Goal: Task Accomplishment & Management: Complete application form

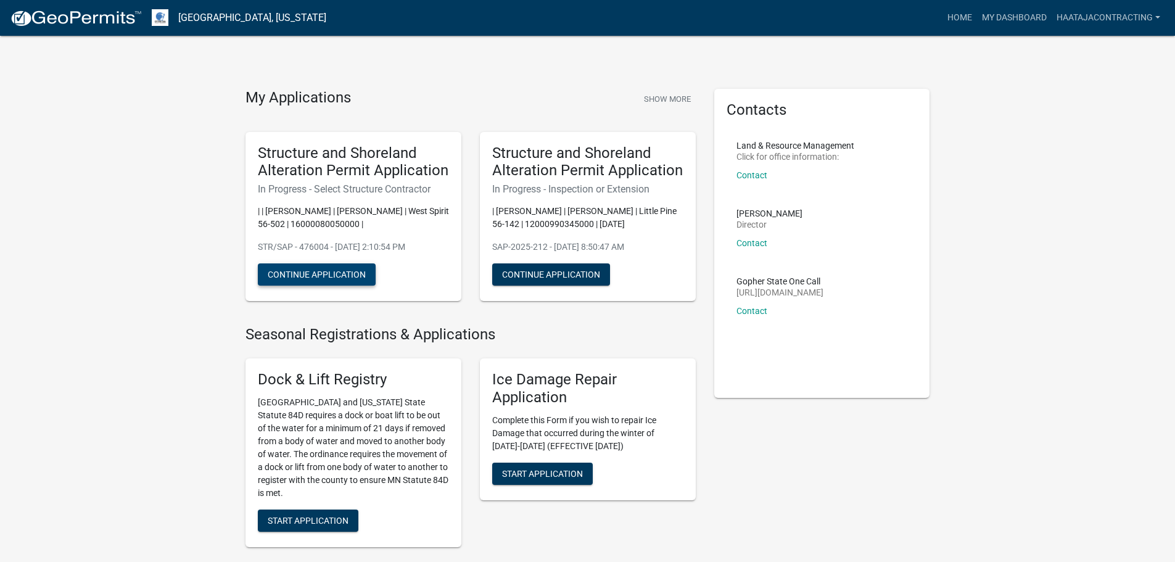
click at [321, 286] on button "Continue Application" at bounding box center [317, 274] width 118 height 22
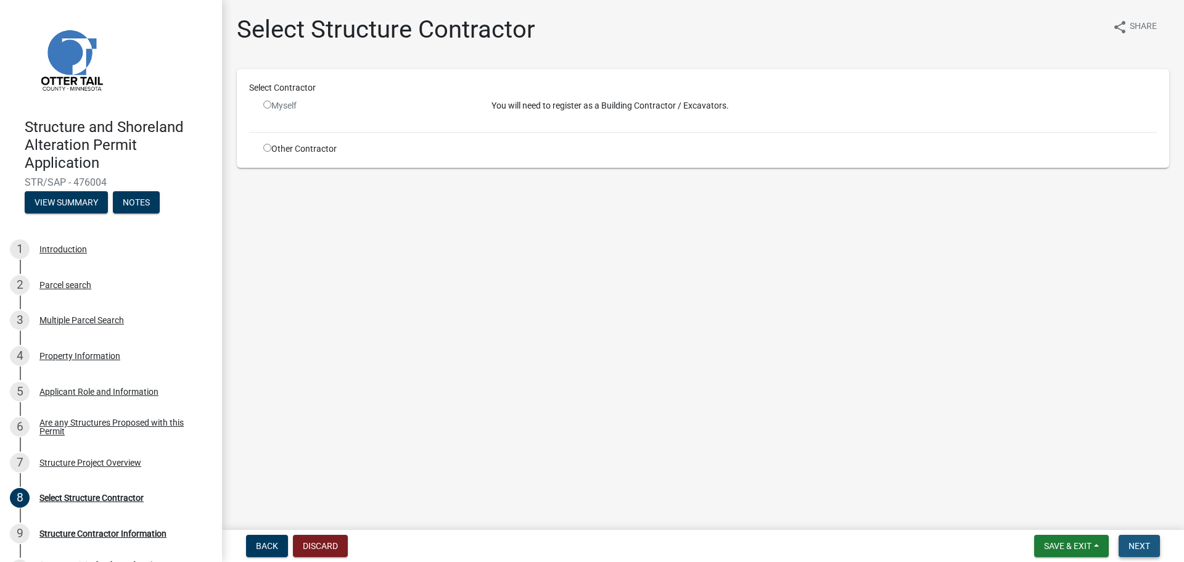
click at [1126, 540] on button "Next" at bounding box center [1139, 546] width 41 height 22
click at [267, 107] on input "radio" at bounding box center [267, 105] width 8 height 8
radio input "false"
click at [266, 147] on input "radio" at bounding box center [267, 148] width 8 height 8
radio input "true"
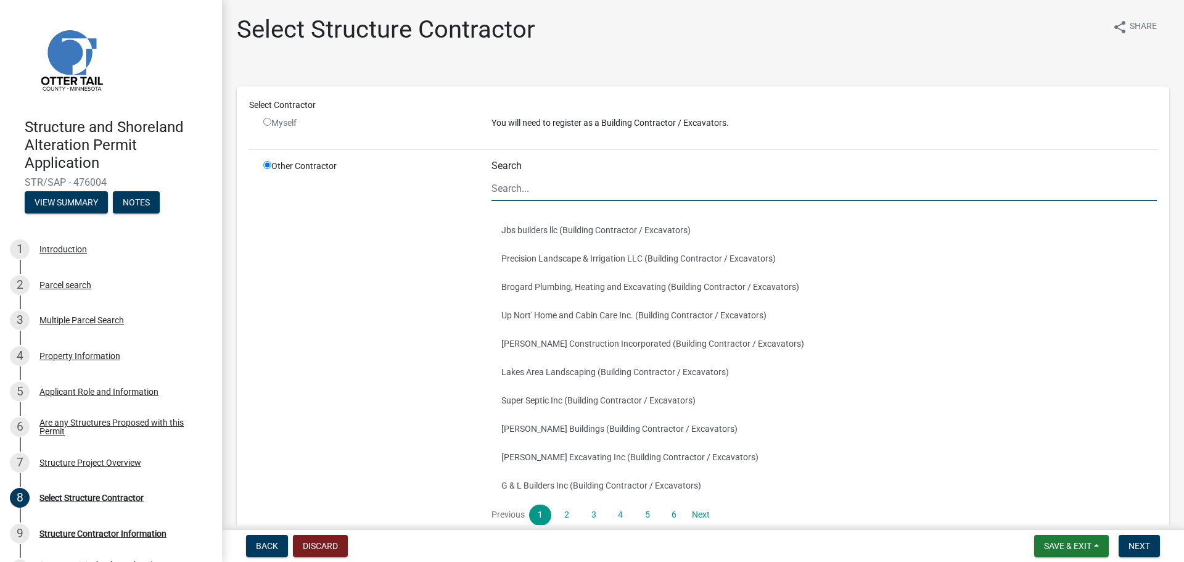
click at [534, 194] on input "Search" at bounding box center [825, 188] width 666 height 25
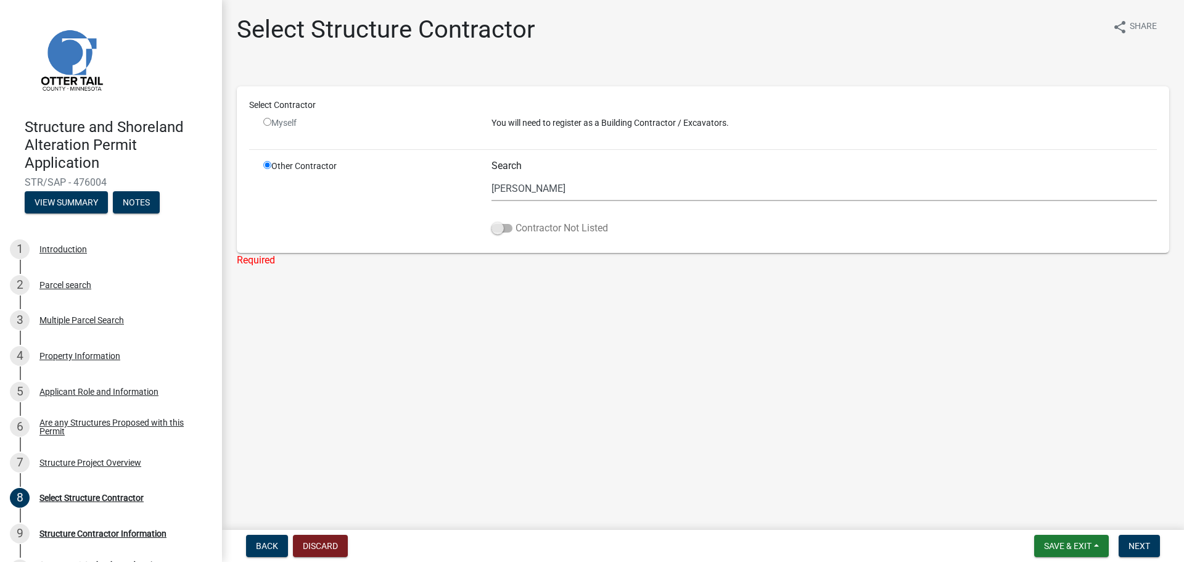
click at [510, 227] on span at bounding box center [502, 228] width 21 height 9
click at [516, 221] on input "Contractor Not Listed" at bounding box center [516, 221] width 0 height 0
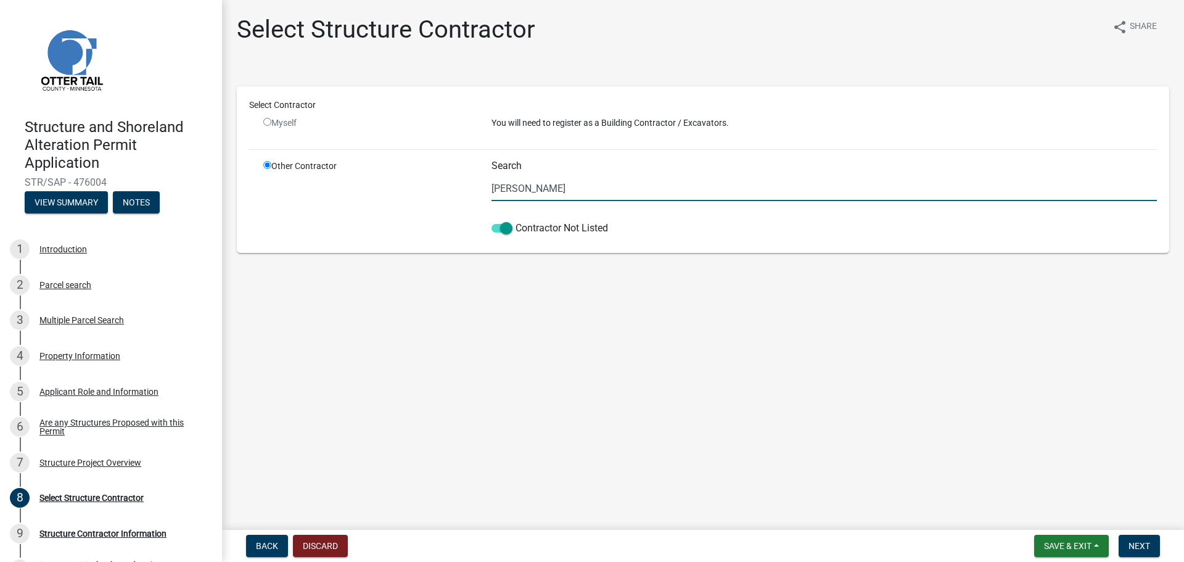
click at [534, 192] on input "[PERSON_NAME]" at bounding box center [825, 188] width 666 height 25
type input "H"
type input "e"
type input "[PERSON_NAME] Contracting, Inc"
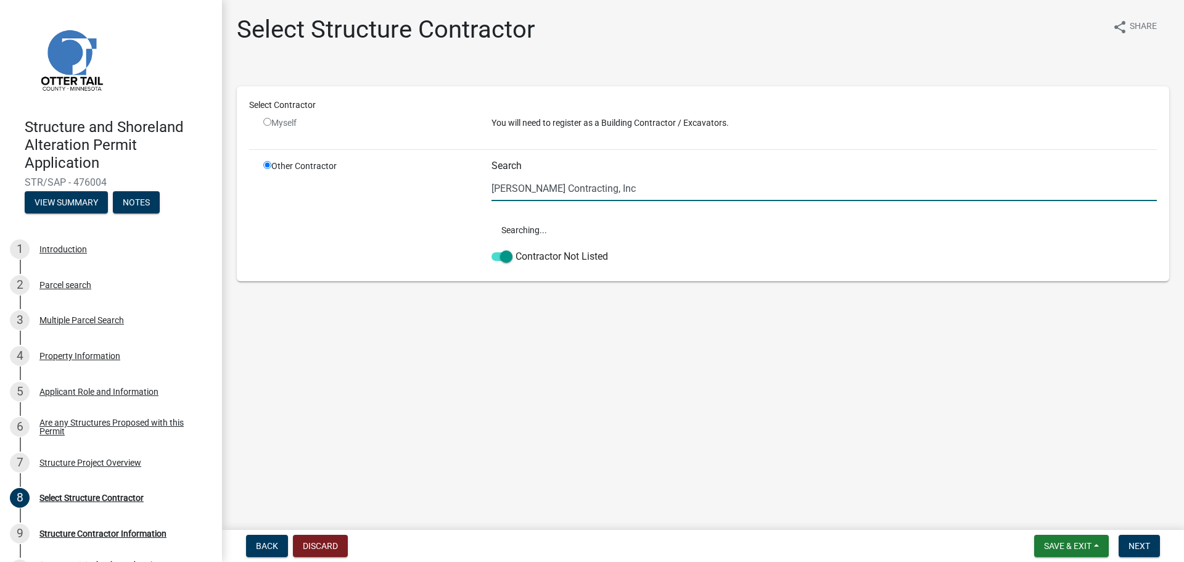
drag, startPoint x: 555, startPoint y: 181, endPoint x: 453, endPoint y: 159, distance: 104.0
click at [453, 159] on div "Select Contractor Myself You will need to register as a Building Contractor / E…" at bounding box center [703, 184] width 908 height 170
click at [492, 255] on span at bounding box center [502, 256] width 21 height 9
click at [516, 249] on input "Contractor Not Listed" at bounding box center [516, 249] width 0 height 0
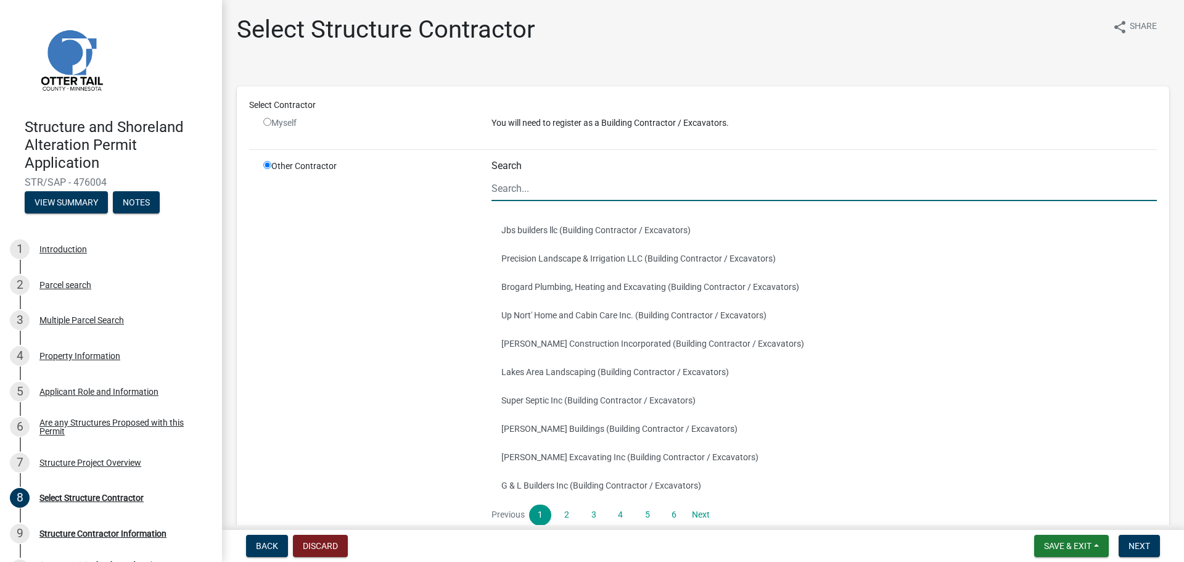
click at [545, 181] on input "Search" at bounding box center [825, 188] width 666 height 25
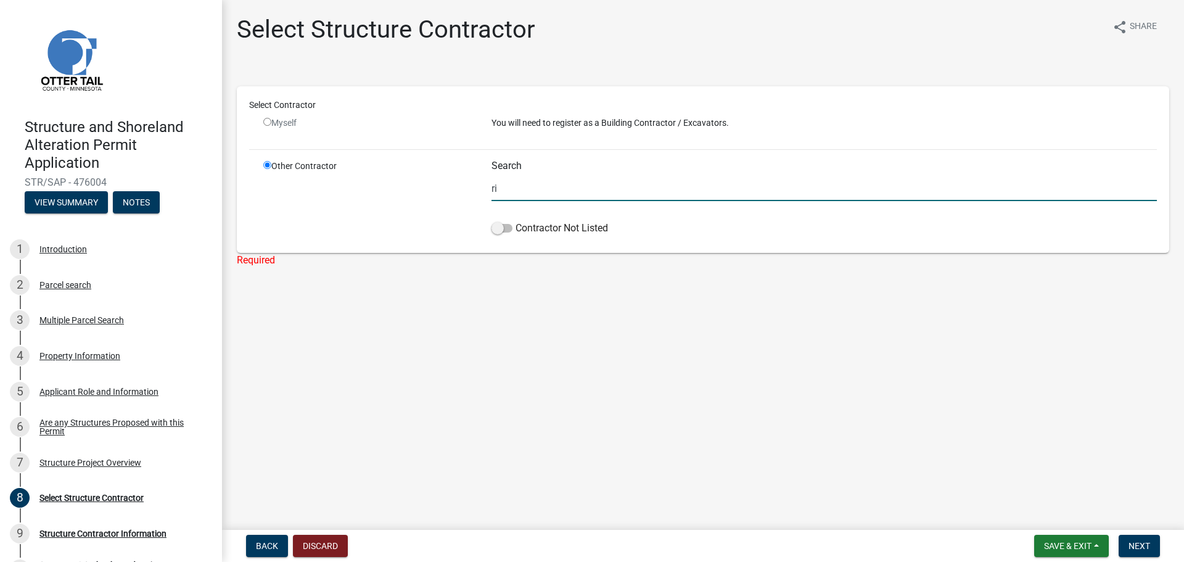
type input "r"
type input "Rigid Excavating"
click at [514, 226] on label "Contractor Not Listed" at bounding box center [550, 228] width 117 height 15
click at [516, 221] on input "Contractor Not Listed" at bounding box center [516, 221] width 0 height 0
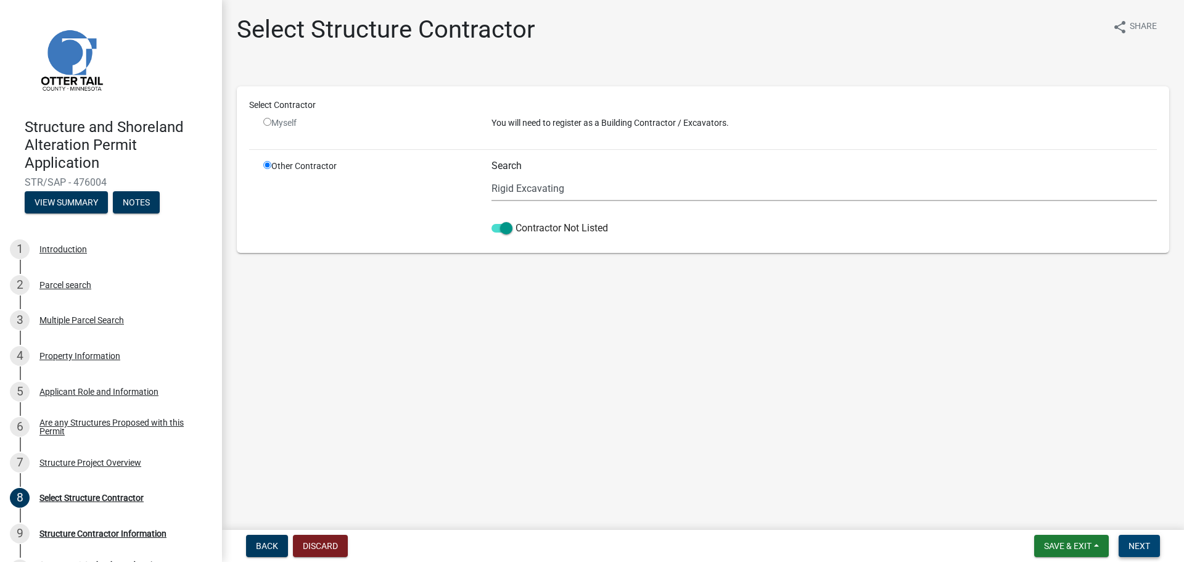
click at [1127, 540] on button "Next" at bounding box center [1139, 546] width 41 height 22
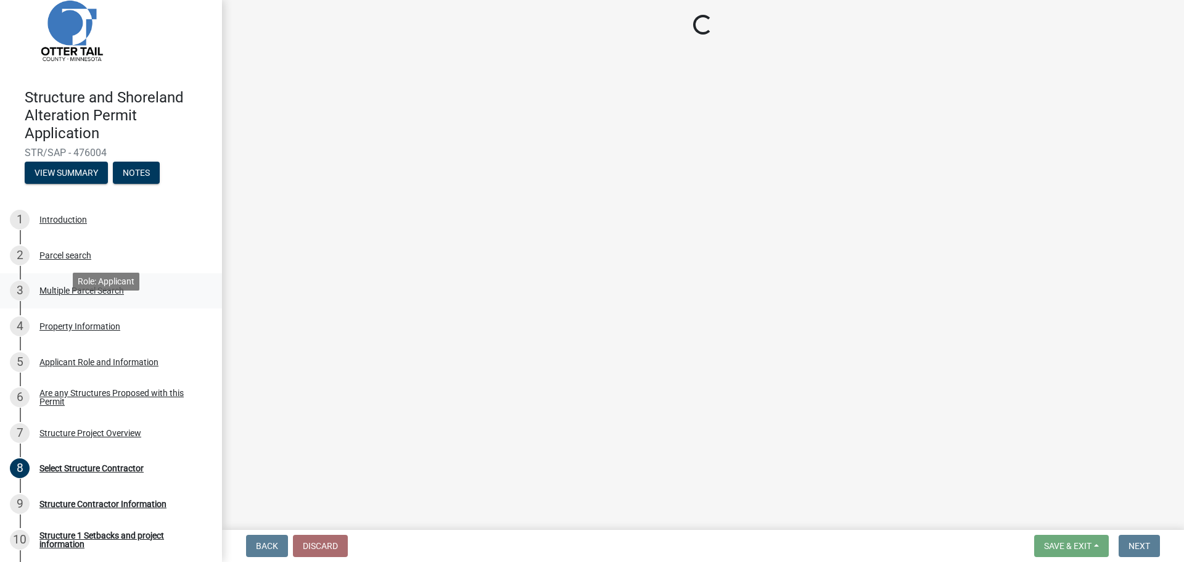
scroll to position [7, 0]
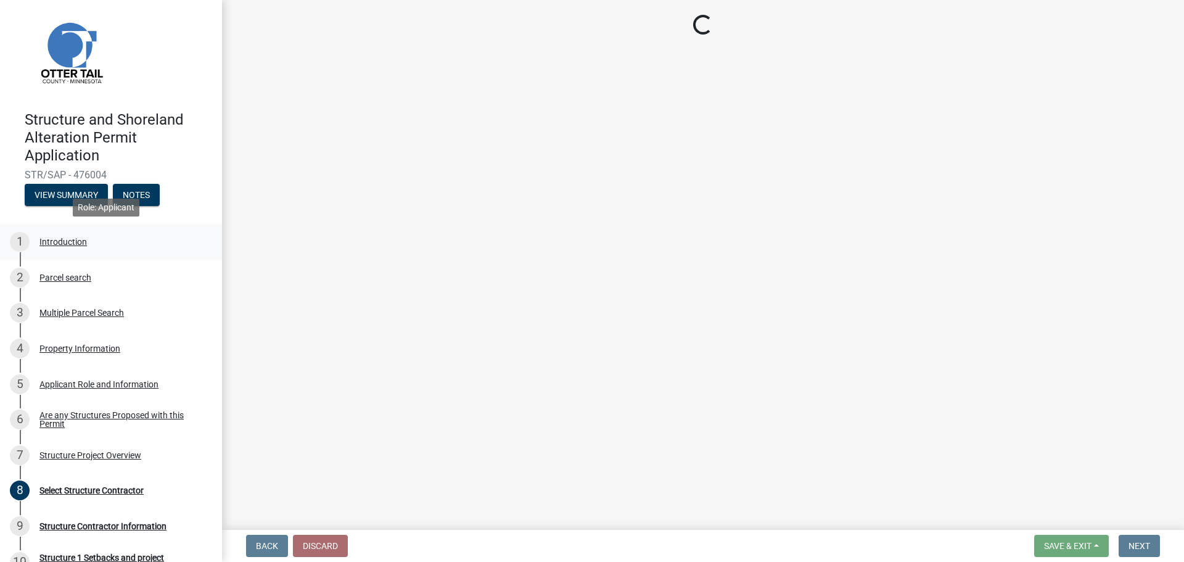
click at [68, 241] on div "Introduction" at bounding box center [62, 241] width 47 height 9
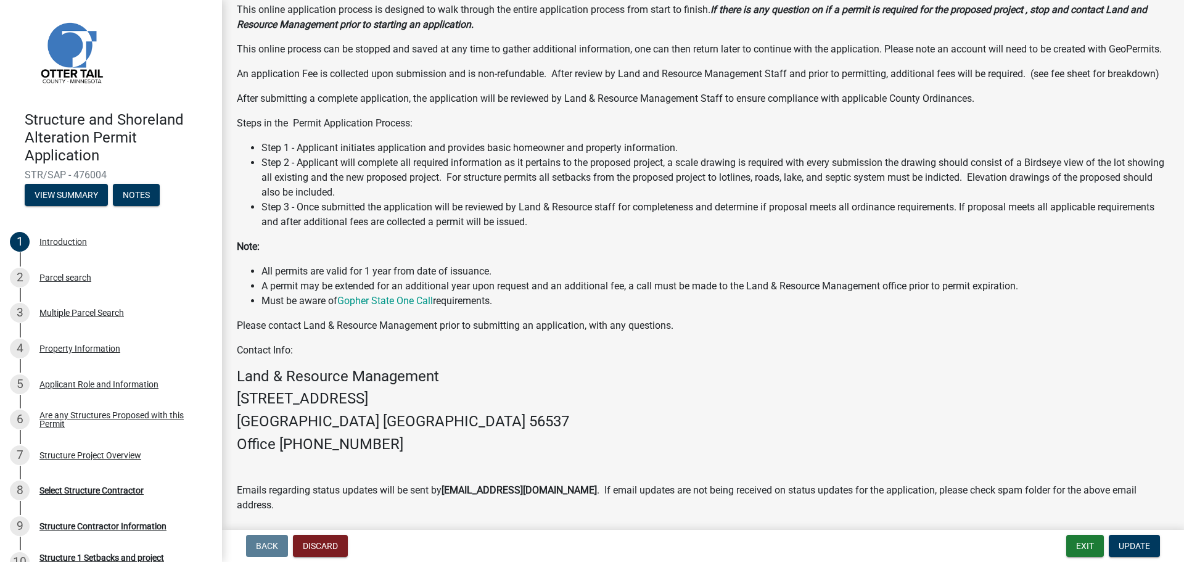
scroll to position [178, 0]
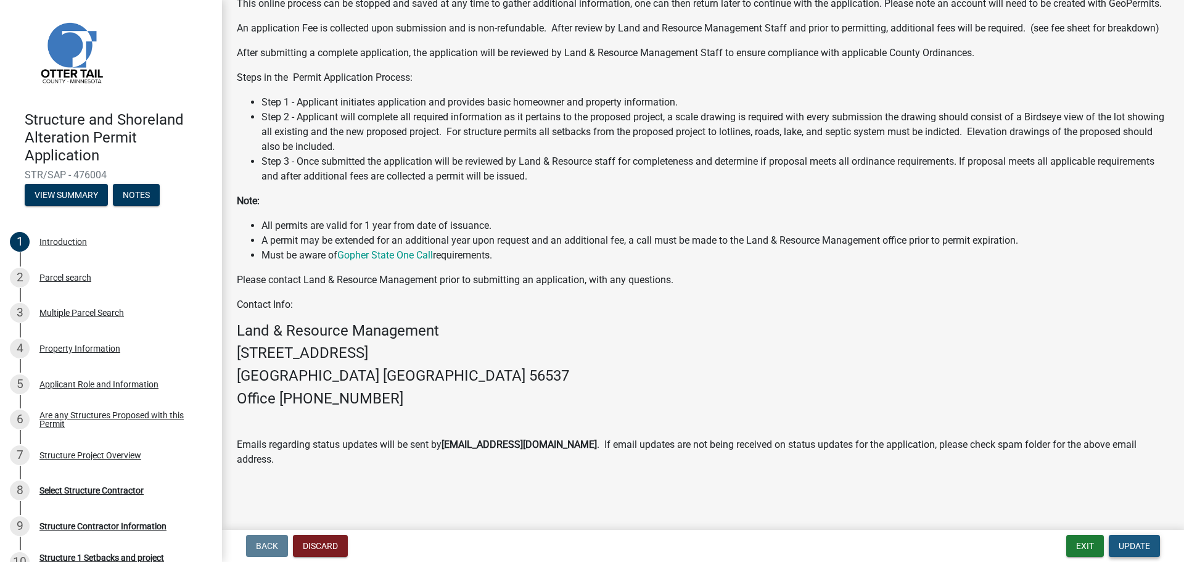
click at [1136, 551] on span "Update" at bounding box center [1134, 546] width 31 height 10
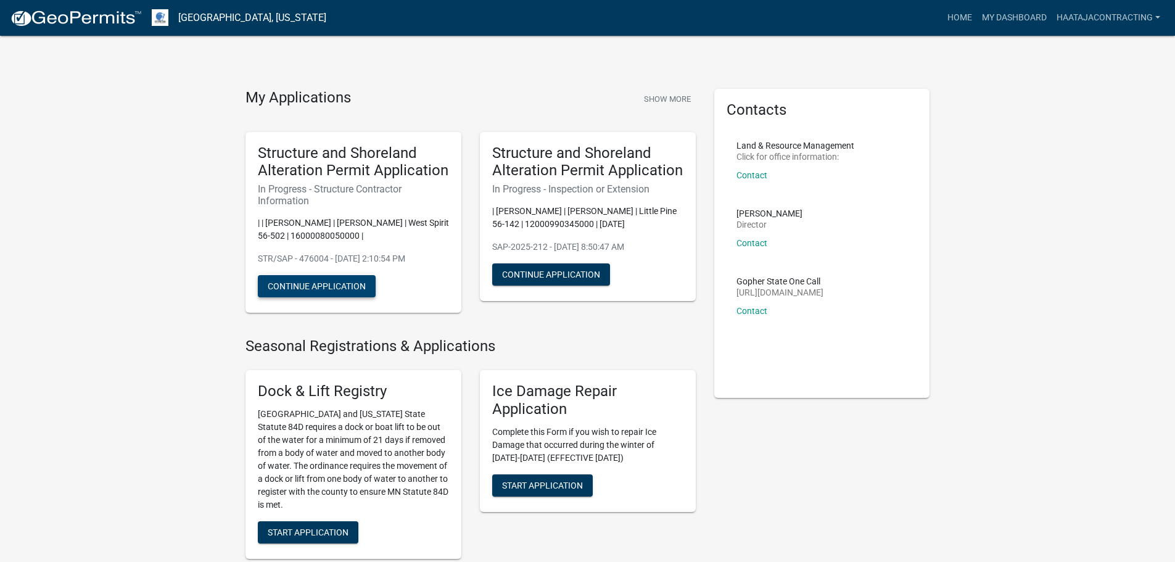
click at [340, 297] on button "Continue Application" at bounding box center [317, 286] width 118 height 22
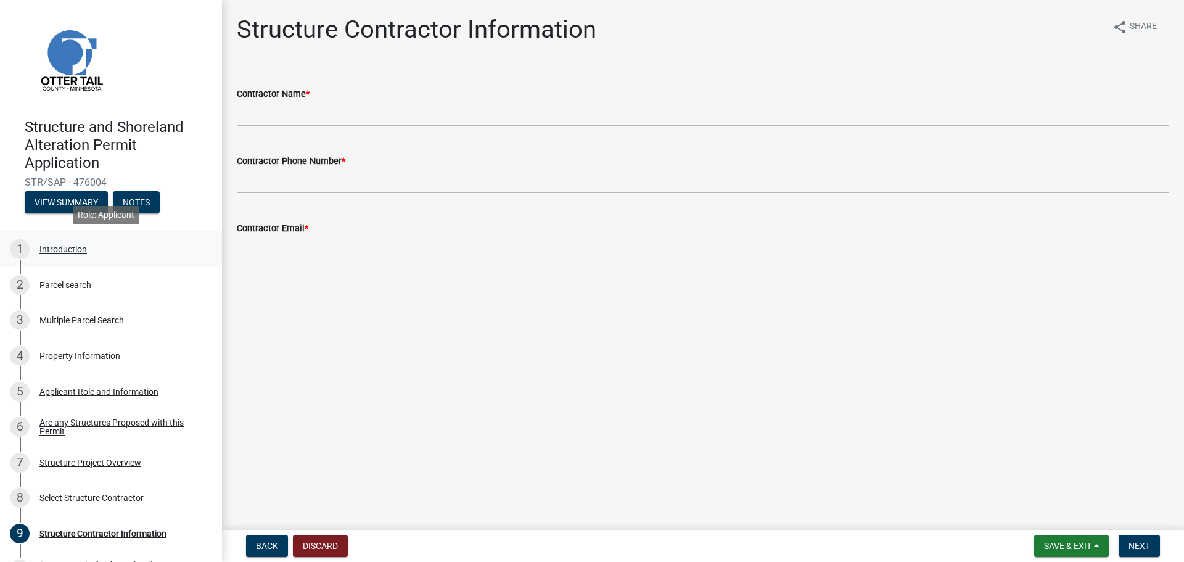
click at [88, 250] on div "1 Introduction" at bounding box center [106, 249] width 192 height 20
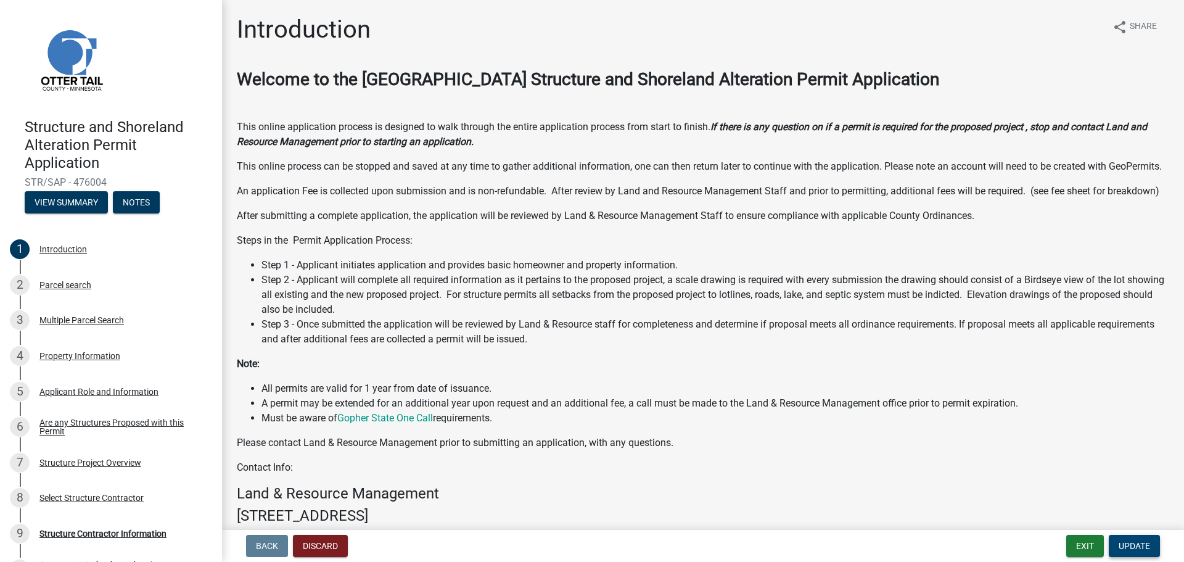
click at [1158, 538] on button "Update" at bounding box center [1134, 546] width 51 height 22
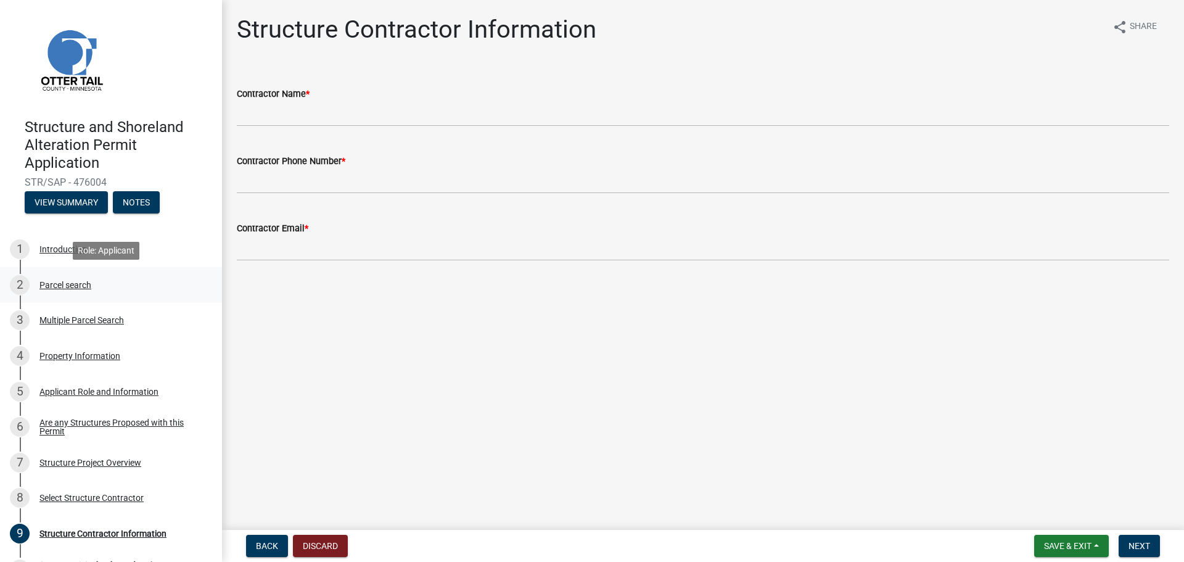
click at [80, 286] on div "Parcel search" at bounding box center [65, 285] width 52 height 9
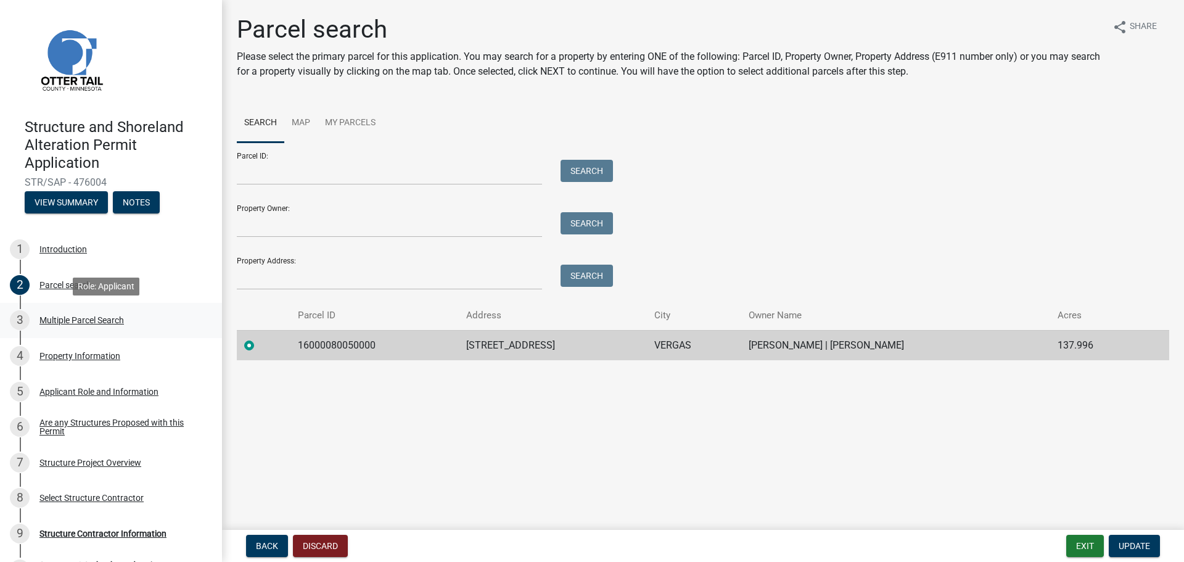
click at [110, 319] on div "Multiple Parcel Search" at bounding box center [81, 320] width 84 height 9
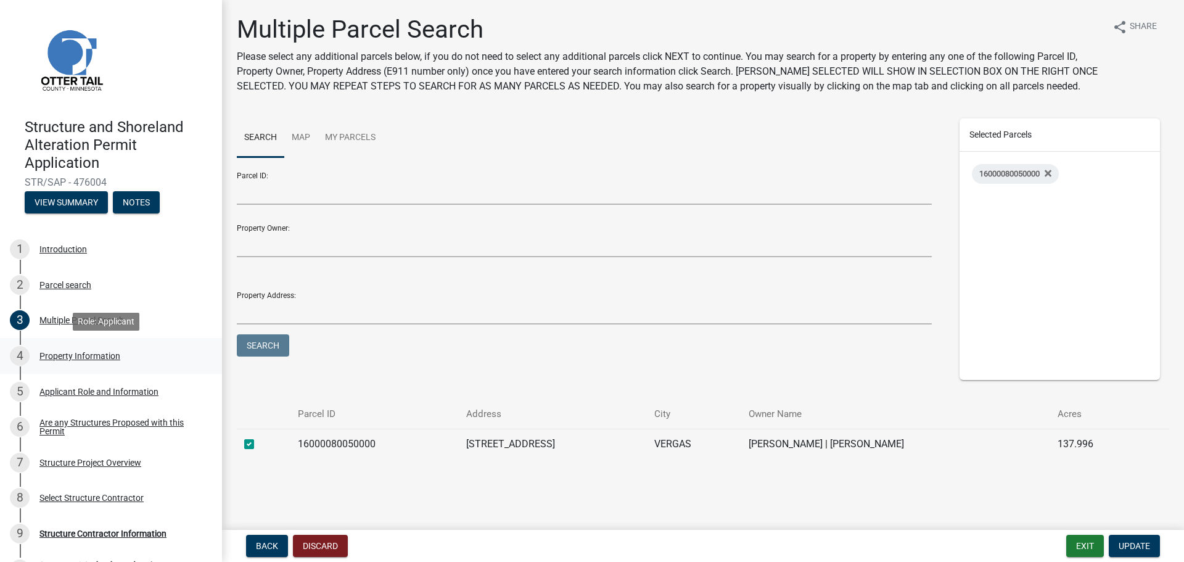
click at [109, 358] on div "Property Information" at bounding box center [79, 356] width 81 height 9
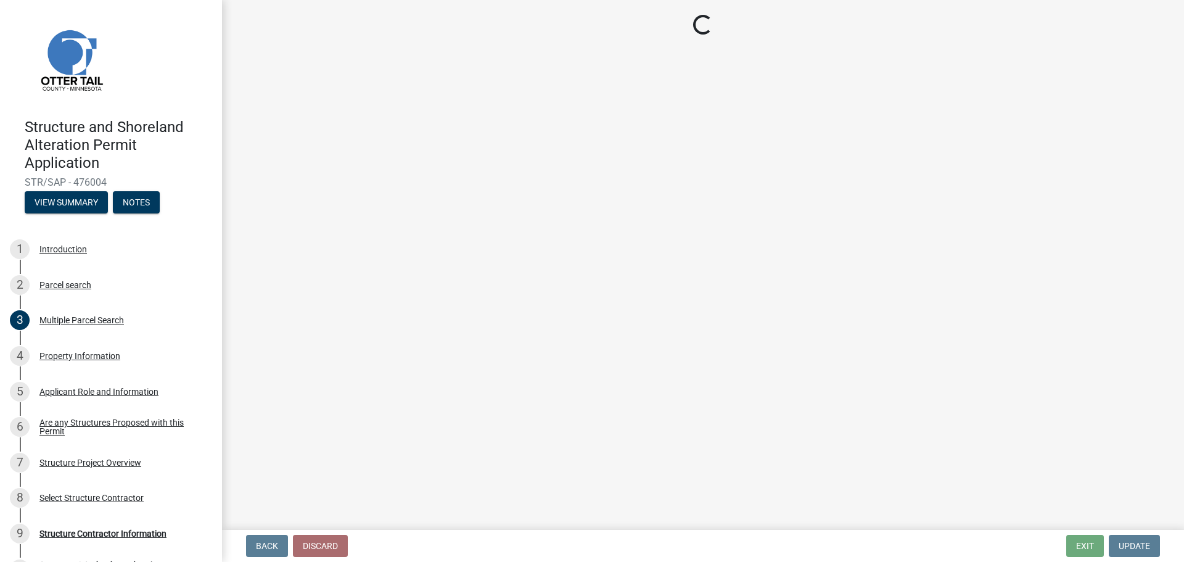
select select "6879361f-3e34-42b3-aee5-9f6928ccbea9"
select select "9f52d7c9-96dd-4370-b810-ce091165f7c2"
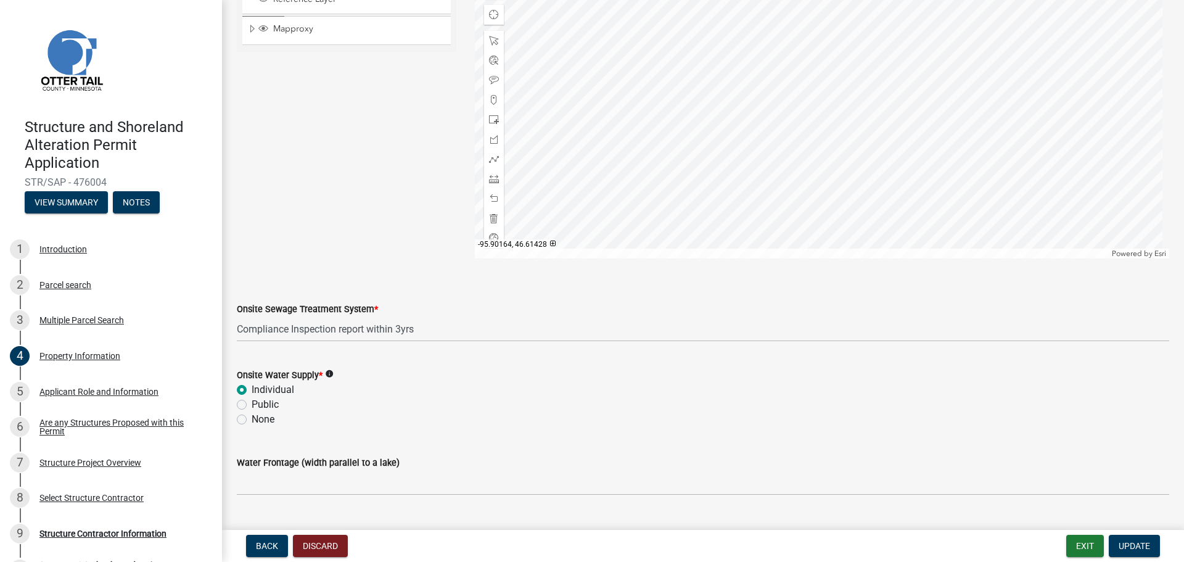
scroll to position [727, 0]
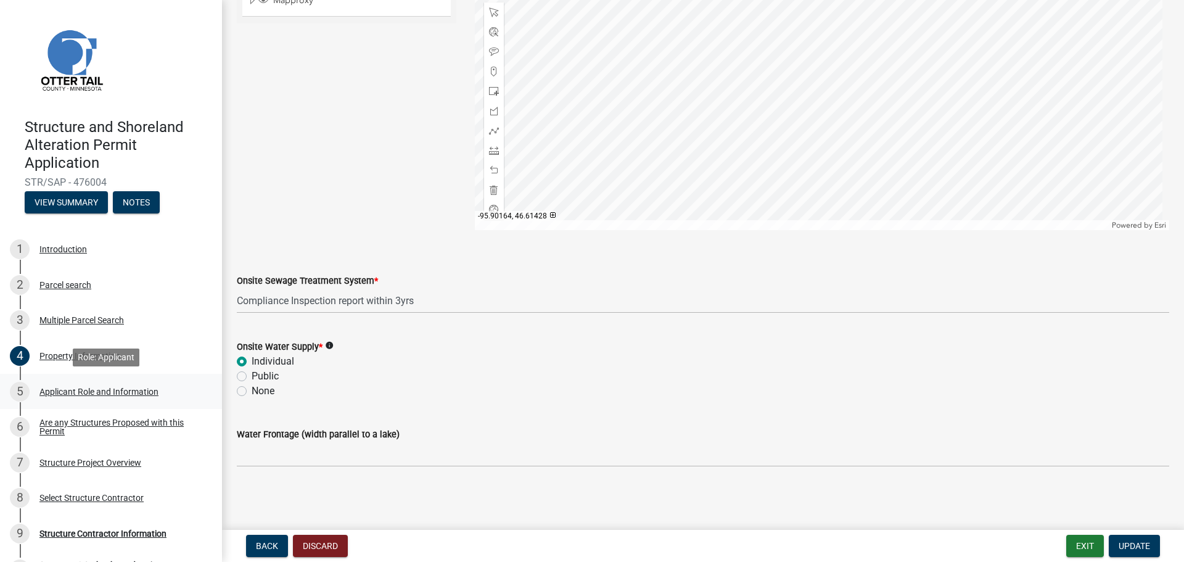
click at [146, 392] on div "Applicant Role and Information" at bounding box center [98, 391] width 119 height 9
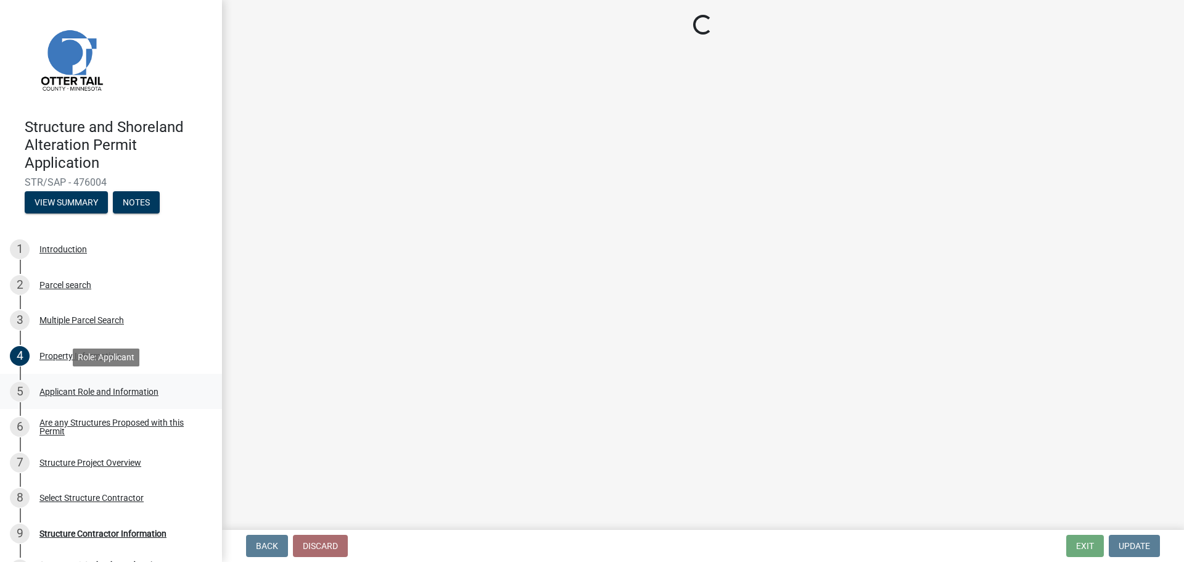
scroll to position [0, 0]
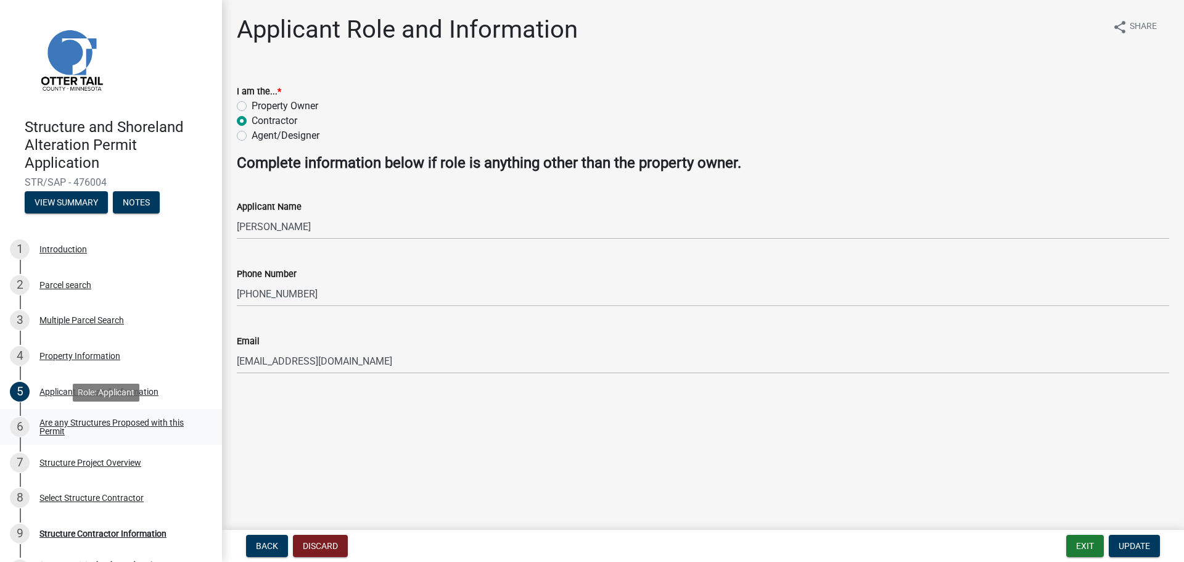
click at [177, 418] on div "Are any Structures Proposed with this Permit" at bounding box center [120, 426] width 163 height 17
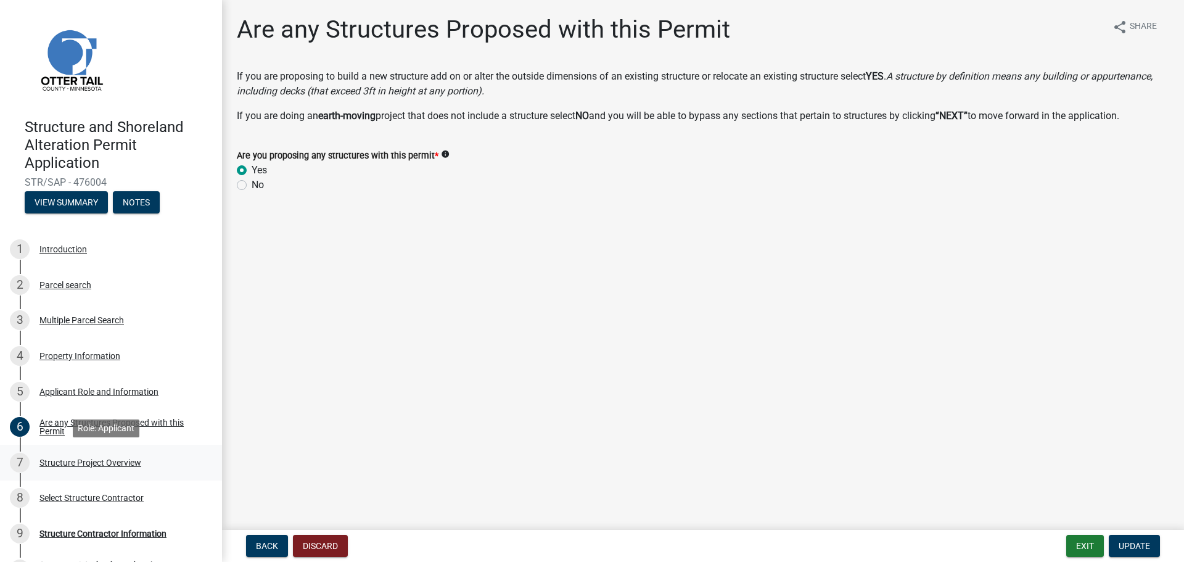
click at [120, 460] on div "Structure Project Overview" at bounding box center [90, 462] width 102 height 9
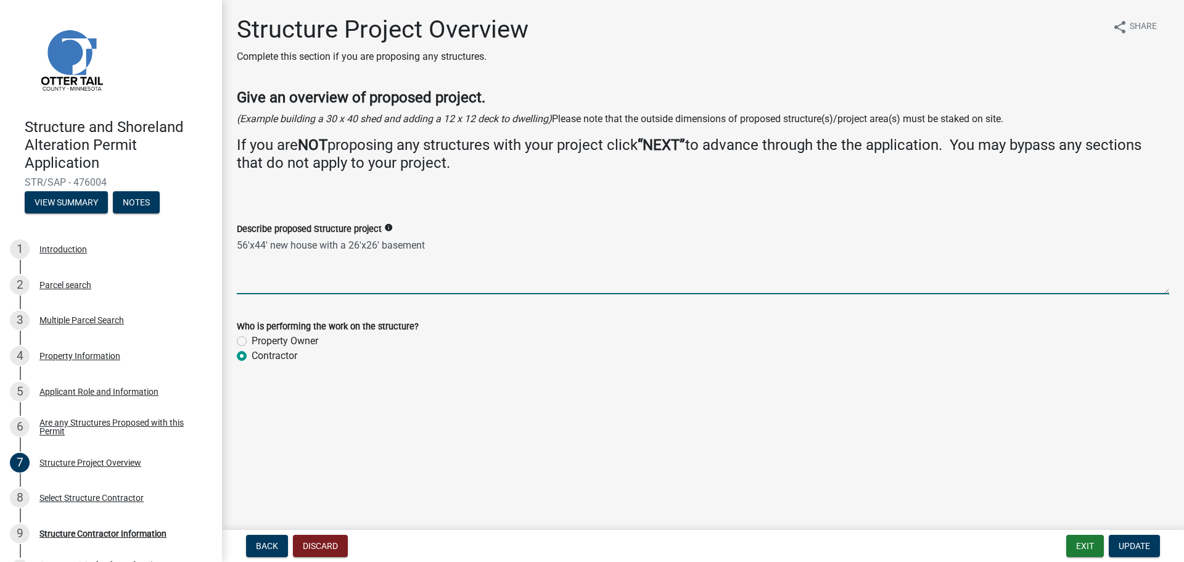
click at [432, 249] on textarea "56'x44' new house with a 26'x26' basement" at bounding box center [703, 265] width 933 height 58
drag, startPoint x: 316, startPoint y: 244, endPoint x: 271, endPoint y: 244, distance: 45.0
click at [271, 244] on textarea "56'x44' new house with a 26'x26' basement" at bounding box center [703, 265] width 933 height 58
drag, startPoint x: 488, startPoint y: 244, endPoint x: 445, endPoint y: 245, distance: 42.6
click at [445, 245] on textarea "56'x44' addition to new structure with a 26'x26' basement" at bounding box center [703, 265] width 933 height 58
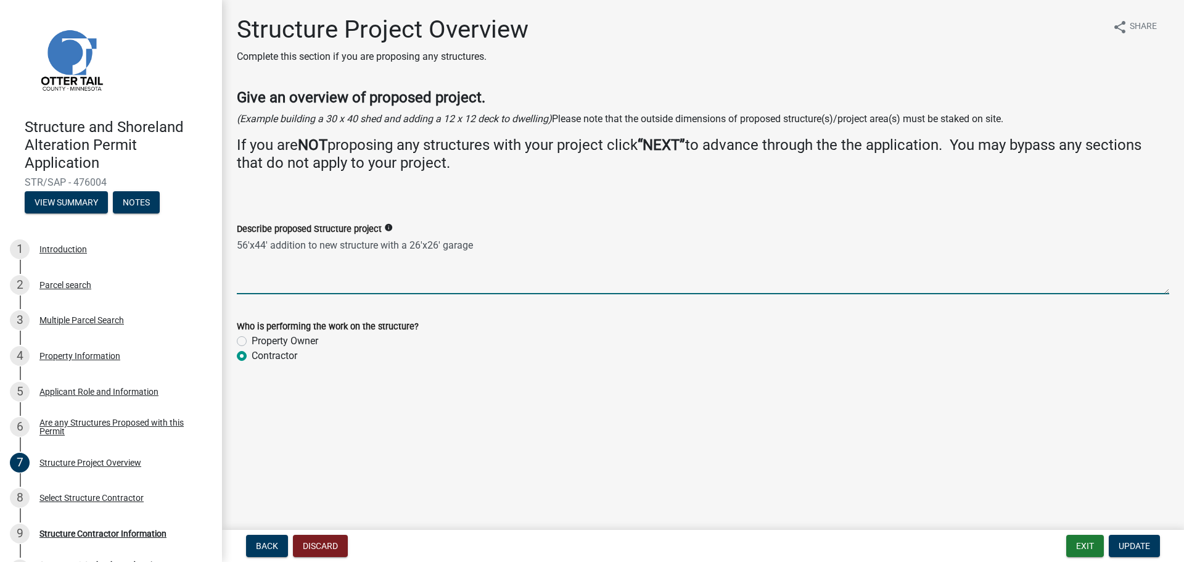
drag, startPoint x: 378, startPoint y: 244, endPoint x: 320, endPoint y: 245, distance: 58.0
click at [320, 245] on textarea "56'x44' addition to new structure with a 26'x26' garage" at bounding box center [703, 265] width 933 height 58
type textarea "56'x44' addition to existing cabin with a 26'x26' garage"
click at [1144, 538] on button "Update" at bounding box center [1134, 546] width 51 height 22
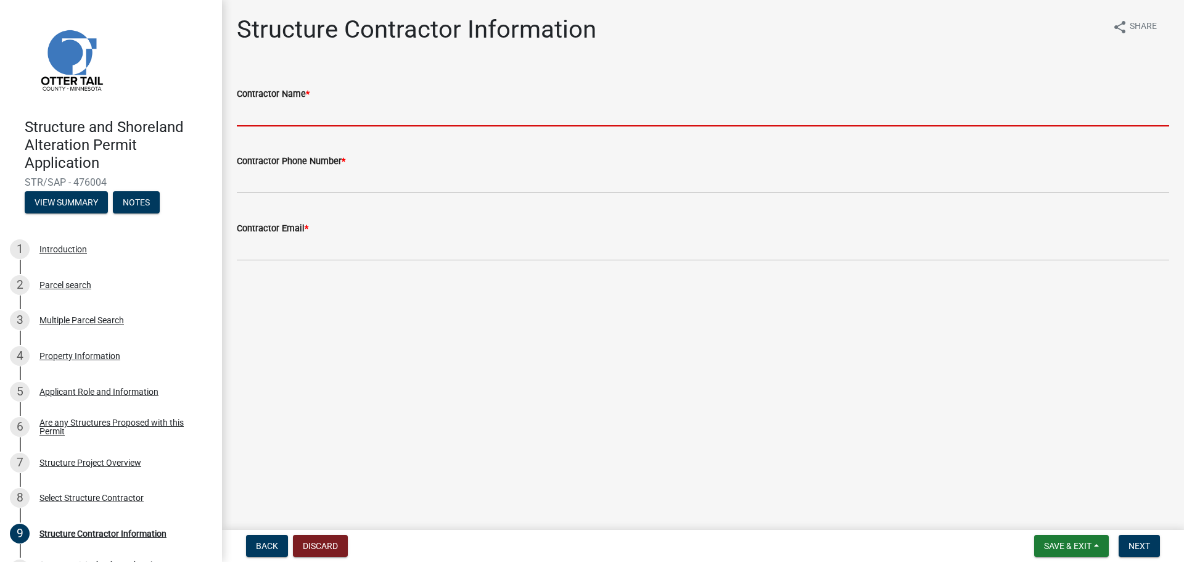
click at [353, 118] on input "Contractor Name *" at bounding box center [703, 113] width 933 height 25
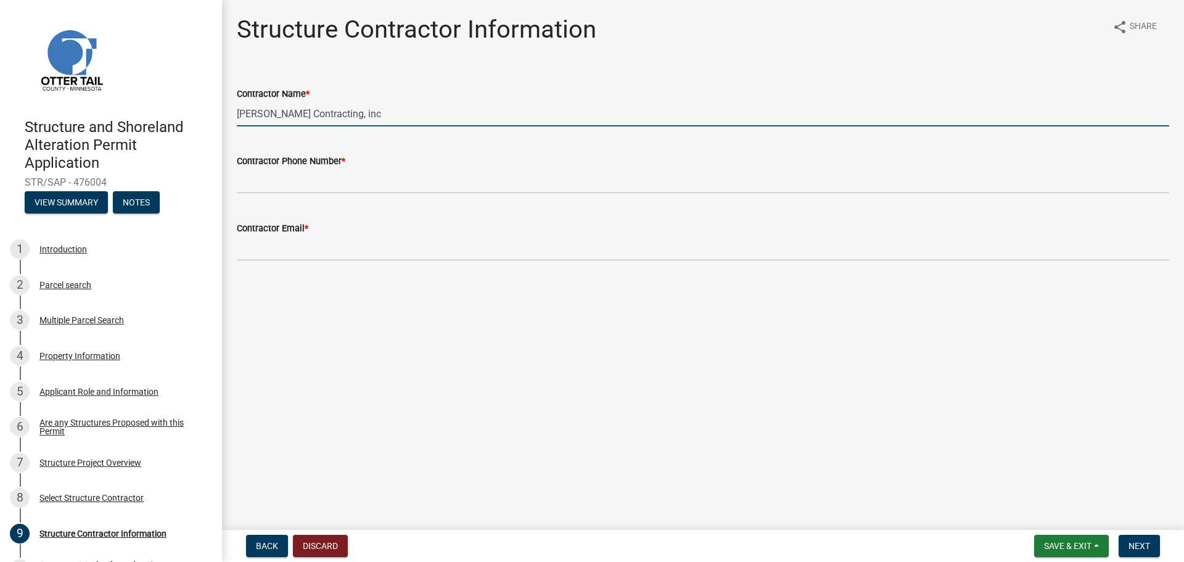
type input "[PERSON_NAME] Contracting, inc"
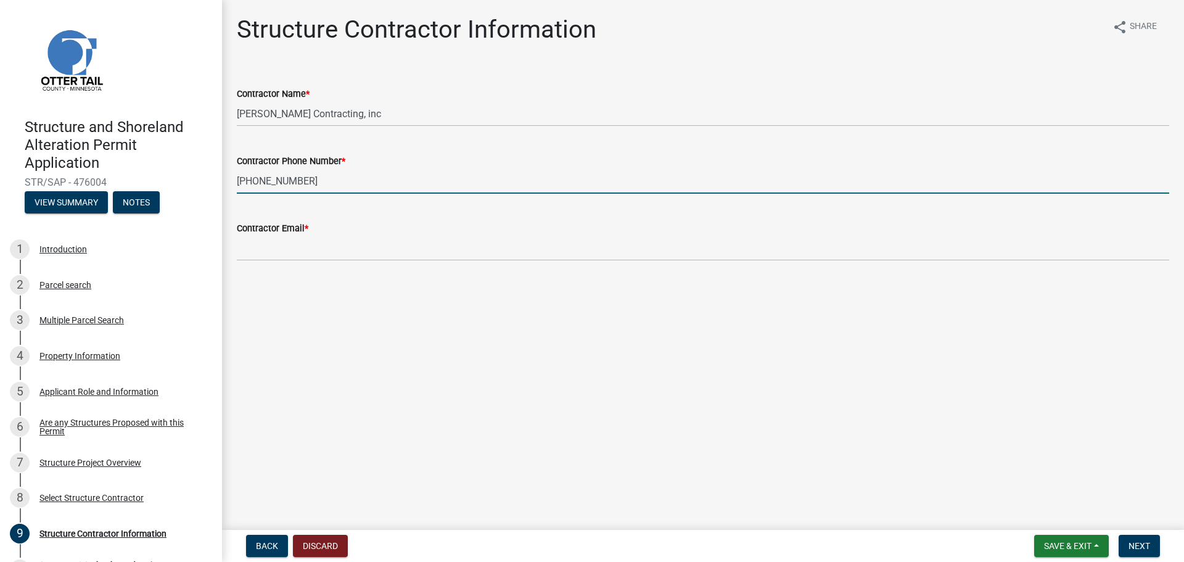
type input "218-564-5634"
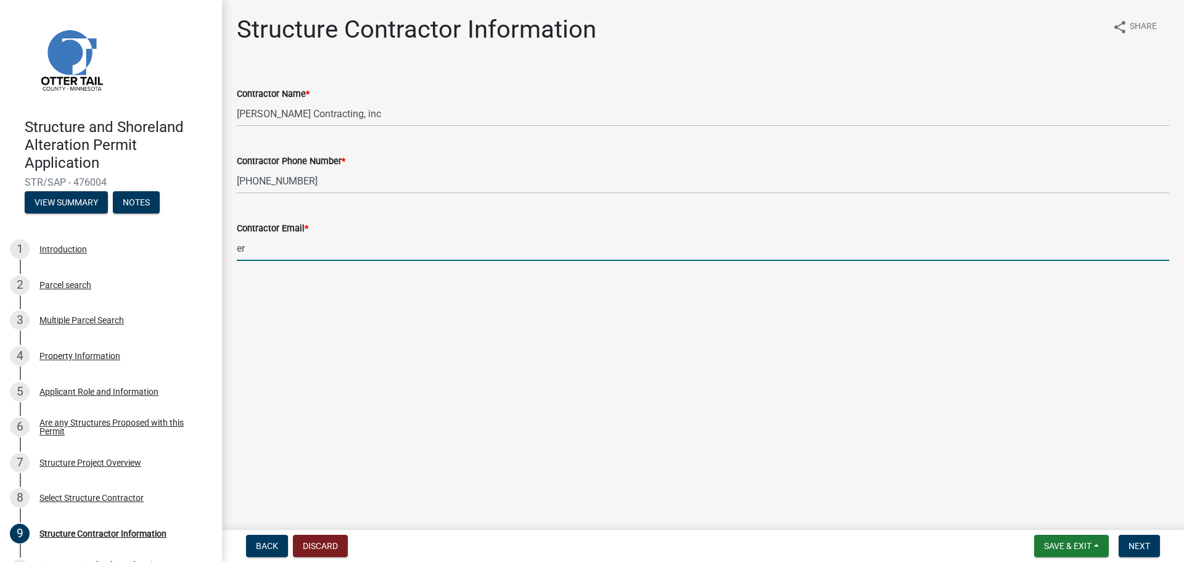
type input "e"
type input "k"
type input "eric@haatajacontracting.com"
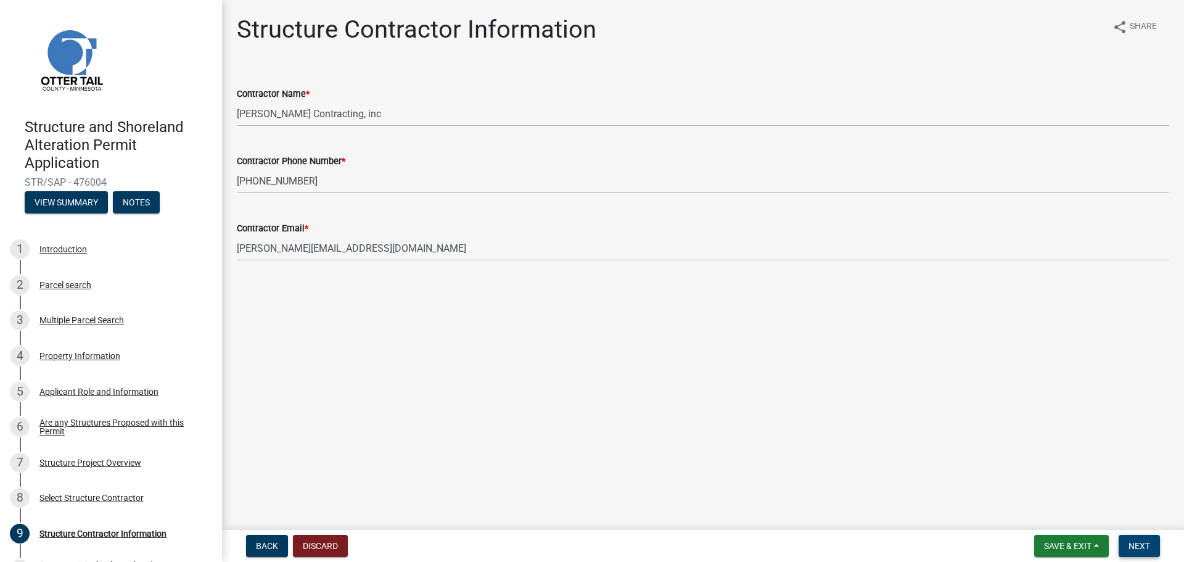
click at [1133, 545] on span "Next" at bounding box center [1140, 546] width 22 height 10
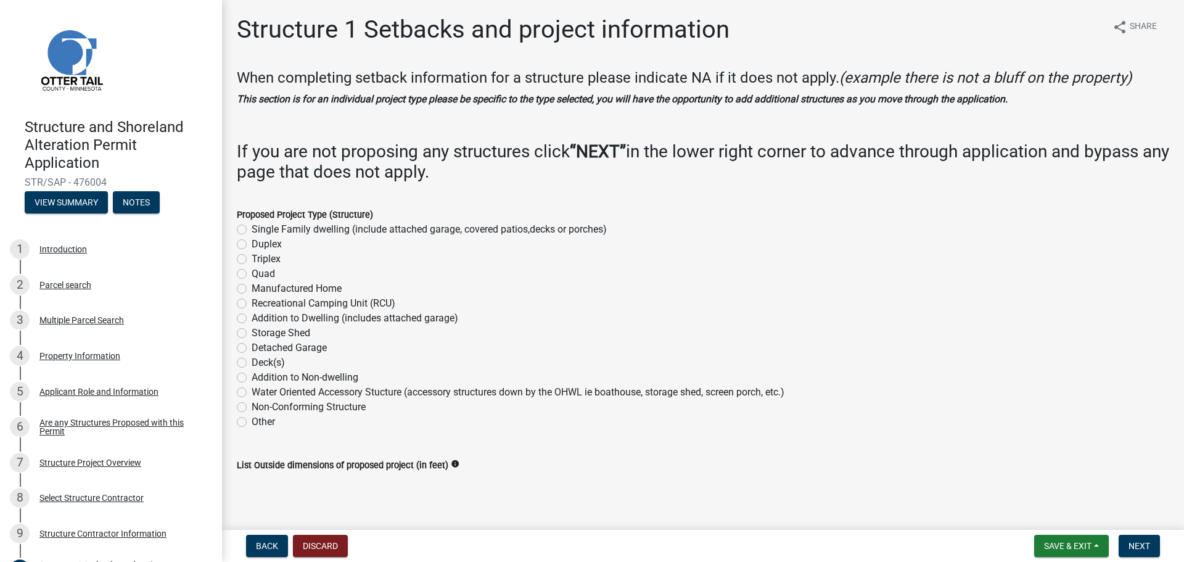
click at [252, 316] on label "Addition to Dwelling (includes attached garage)" at bounding box center [355, 318] width 207 height 15
click at [252, 316] on input "Addition to Dwelling (includes attached garage)" at bounding box center [256, 315] width 8 height 8
radio input "true"
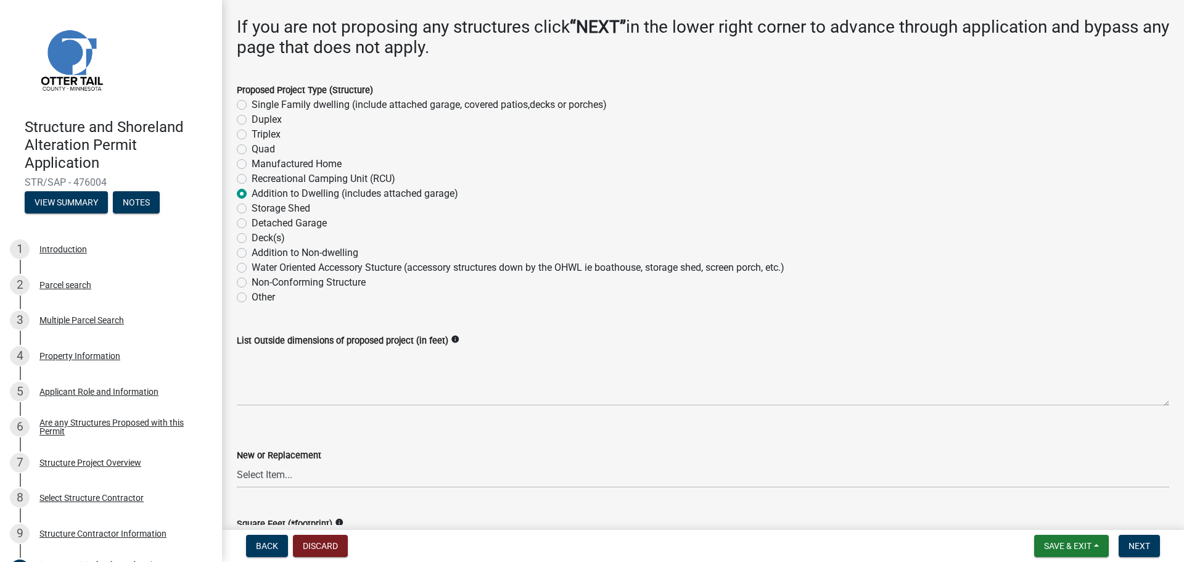
scroll to position [185, 0]
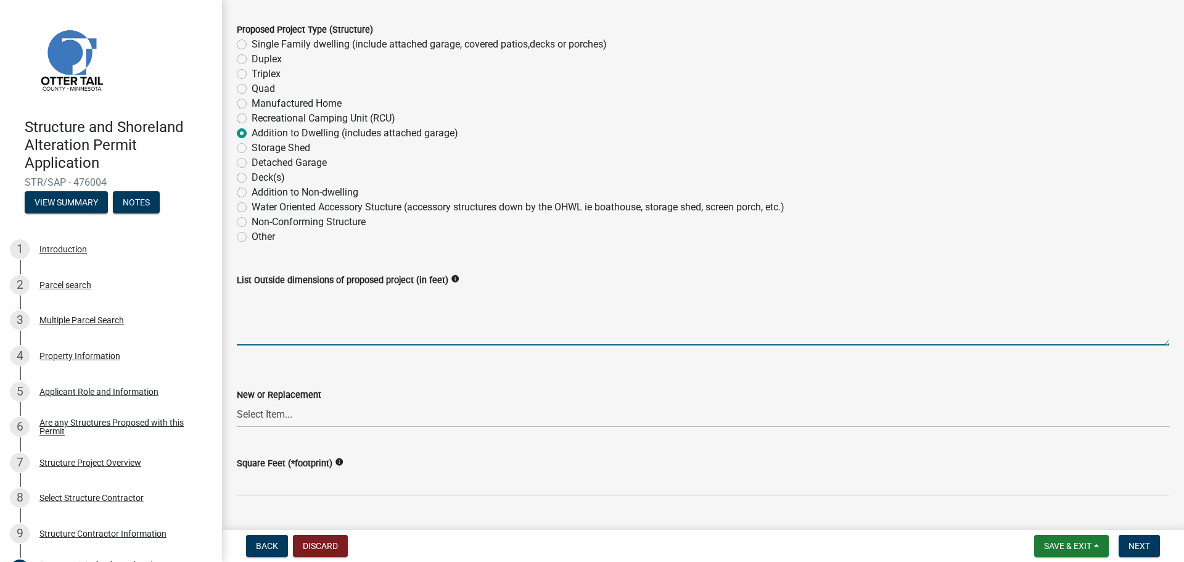
click at [492, 329] on textarea "List Outside dimensions of proposed project (in feet)" at bounding box center [703, 316] width 933 height 58
click at [485, 435] on wm-data-entity-input "New or Replacement Select Item... New Replacement" at bounding box center [703, 396] width 933 height 83
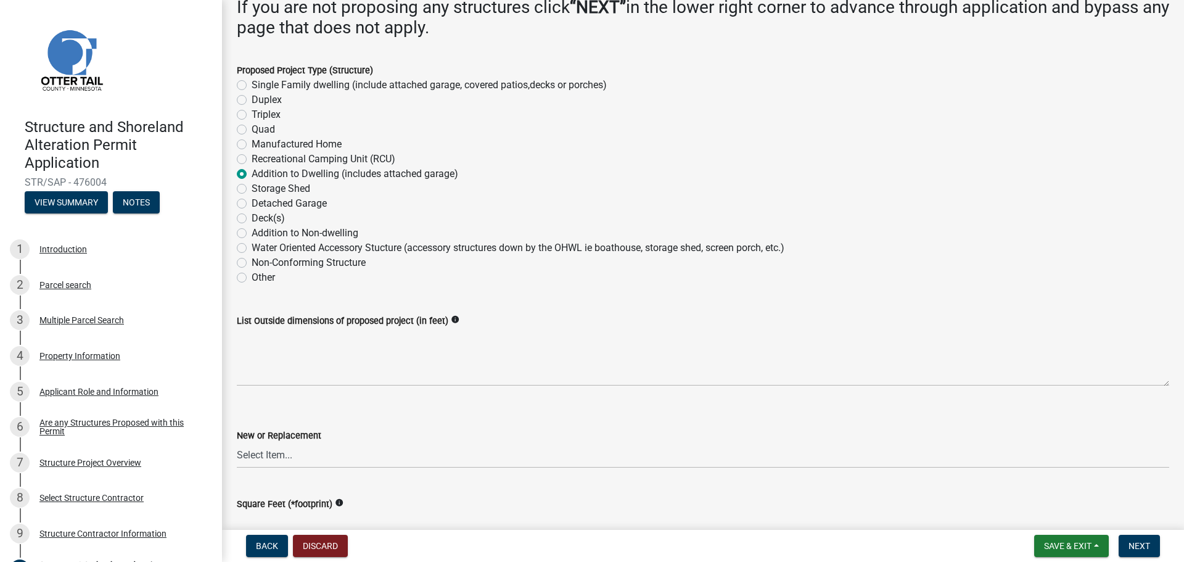
scroll to position [123, 0]
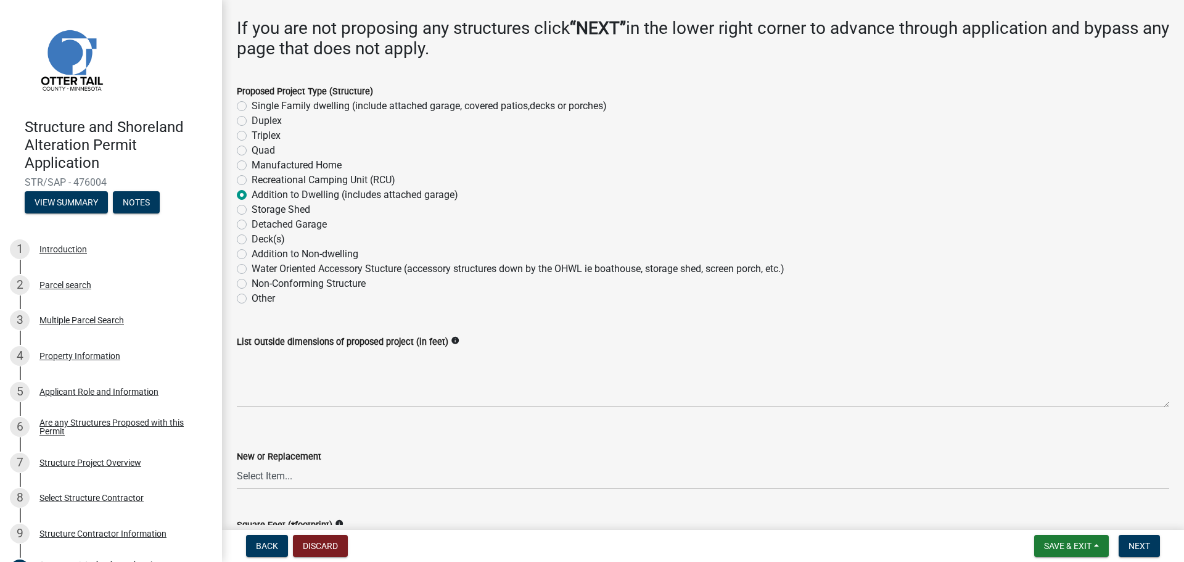
click at [453, 344] on icon "info" at bounding box center [455, 340] width 9 height 9
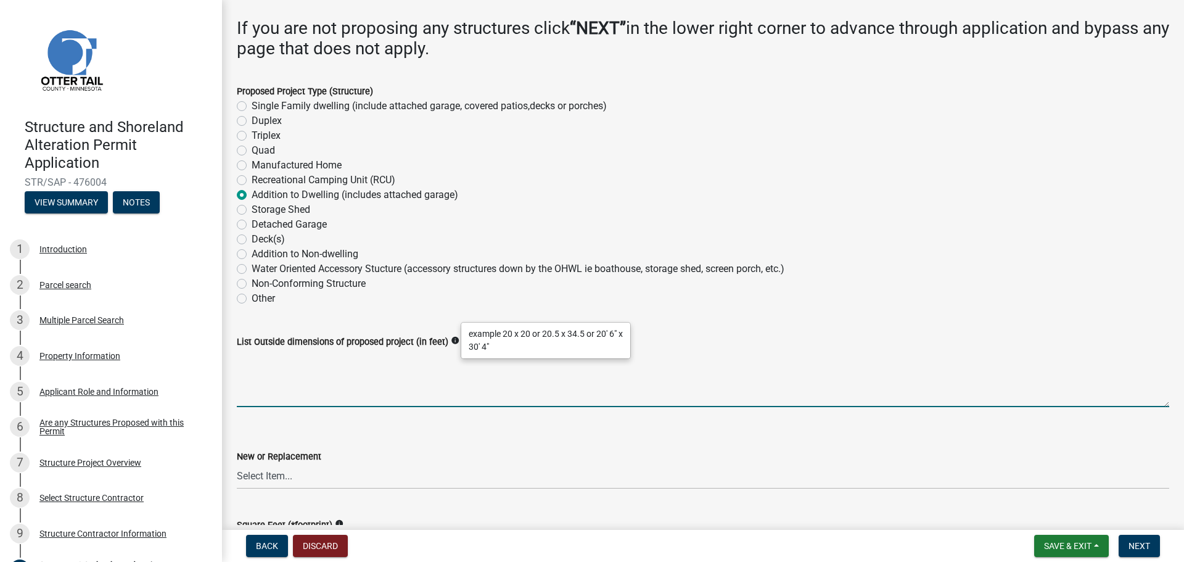
click at [305, 394] on textarea "List Outside dimensions of proposed project (in feet)" at bounding box center [703, 378] width 933 height 58
type textarea "56'x44' + 26'x26'"
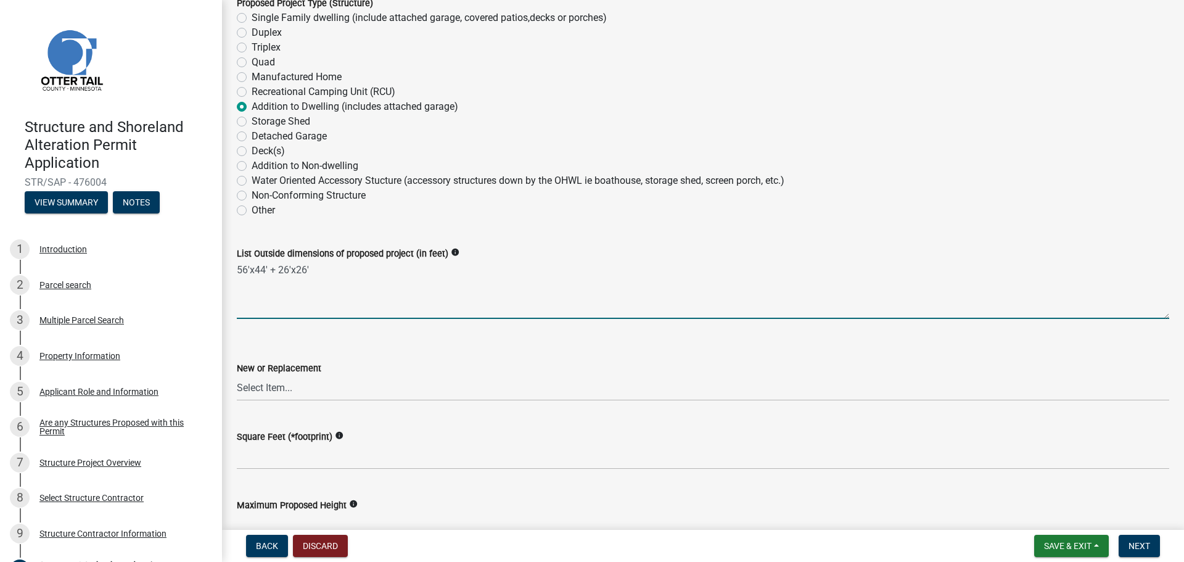
scroll to position [247, 0]
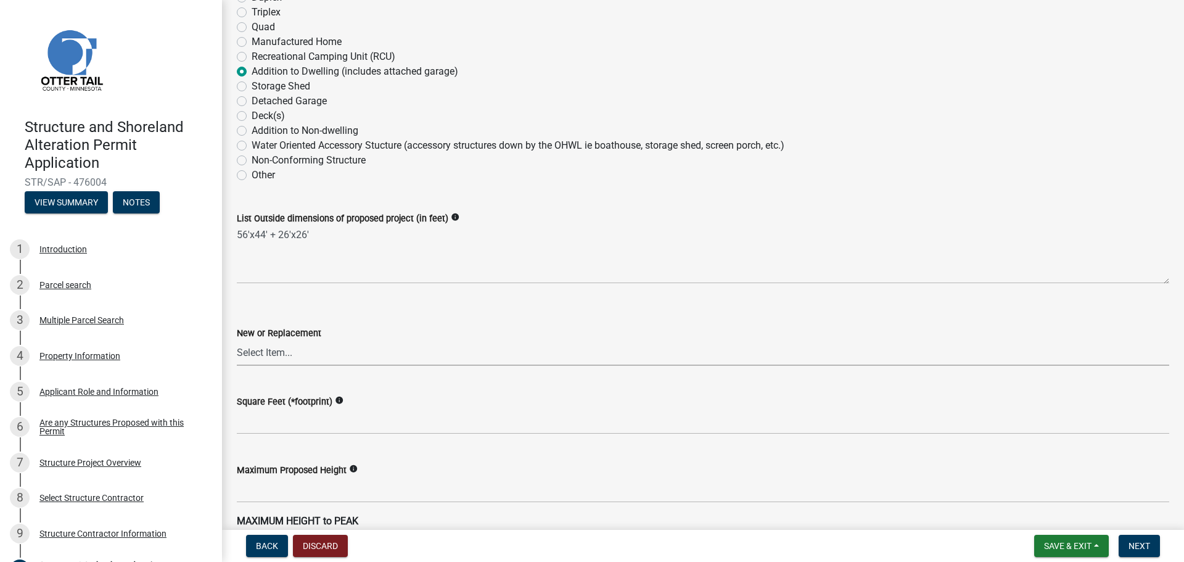
click at [394, 357] on select "Select Item... New Replacement" at bounding box center [703, 352] width 933 height 25
click at [237, 340] on select "Select Item... New Replacement" at bounding box center [703, 352] width 933 height 25
select select "c185e313-3403-4239-bd61-bb563c58a77a"
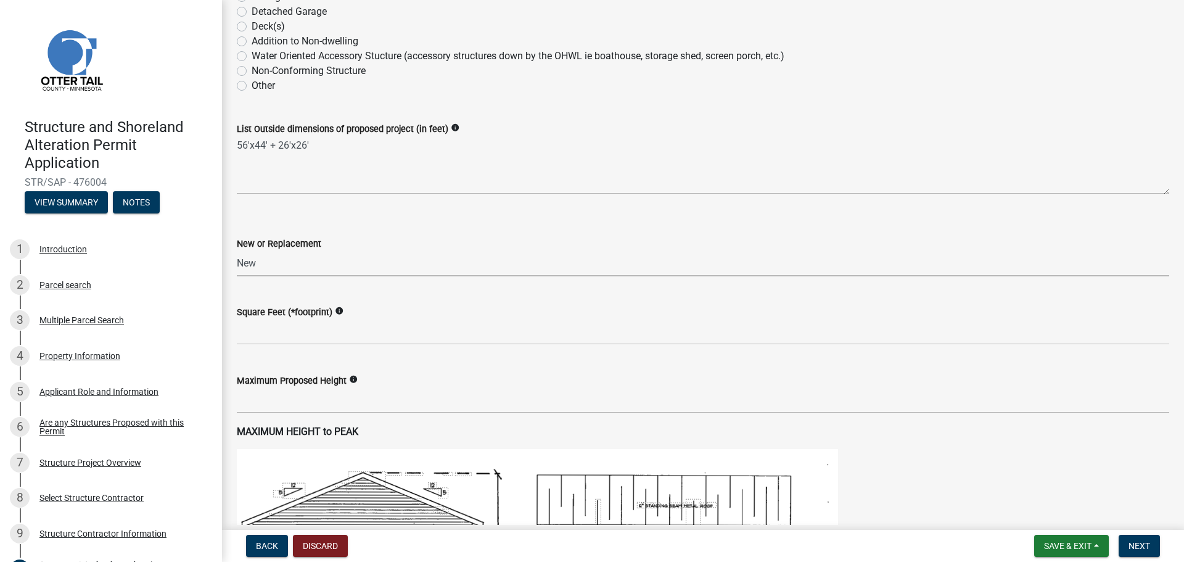
scroll to position [370, 0]
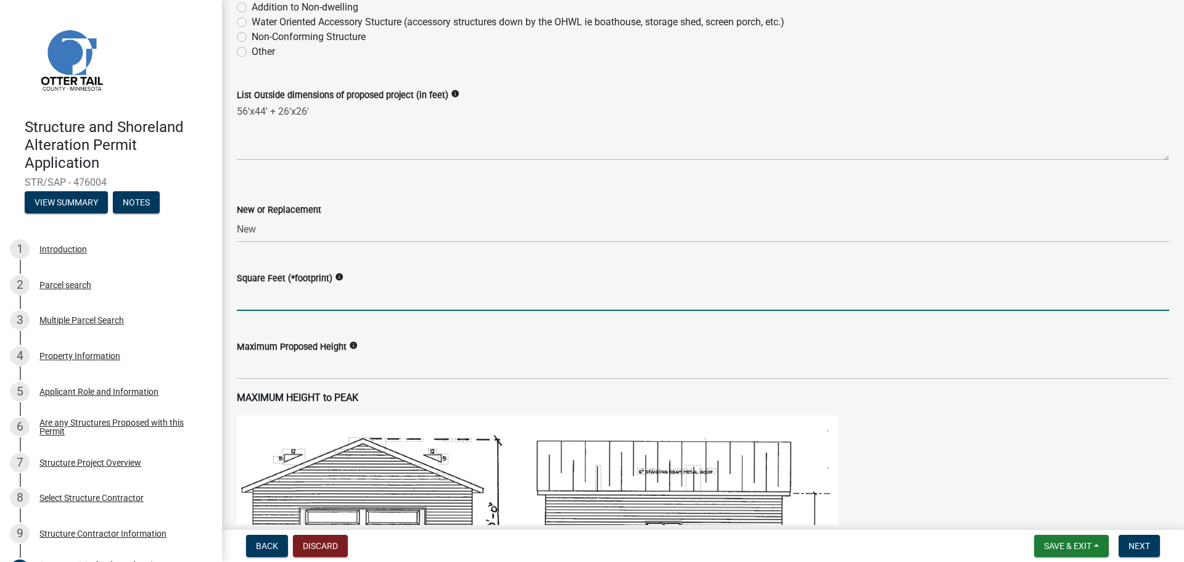
click at [360, 303] on input "text" at bounding box center [703, 298] width 933 height 25
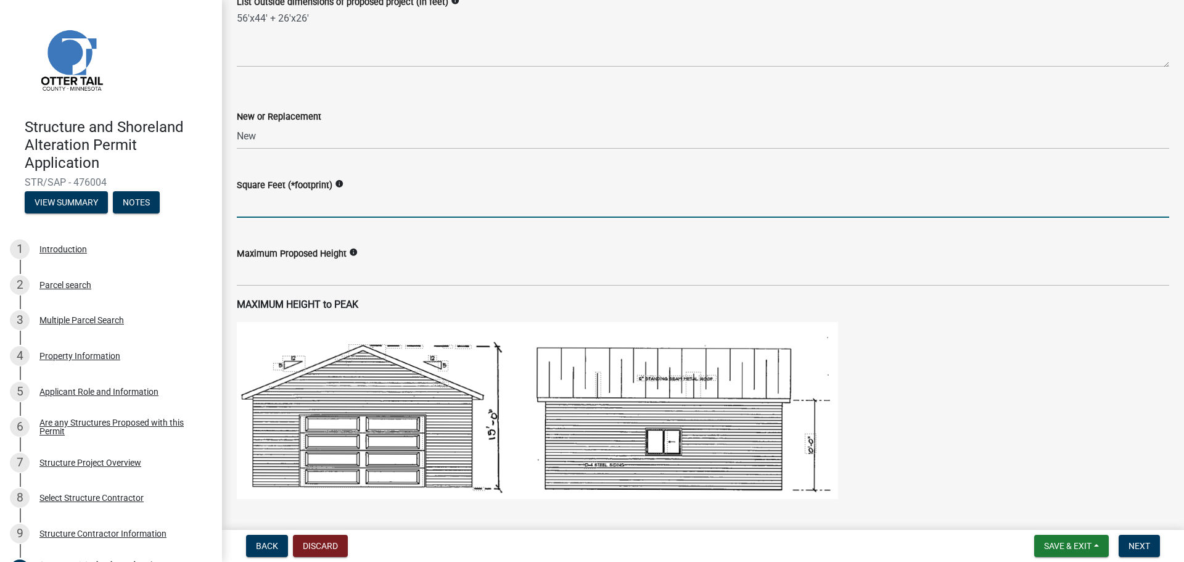
scroll to position [432, 0]
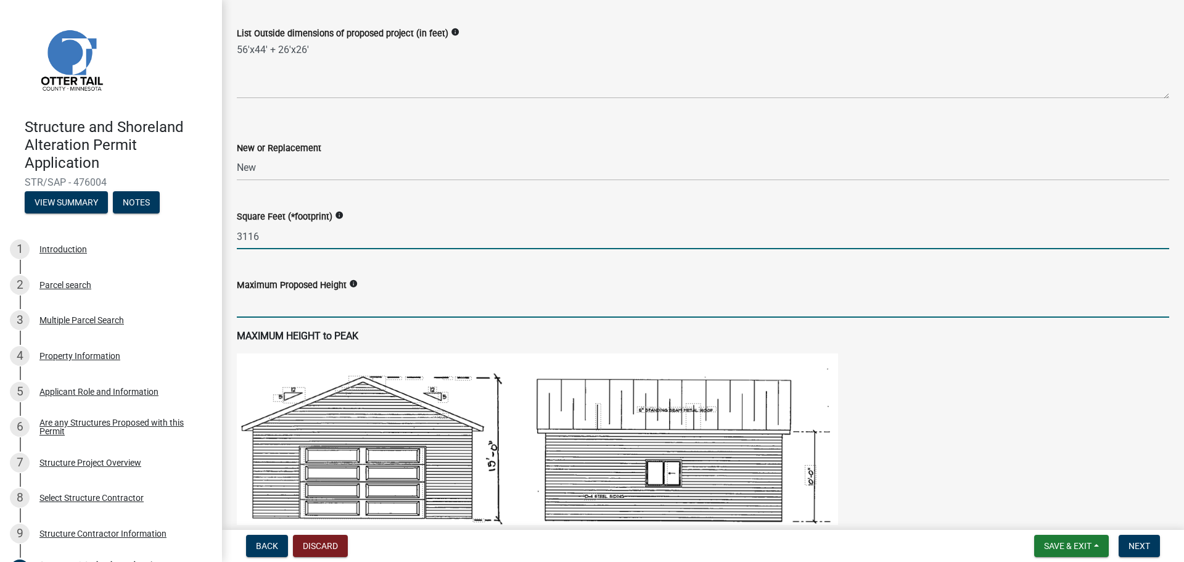
click at [361, 307] on input "text" at bounding box center [703, 304] width 933 height 25
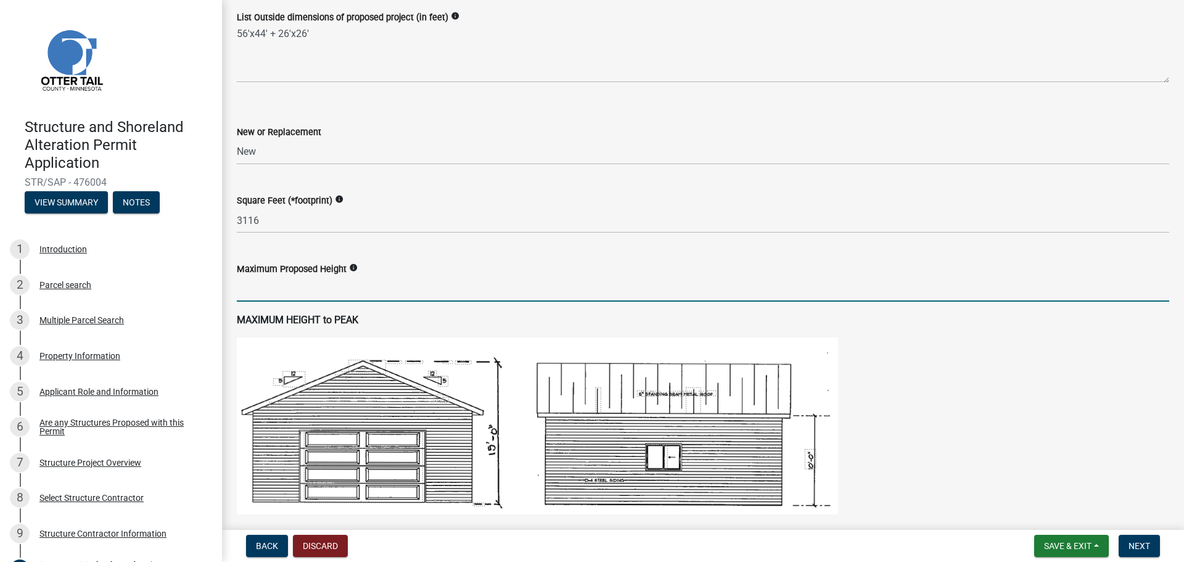
scroll to position [370, 0]
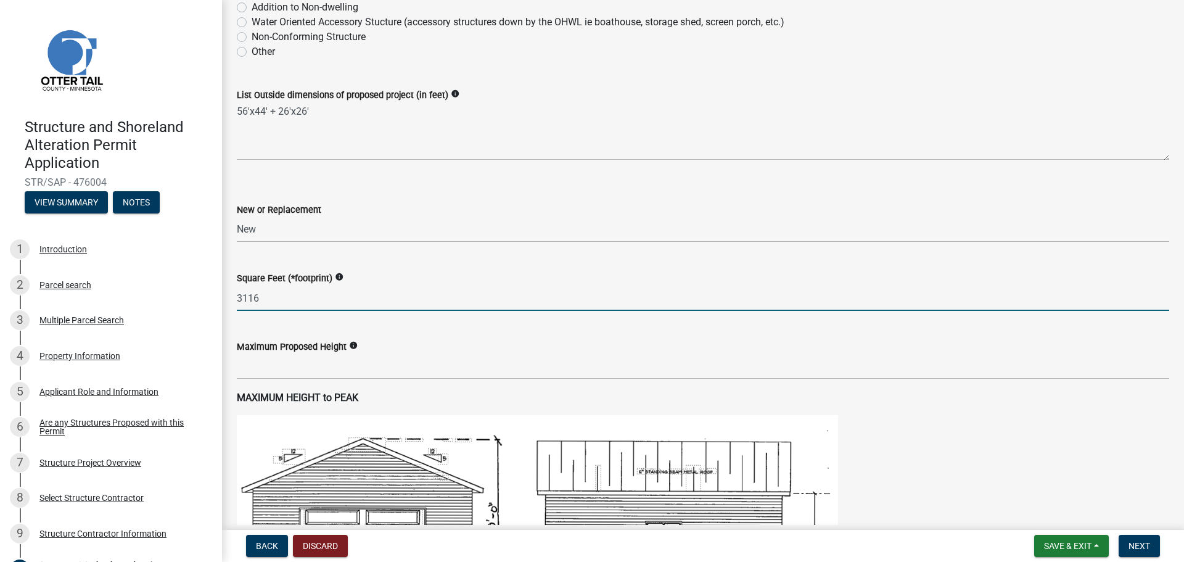
drag, startPoint x: 282, startPoint y: 299, endPoint x: 232, endPoint y: 297, distance: 50.6
click at [232, 297] on div "Square Feet (*footprint) info 3116" at bounding box center [703, 281] width 951 height 57
type input "3156"
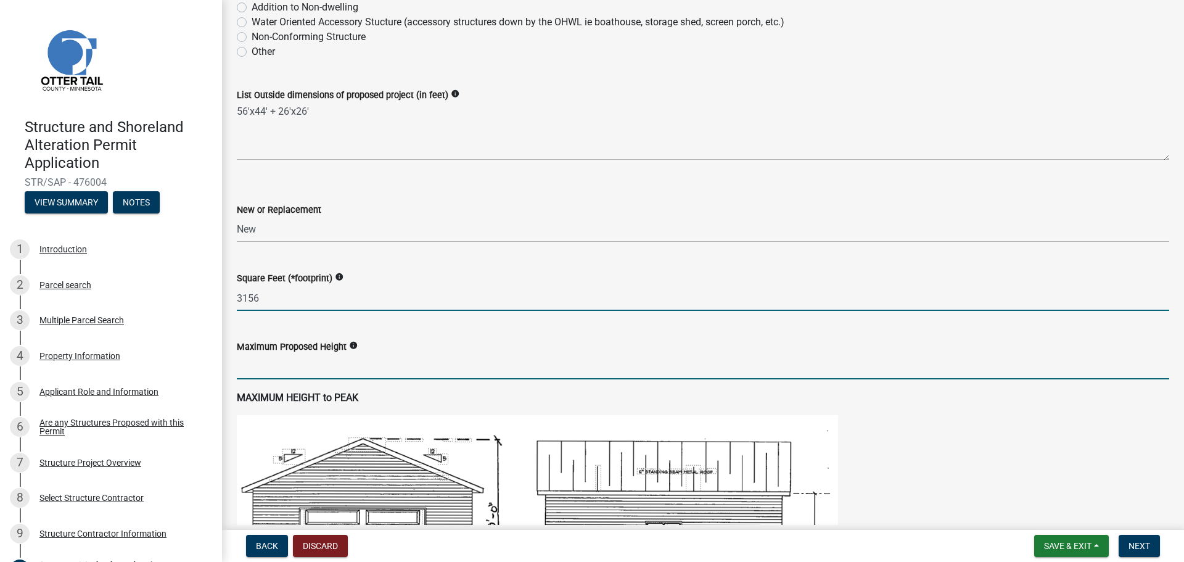
click at [266, 360] on input "text" at bounding box center [703, 366] width 933 height 25
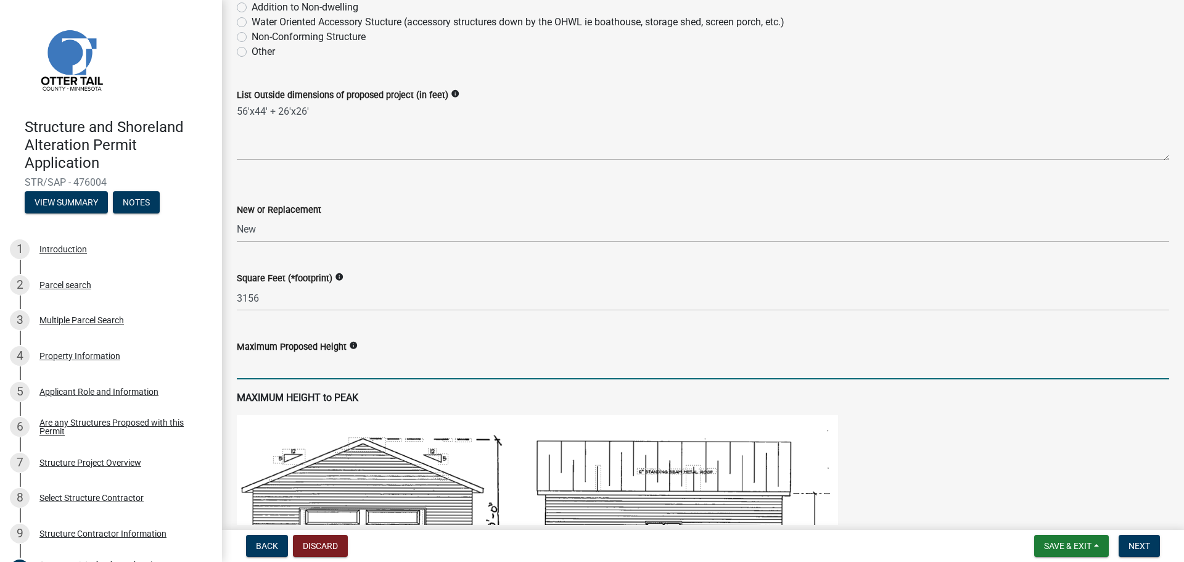
click at [352, 347] on icon "info" at bounding box center [353, 345] width 9 height 9
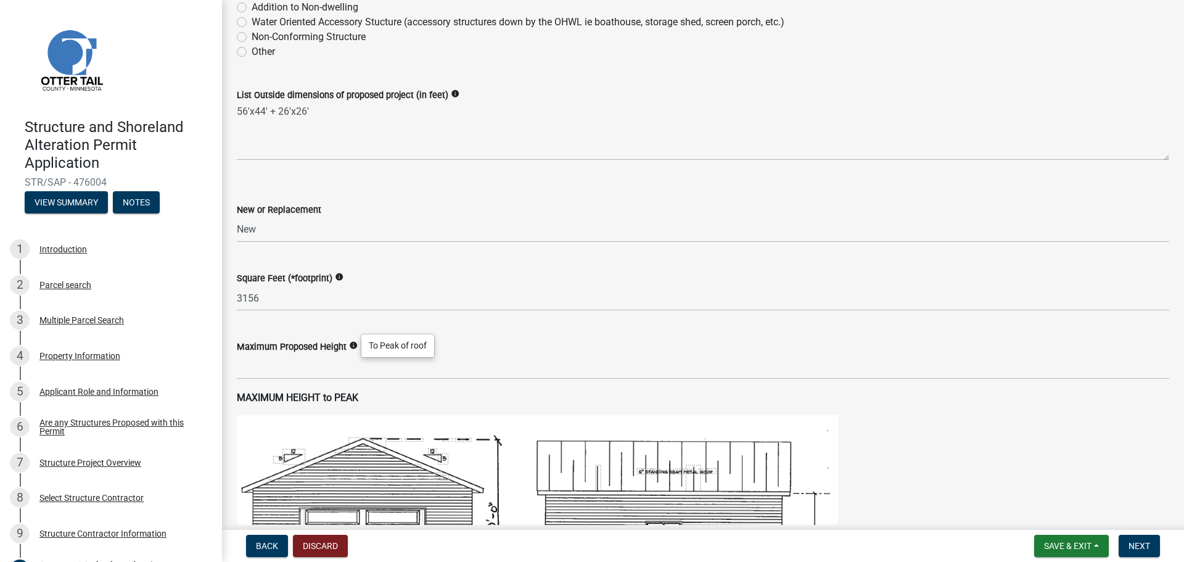
click at [611, 343] on div "Maximum Proposed Height info" at bounding box center [703, 346] width 933 height 15
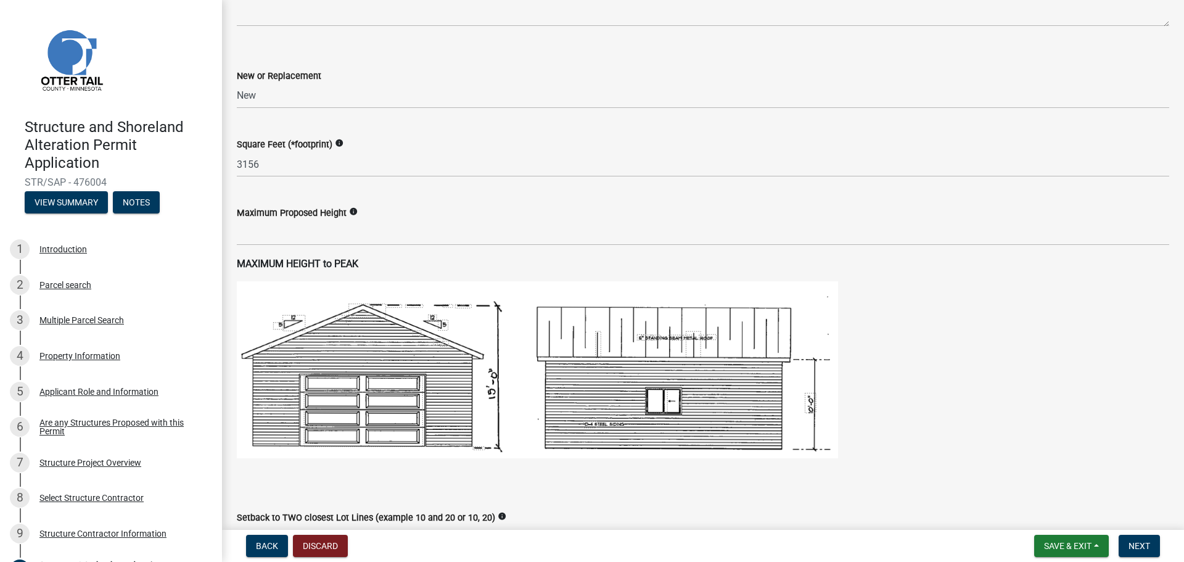
scroll to position [555, 0]
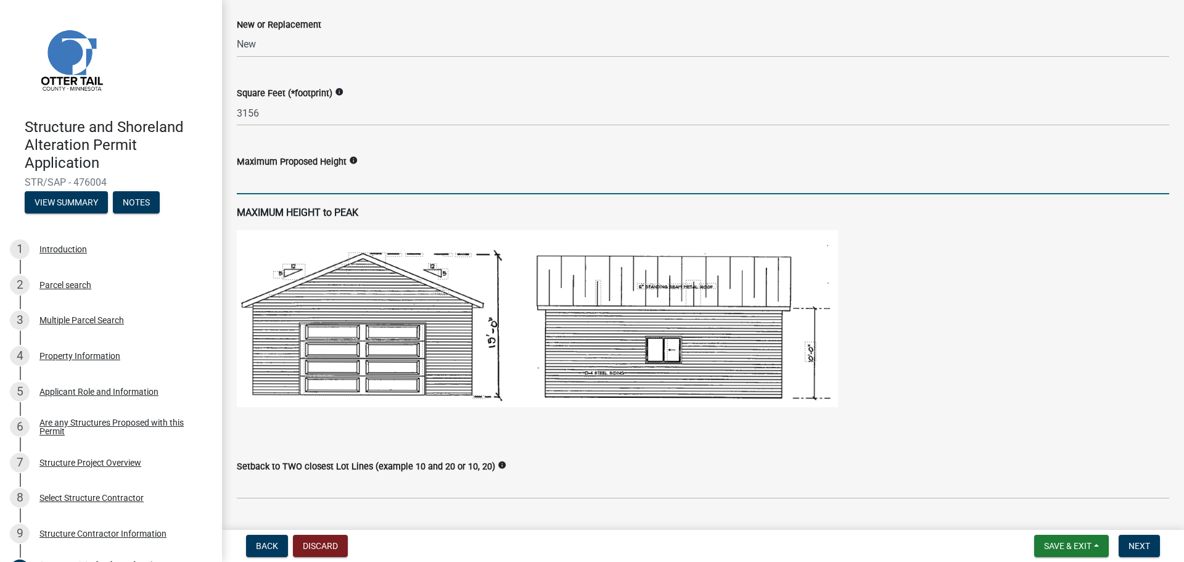
click at [491, 178] on input "text" at bounding box center [703, 181] width 933 height 25
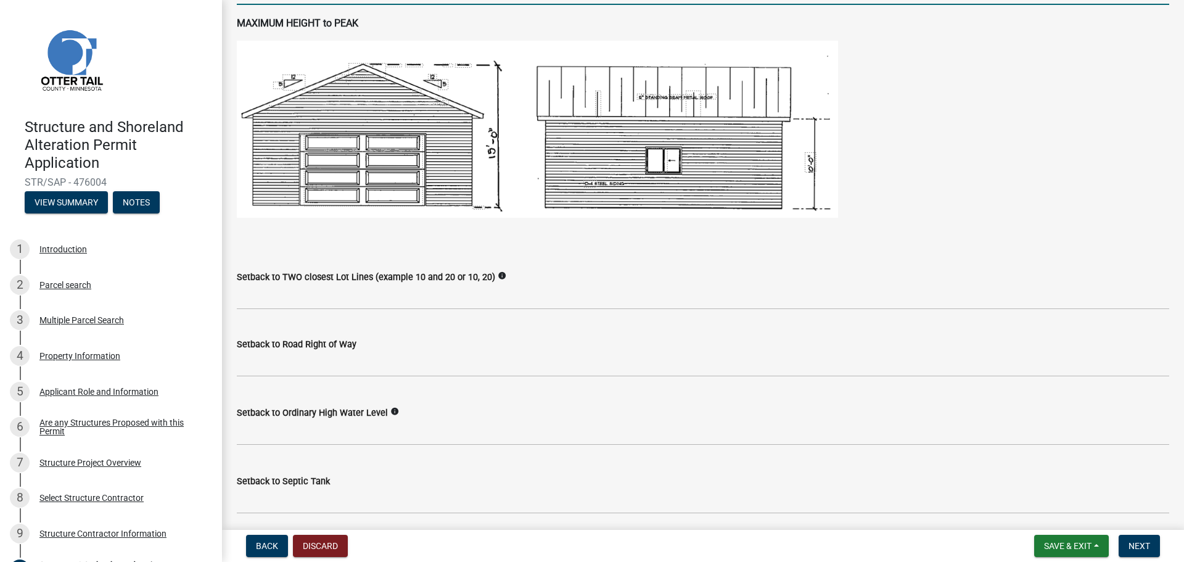
scroll to position [740, 0]
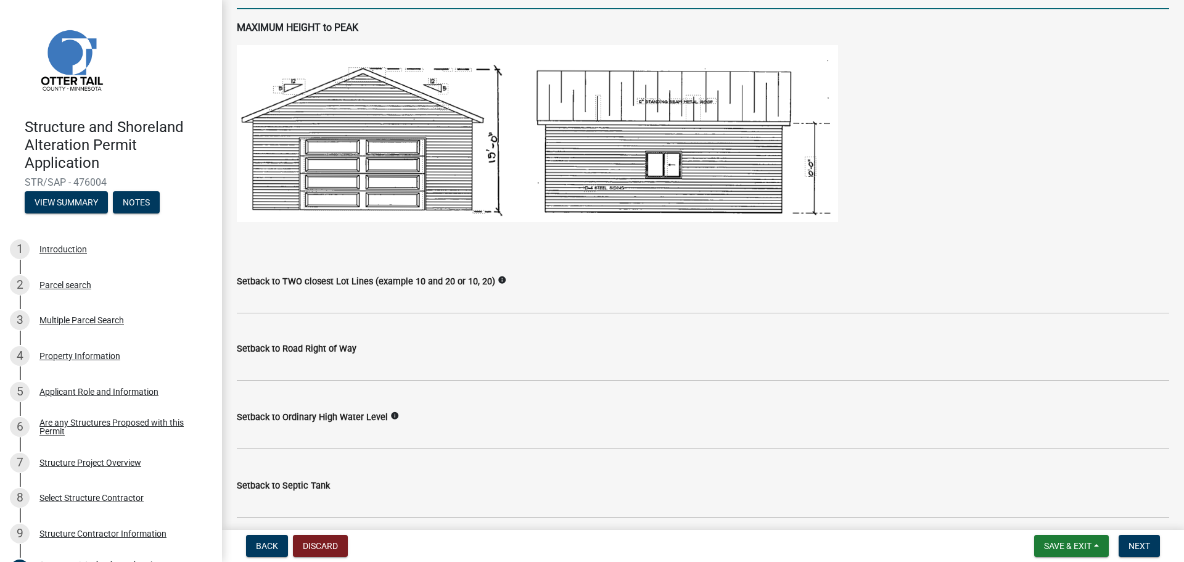
type input "14"
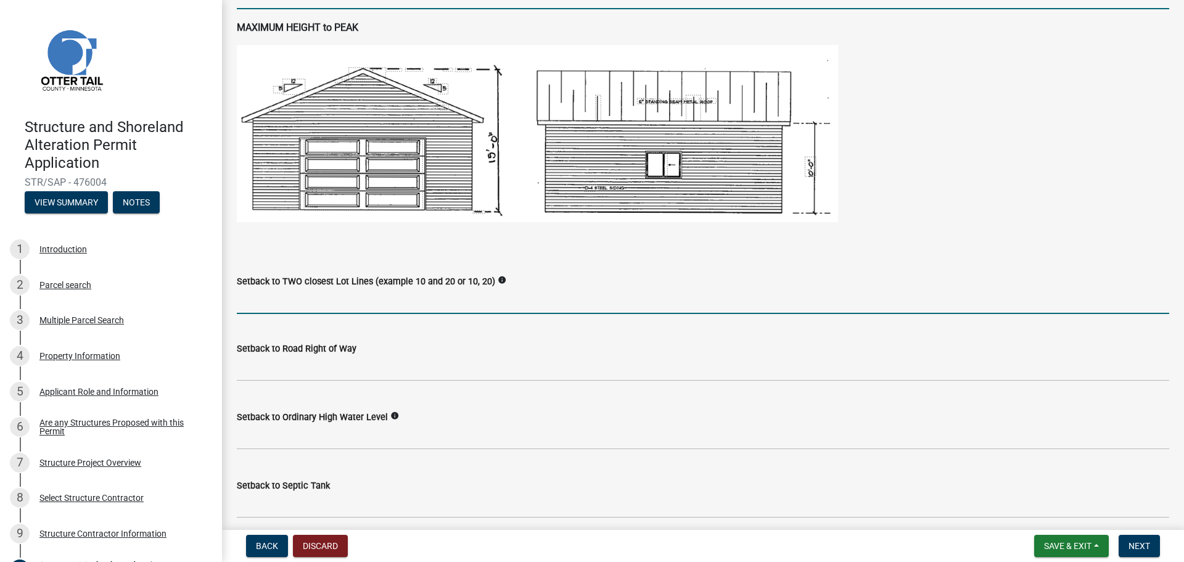
click at [389, 303] on input "Setback to TWO closest Lot Lines (example 10 and 20 or 10, 20)" at bounding box center [703, 301] width 933 height 25
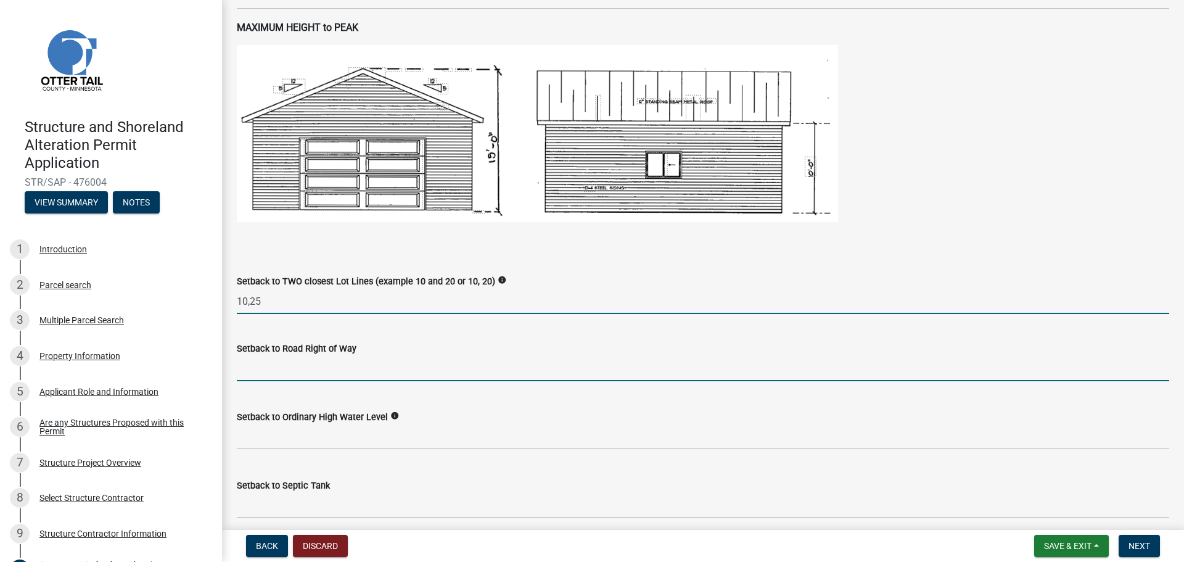
click at [342, 380] on input "text" at bounding box center [703, 368] width 933 height 25
click at [304, 310] on input "10,25" at bounding box center [703, 301] width 933 height 25
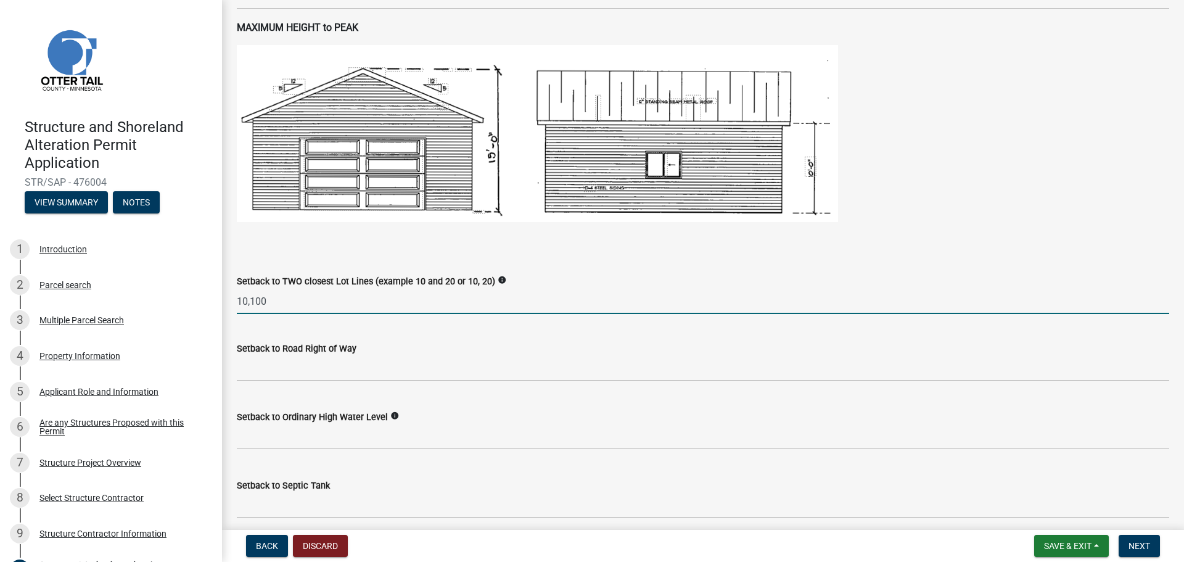
type input "10,100"
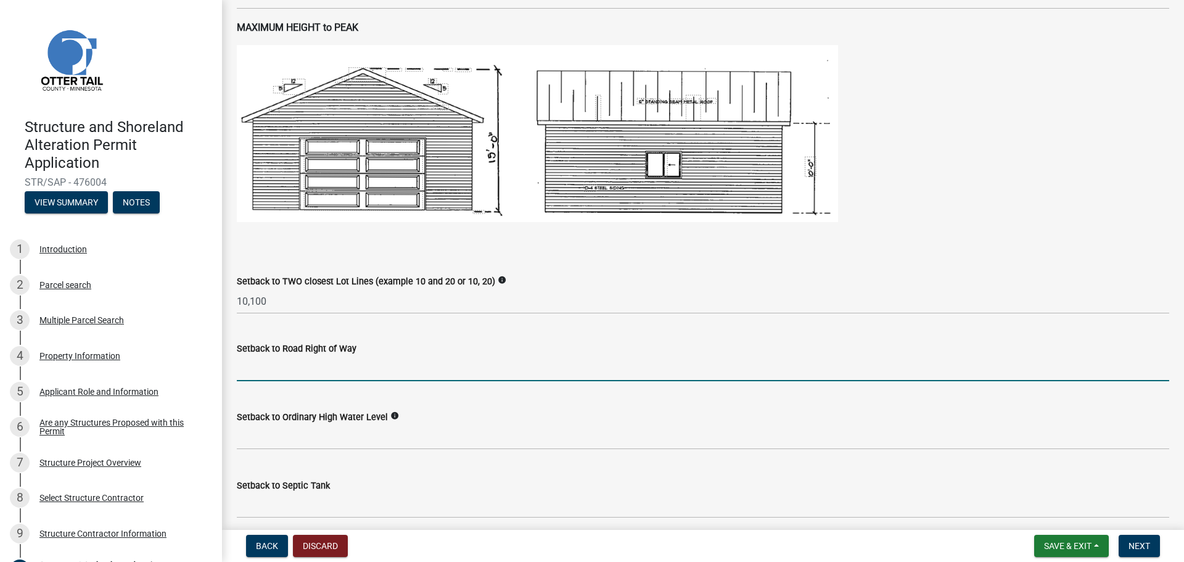
click at [302, 365] on input "text" at bounding box center [703, 368] width 933 height 25
type input "100"
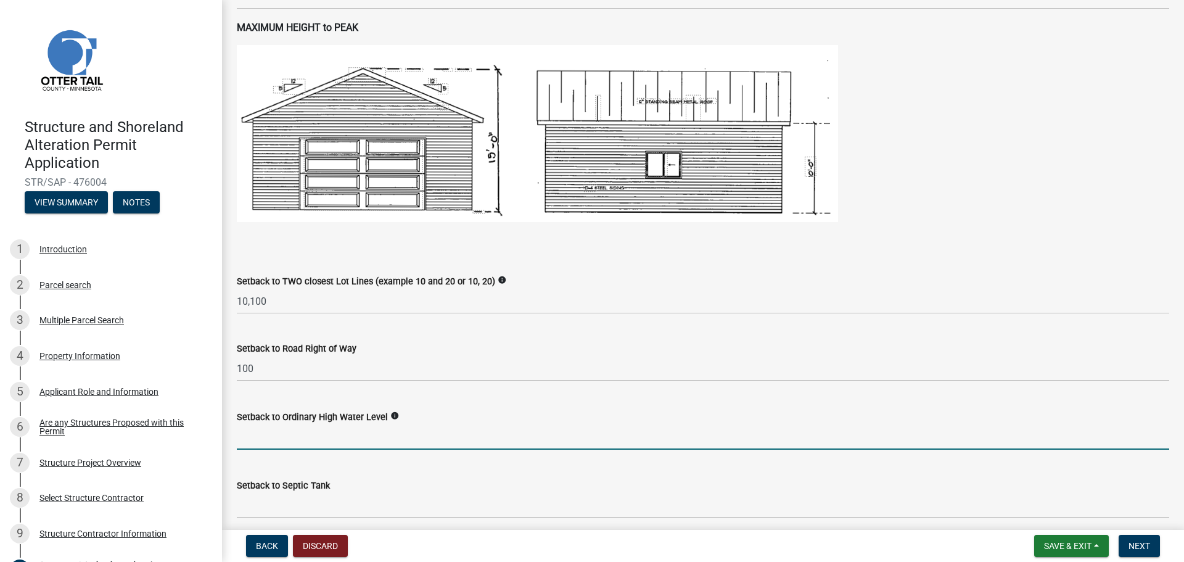
click at [311, 431] on input "text" at bounding box center [703, 436] width 933 height 25
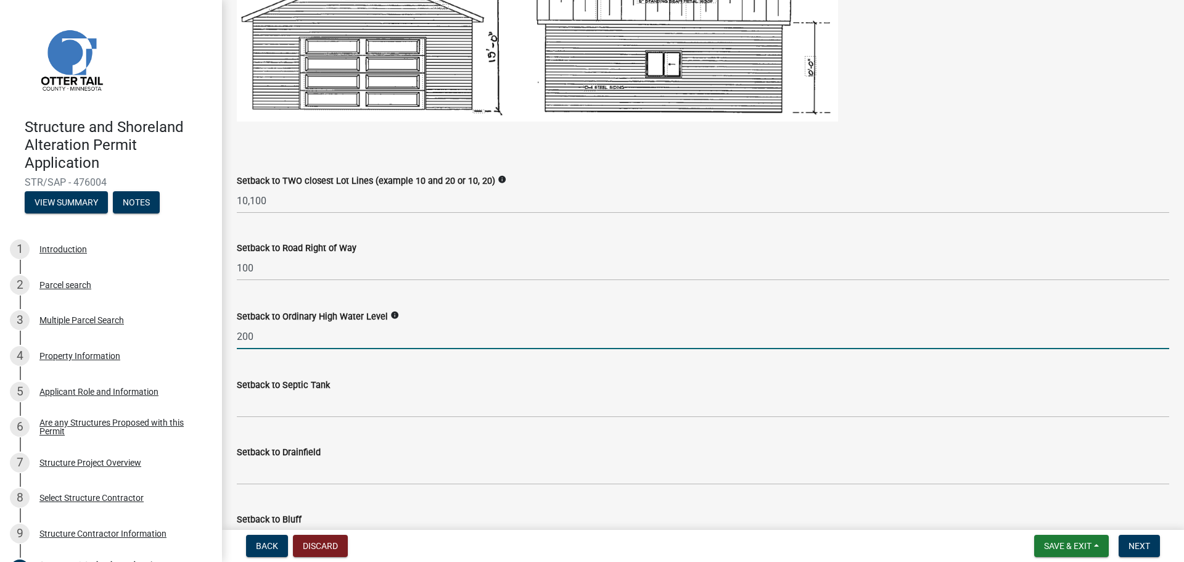
scroll to position [864, 0]
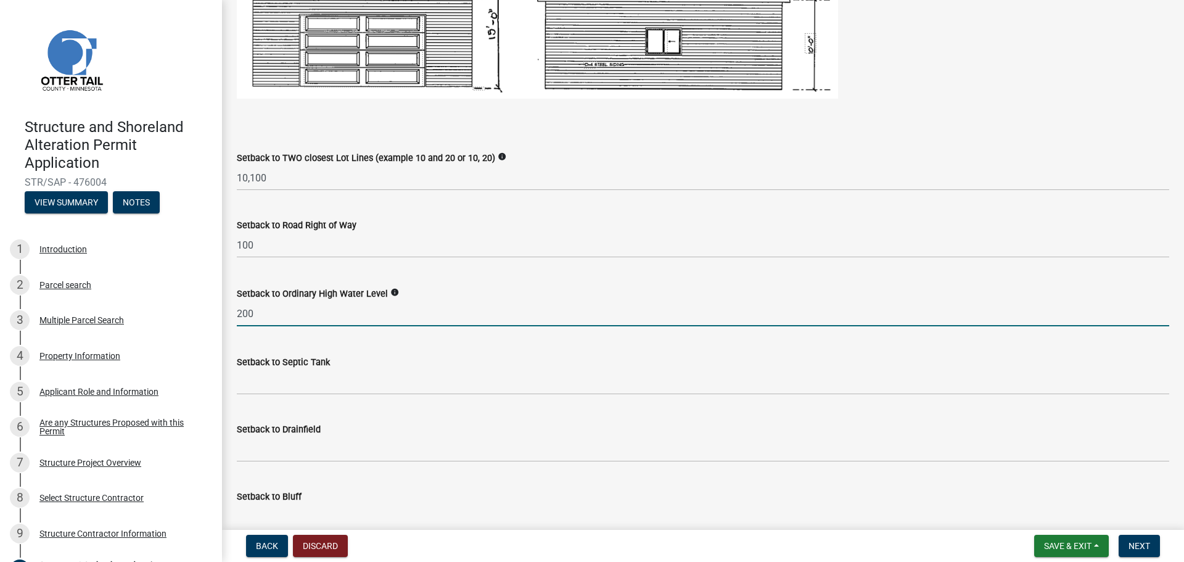
type input "200"
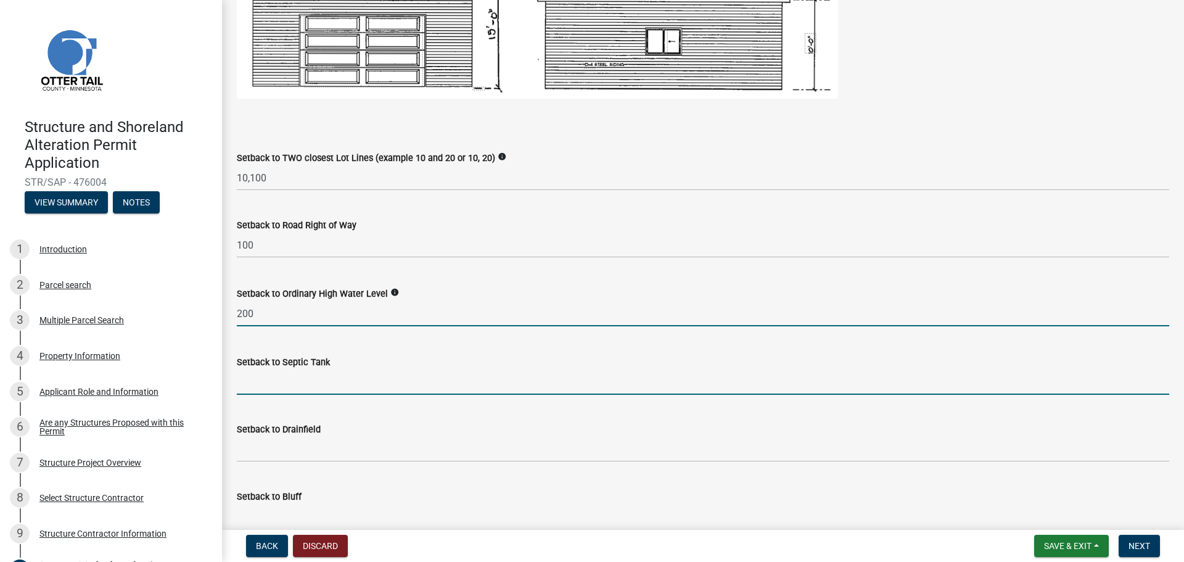
click at [278, 377] on input "Setback to Septic Tank" at bounding box center [703, 381] width 933 height 25
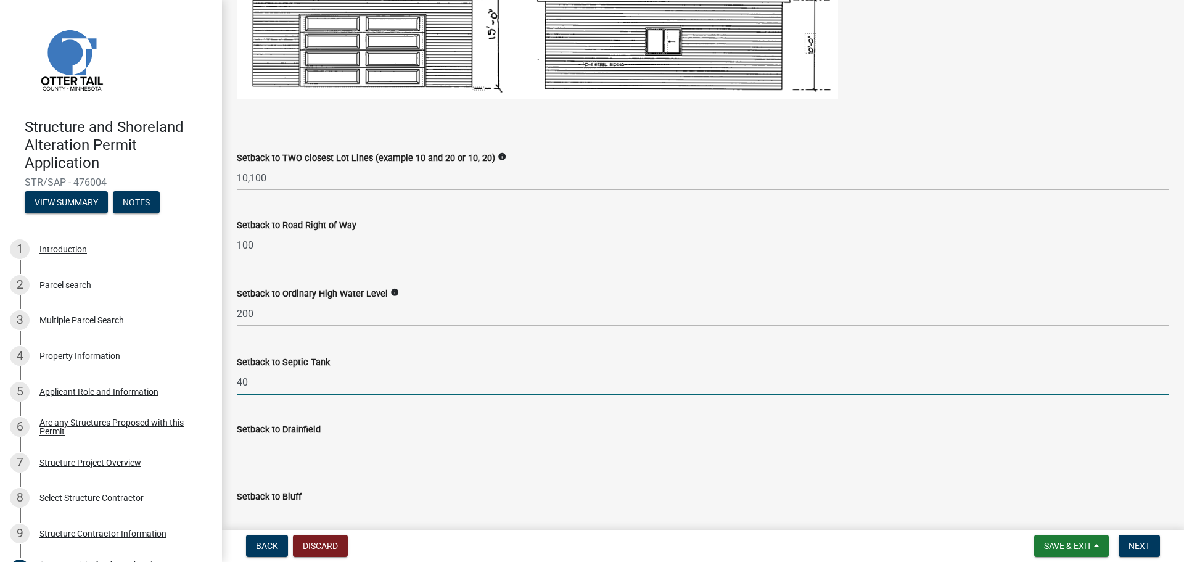
type input "40"
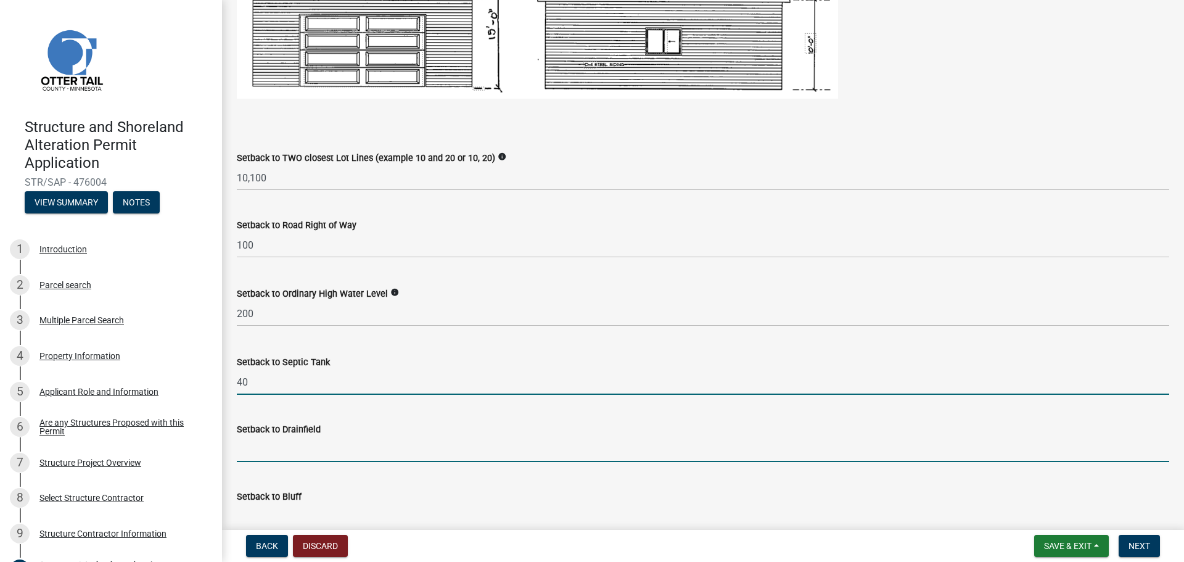
click at [278, 450] on input "Setback to Drainfield" at bounding box center [703, 449] width 933 height 25
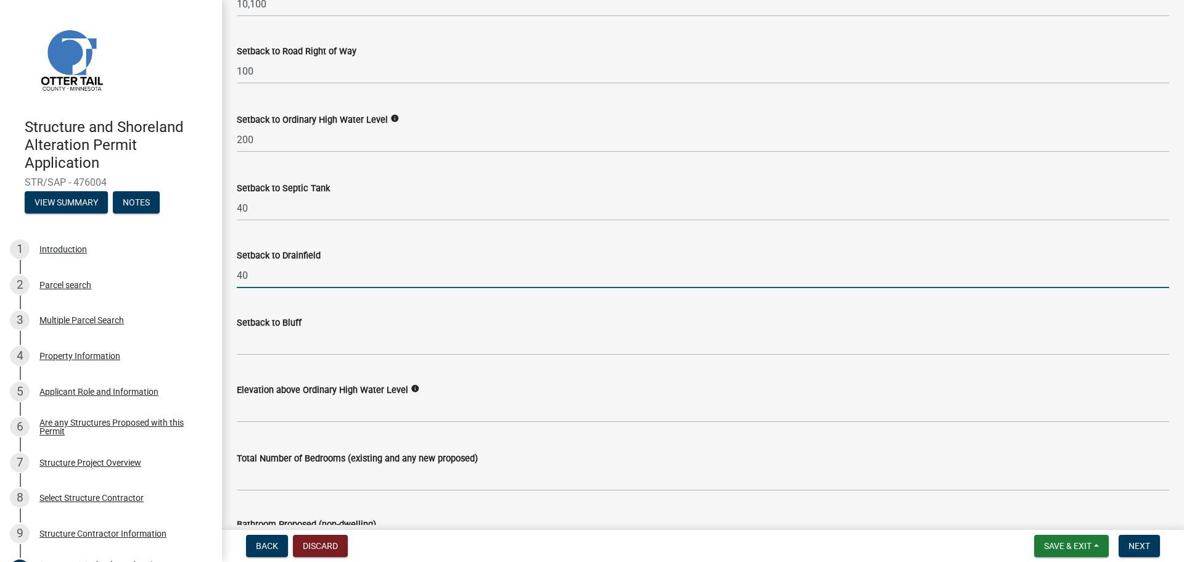
scroll to position [1110, 0]
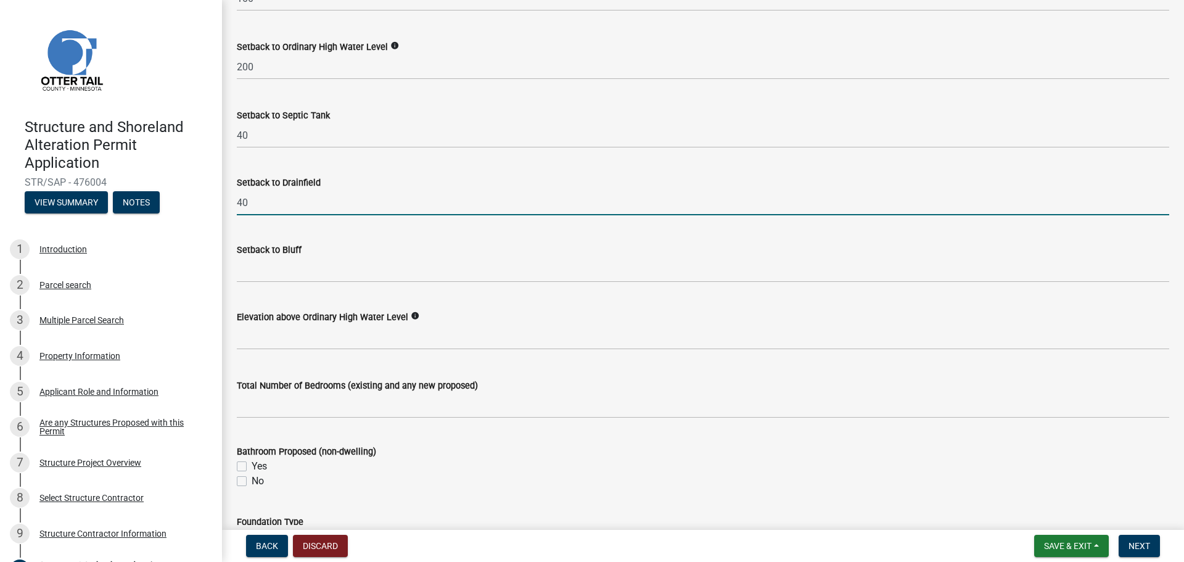
type input "40"
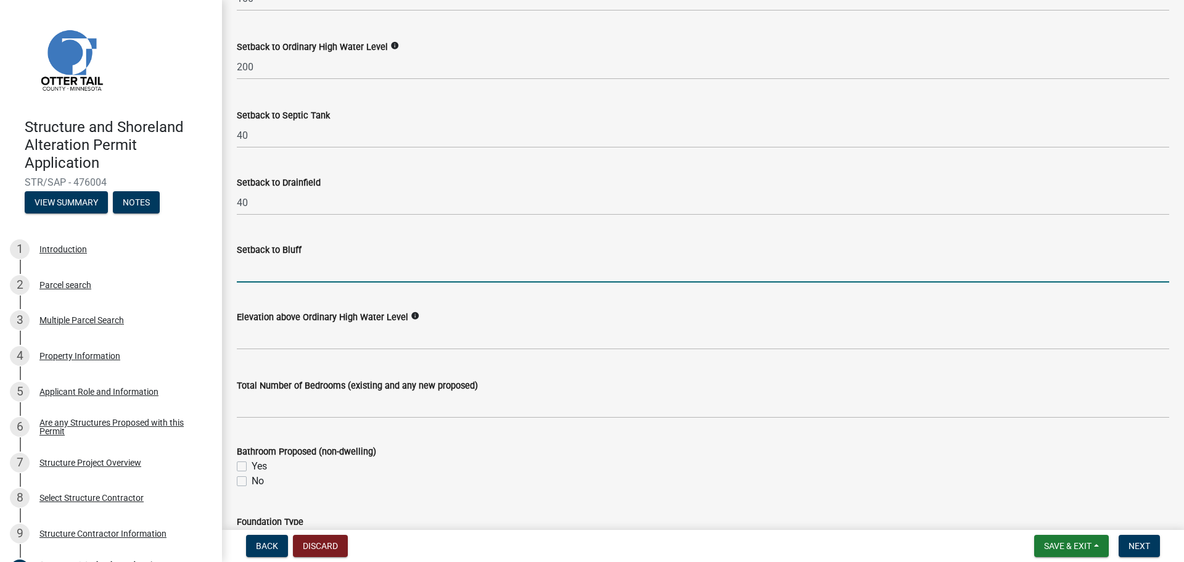
click at [420, 276] on input "Setback to Bluff" at bounding box center [703, 269] width 933 height 25
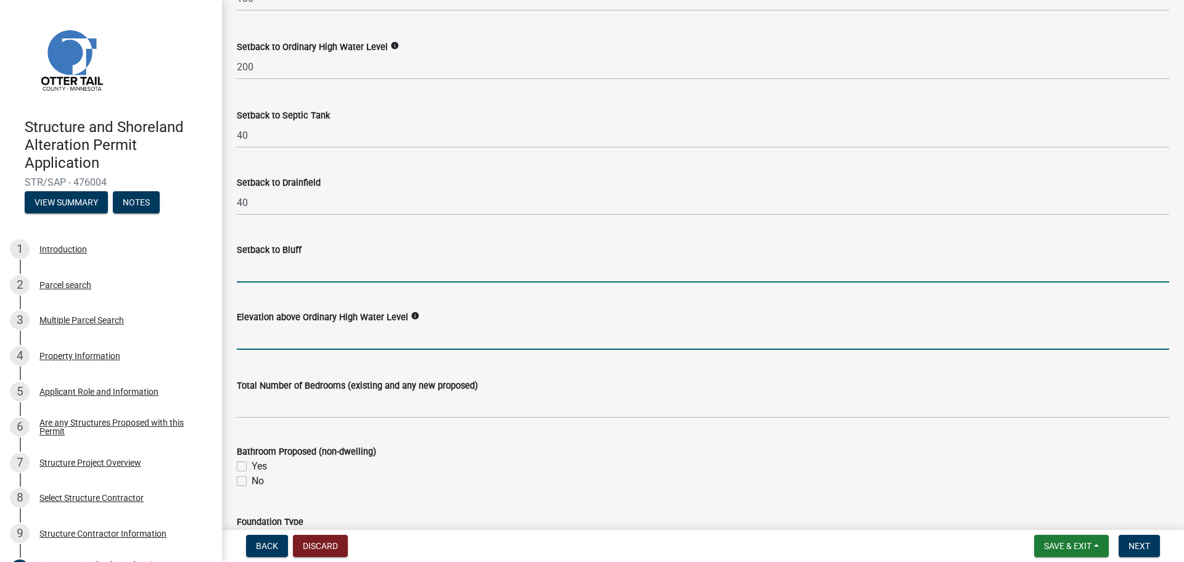
click at [359, 334] on input "text" at bounding box center [703, 336] width 933 height 25
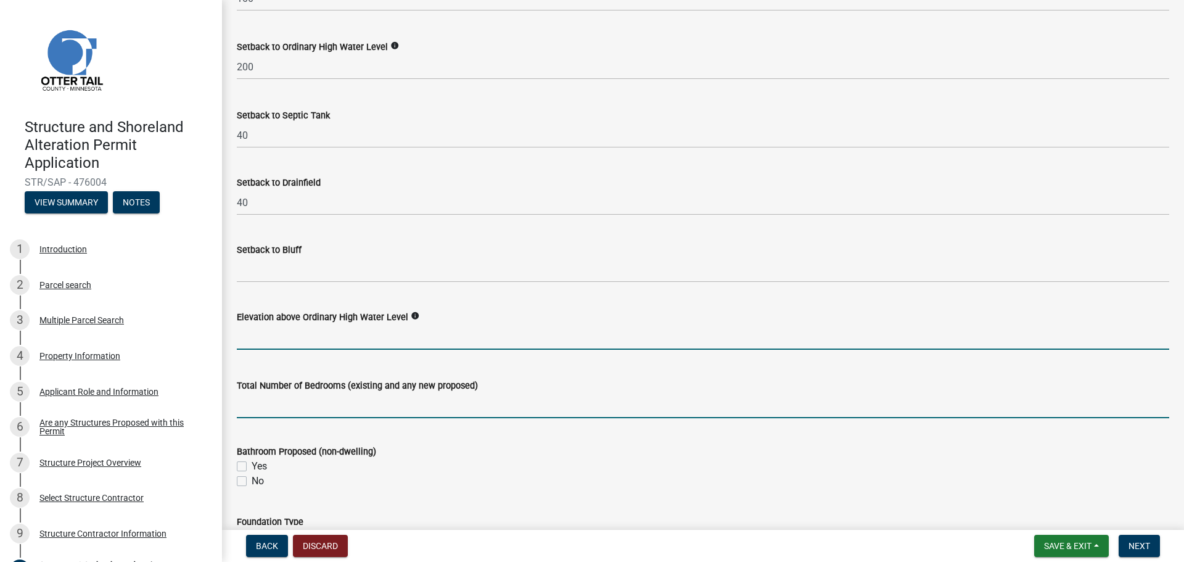
click at [365, 410] on input "text" at bounding box center [703, 405] width 933 height 25
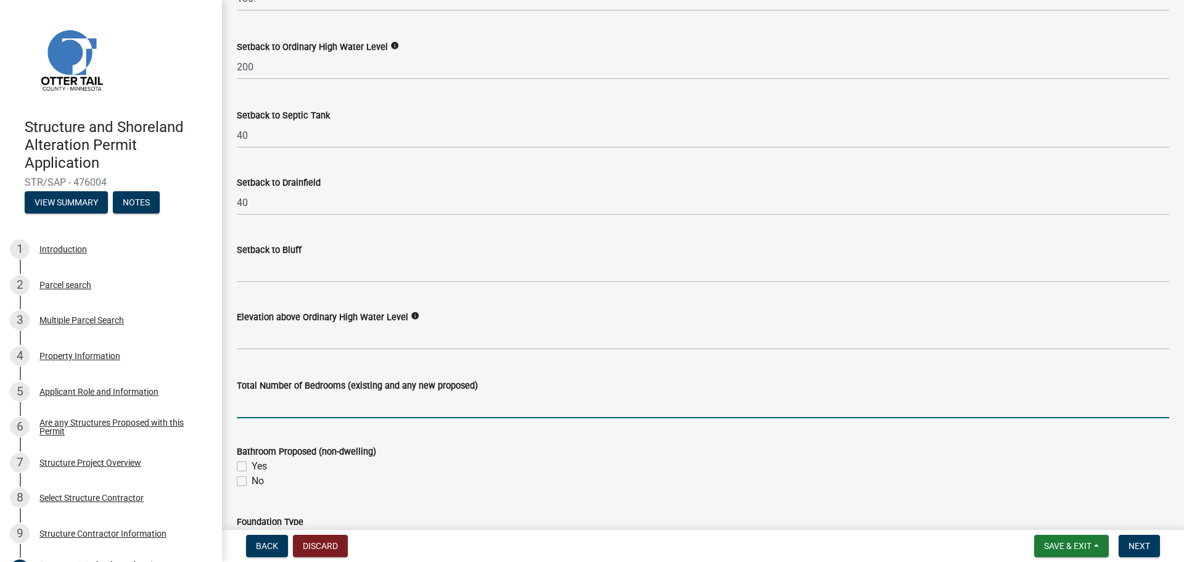
click at [386, 402] on input "text" at bounding box center [703, 405] width 933 height 25
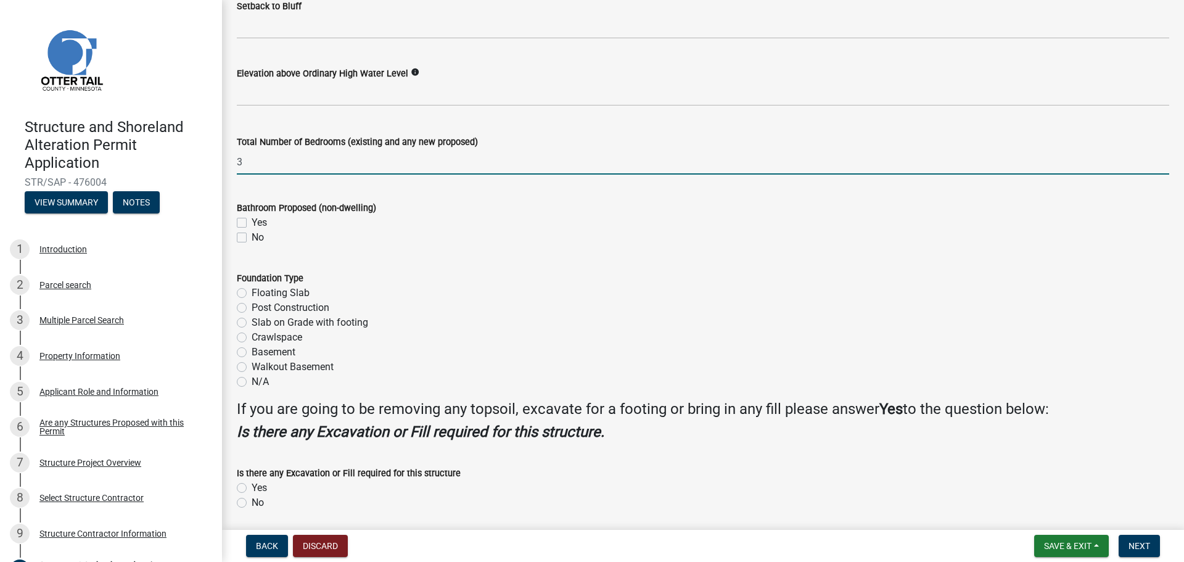
scroll to position [1357, 0]
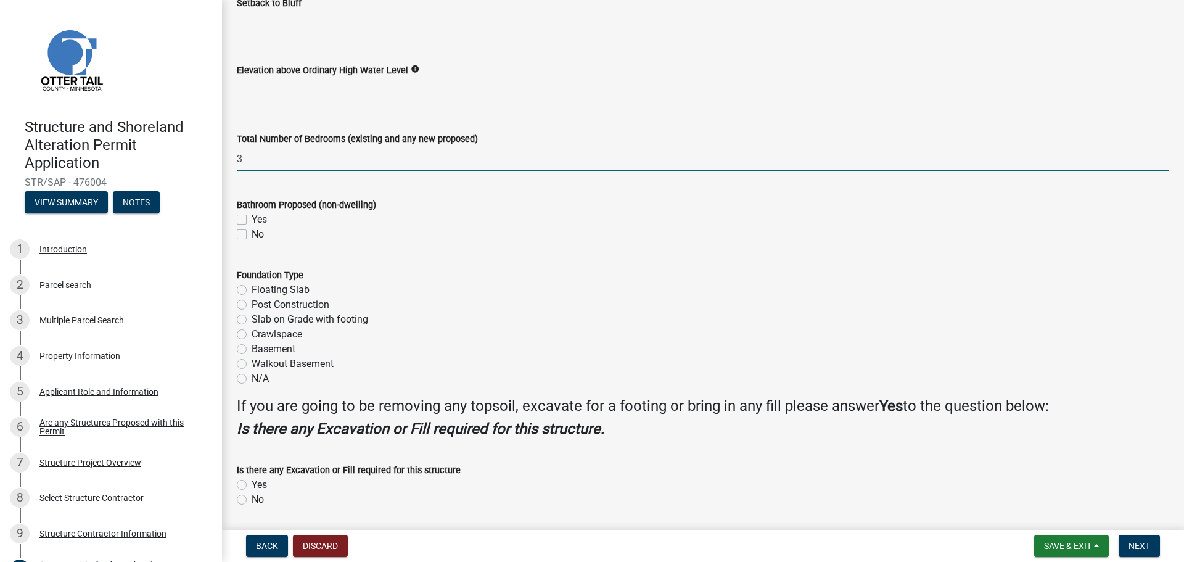
type input "3"
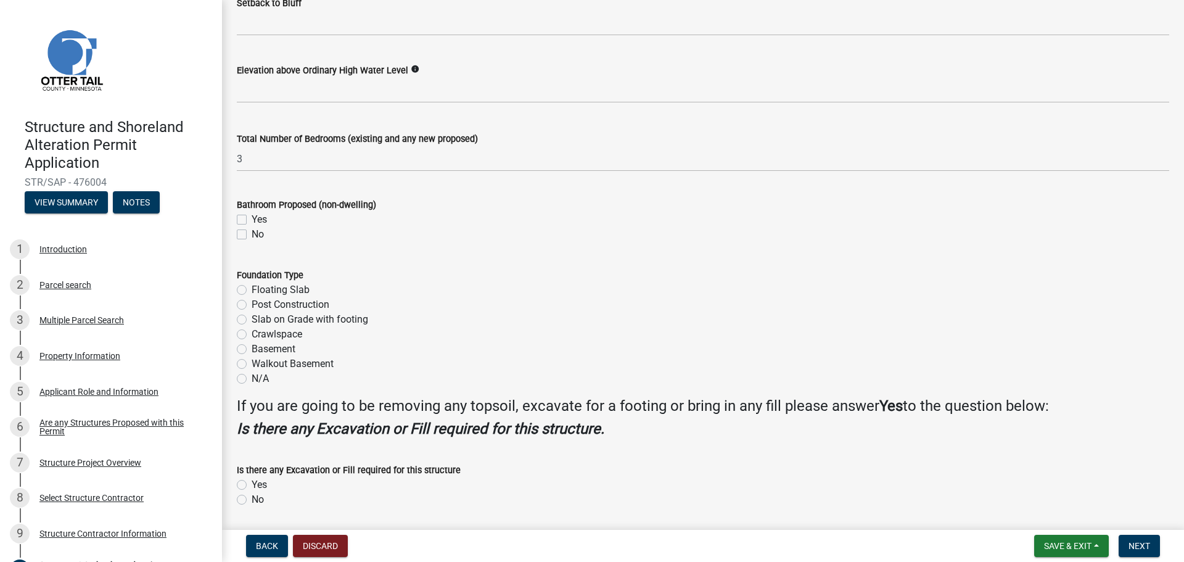
click at [252, 347] on label "Basement" at bounding box center [274, 349] width 44 height 15
click at [252, 347] on input "Basement" at bounding box center [256, 346] width 8 height 8
radio input "true"
click at [252, 321] on label "Slab on Grade with footing" at bounding box center [310, 319] width 117 height 15
click at [252, 320] on input "Slab on Grade with footing" at bounding box center [256, 316] width 8 height 8
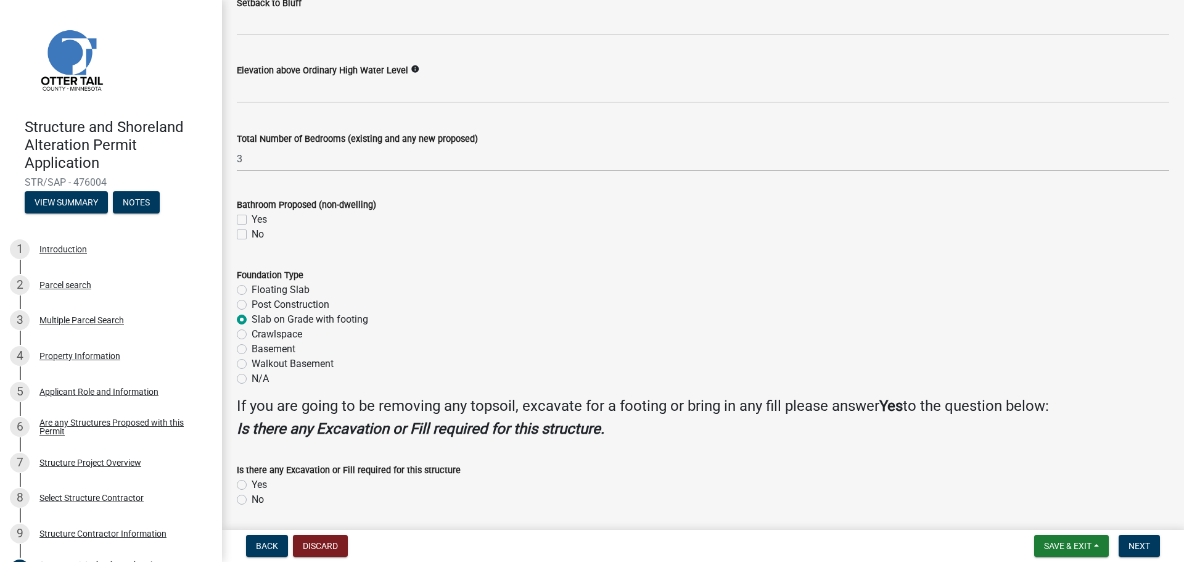
radio input "true"
click at [252, 345] on label "Basement" at bounding box center [274, 349] width 44 height 15
click at [252, 345] on input "Basement" at bounding box center [256, 346] width 8 height 8
radio input "true"
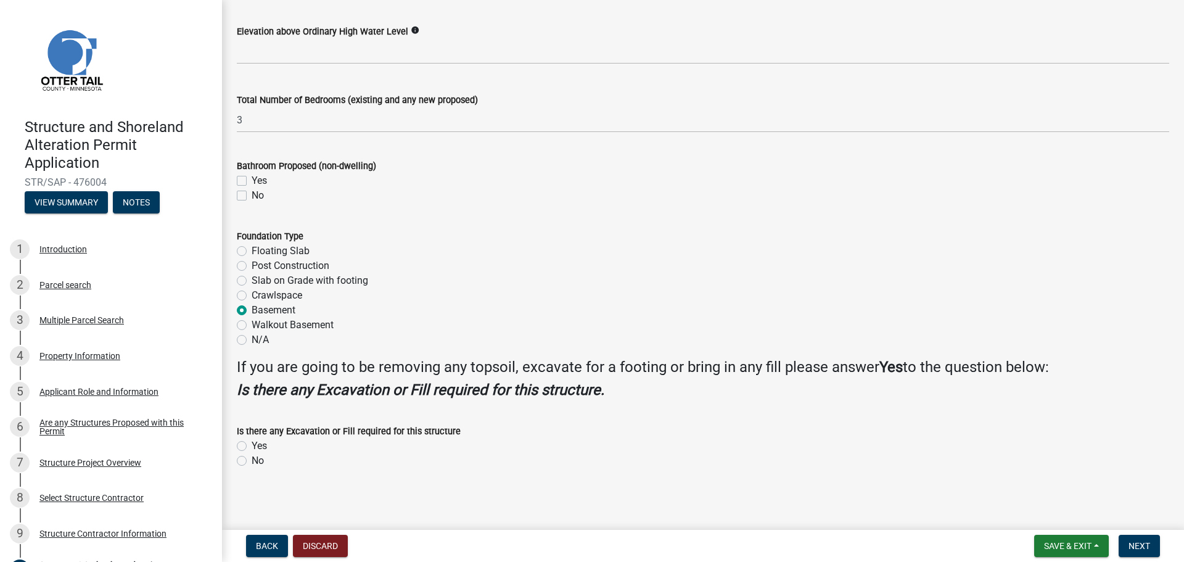
scroll to position [1398, 0]
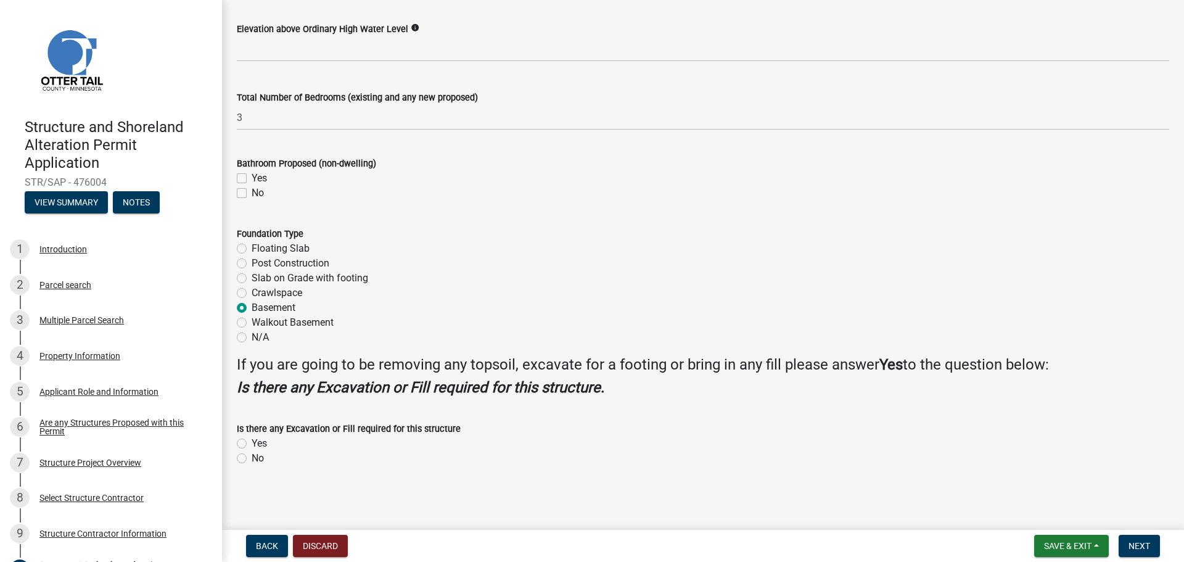
click at [252, 442] on label "Yes" at bounding box center [259, 443] width 15 height 15
click at [252, 442] on input "Yes" at bounding box center [256, 440] width 8 height 8
radio input "true"
click at [1140, 541] on span "Next" at bounding box center [1140, 546] width 22 height 10
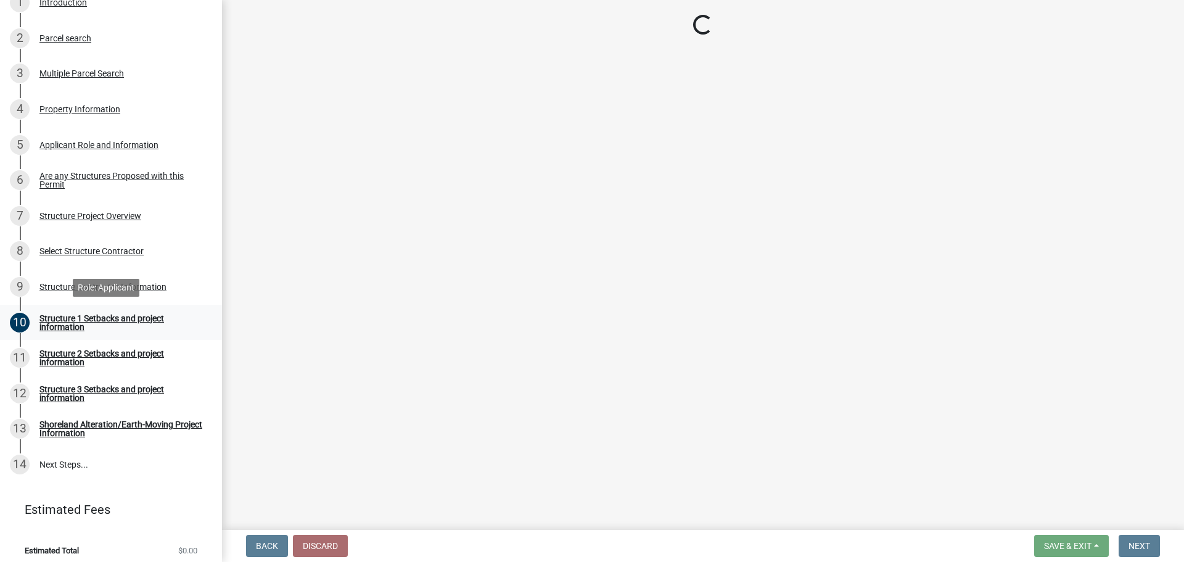
scroll to position [254, 0]
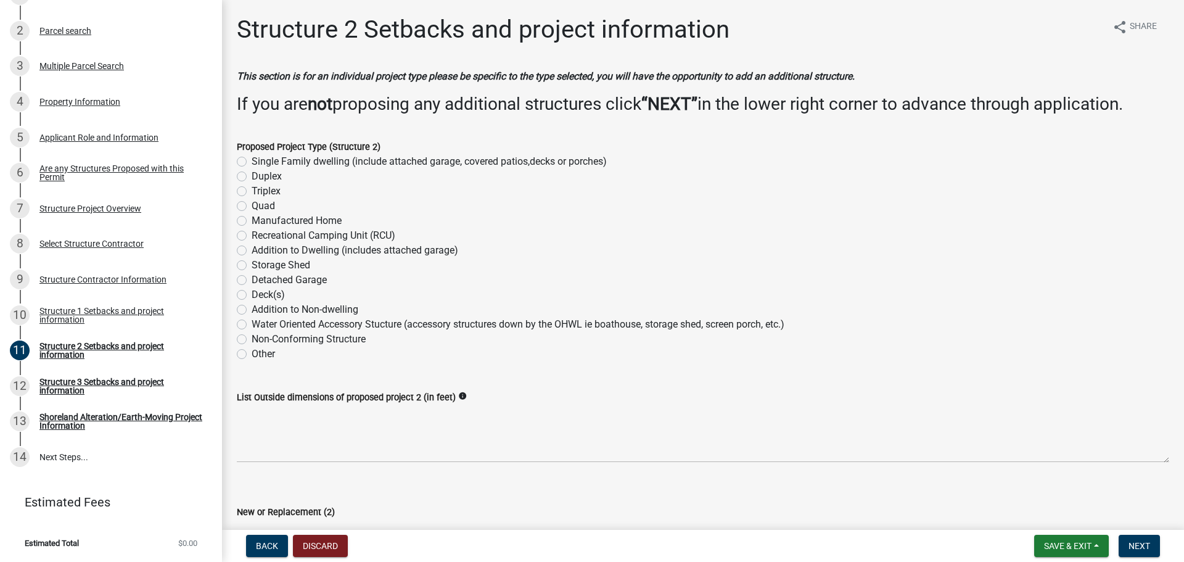
click at [347, 165] on label "Single Family dwelling (include attached garage, covered patios,decks or porche…" at bounding box center [429, 161] width 355 height 15
click at [260, 162] on input "Single Family dwelling (include attached garage, covered patios,decks or porche…" at bounding box center [256, 158] width 8 height 8
radio input "true"
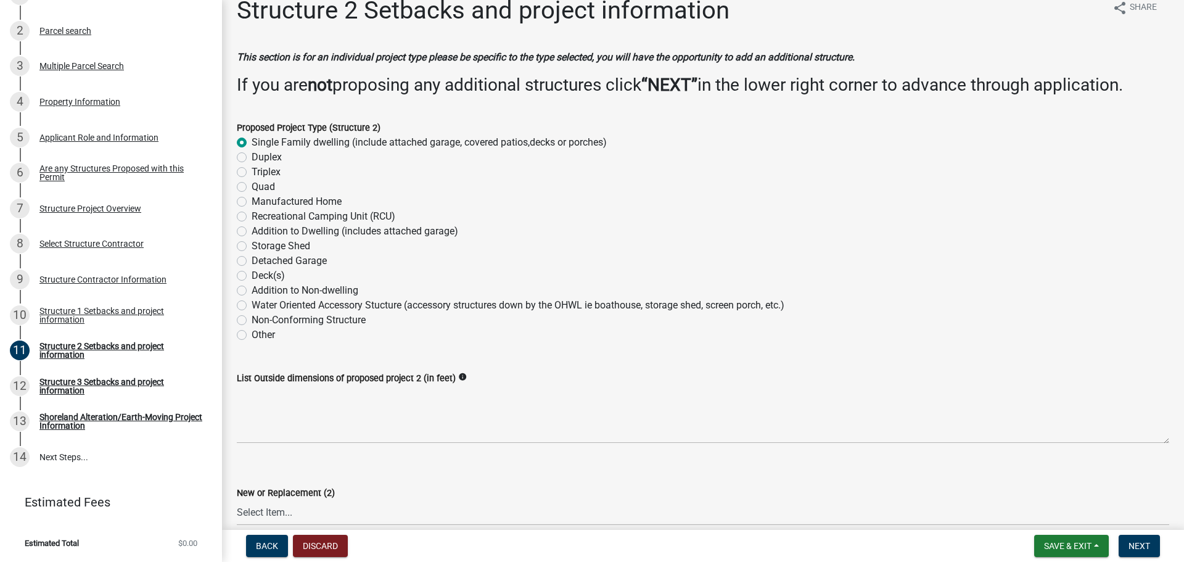
scroll to position [0, 0]
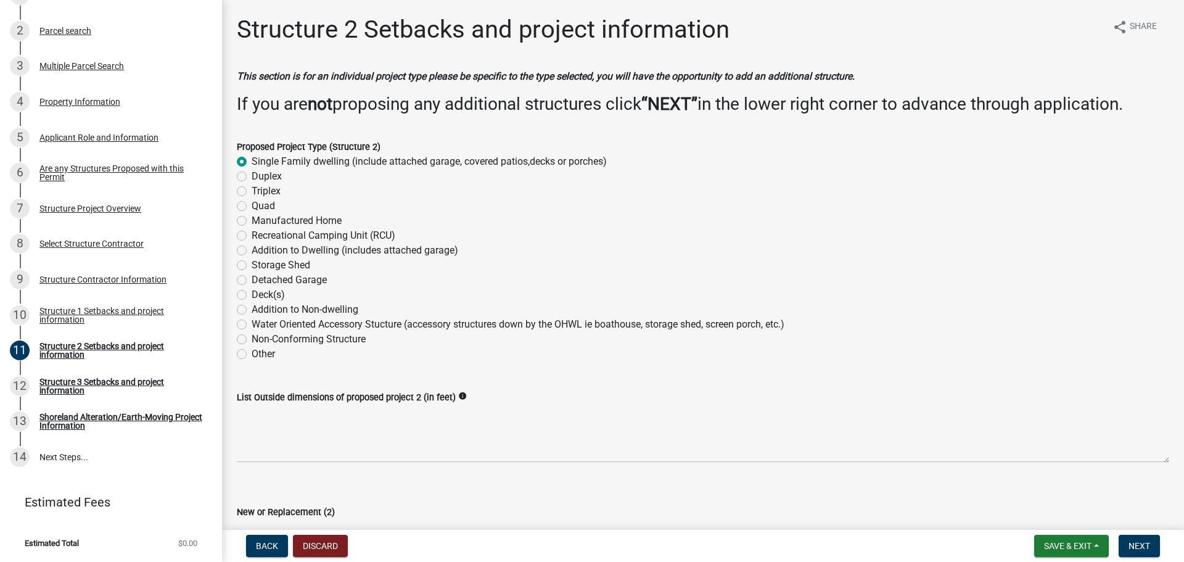
click at [252, 163] on label "Single Family dwelling (include attached garage, covered patios,decks or porche…" at bounding box center [429, 161] width 355 height 15
click at [252, 162] on input "Single Family dwelling (include attached garage, covered patios,decks or porche…" at bounding box center [256, 158] width 8 height 8
click at [279, 541] on button "Back" at bounding box center [267, 546] width 42 height 22
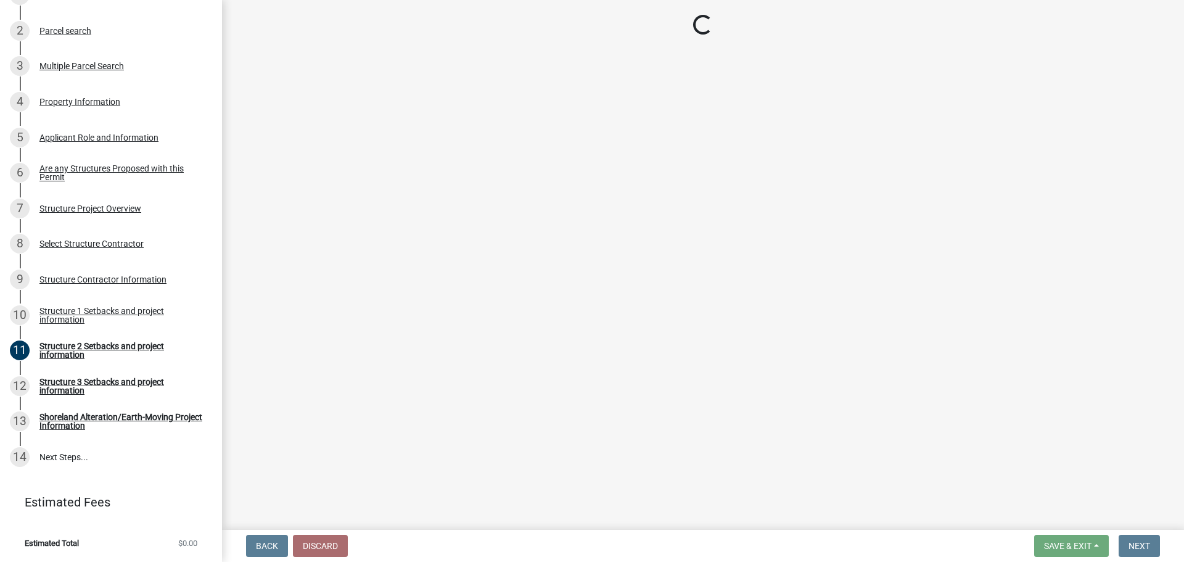
select select "c185e313-3403-4239-bd61-bb563c58a77a"
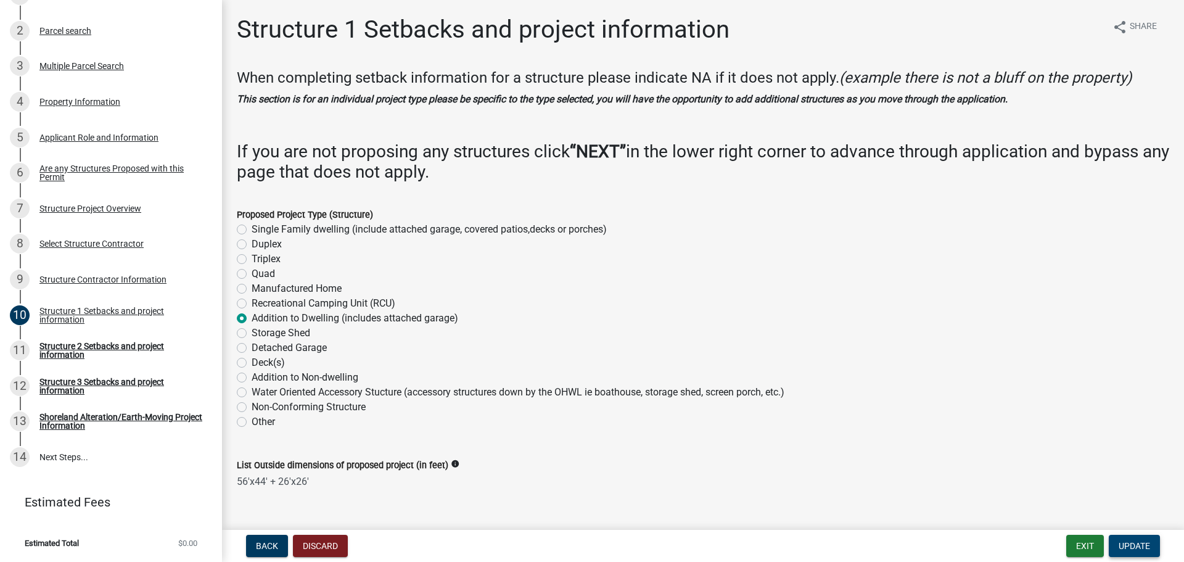
click at [1129, 538] on button "Update" at bounding box center [1134, 546] width 51 height 22
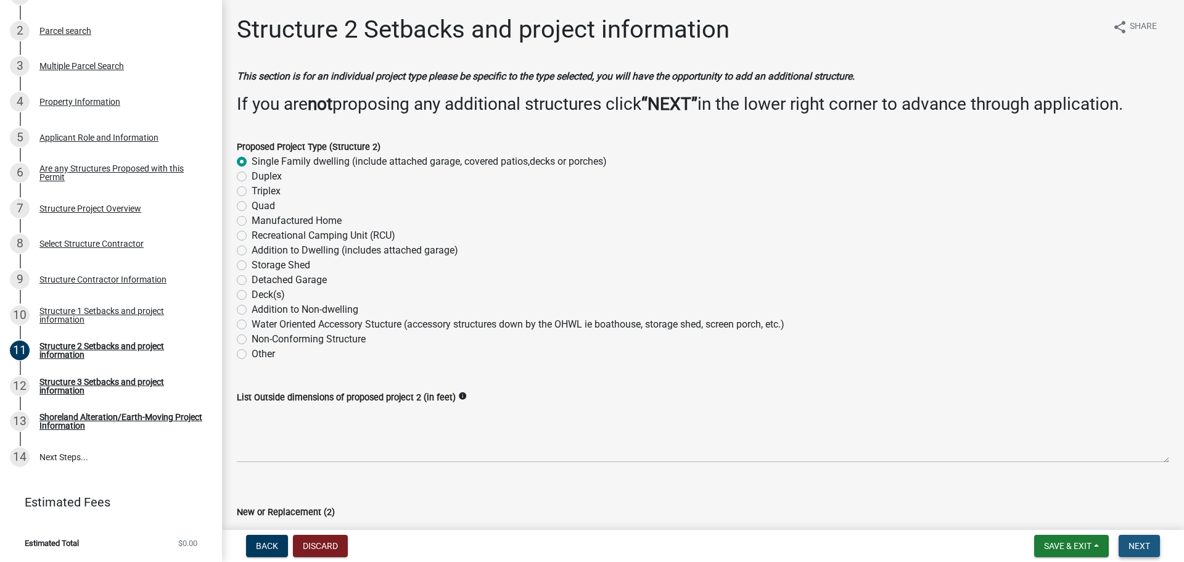
click at [1155, 544] on button "Next" at bounding box center [1139, 546] width 41 height 22
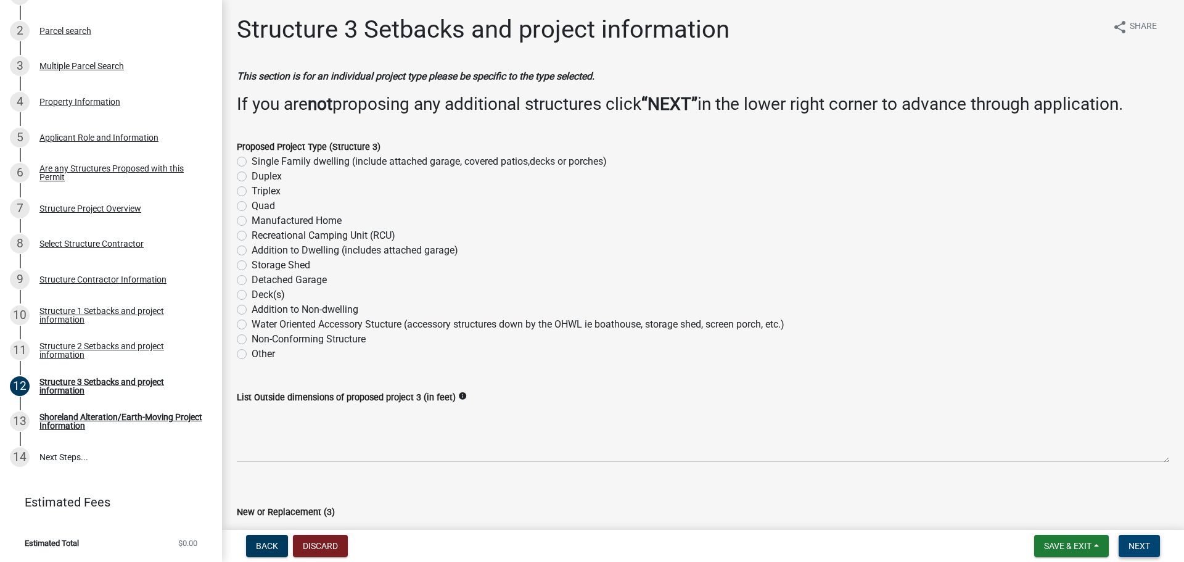
click at [1133, 537] on button "Next" at bounding box center [1139, 546] width 41 height 22
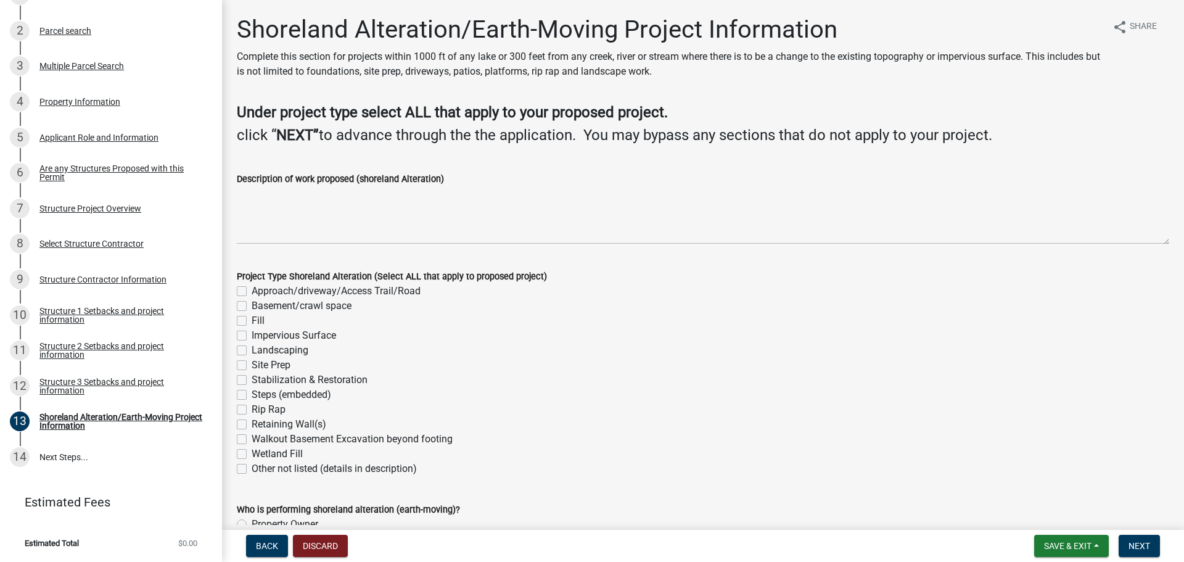
click at [252, 291] on label "Approach/driveway/Access Trail/Road" at bounding box center [336, 291] width 169 height 15
click at [252, 291] on input "Approach/driveway/Access Trail/Road" at bounding box center [256, 288] width 8 height 8
checkbox input "true"
checkbox input "false"
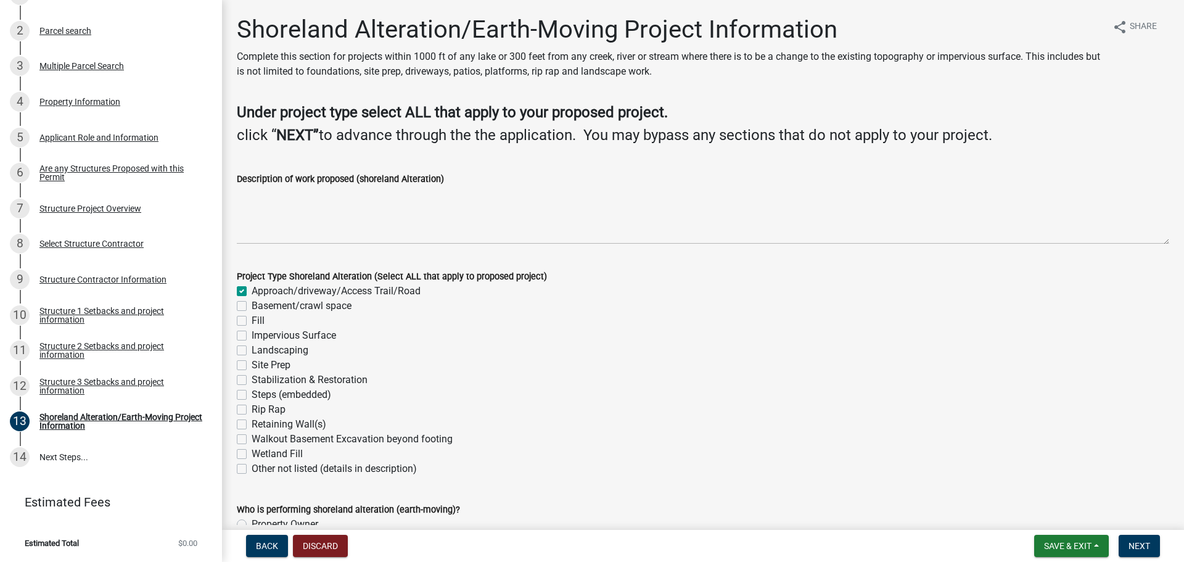
checkbox input "false"
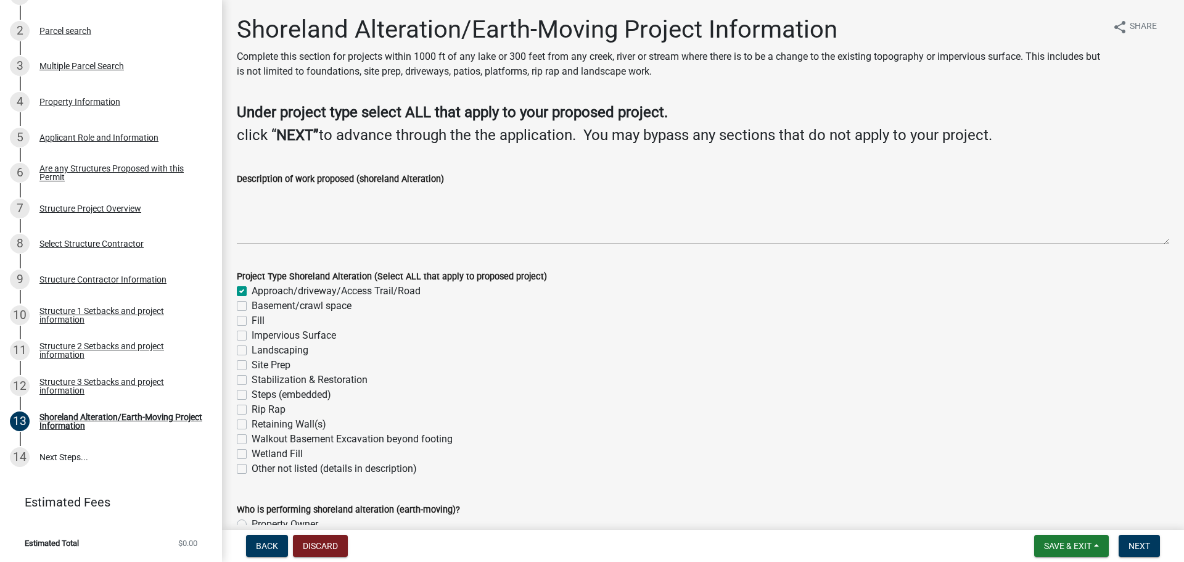
checkbox input "false"
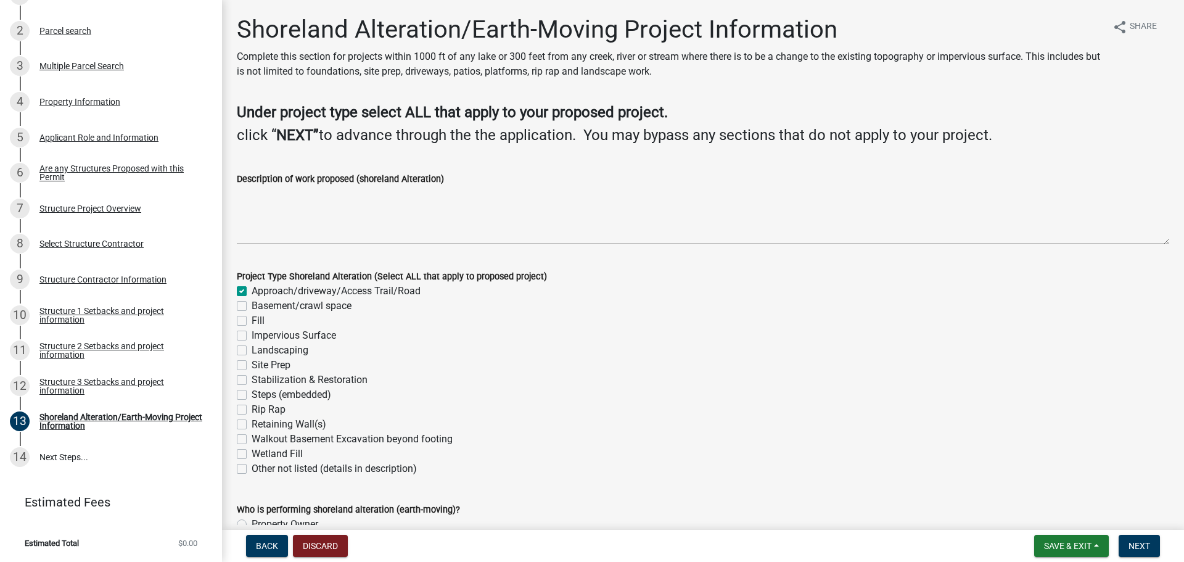
click at [252, 307] on label "Basement/crawl space" at bounding box center [302, 306] width 100 height 15
click at [252, 307] on input "Basement/crawl space" at bounding box center [256, 303] width 8 height 8
checkbox input "true"
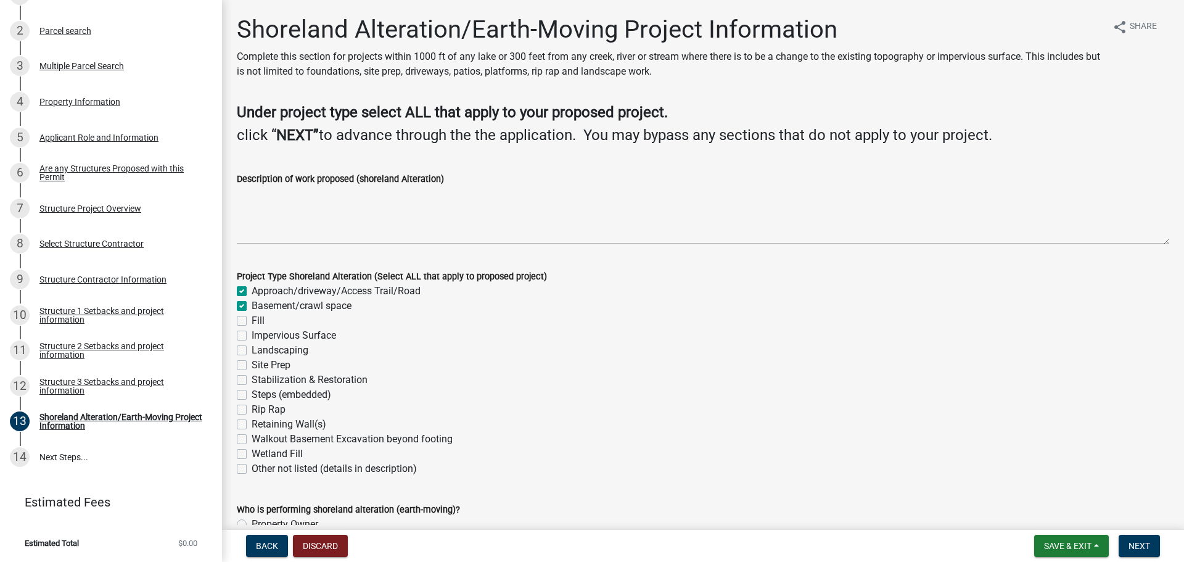
checkbox input "false"
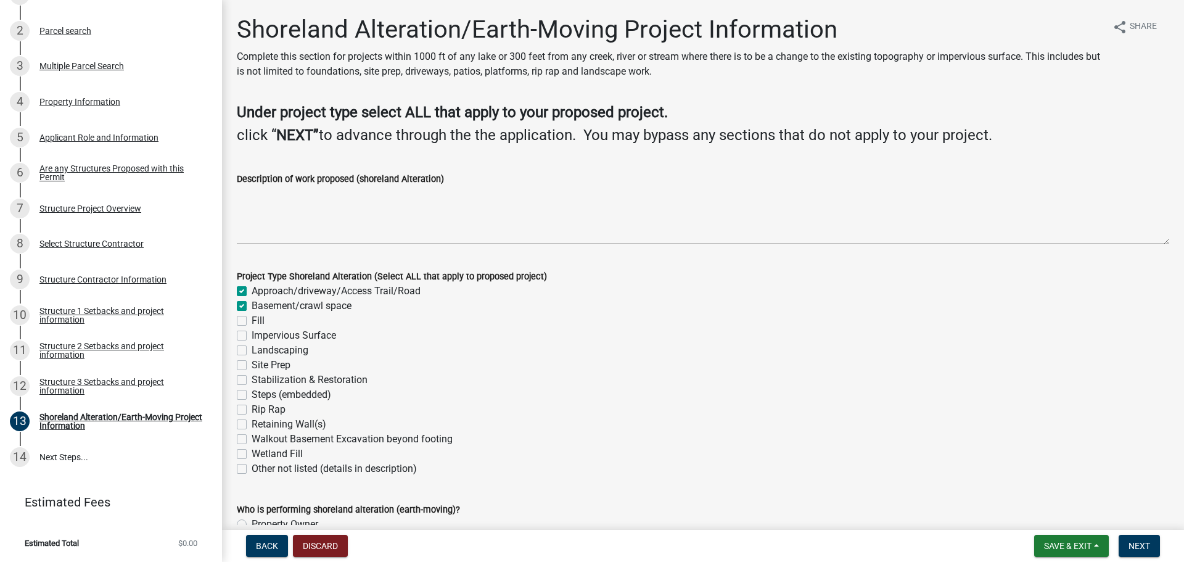
checkbox input "false"
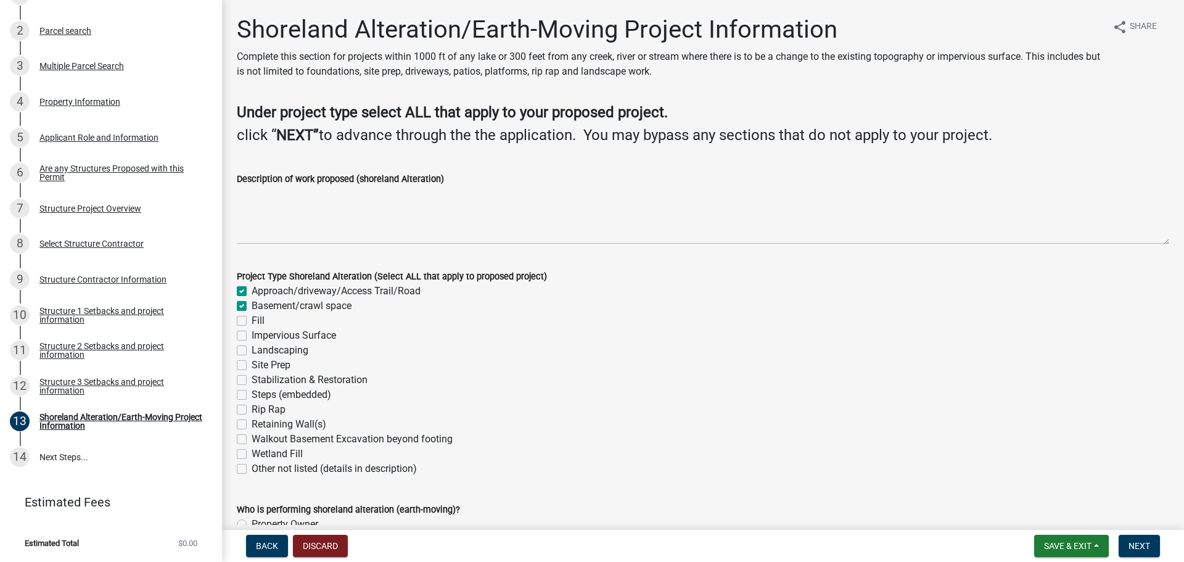
checkbox input "false"
click at [252, 336] on label "Impervious Surface" at bounding box center [294, 335] width 84 height 15
click at [252, 336] on input "Impervious Surface" at bounding box center [256, 332] width 8 height 8
checkbox input "true"
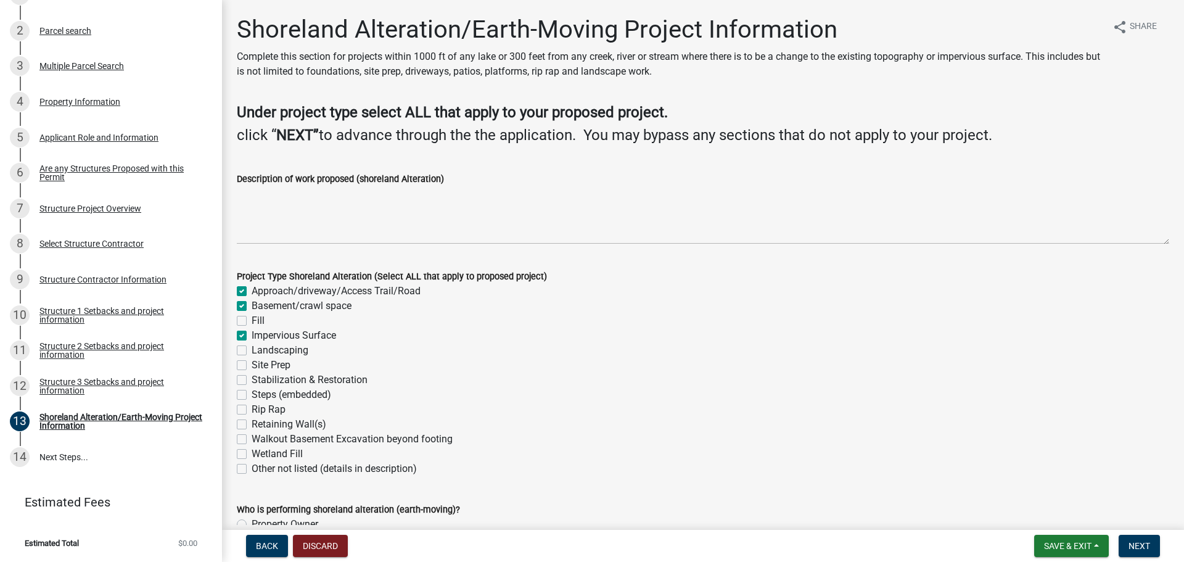
checkbox input "true"
checkbox input "false"
checkbox input "true"
checkbox input "false"
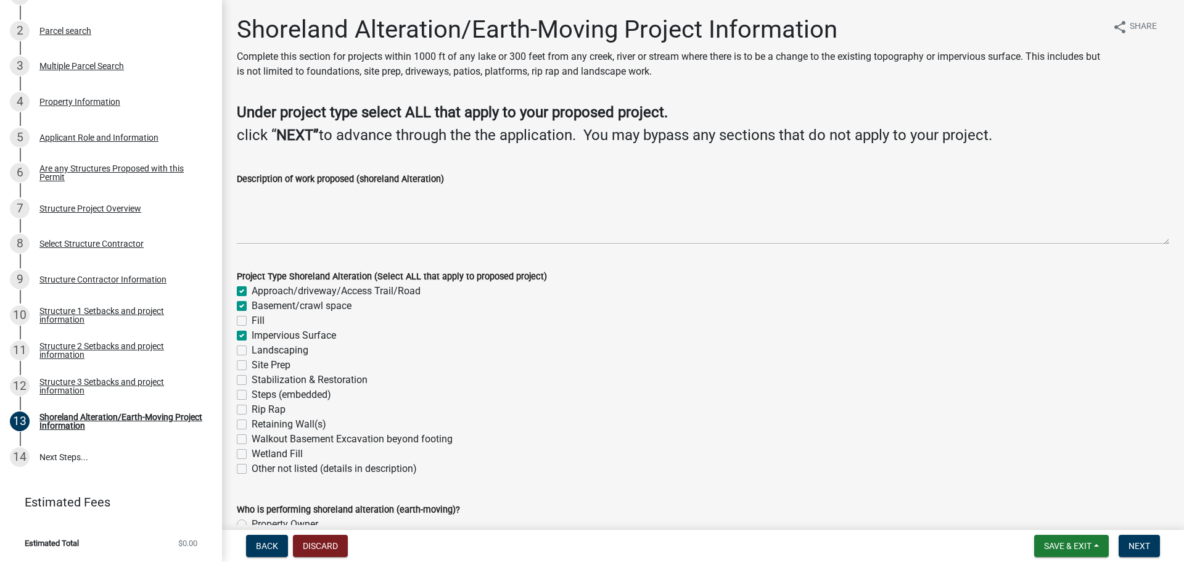
checkbox input "false"
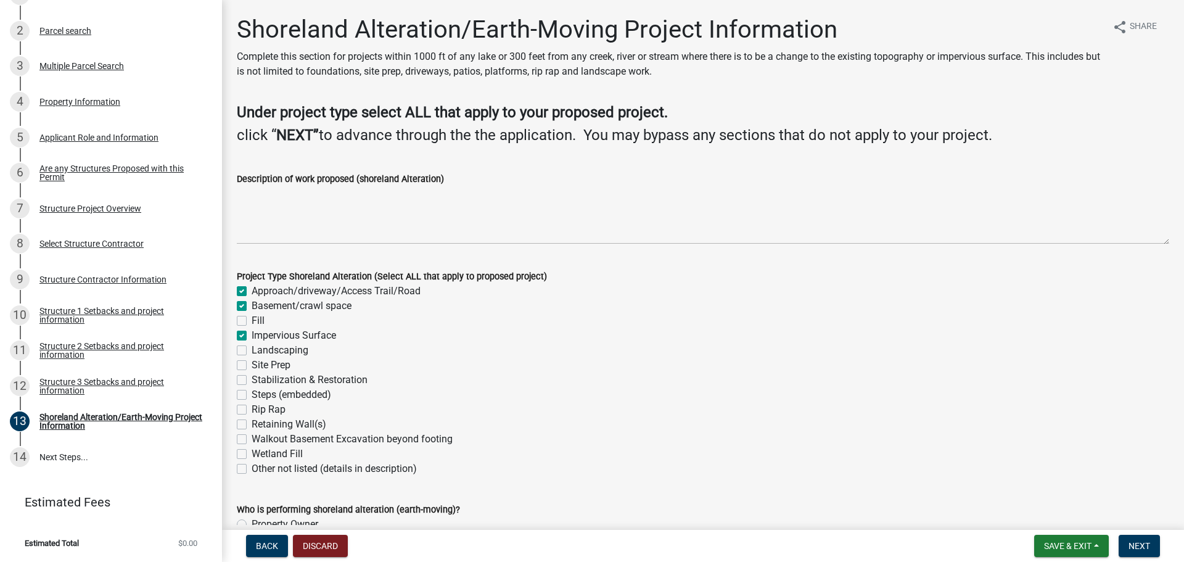
checkbox input "false"
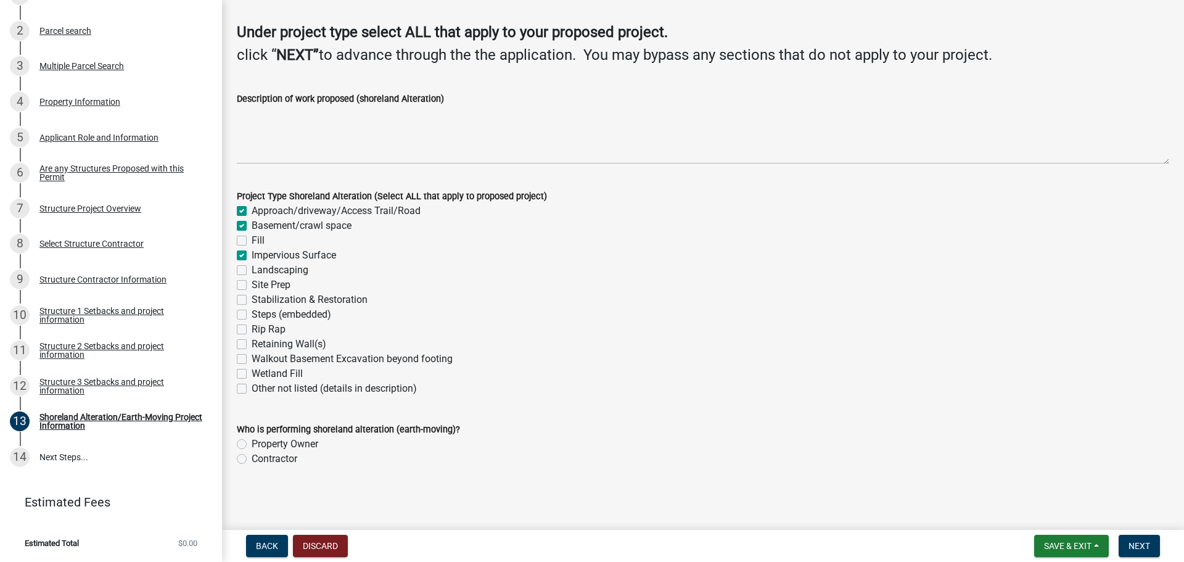
scroll to position [81, 0]
click at [255, 455] on label "Contractor" at bounding box center [275, 458] width 46 height 15
click at [255, 455] on input "Contractor" at bounding box center [256, 455] width 8 height 8
radio input "true"
click at [1129, 546] on span "Next" at bounding box center [1140, 546] width 22 height 10
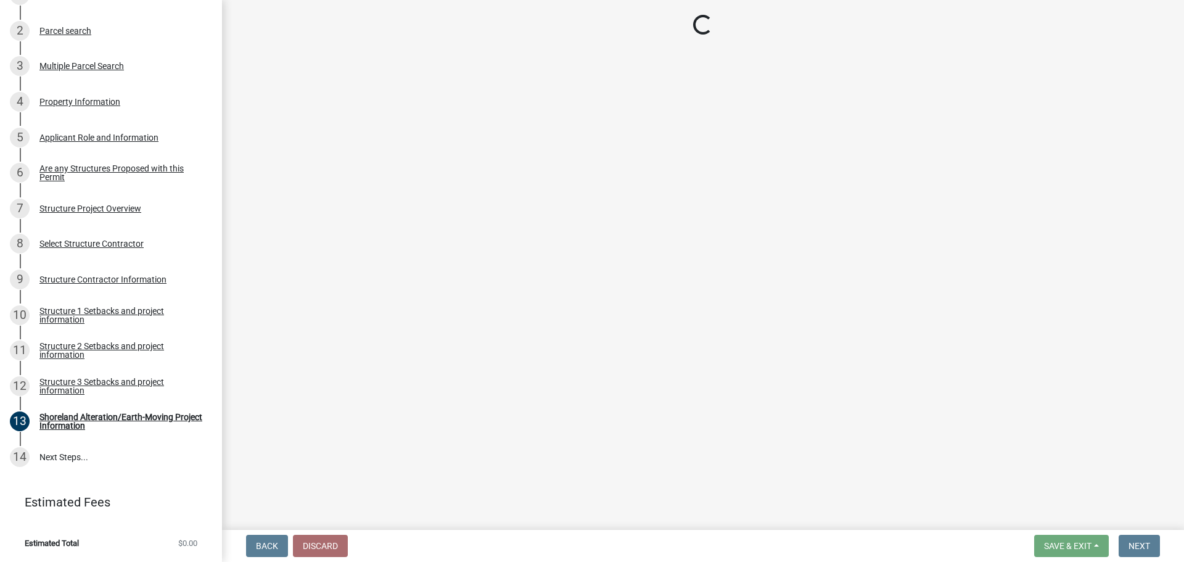
scroll to position [680, 0]
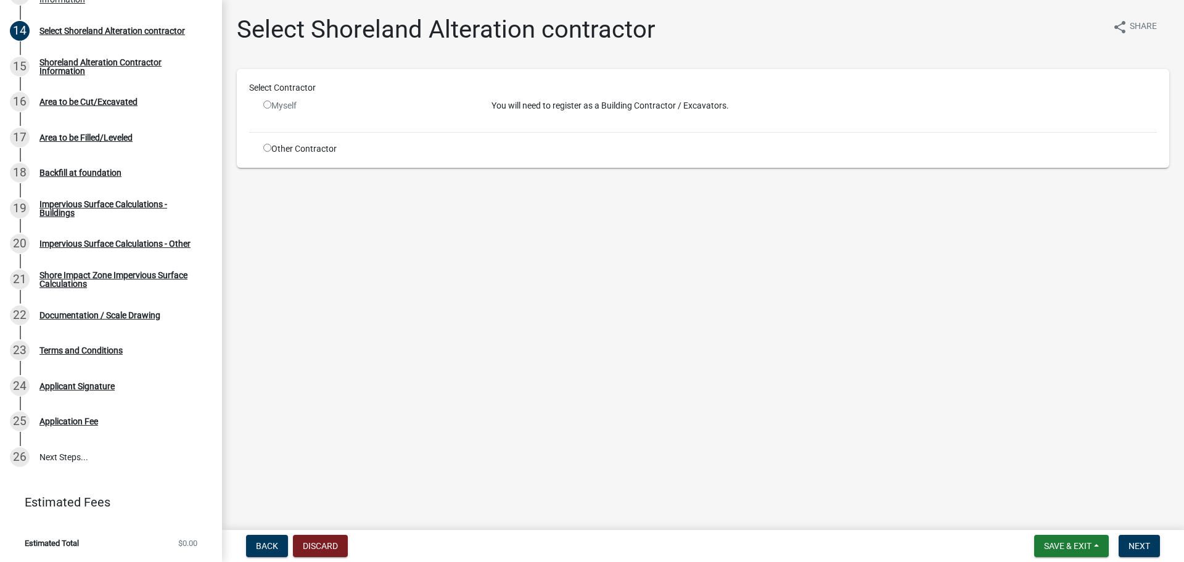
click at [268, 148] on input "radio" at bounding box center [267, 148] width 8 height 8
radio input "true"
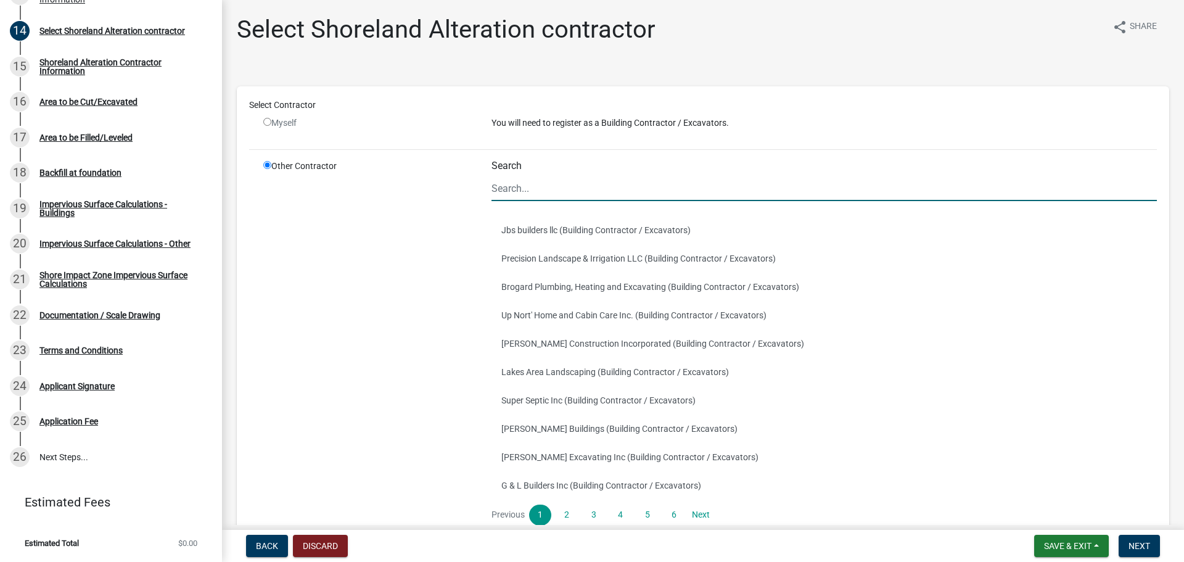
click at [577, 191] on input "Search" at bounding box center [825, 188] width 666 height 25
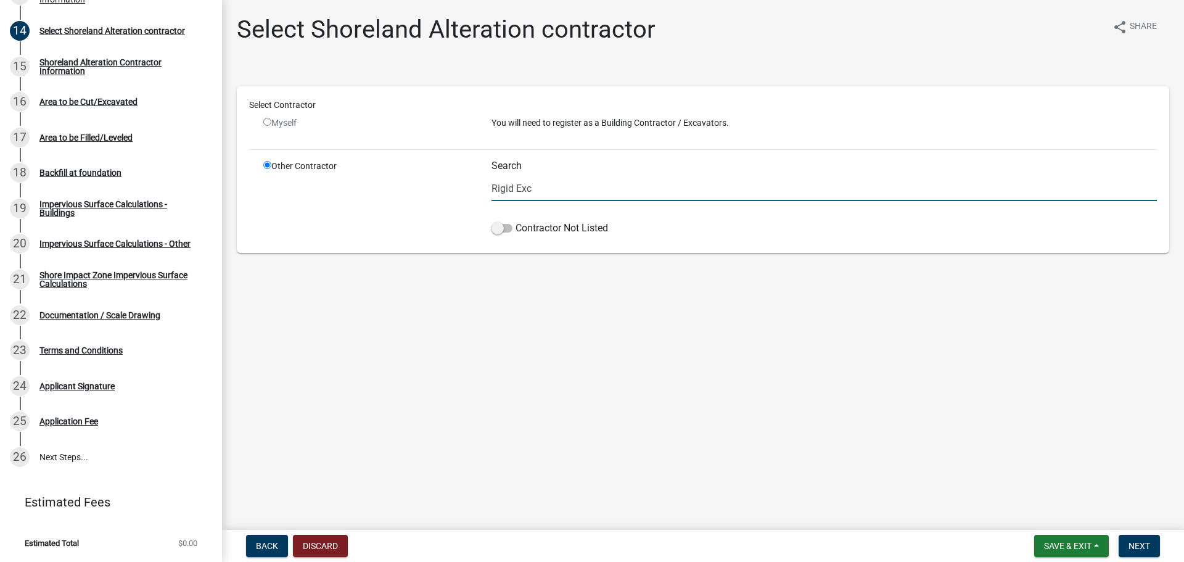
type input "Rigid Excavating"
click at [509, 232] on span at bounding box center [502, 228] width 21 height 9
click at [516, 221] on input "Contractor Not Listed" at bounding box center [516, 221] width 0 height 0
click at [1131, 538] on button "Next" at bounding box center [1139, 546] width 41 height 22
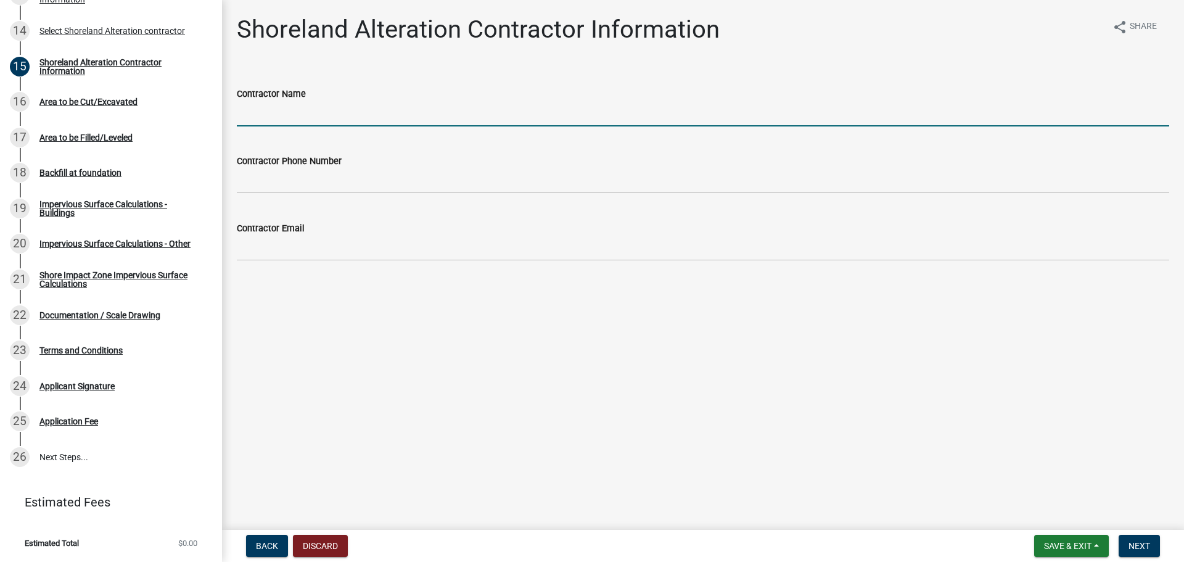
click at [516, 111] on input "Contractor Name" at bounding box center [703, 113] width 933 height 25
type input "E"
type input "Rigid Excavating"
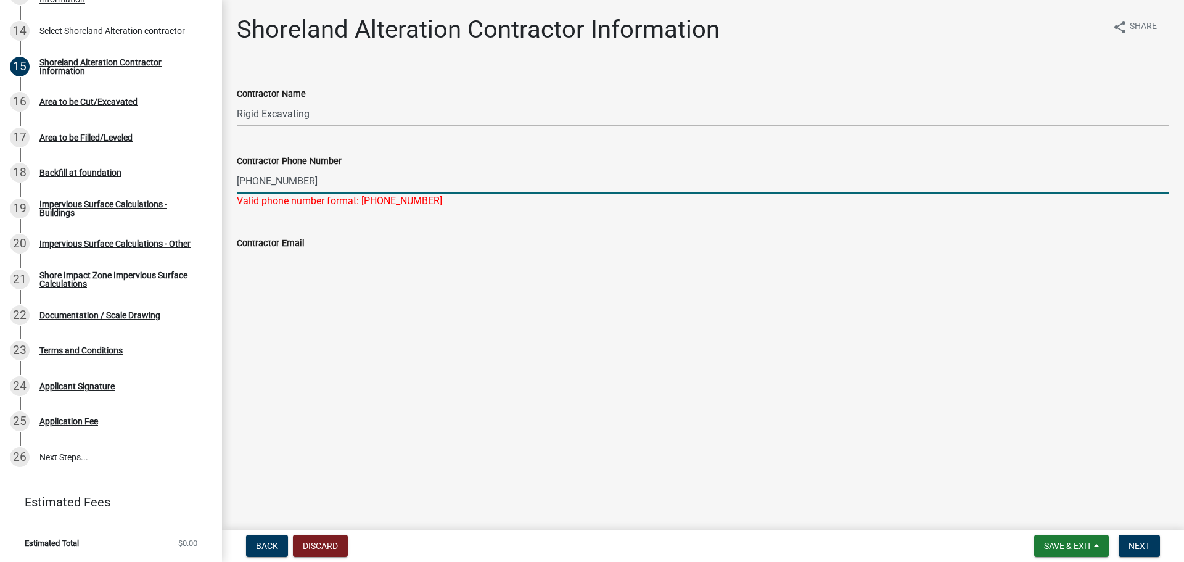
type input "218-255-7360"
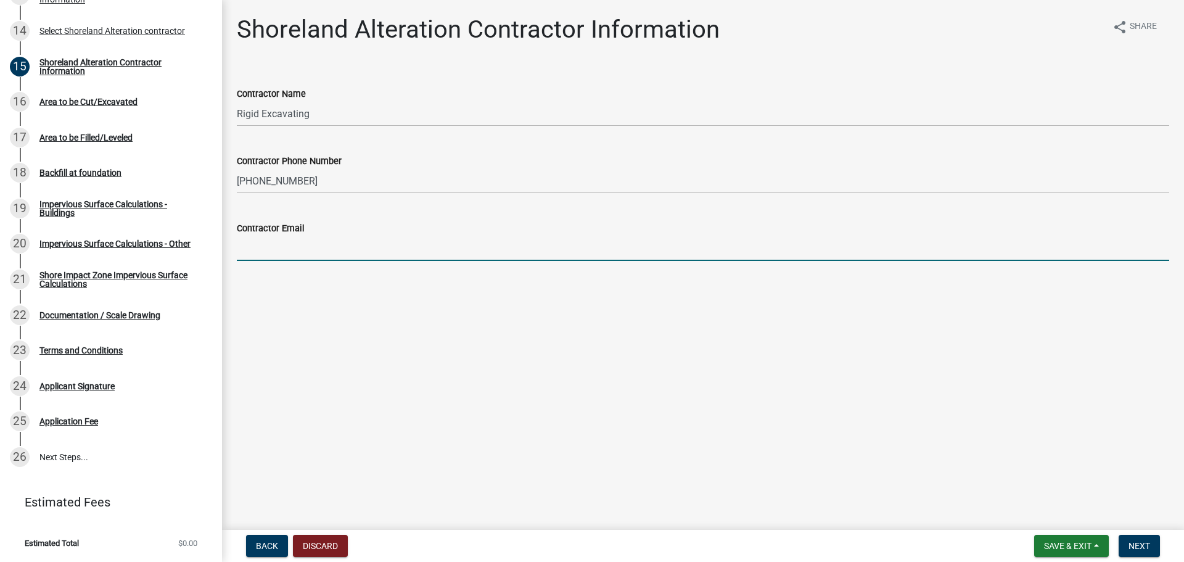
click at [558, 258] on input "Contractor Email" at bounding box center [703, 248] width 933 height 25
type input "rigidexcavatingllc@outlook.com"
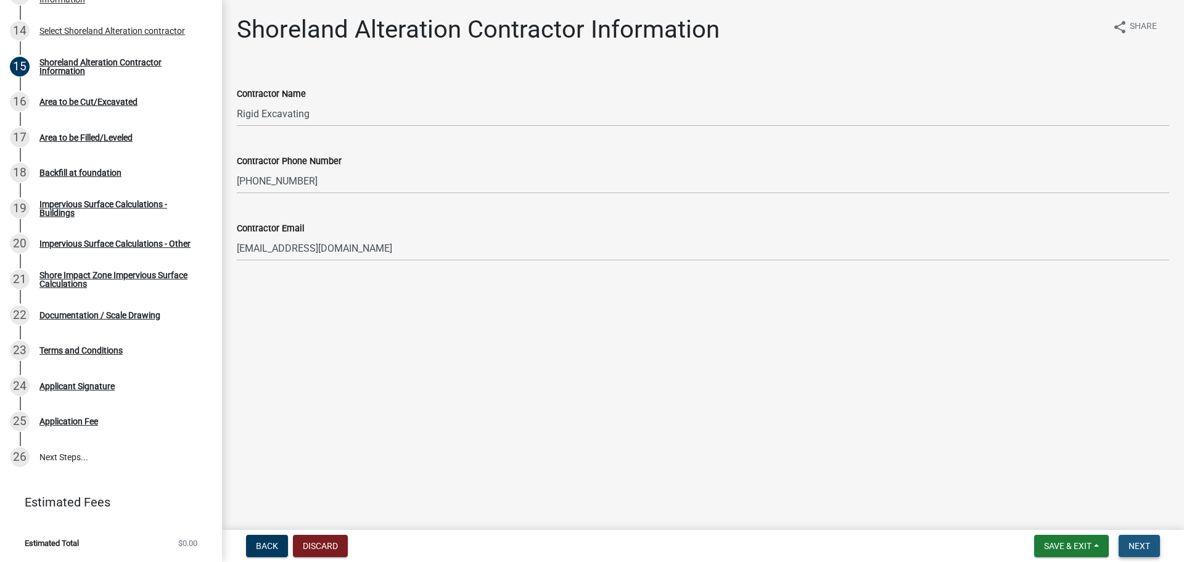
click at [1144, 538] on button "Next" at bounding box center [1139, 546] width 41 height 22
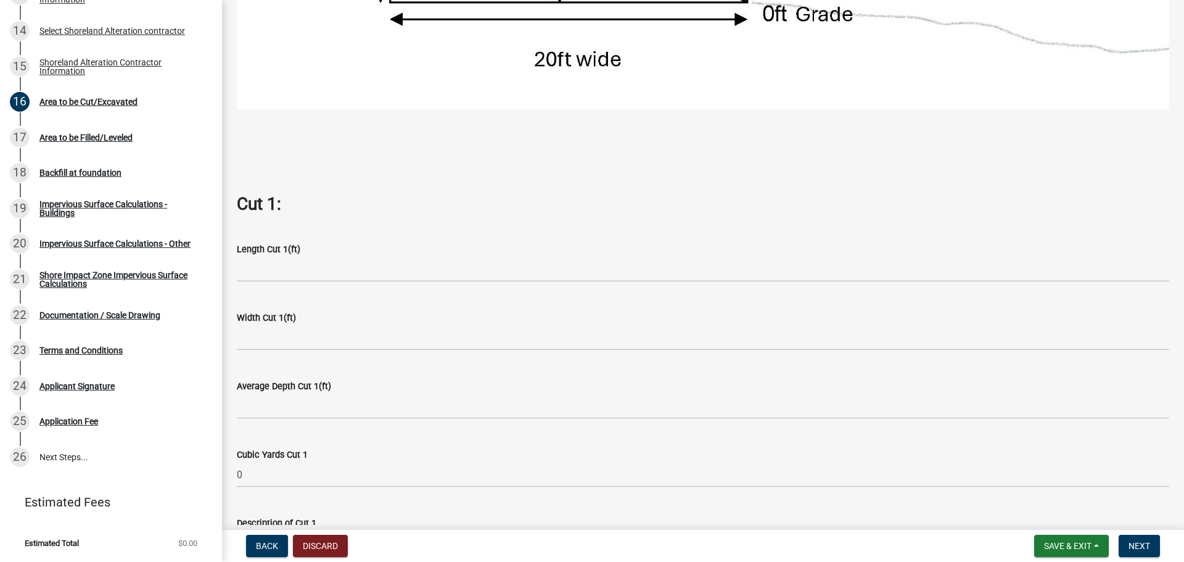
scroll to position [617, 0]
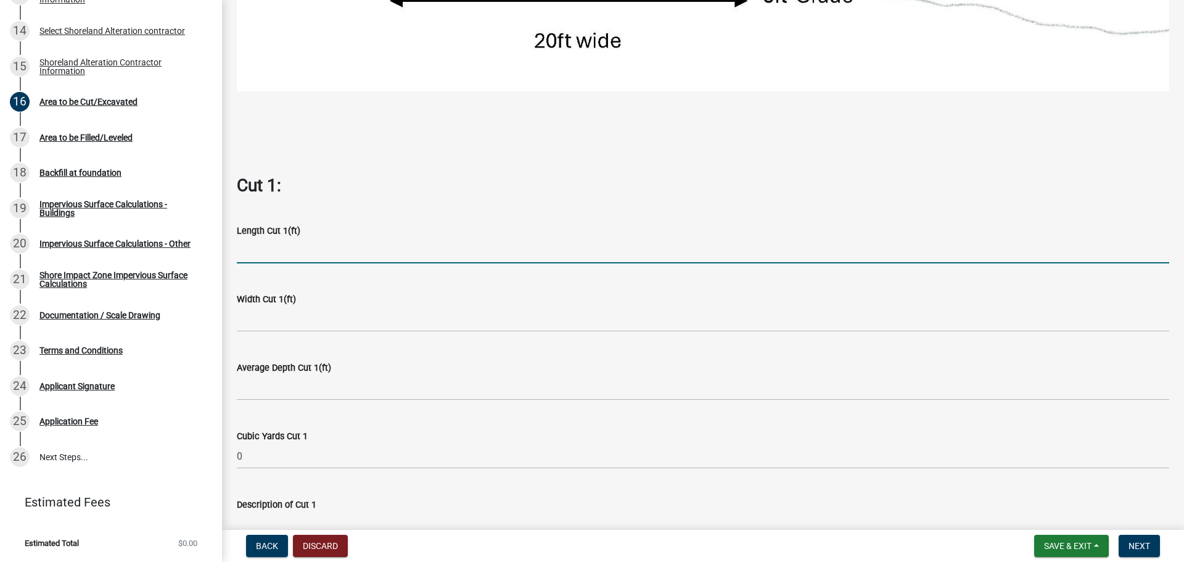
click at [389, 244] on input "text" at bounding box center [703, 250] width 933 height 25
type input "34"
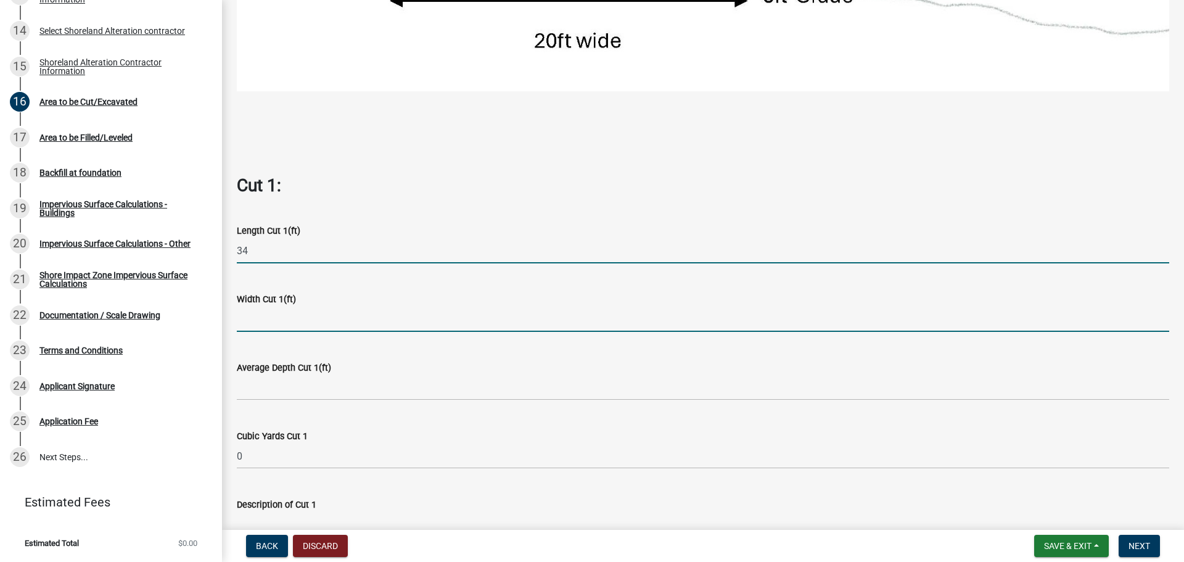
click at [368, 311] on input "text" at bounding box center [703, 319] width 933 height 25
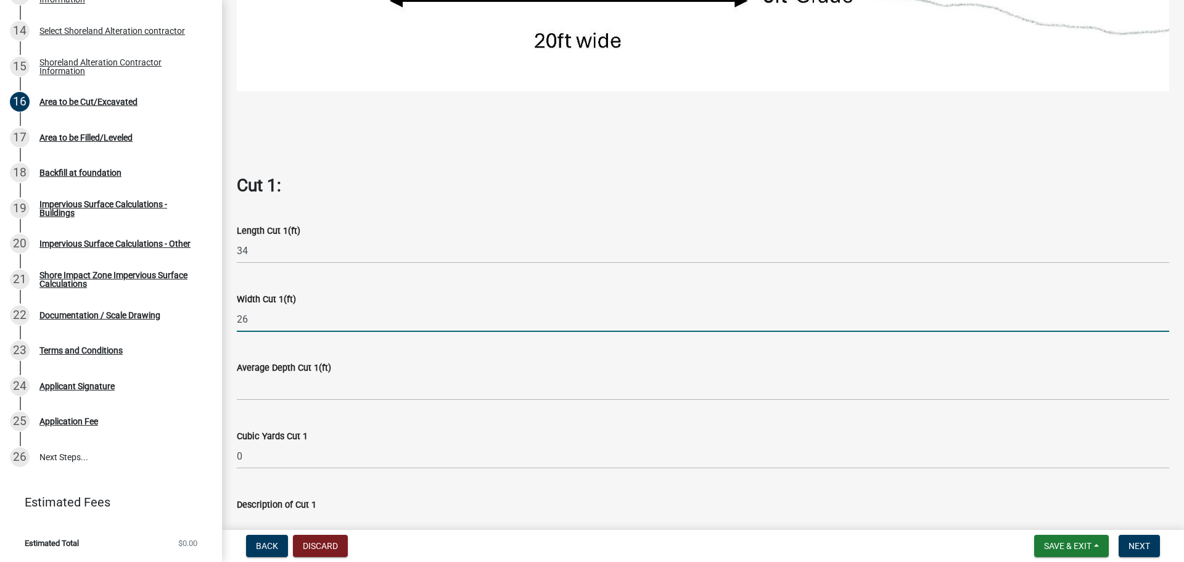
type input "26"
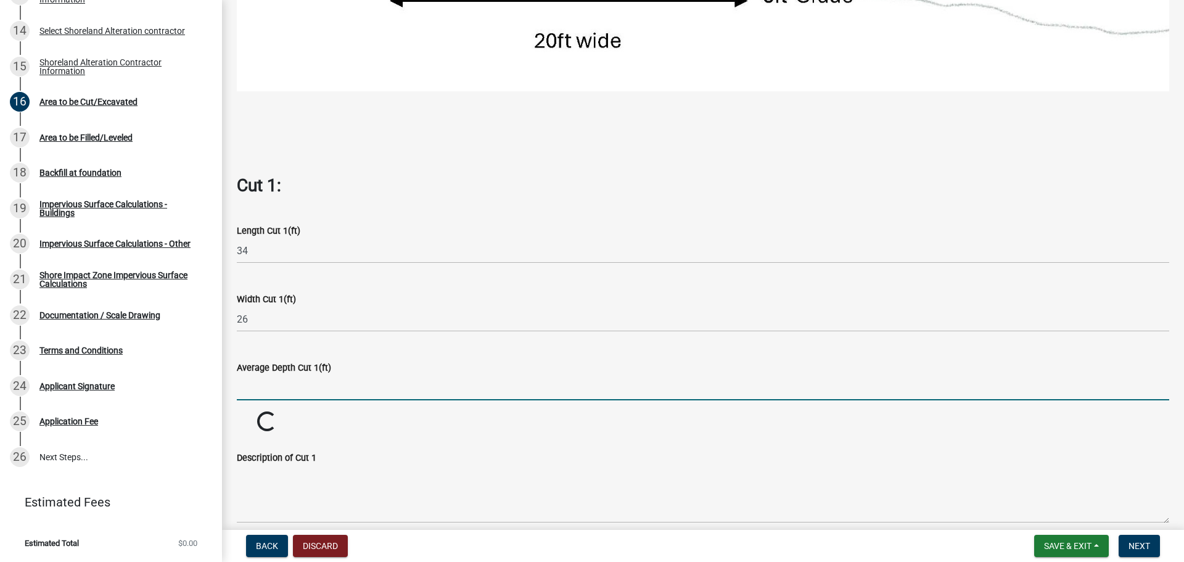
click at [303, 381] on input "text" at bounding box center [703, 387] width 933 height 25
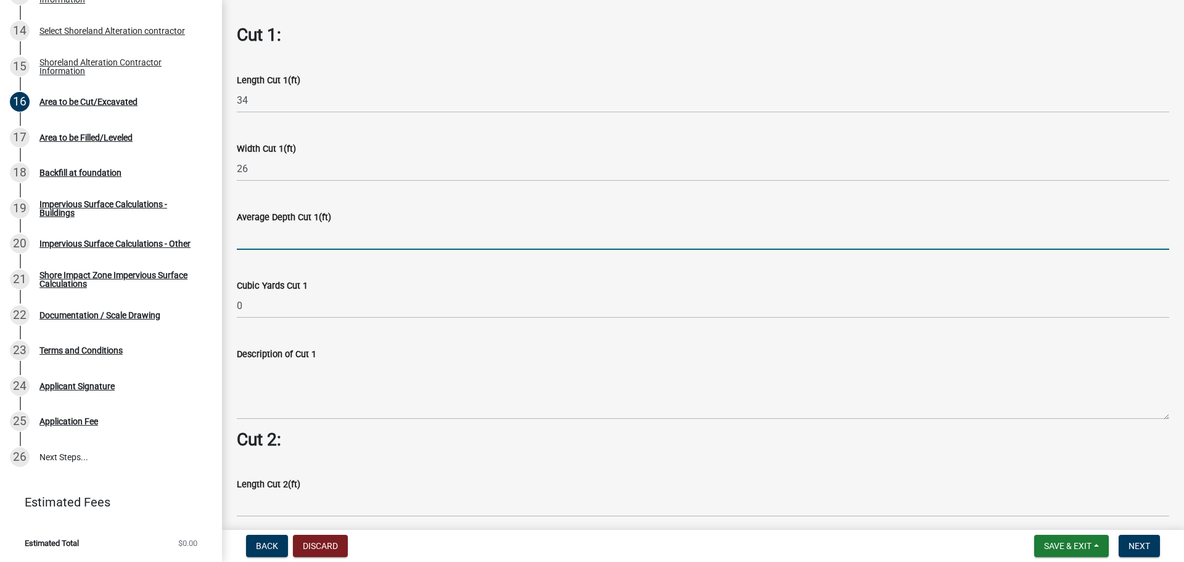
scroll to position [678, 0]
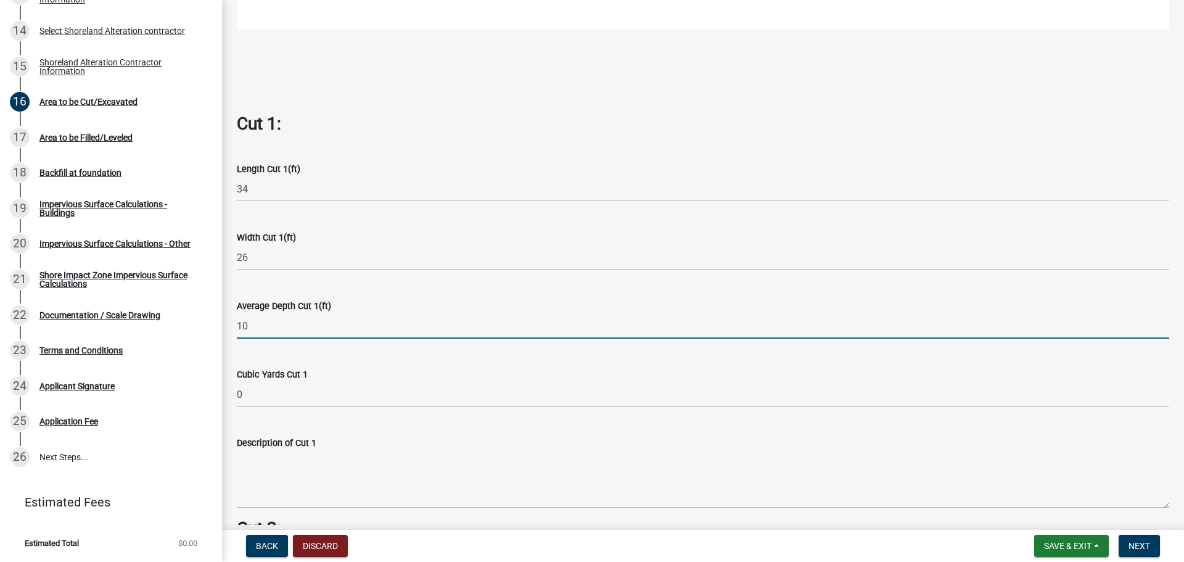
type input "10"
click at [422, 350] on wm-data-entity-input "Cubic Yards Cut 1 0" at bounding box center [703, 384] width 933 height 68
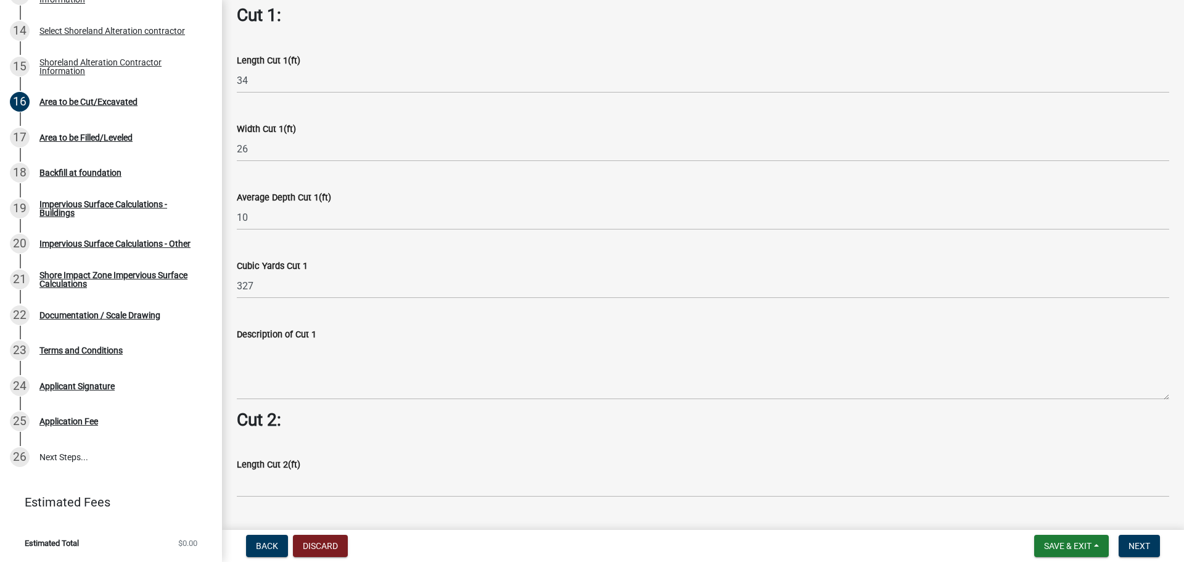
scroll to position [802, 0]
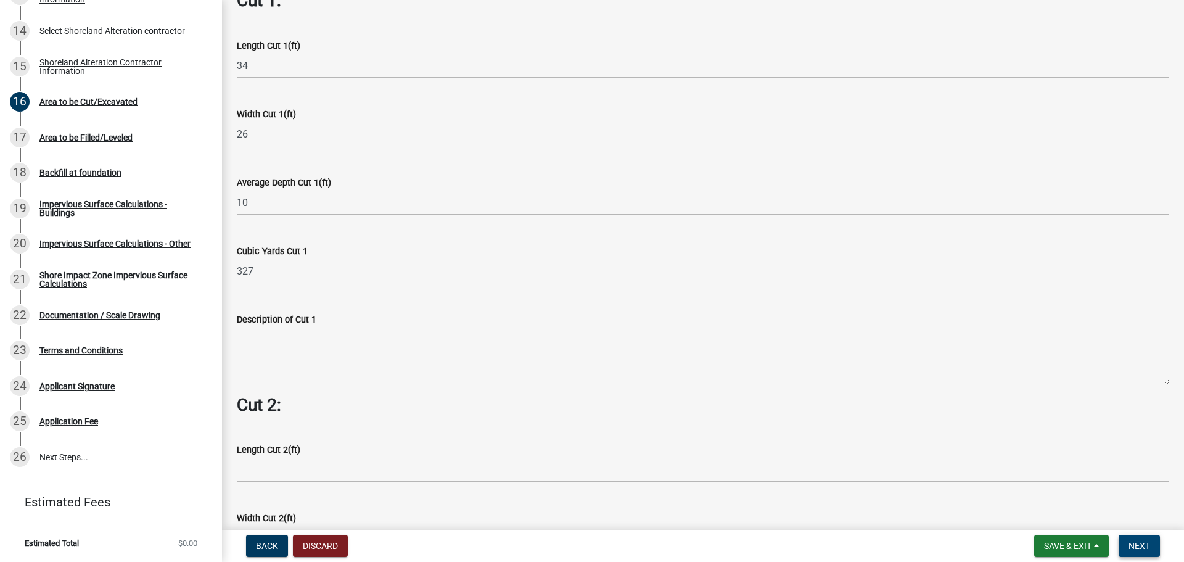
click at [1149, 545] on span "Next" at bounding box center [1140, 546] width 22 height 10
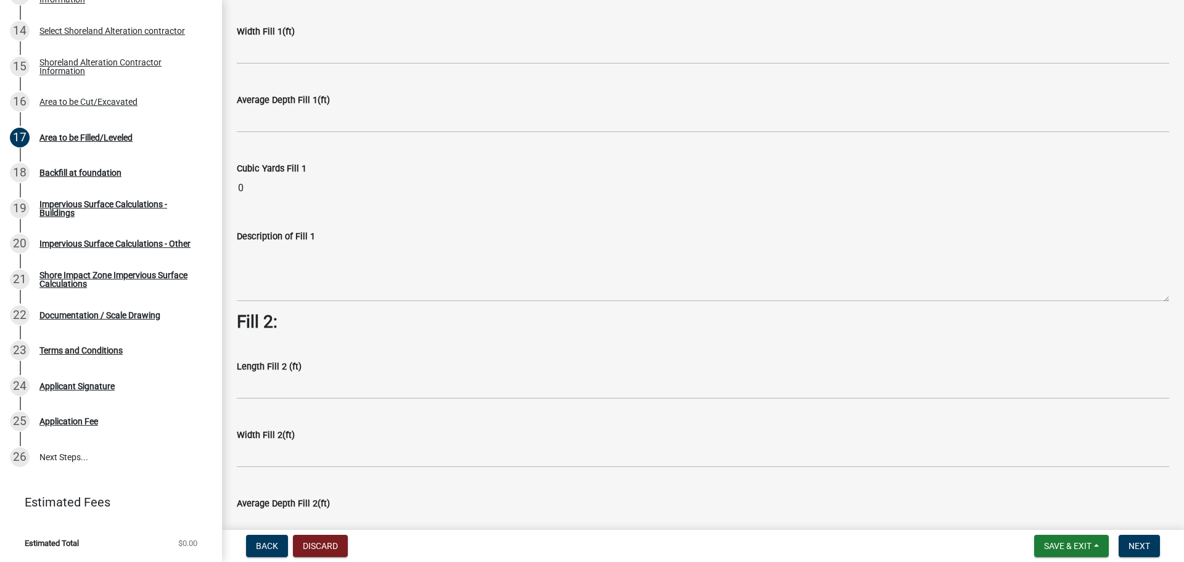
scroll to position [185, 0]
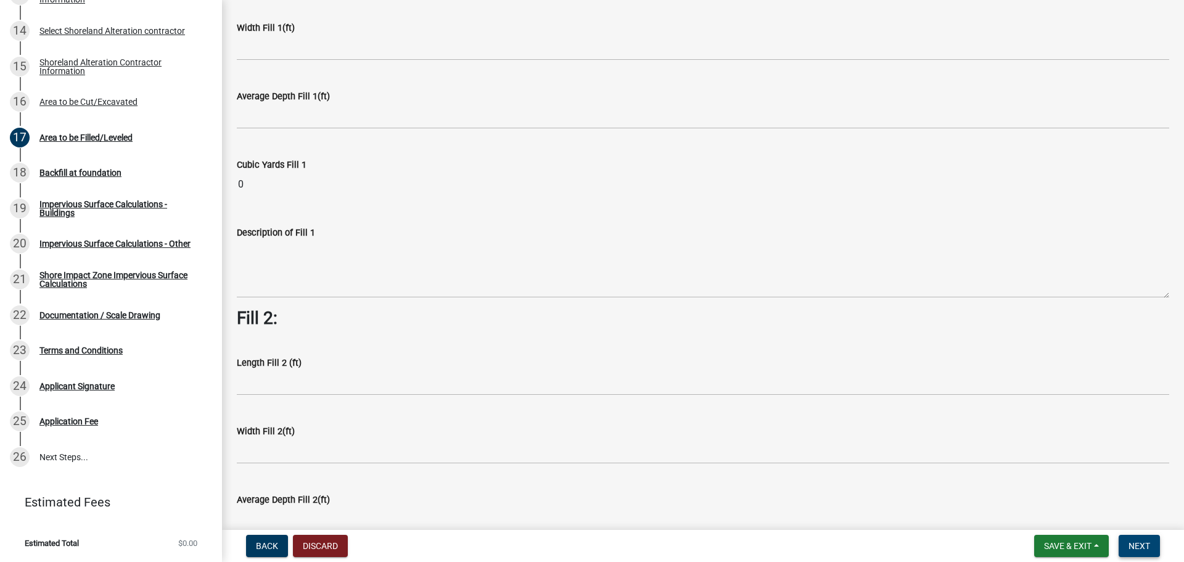
click at [1141, 542] on span "Next" at bounding box center [1140, 546] width 22 height 10
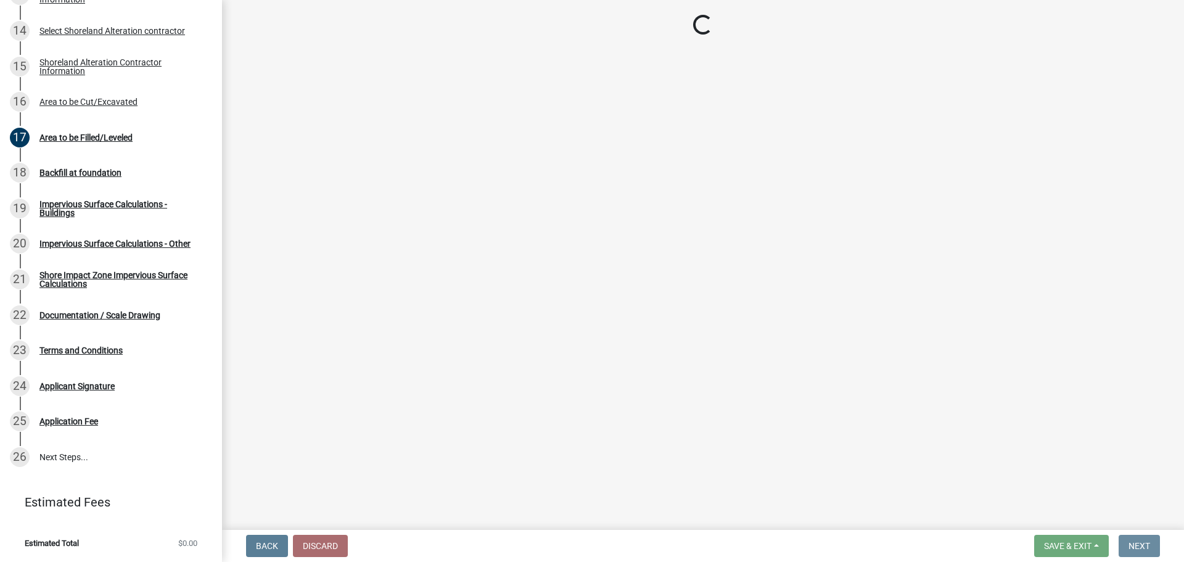
scroll to position [0, 0]
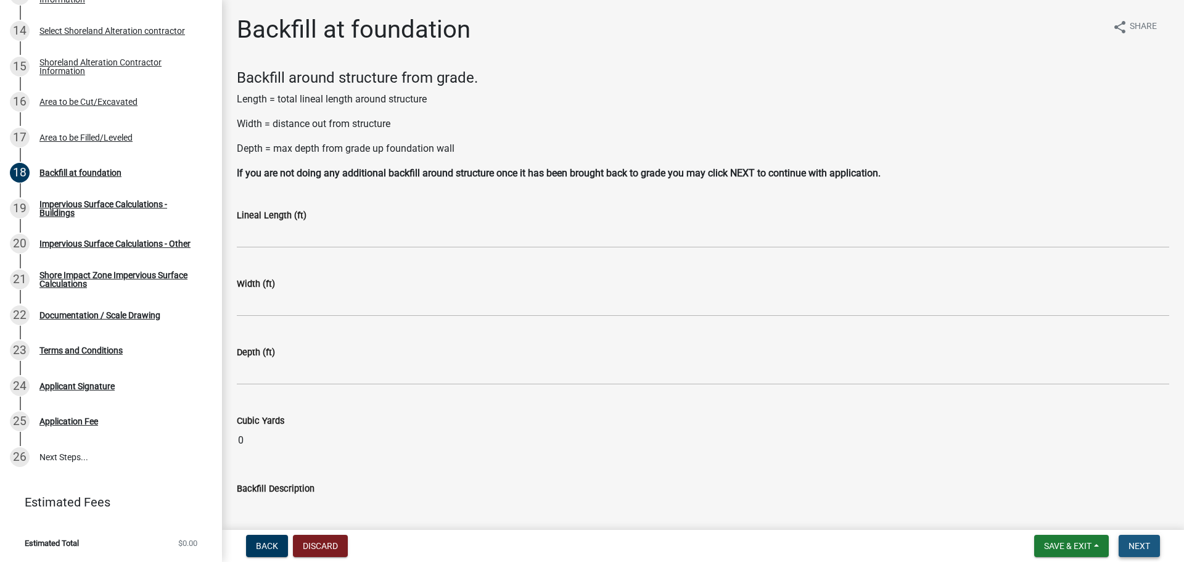
click at [1123, 538] on button "Next" at bounding box center [1139, 546] width 41 height 22
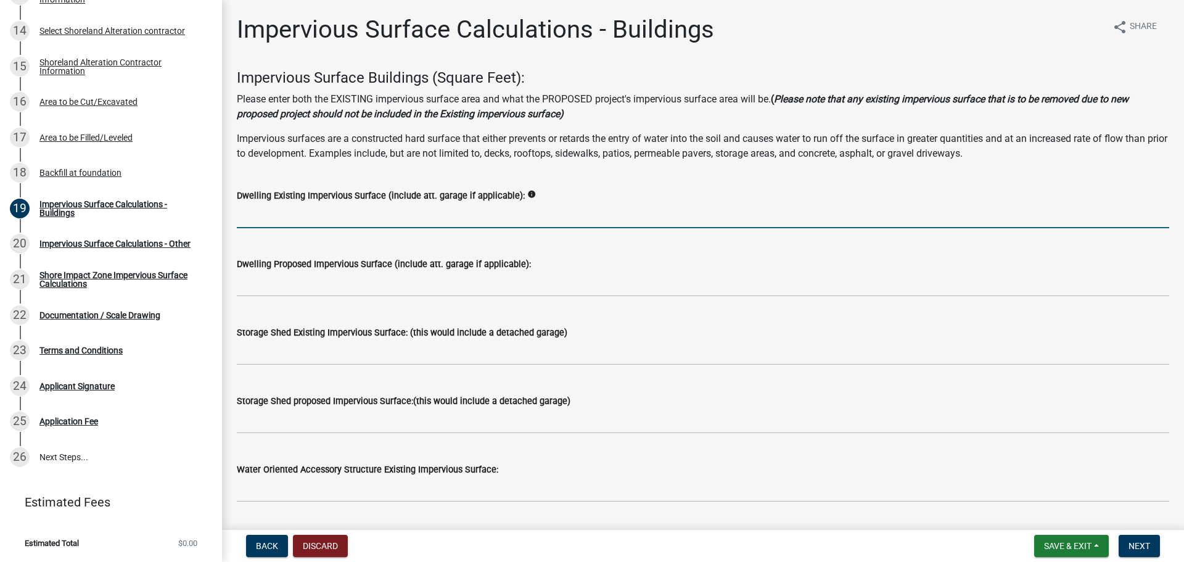
click at [363, 215] on input "text" at bounding box center [703, 215] width 933 height 25
type input "3156"
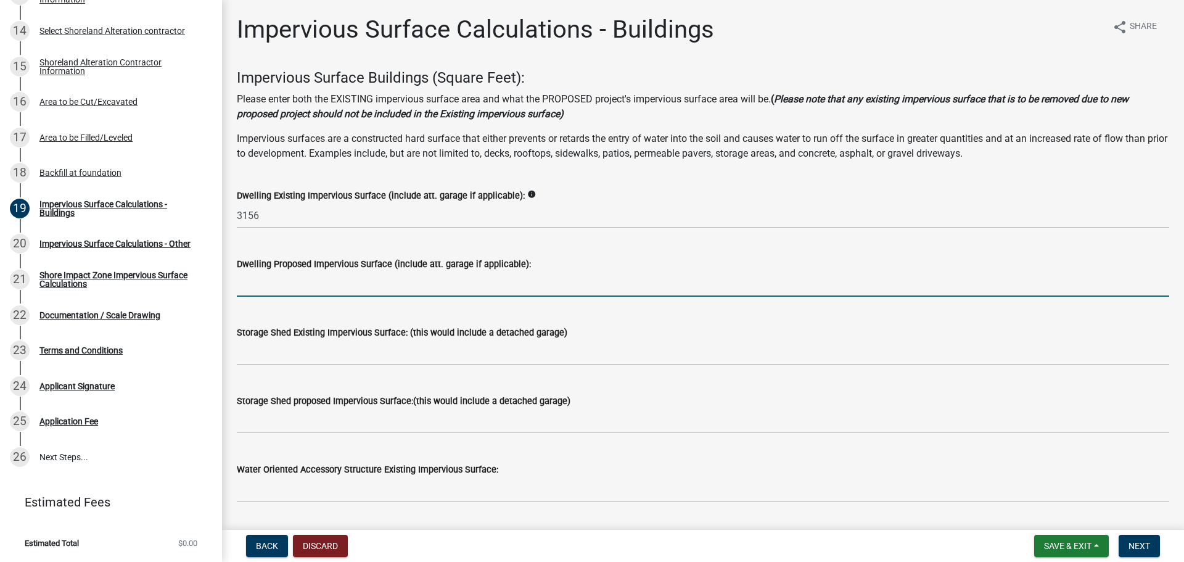
click at [374, 282] on input "text" at bounding box center [703, 283] width 933 height 25
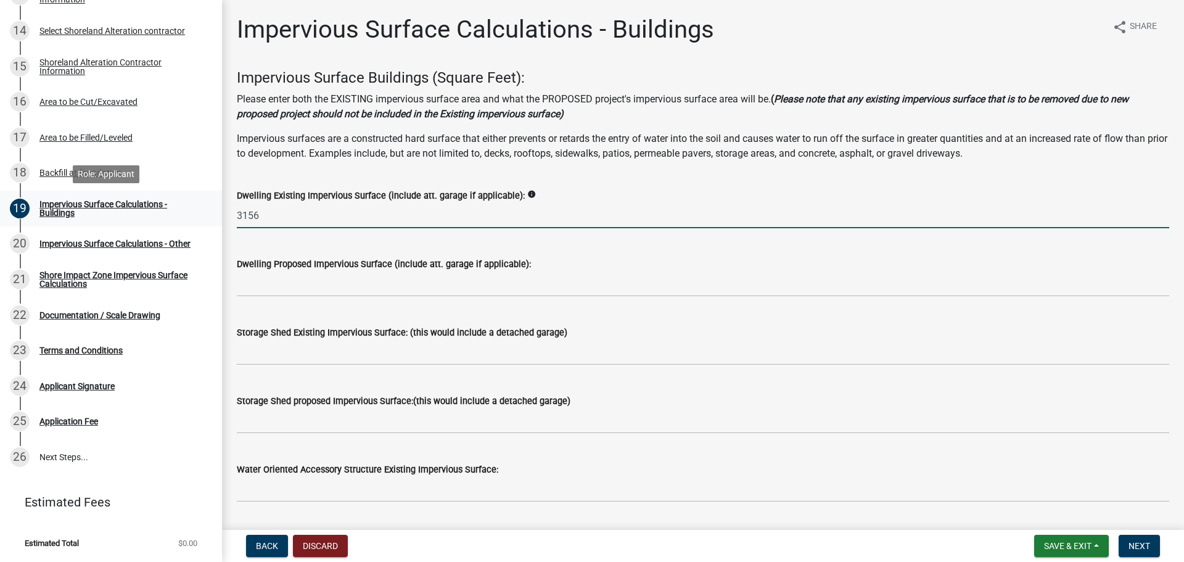
drag, startPoint x: 278, startPoint y: 218, endPoint x: 210, endPoint y: 213, distance: 68.0
click at [210, 213] on div "Structure and Shoreland Alteration Permit Application STR/SAP - 476004 View Sum…" at bounding box center [592, 281] width 1184 height 562
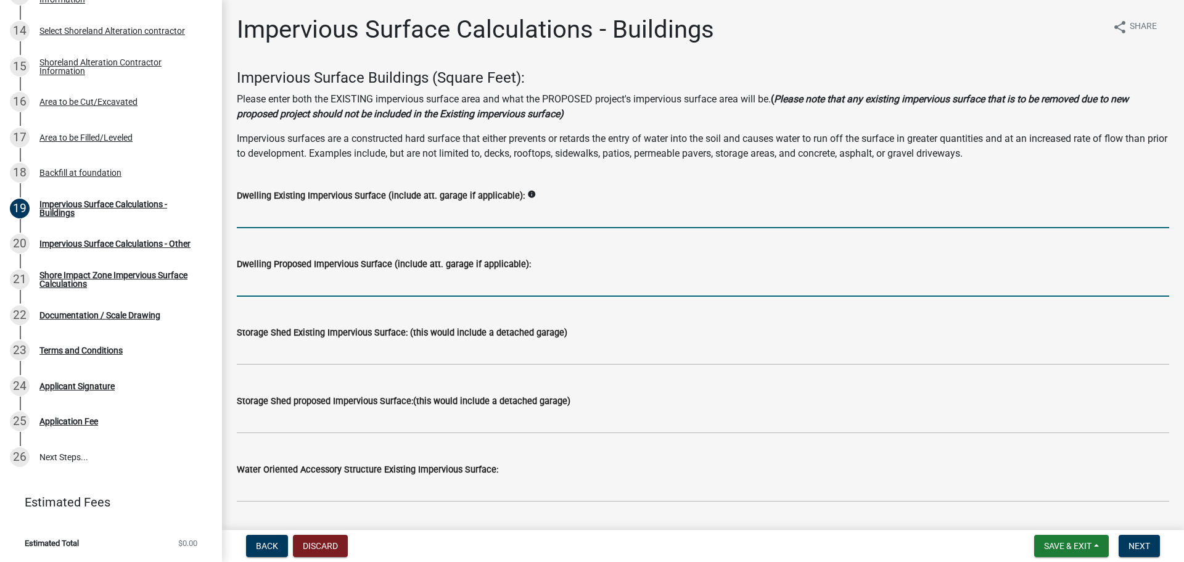
click at [309, 282] on input "text" at bounding box center [703, 283] width 933 height 25
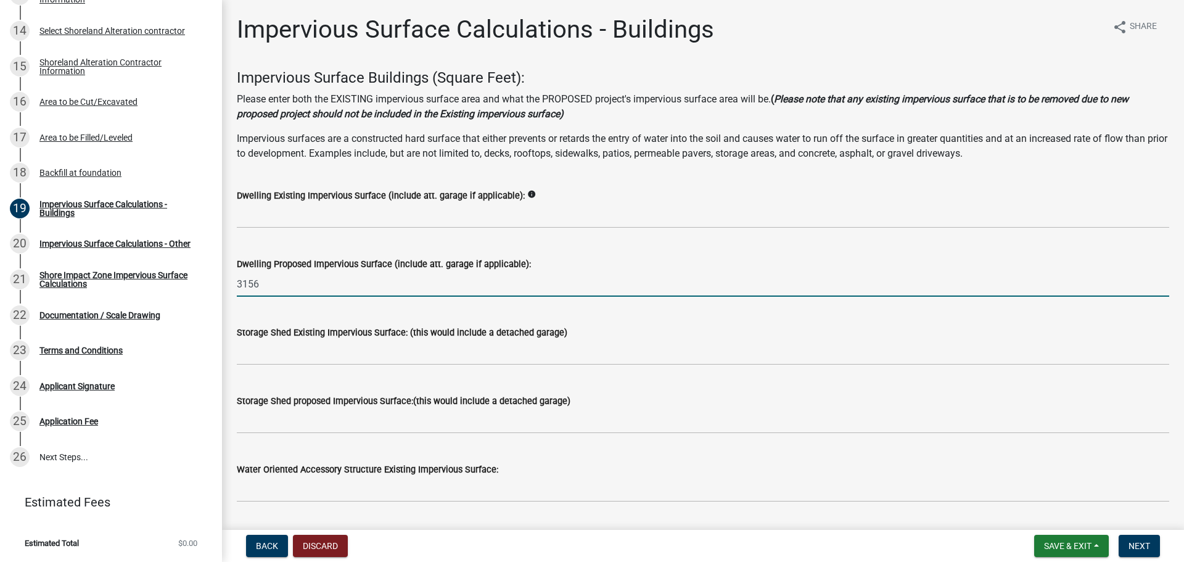
type input "3156"
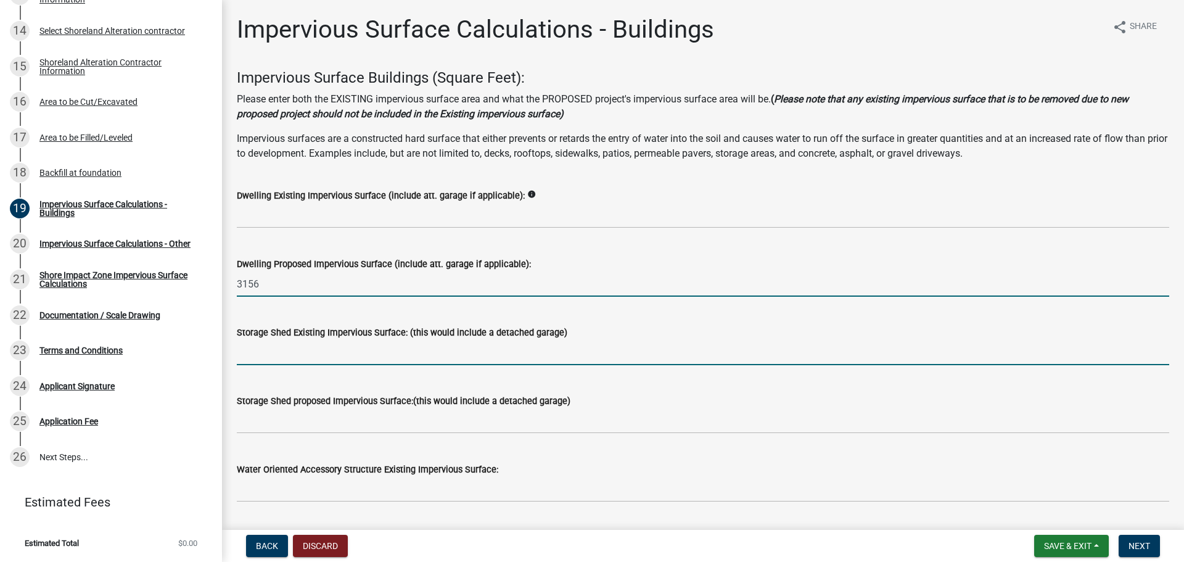
click at [307, 347] on input "text" at bounding box center [703, 352] width 933 height 25
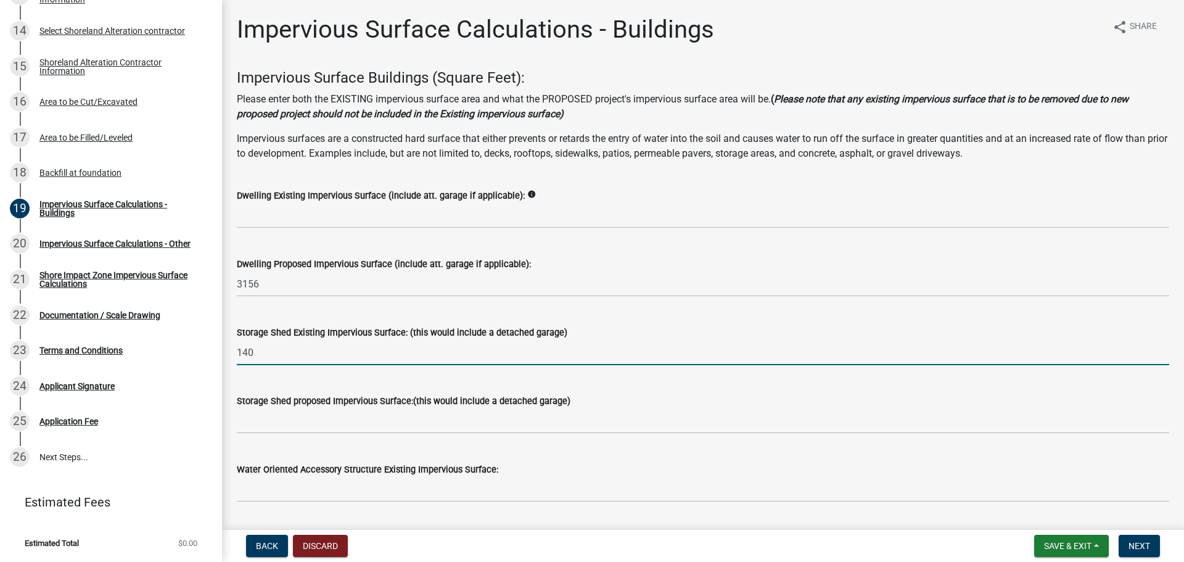
type input "140"
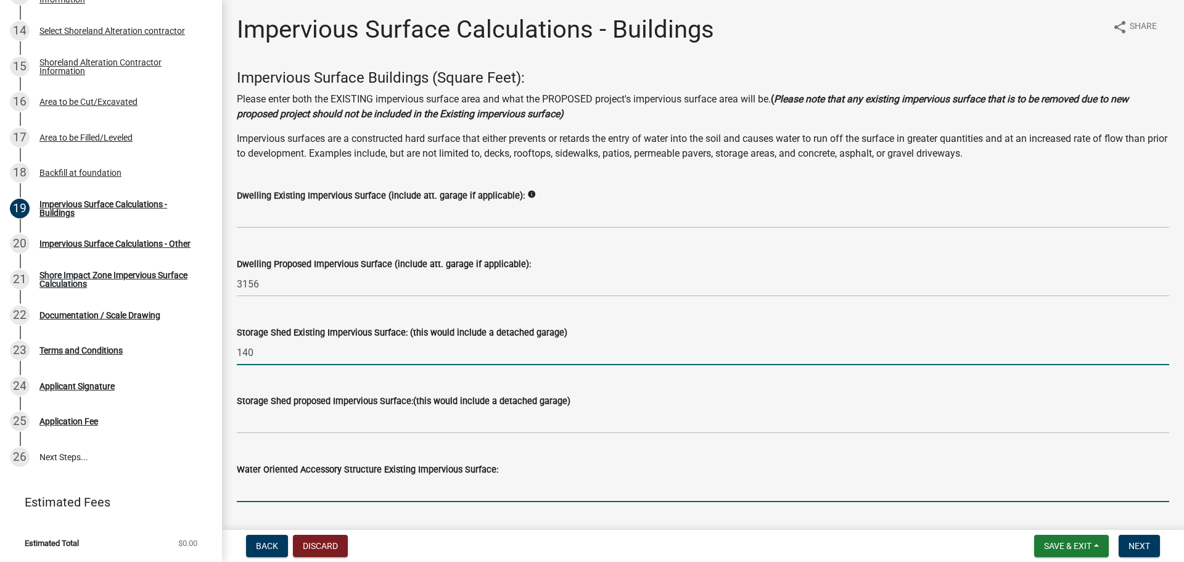
click at [320, 490] on input "text" at bounding box center [703, 489] width 933 height 25
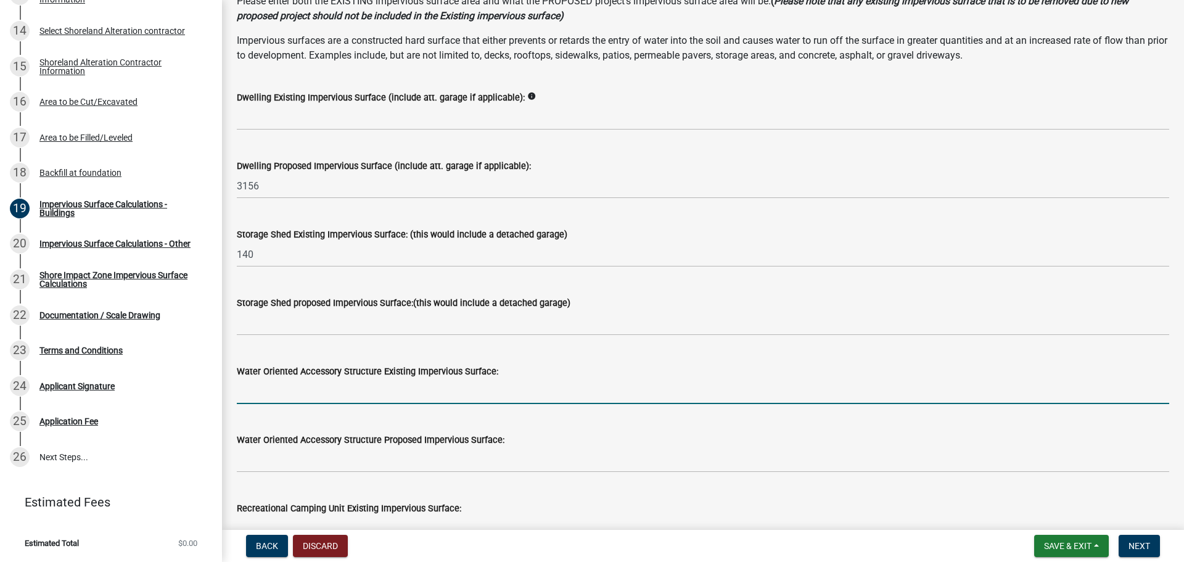
scroll to position [123, 0]
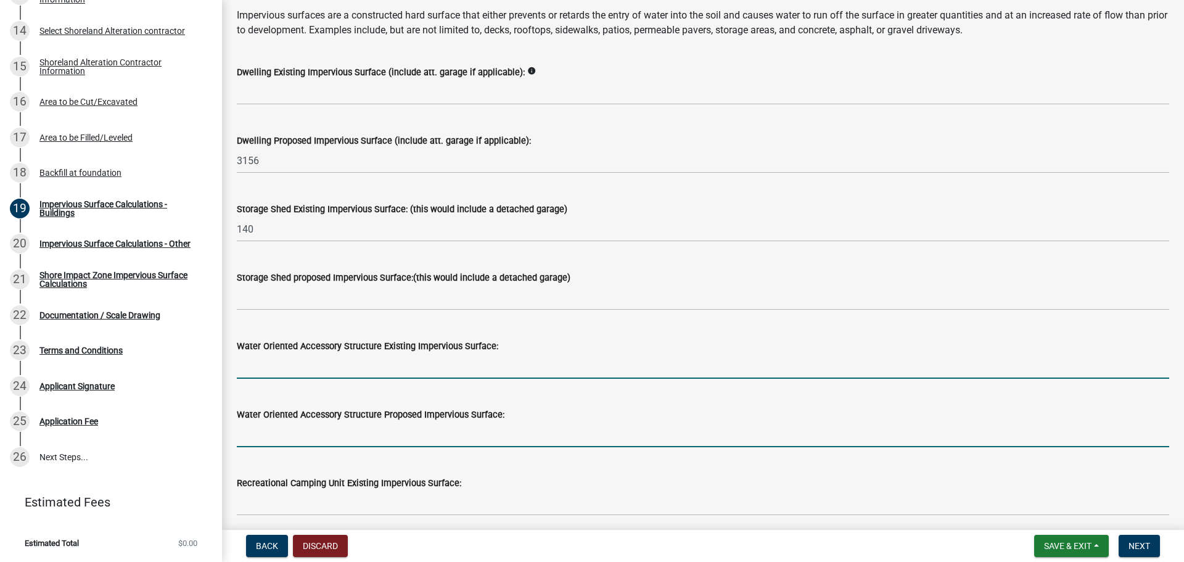
click at [375, 435] on input "text" at bounding box center [703, 434] width 933 height 25
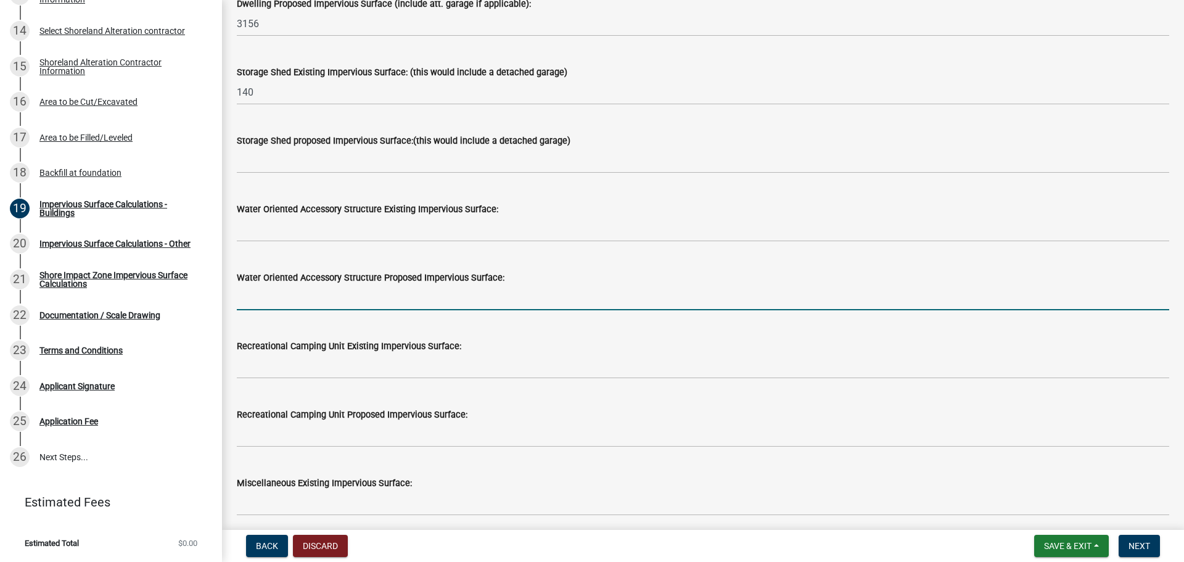
scroll to position [308, 0]
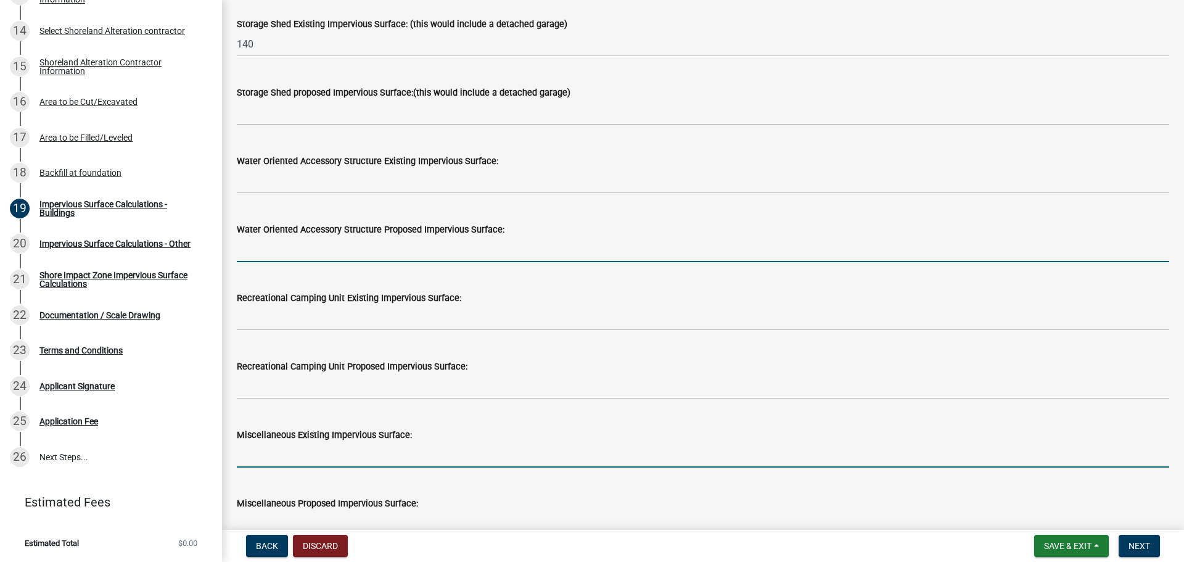
click at [373, 453] on input "text" at bounding box center [703, 454] width 933 height 25
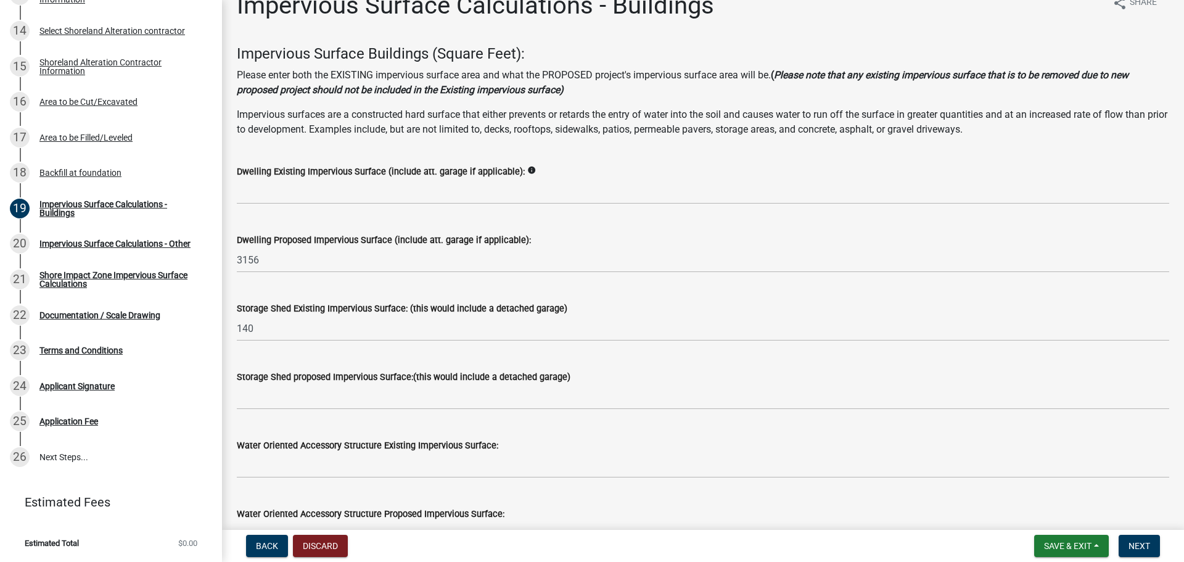
scroll to position [0, 0]
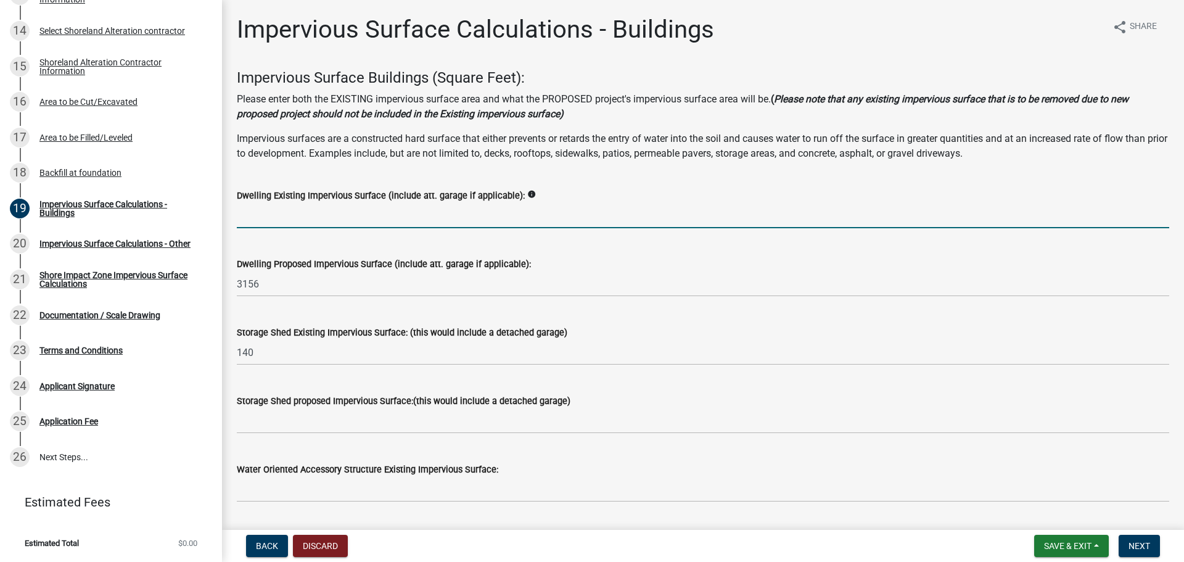
click at [399, 221] on input "text" at bounding box center [703, 215] width 933 height 25
type input "660"
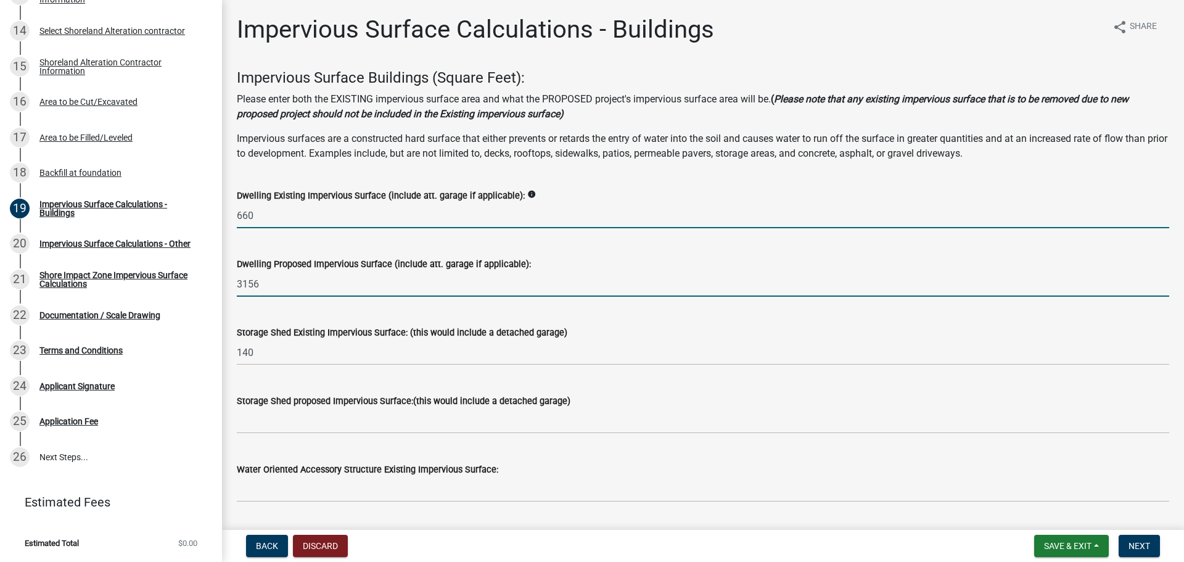
click at [439, 281] on input "3156" at bounding box center [703, 283] width 933 height 25
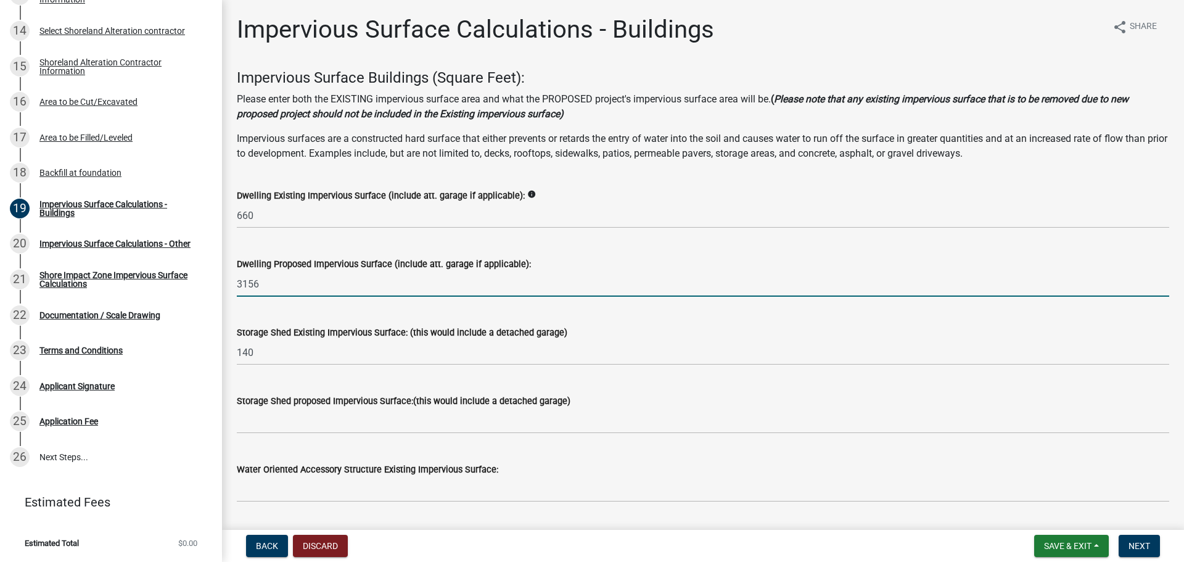
drag, startPoint x: 292, startPoint y: 282, endPoint x: 224, endPoint y: 284, distance: 67.9
type input "2496"
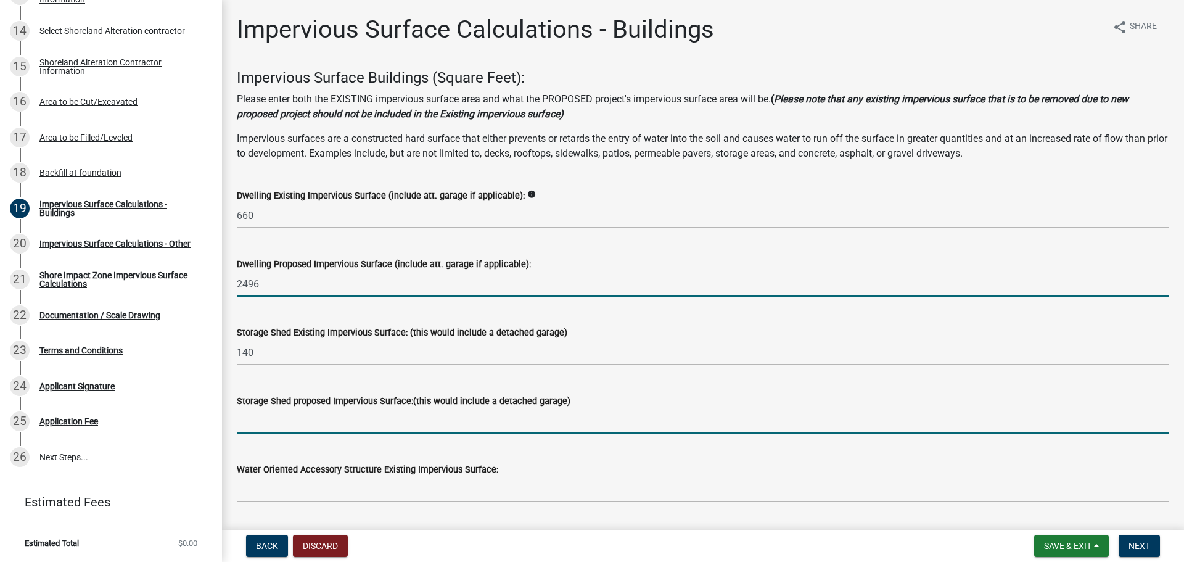
click at [497, 419] on input "text" at bounding box center [703, 420] width 933 height 25
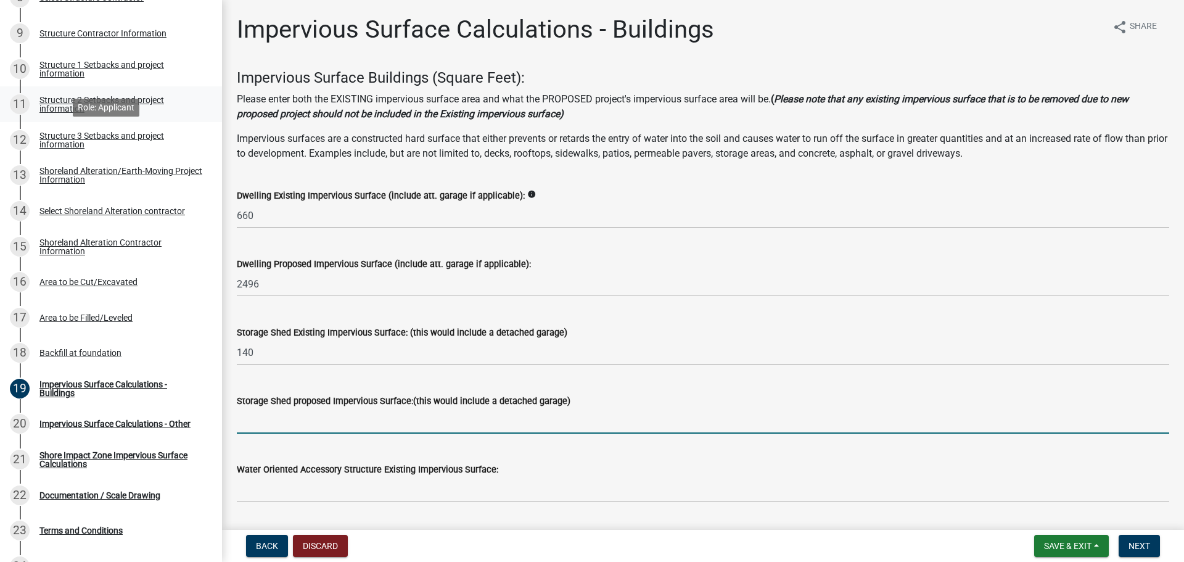
scroll to position [495, 0]
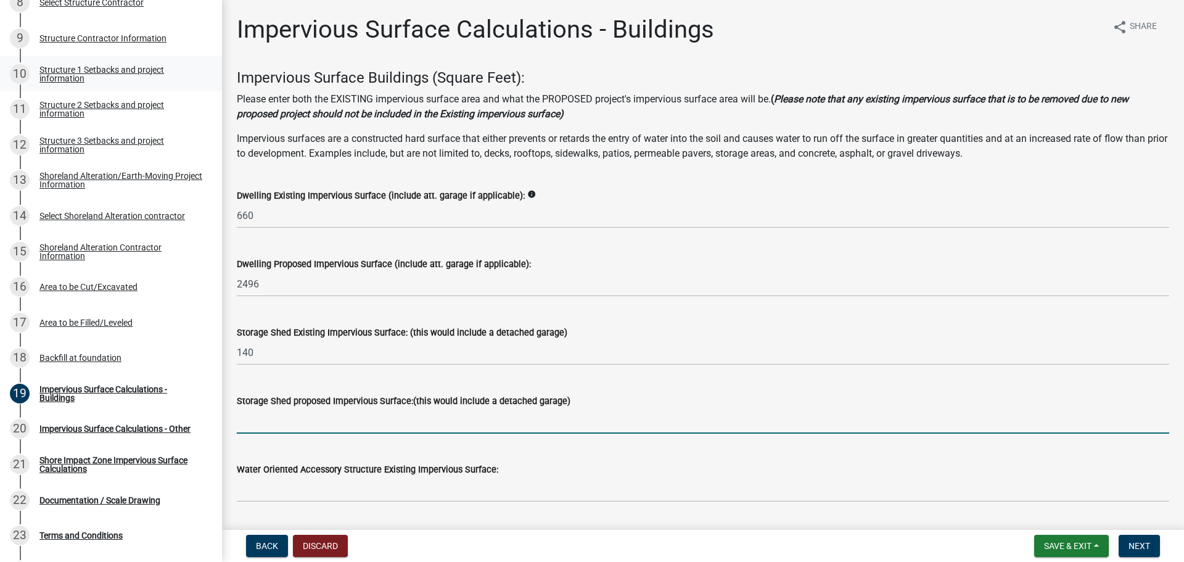
click at [113, 74] on div "Structure 1 Setbacks and project information" at bounding box center [120, 73] width 163 height 17
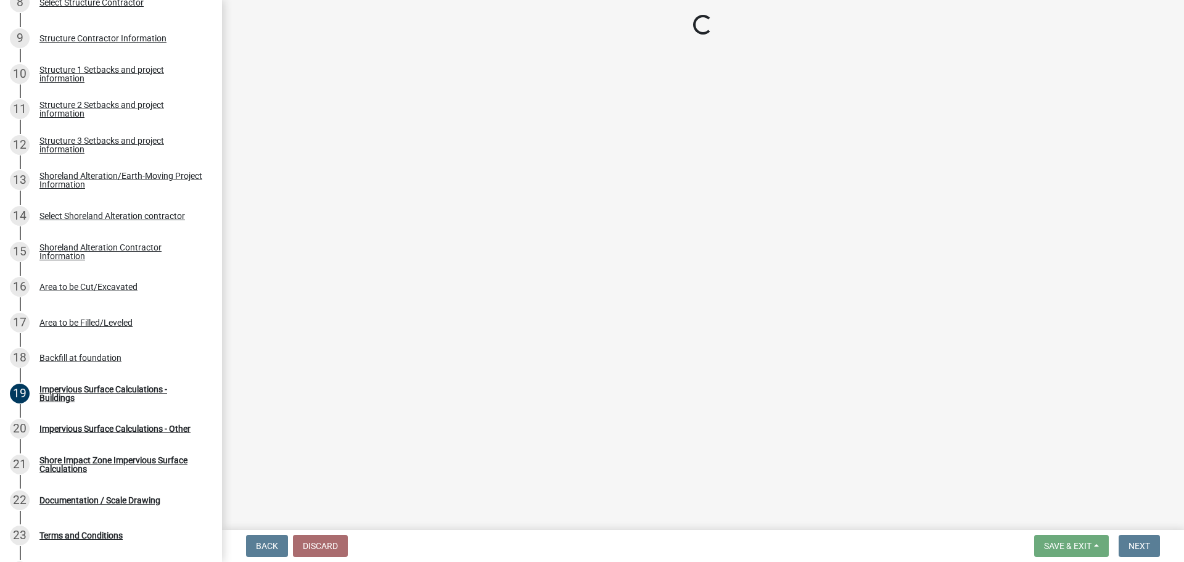
select select "c185e313-3403-4239-bd61-bb563c58a77a"
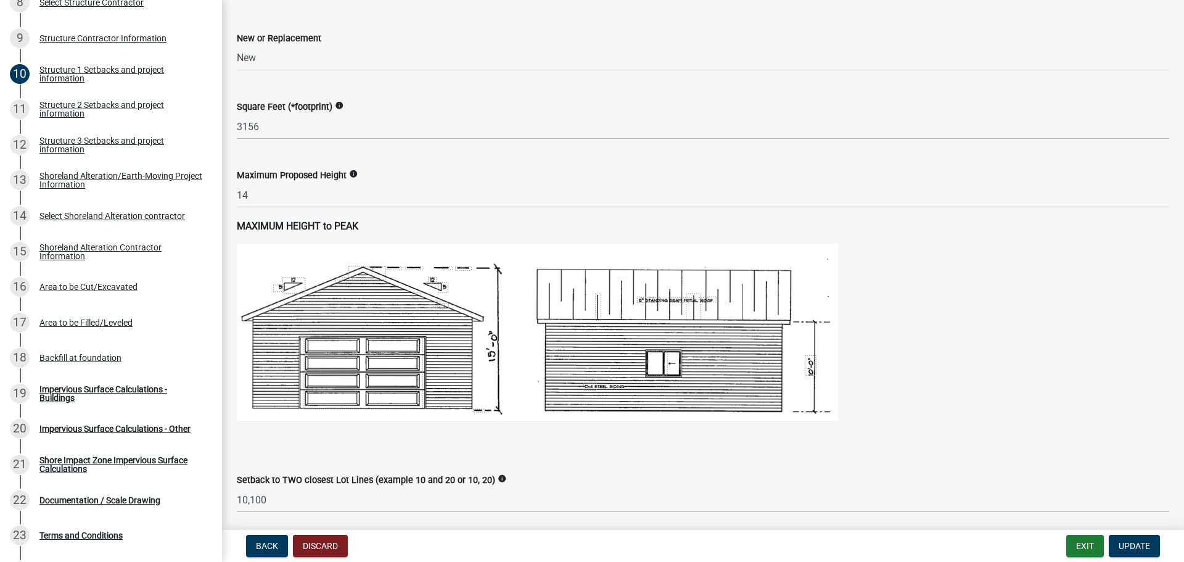
scroll to position [473, 0]
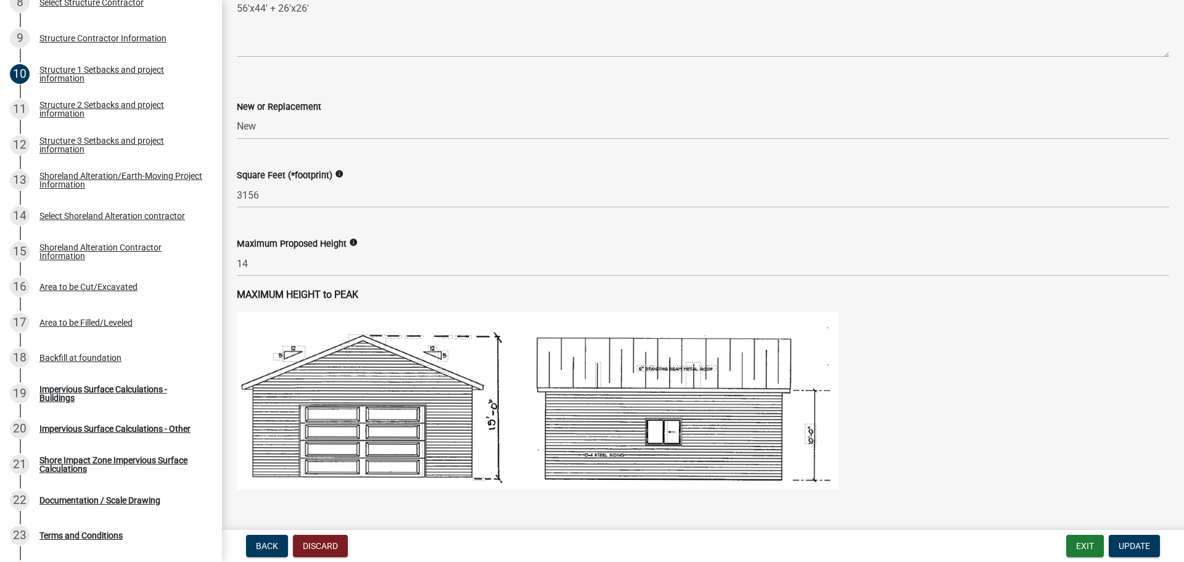
click at [337, 175] on icon "info" at bounding box center [339, 174] width 9 height 9
click at [564, 157] on div "Square Feet (*footprint) info 3156" at bounding box center [703, 178] width 933 height 57
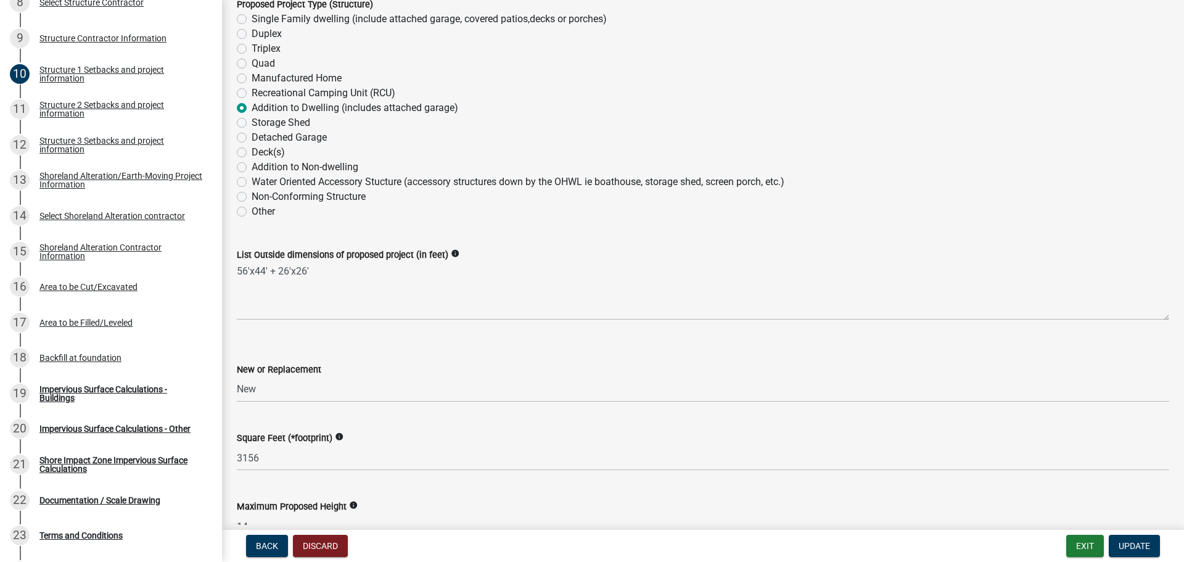
scroll to position [288, 0]
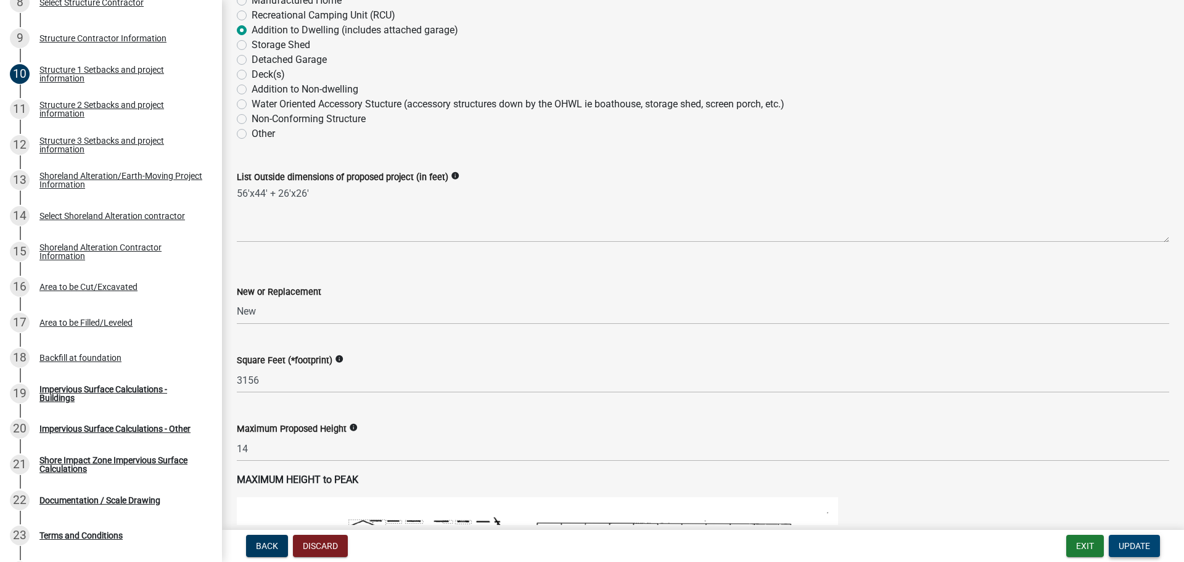
click at [1140, 550] on span "Update" at bounding box center [1134, 546] width 31 height 10
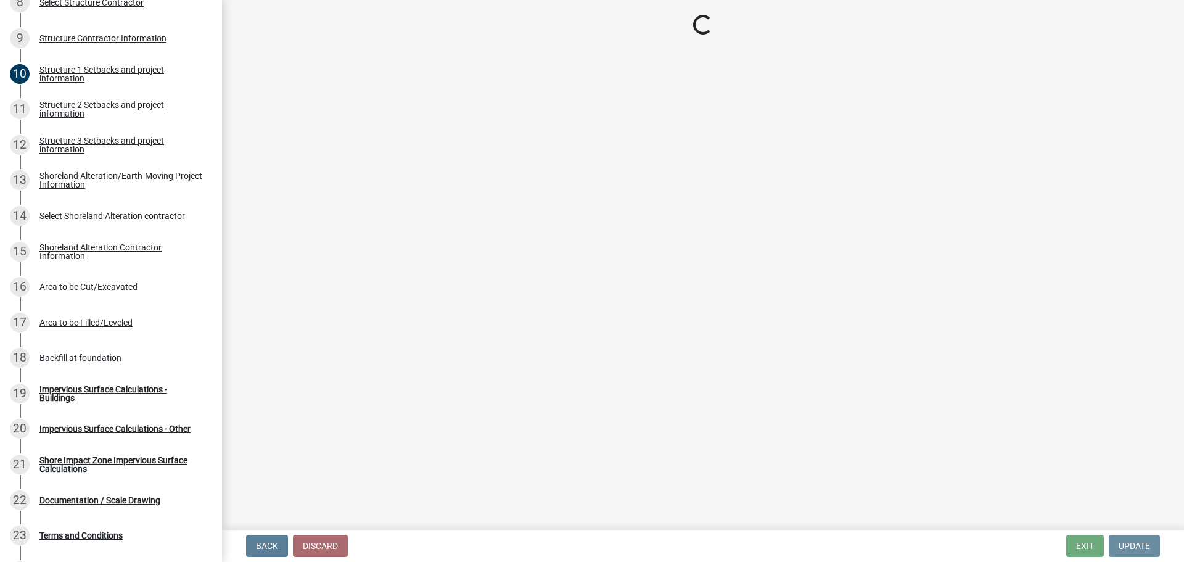
scroll to position [0, 0]
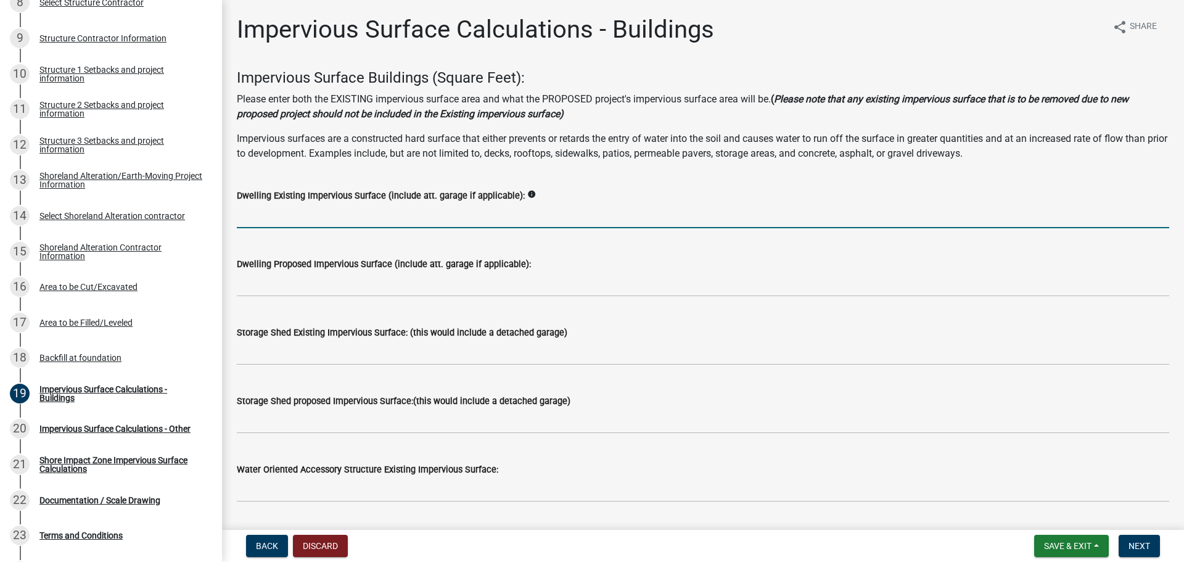
click at [411, 216] on input "text" at bounding box center [703, 215] width 933 height 25
drag, startPoint x: 262, startPoint y: 213, endPoint x: 184, endPoint y: 206, distance: 78.7
click at [184, 206] on div "Structure and Shoreland Alteration Permit Application STR/SAP - 476004 View Sum…" at bounding box center [592, 281] width 1184 height 562
type input "660"
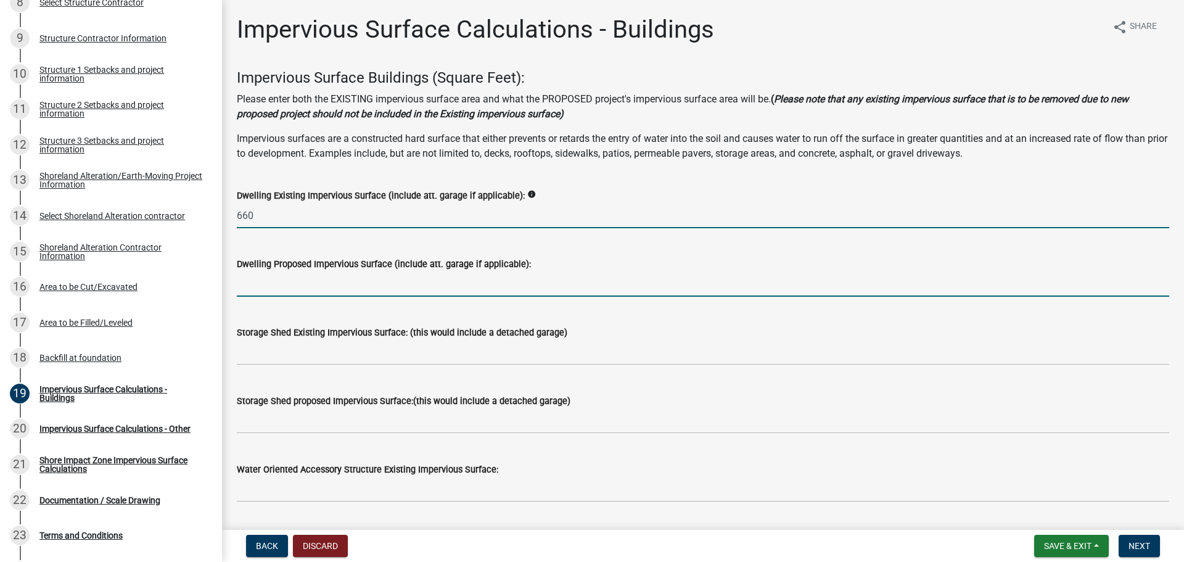
click at [286, 289] on input "text" at bounding box center [703, 283] width 933 height 25
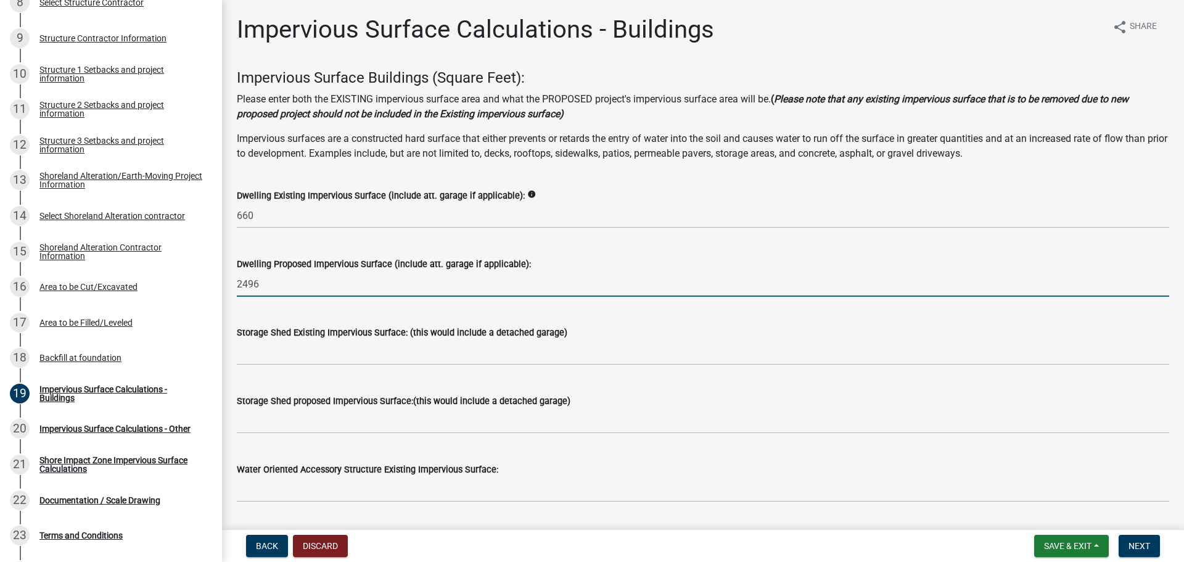
type input "2496"
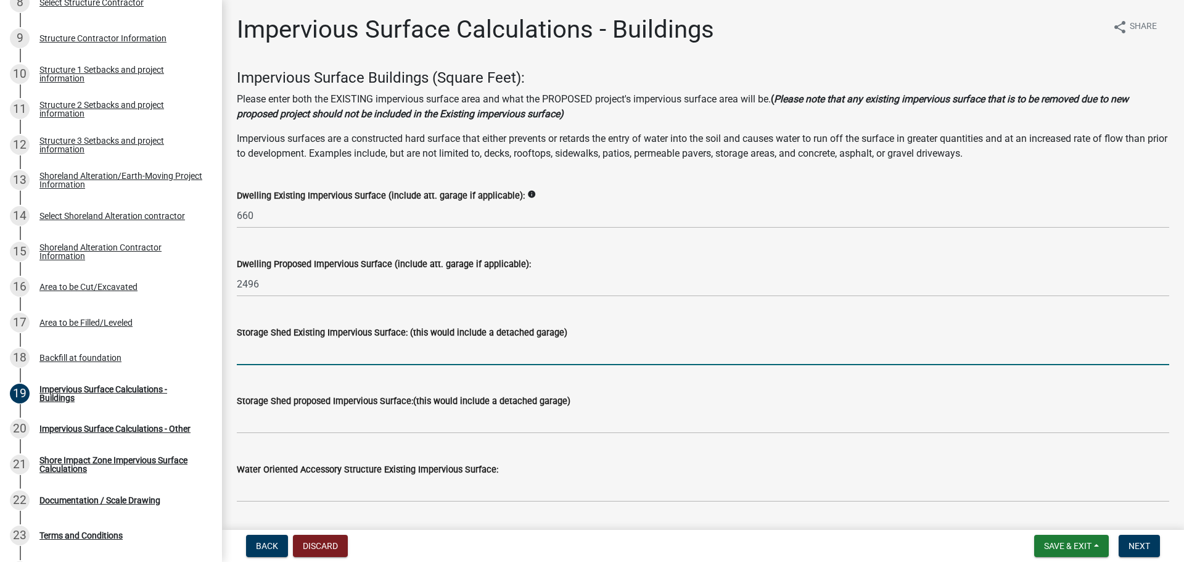
click at [313, 355] on input "text" at bounding box center [703, 352] width 933 height 25
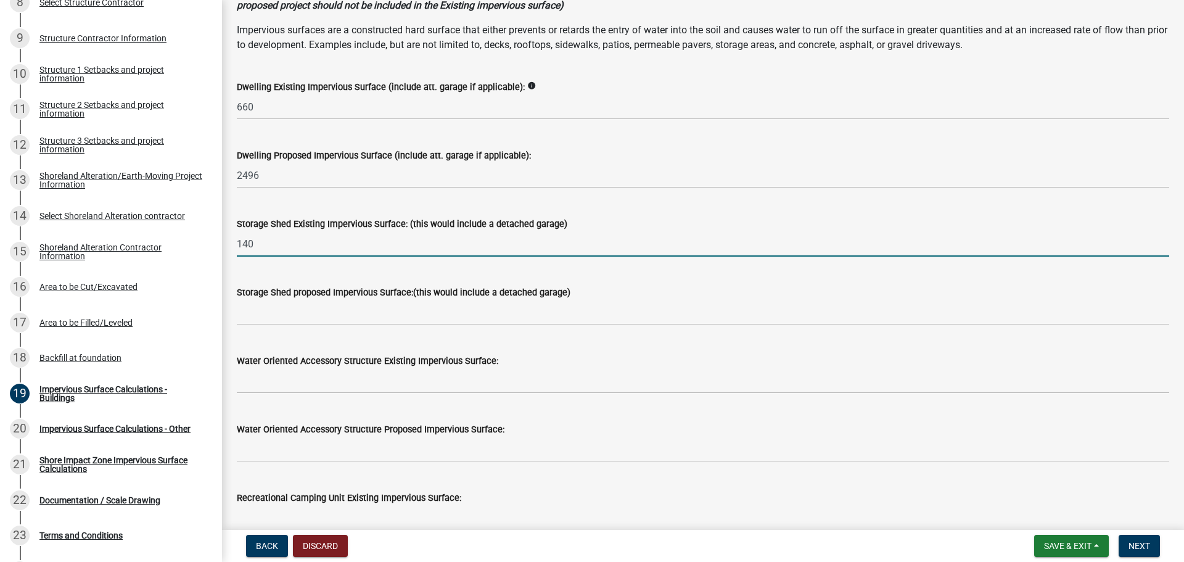
scroll to position [123, 0]
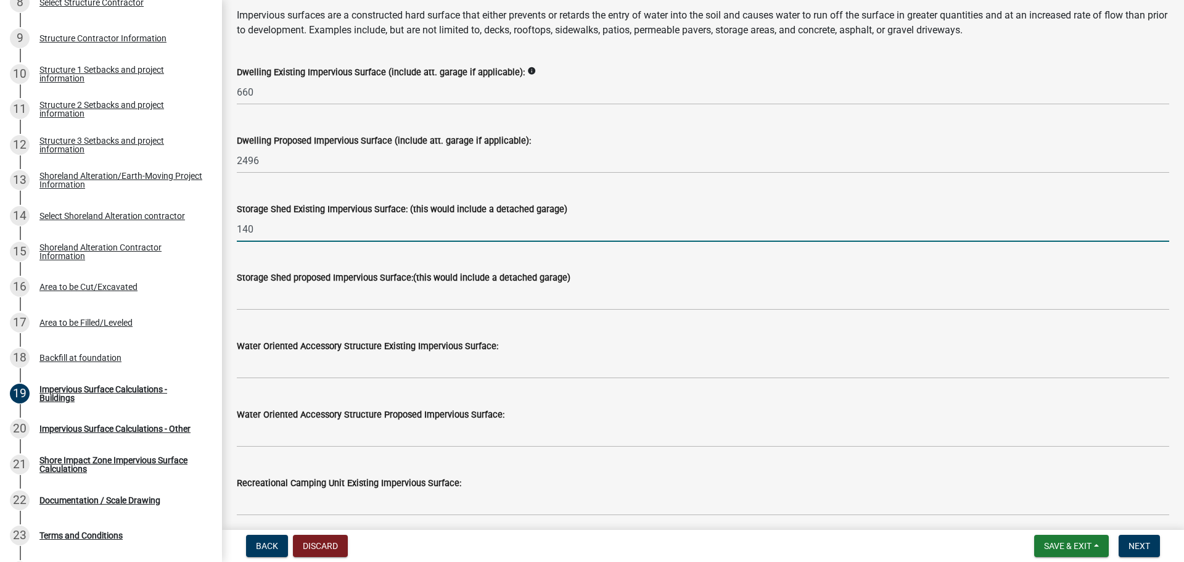
type input "140"
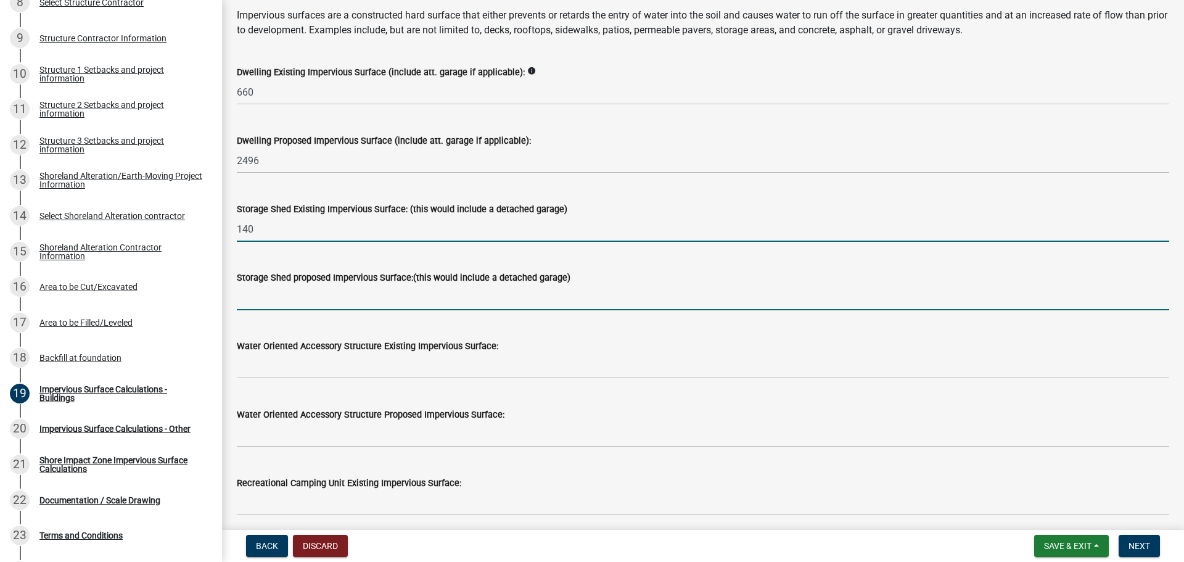
click at [363, 310] on input "text" at bounding box center [703, 297] width 933 height 25
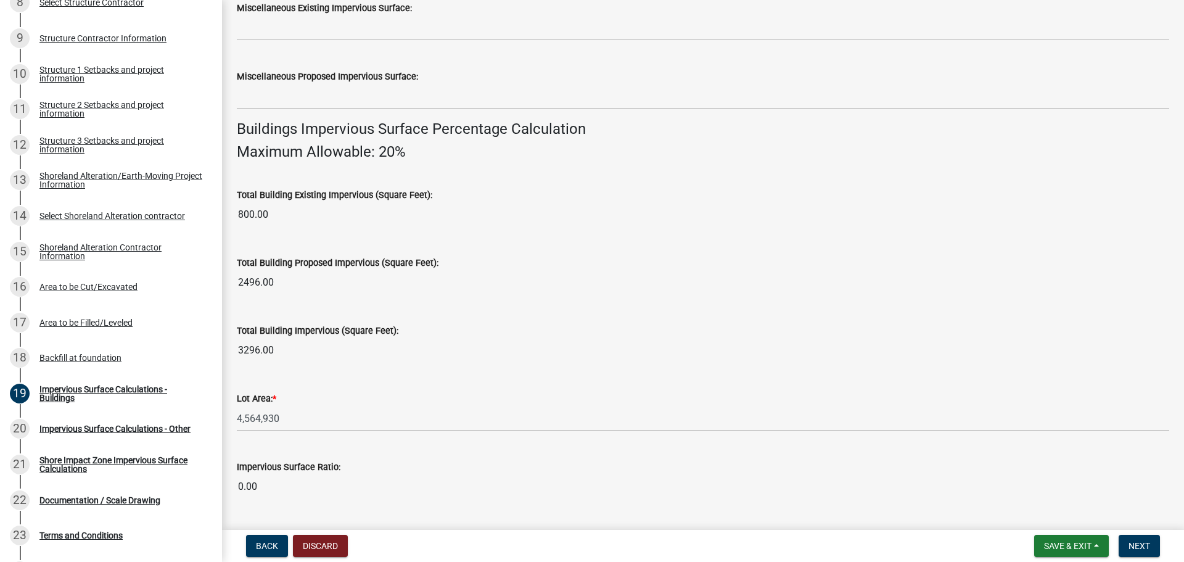
scroll to position [740, 0]
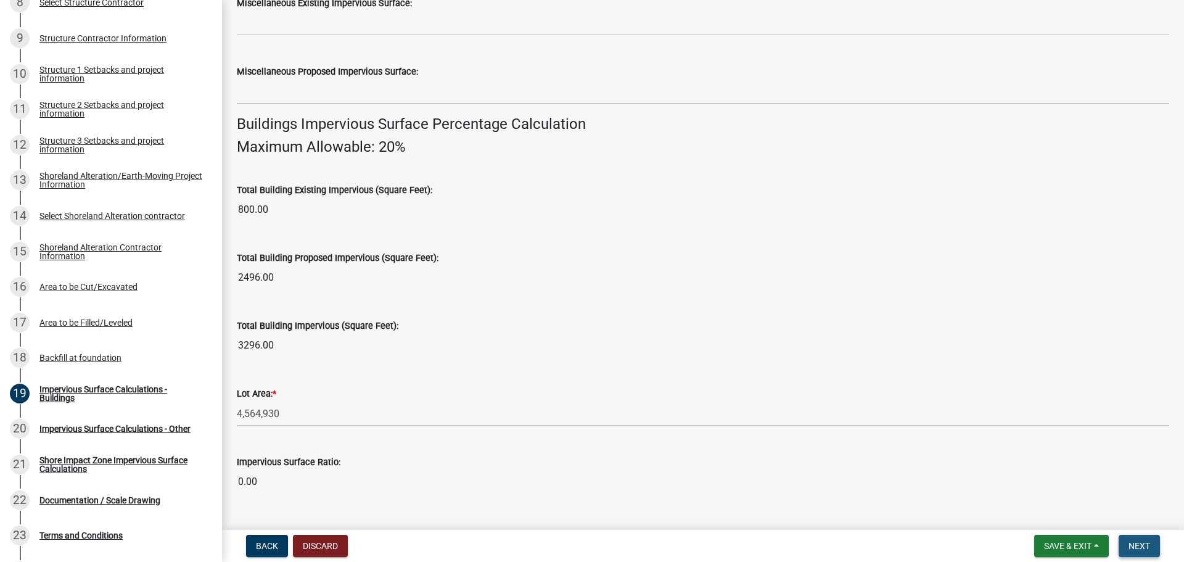
click at [1129, 546] on span "Next" at bounding box center [1140, 546] width 22 height 10
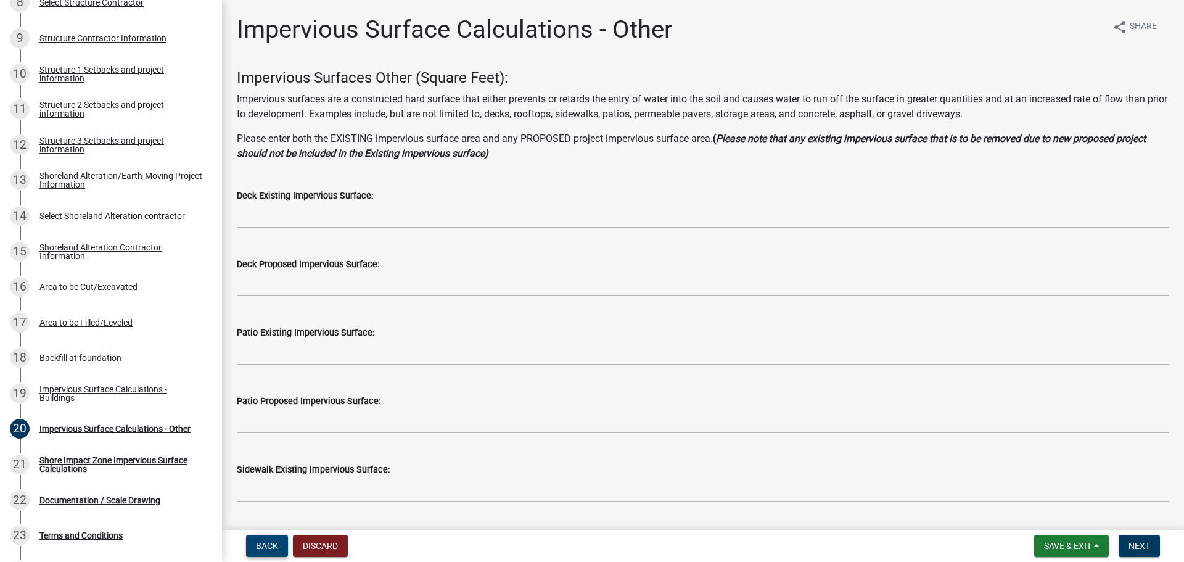
click at [278, 544] on span "Back" at bounding box center [267, 546] width 22 height 10
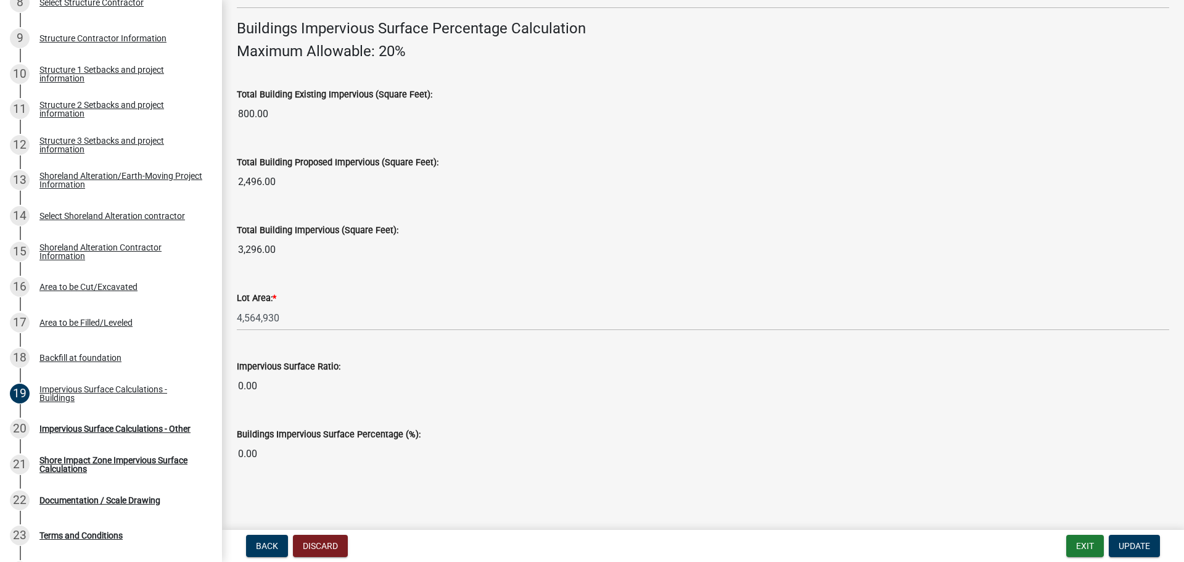
scroll to position [836, 0]
click at [1126, 547] on span "Update" at bounding box center [1134, 546] width 31 height 10
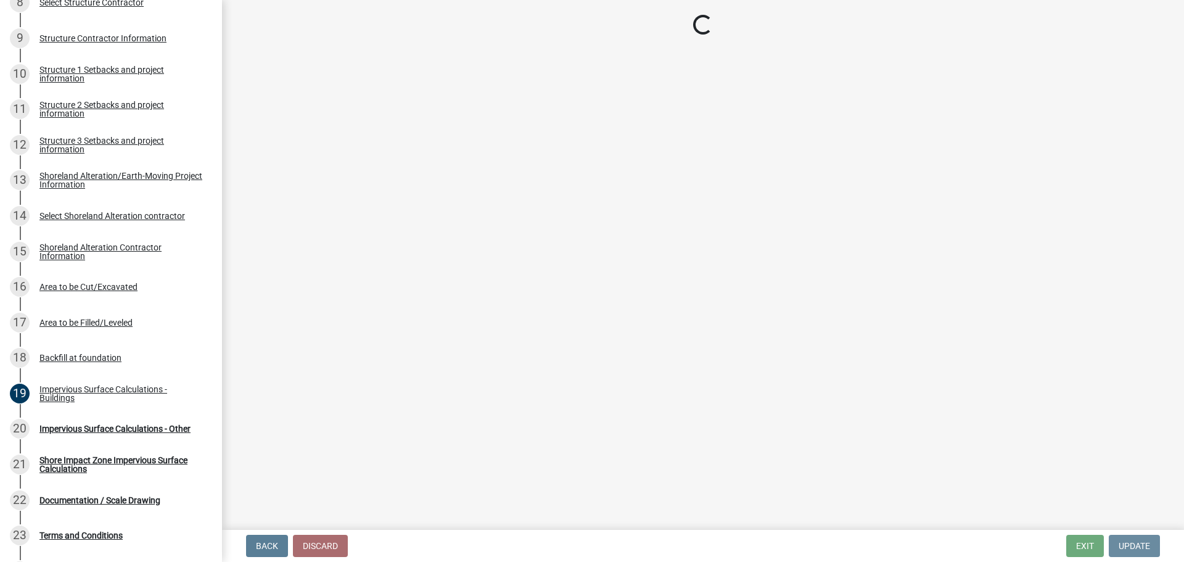
scroll to position [0, 0]
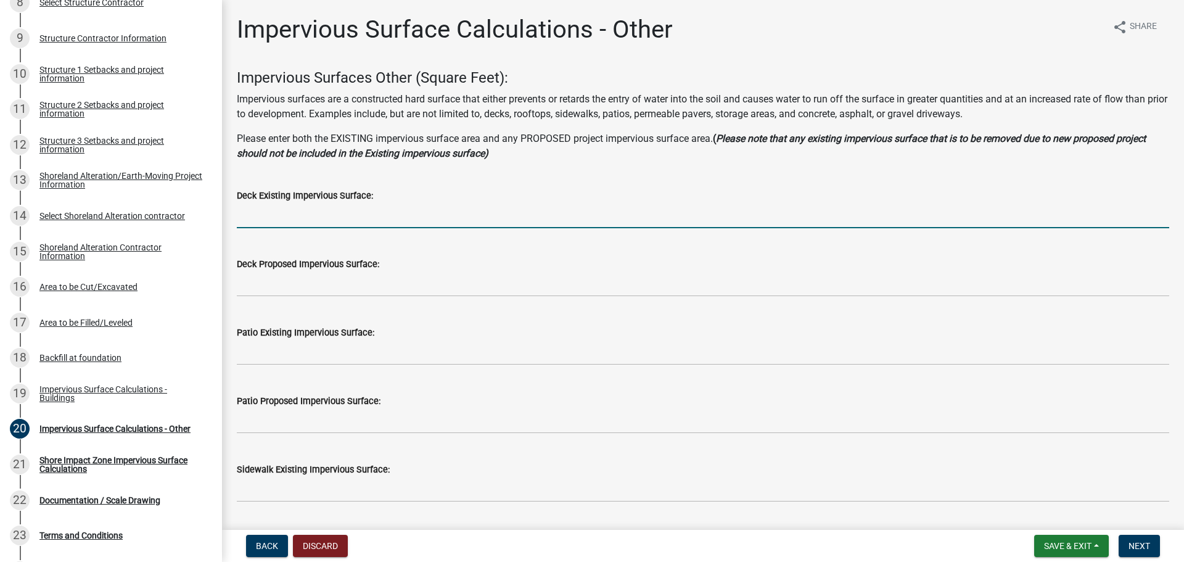
click at [347, 223] on input "text" at bounding box center [703, 215] width 933 height 25
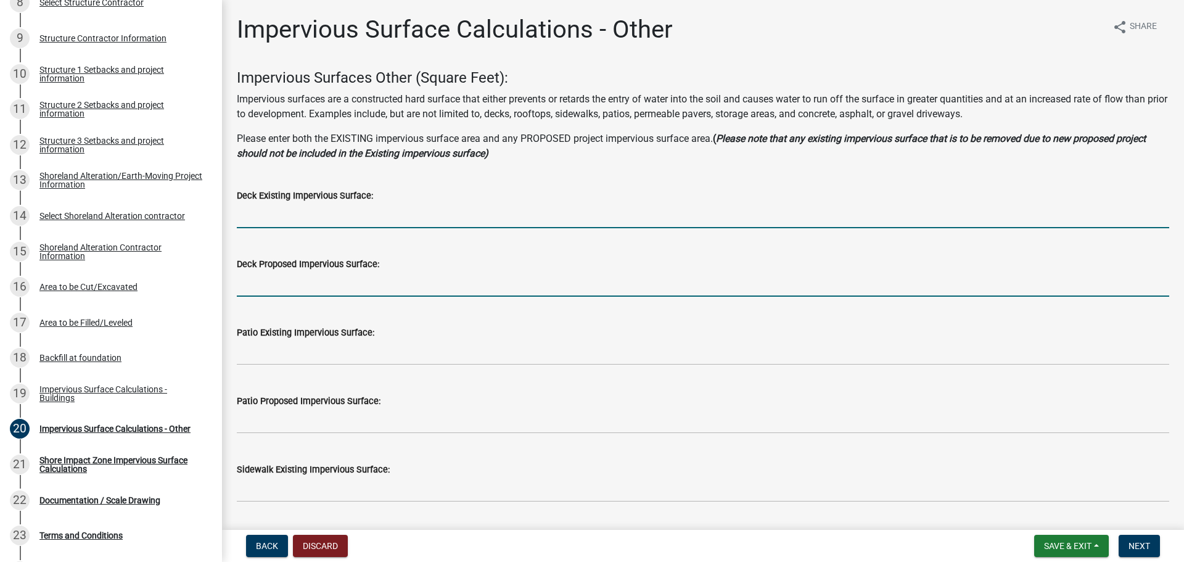
click at [348, 282] on input "text" at bounding box center [703, 283] width 933 height 25
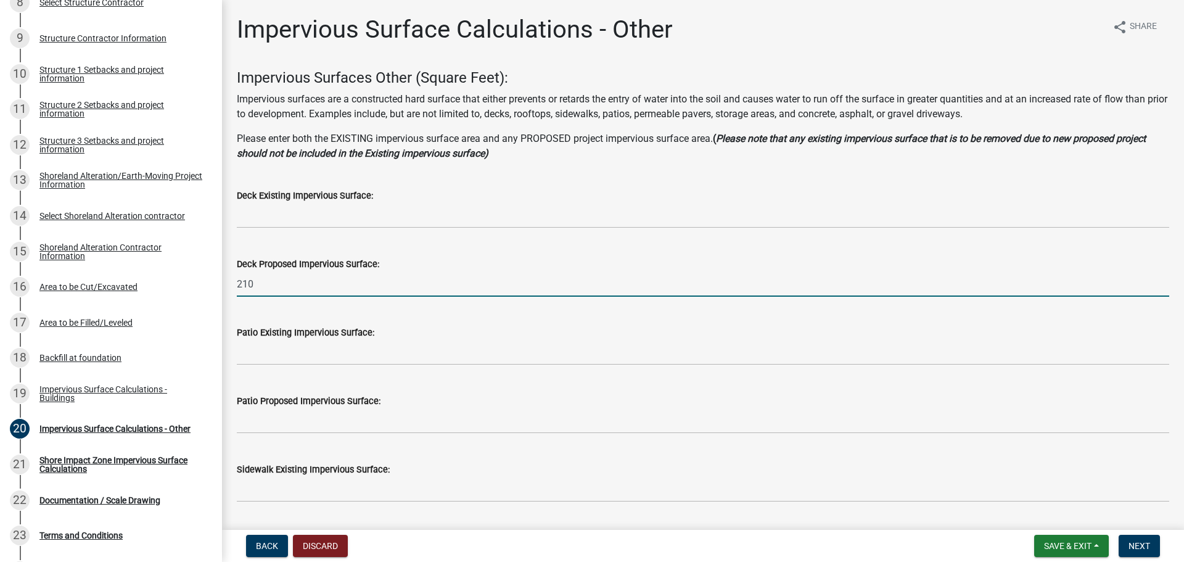
type input "210"
click at [405, 402] on div "Patio Proposed Impervious Surface:" at bounding box center [703, 401] width 933 height 15
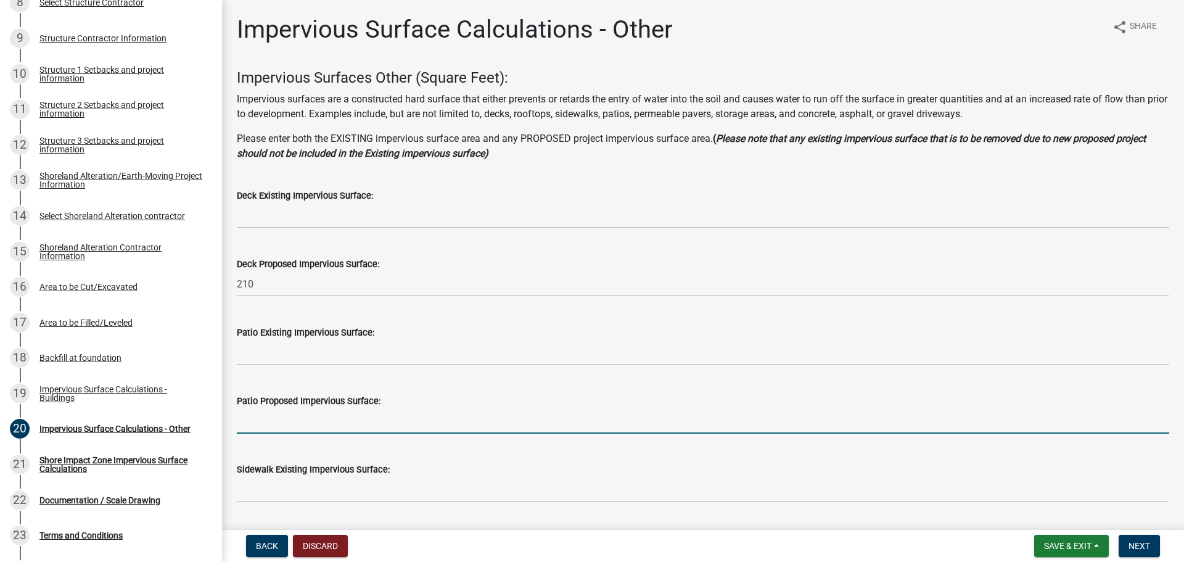
click at [410, 413] on input "text" at bounding box center [703, 420] width 933 height 25
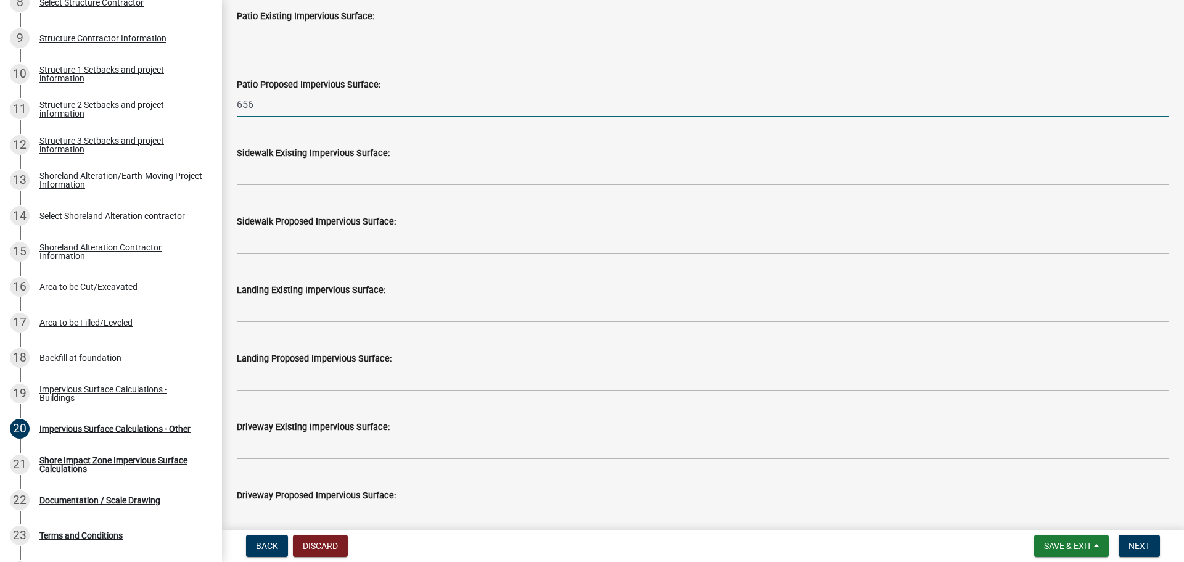
scroll to position [370, 0]
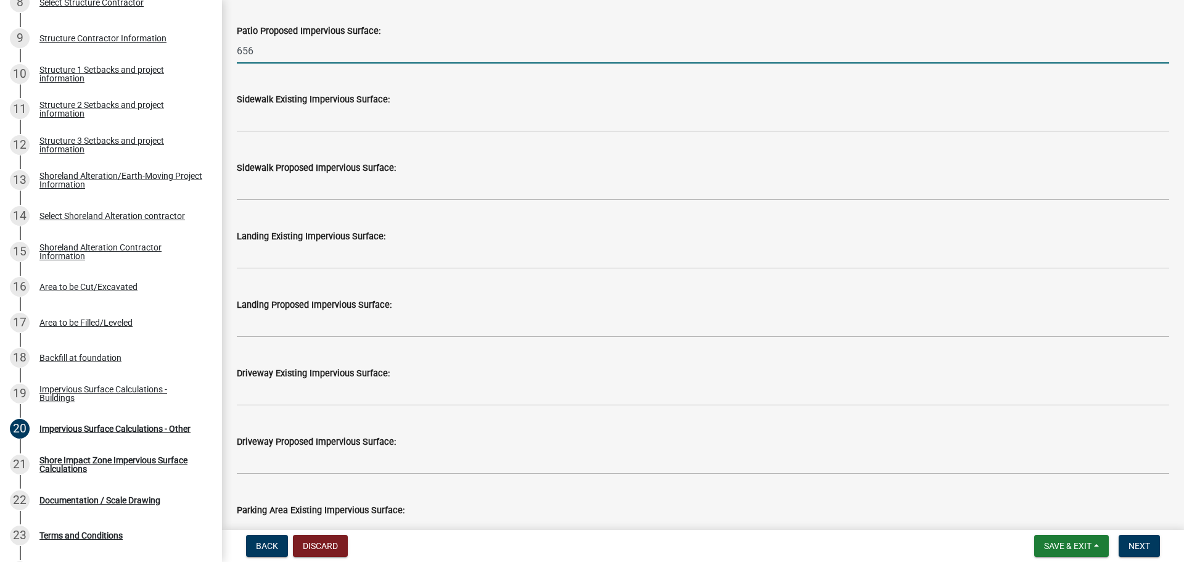
type input "656"
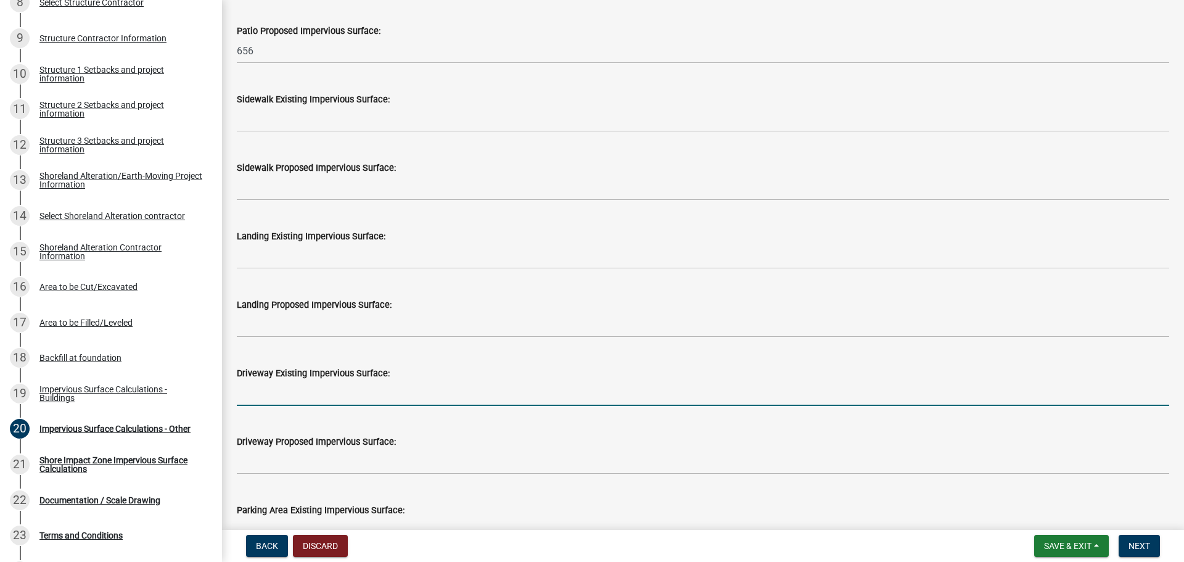
click at [409, 385] on input "text" at bounding box center [703, 393] width 933 height 25
type input "10575"
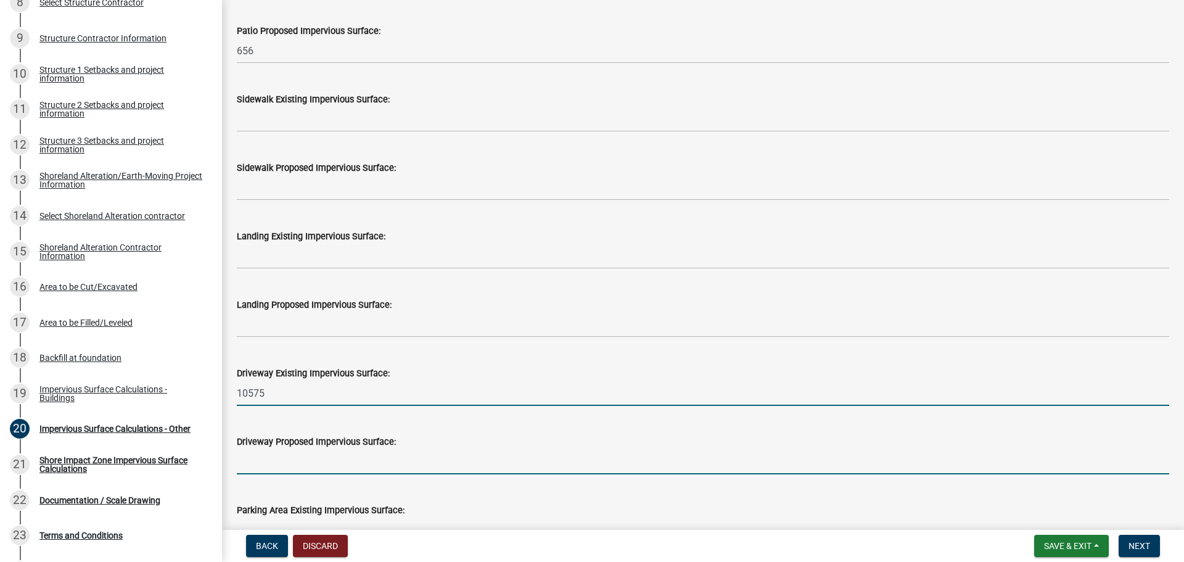
click at [392, 456] on input "text" at bounding box center [703, 461] width 933 height 25
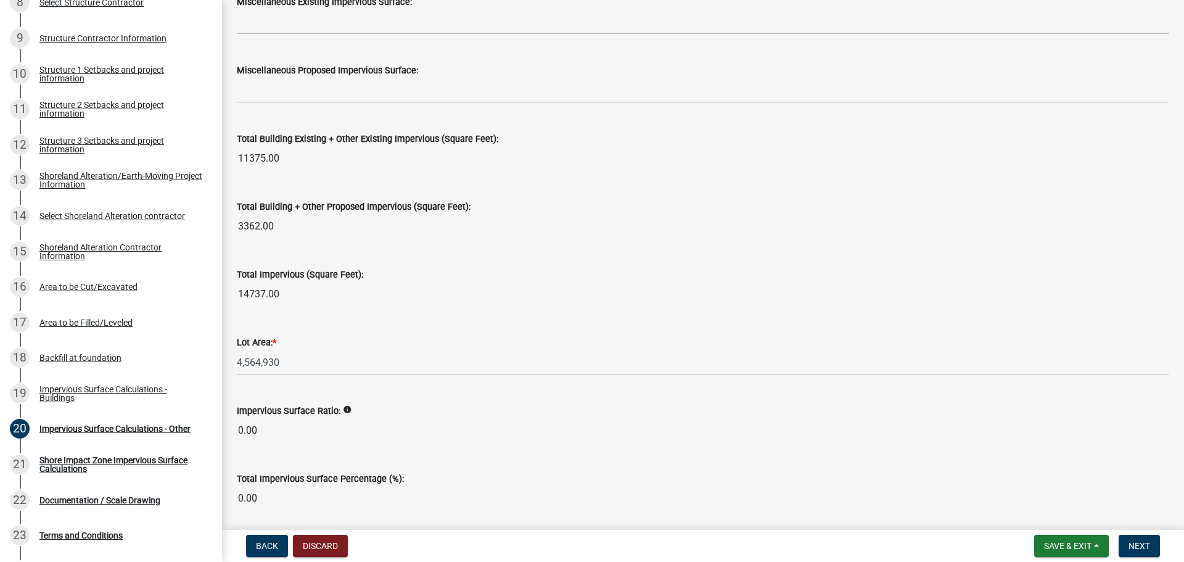
scroll to position [1295, 0]
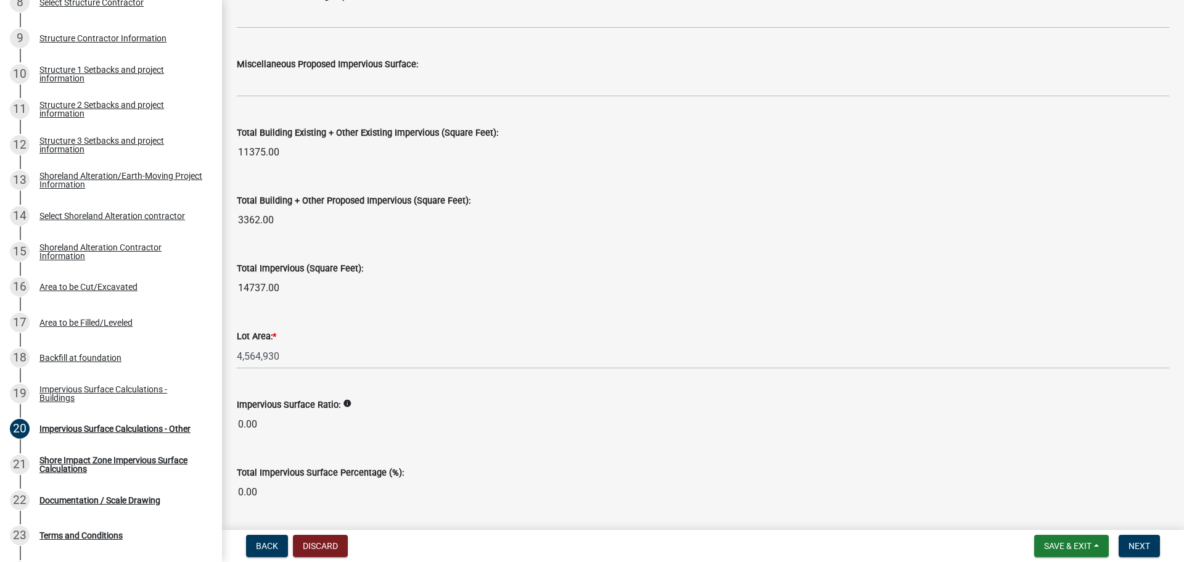
type input "1275"
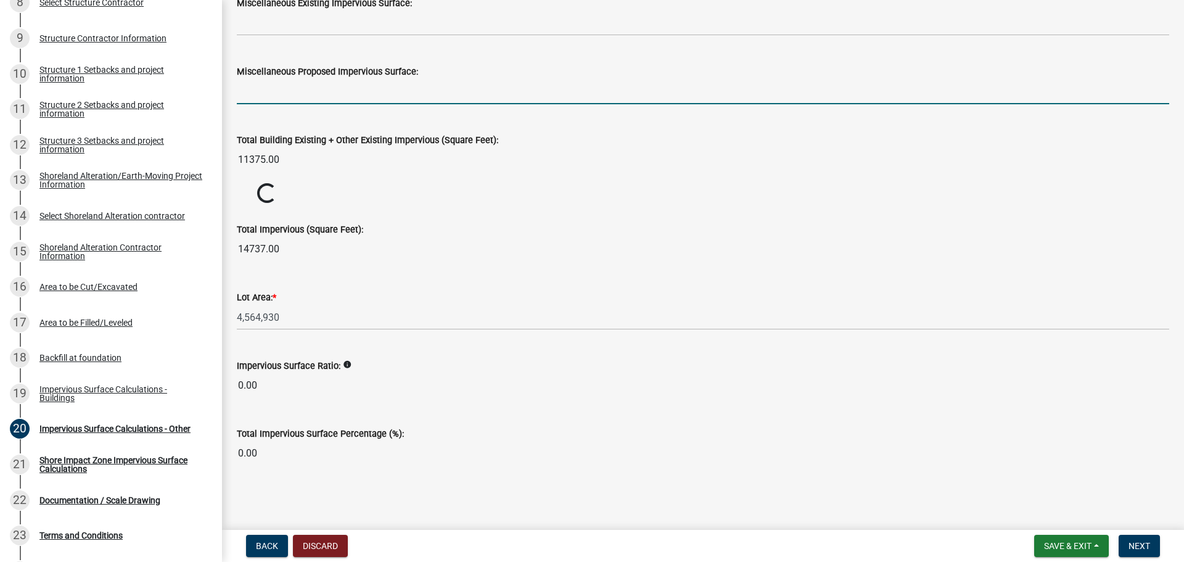
click at [667, 76] on form "Miscellaneous Proposed Impervious Surface:" at bounding box center [703, 84] width 933 height 40
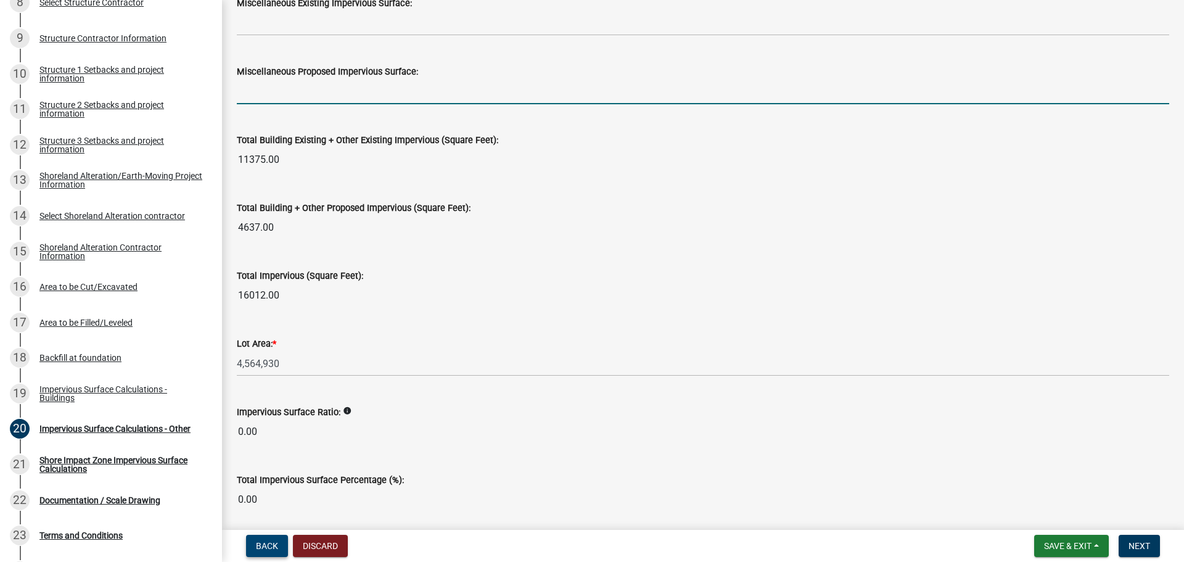
click at [280, 546] on button "Back" at bounding box center [267, 546] width 42 height 22
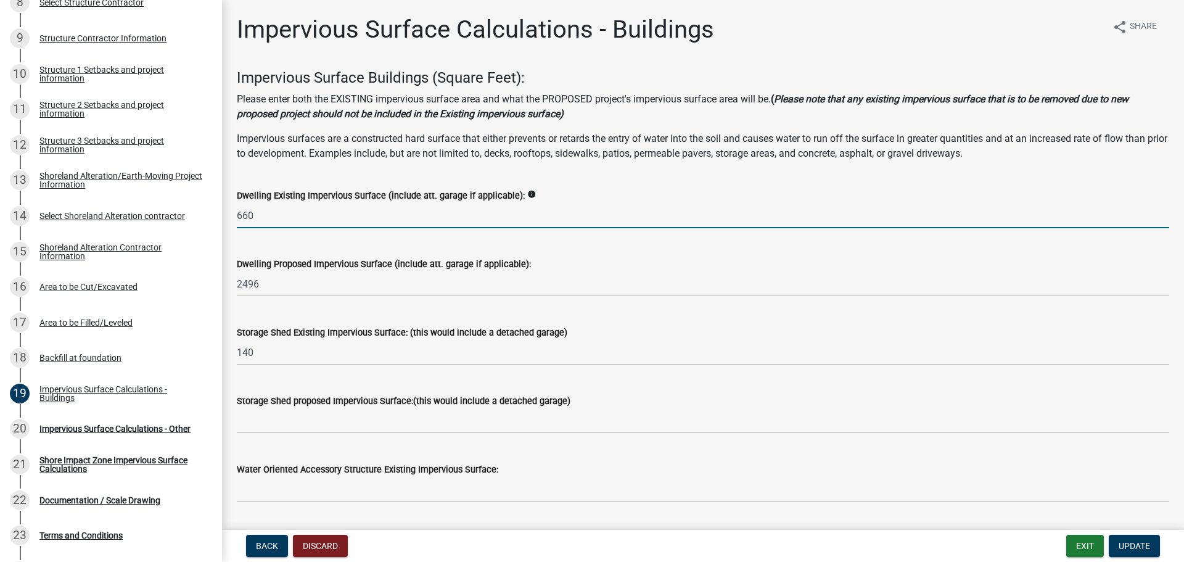
click at [336, 218] on input "660" at bounding box center [703, 215] width 933 height 25
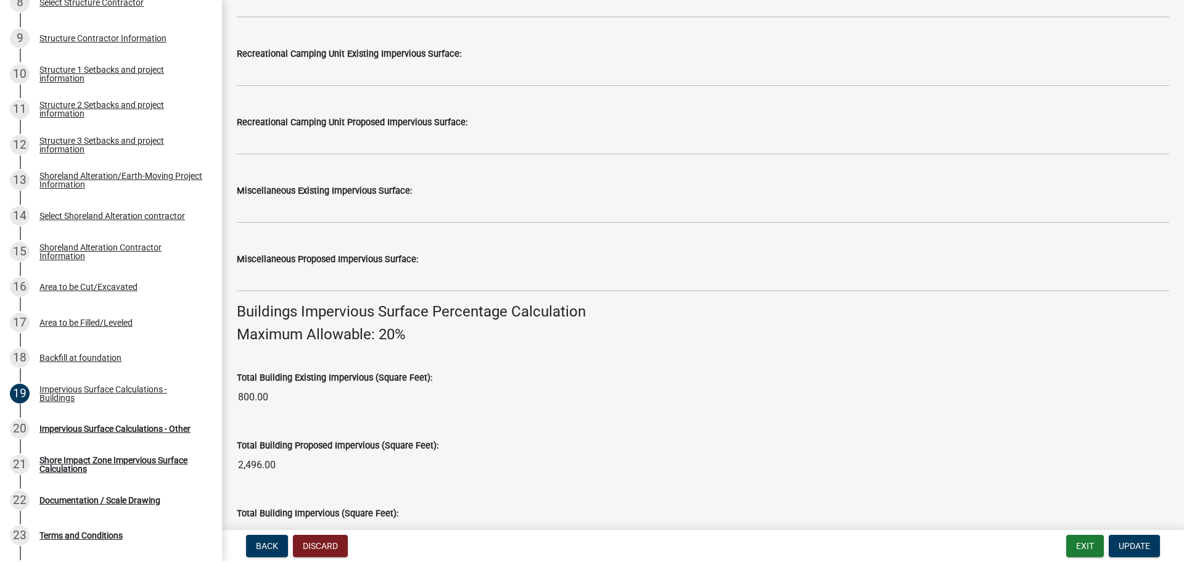
scroll to position [555, 0]
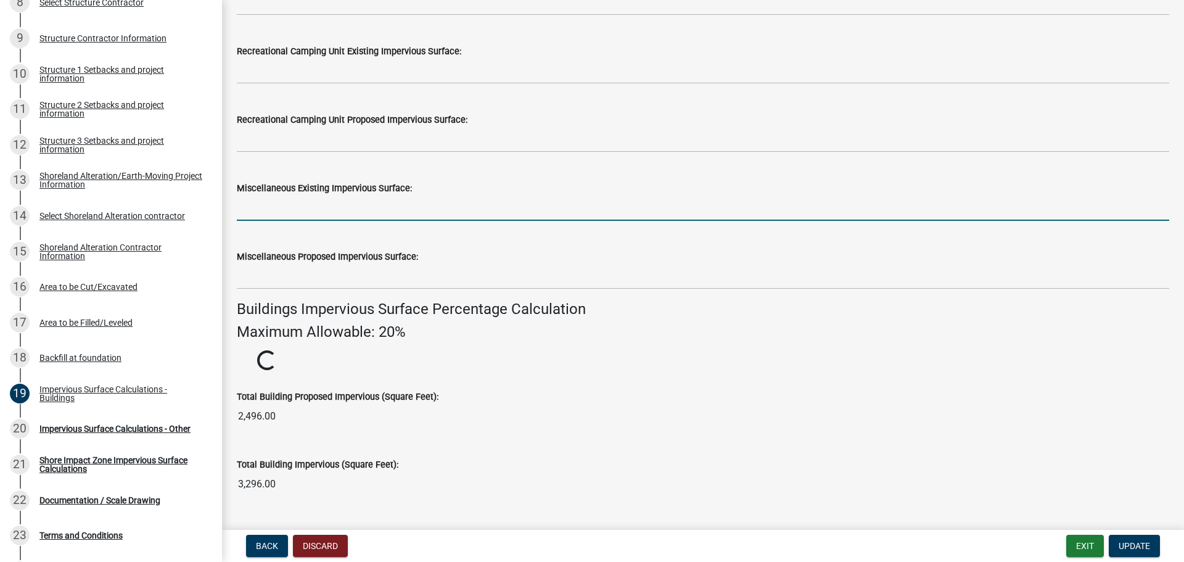
click at [372, 217] on input "text" at bounding box center [703, 208] width 933 height 25
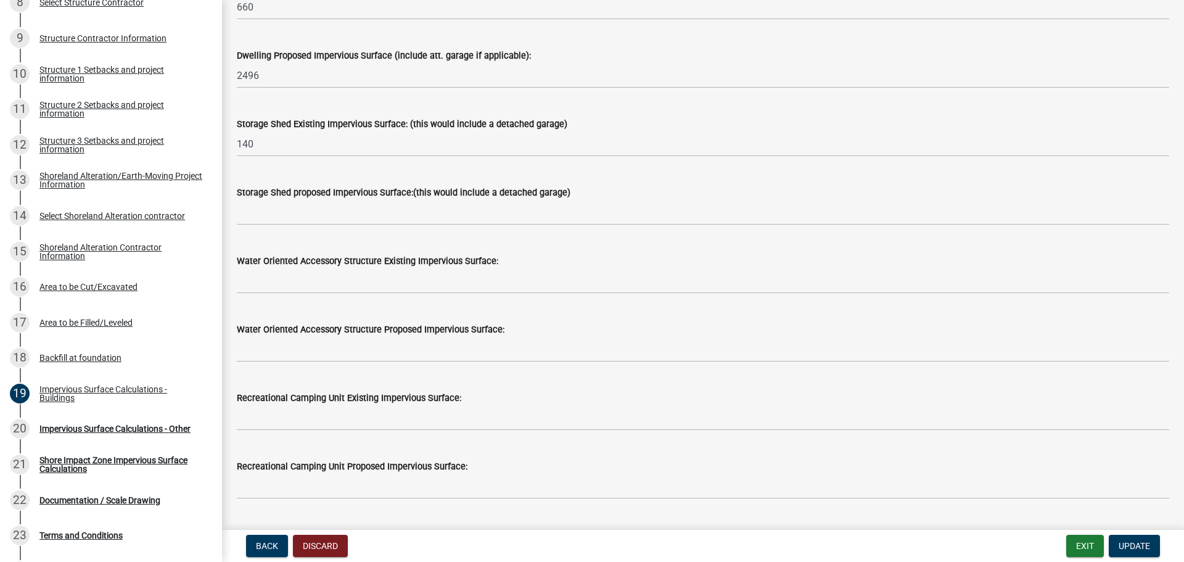
scroll to position [123, 0]
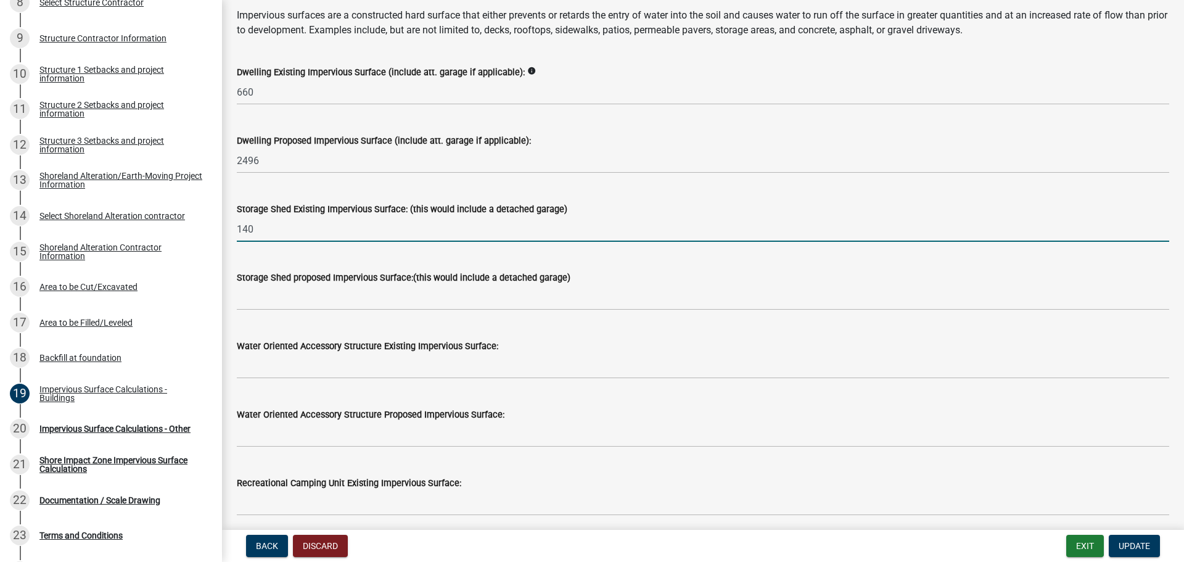
click at [382, 235] on input "140" at bounding box center [703, 228] width 933 height 25
drag, startPoint x: 376, startPoint y: 230, endPoint x: 237, endPoint y: 232, distance: 139.4
click at [237, 232] on input "140" at bounding box center [703, 228] width 933 height 25
type input "1580"
click at [1133, 546] on span "Update" at bounding box center [1134, 546] width 31 height 10
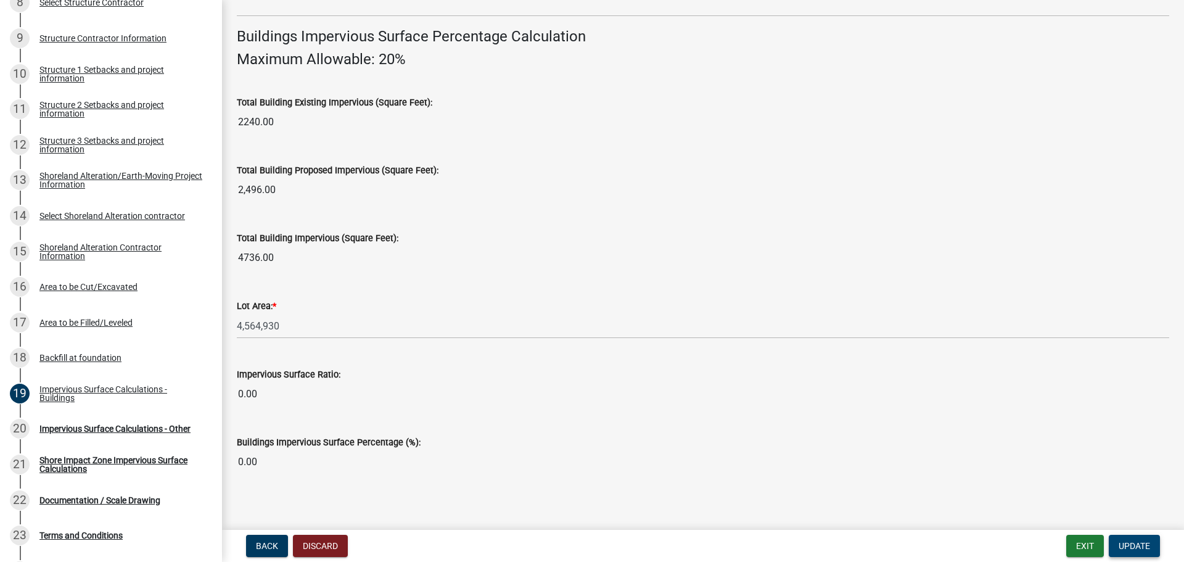
scroll to position [836, 0]
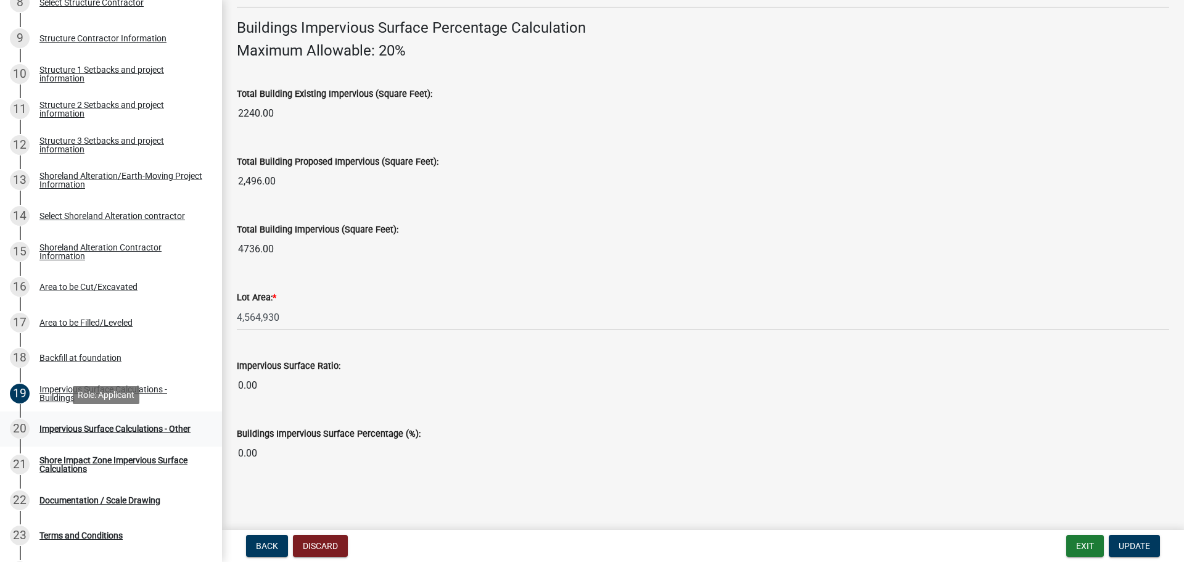
click at [147, 427] on div "Impervious Surface Calculations - Other" at bounding box center [114, 428] width 151 height 9
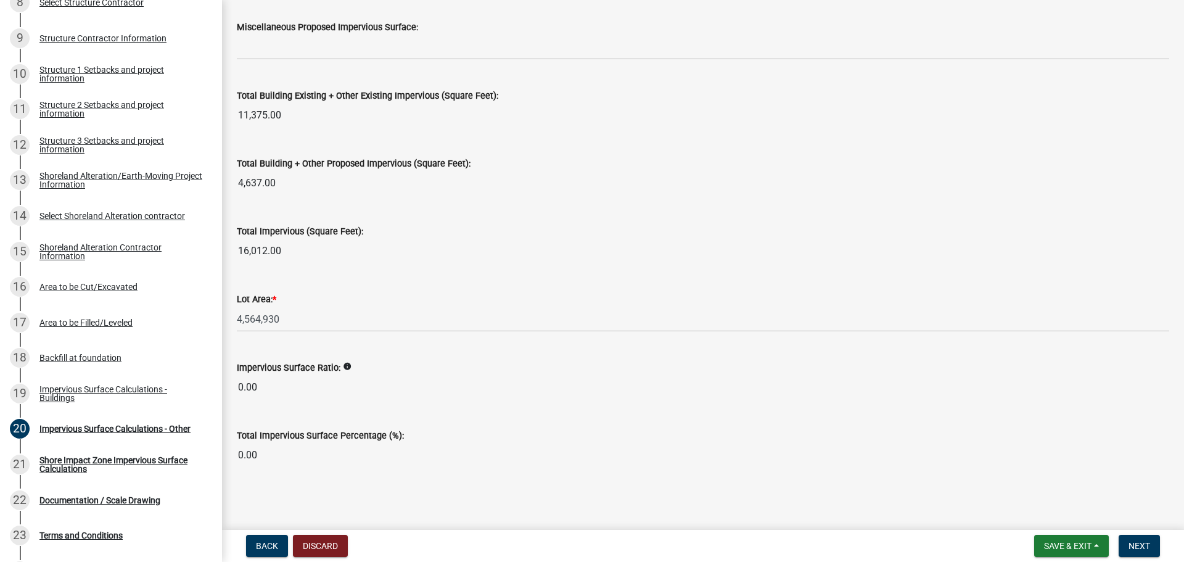
scroll to position [1334, 0]
click at [277, 539] on button "Back" at bounding box center [267, 546] width 42 height 22
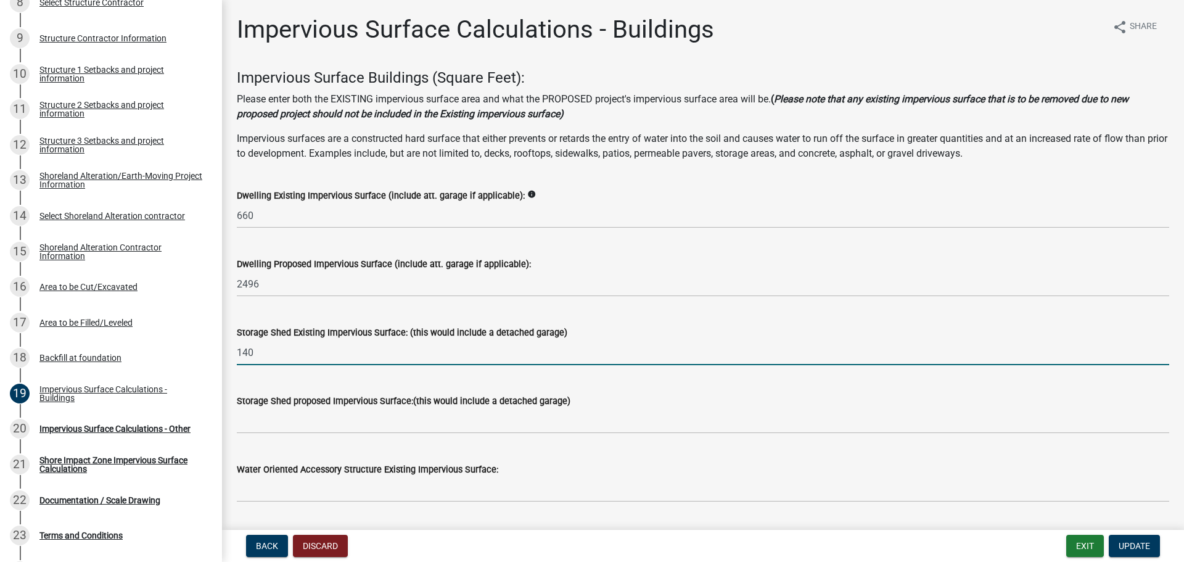
drag, startPoint x: 263, startPoint y: 358, endPoint x: 221, endPoint y: 352, distance: 42.5
click at [221, 352] on div "Structure and Shoreland Alteration Permit Application STR/SAP - 476004 View Sum…" at bounding box center [592, 281] width 1184 height 562
type input "1580"
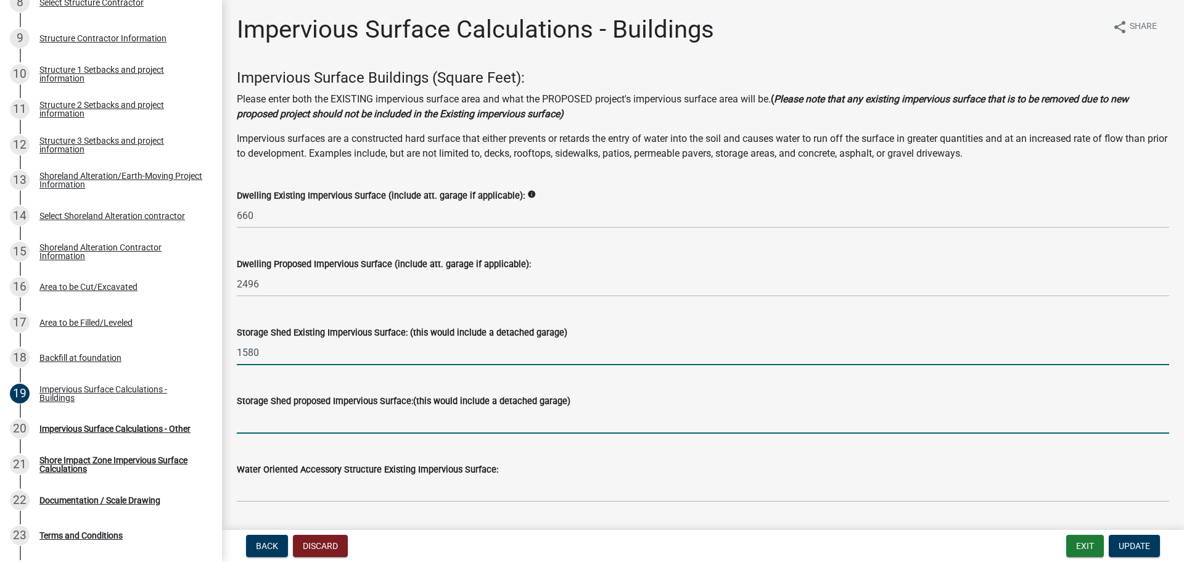
click at [296, 416] on input "text" at bounding box center [703, 420] width 933 height 25
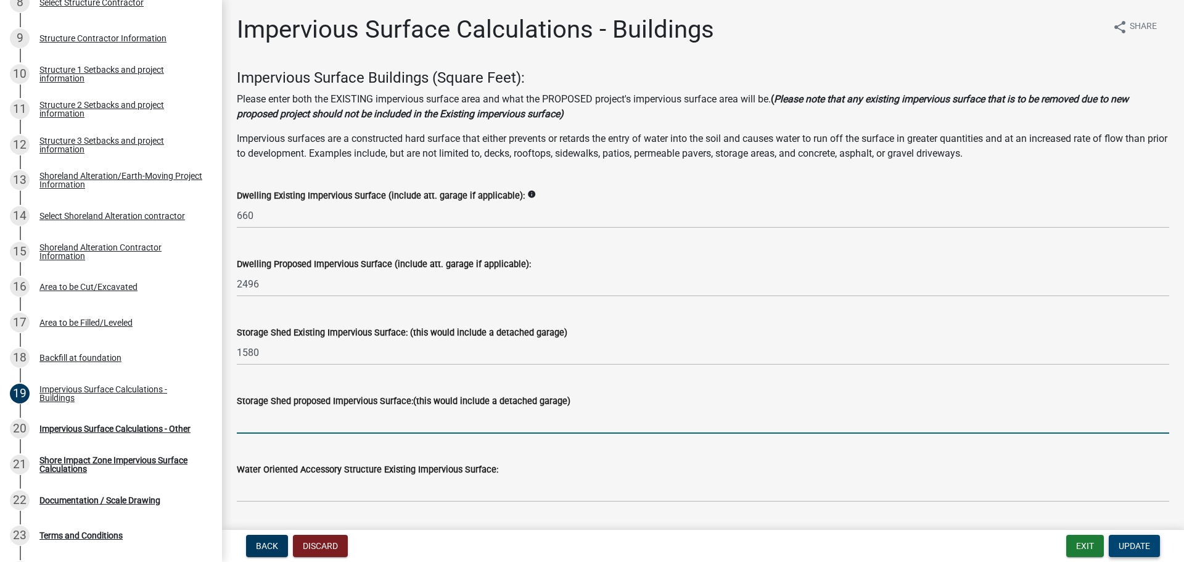
click at [1129, 540] on button "Update" at bounding box center [1134, 546] width 51 height 22
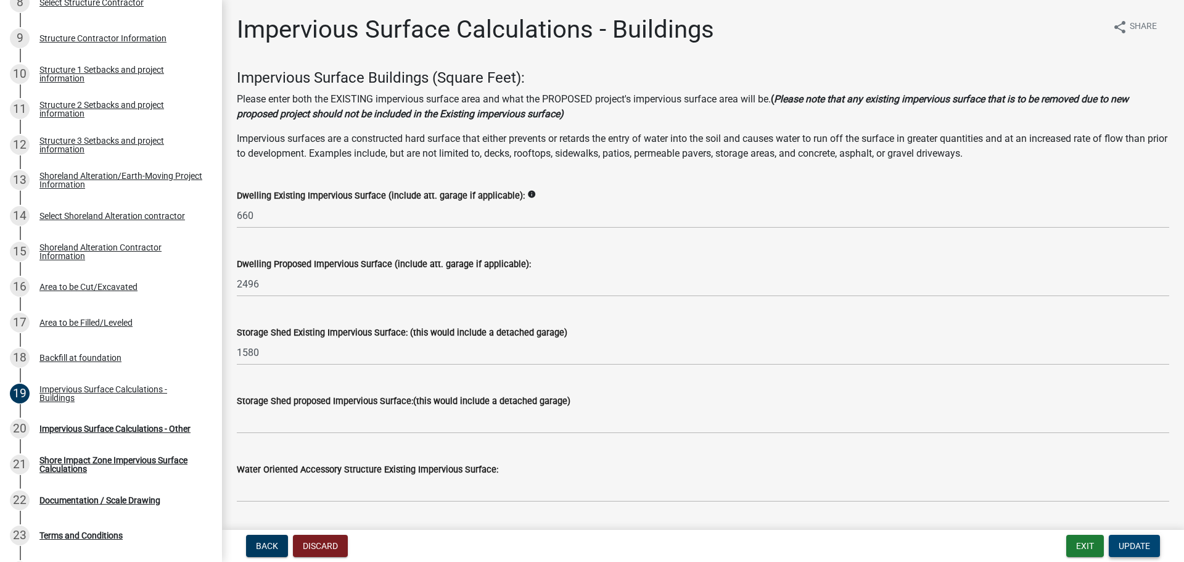
click at [1140, 554] on button "Update" at bounding box center [1134, 546] width 51 height 22
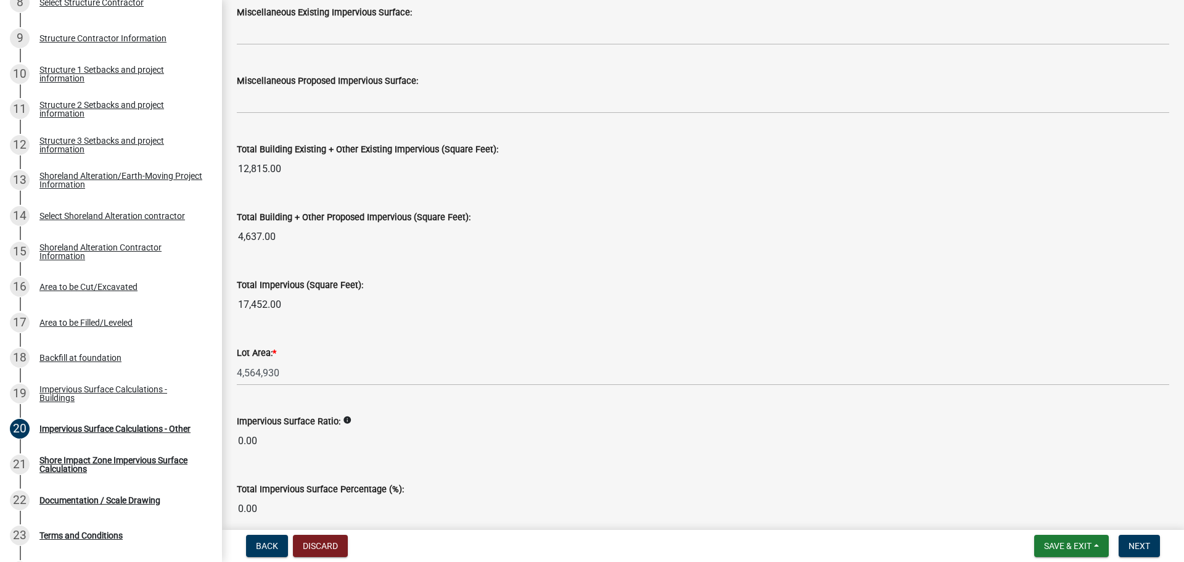
scroll to position [1334, 0]
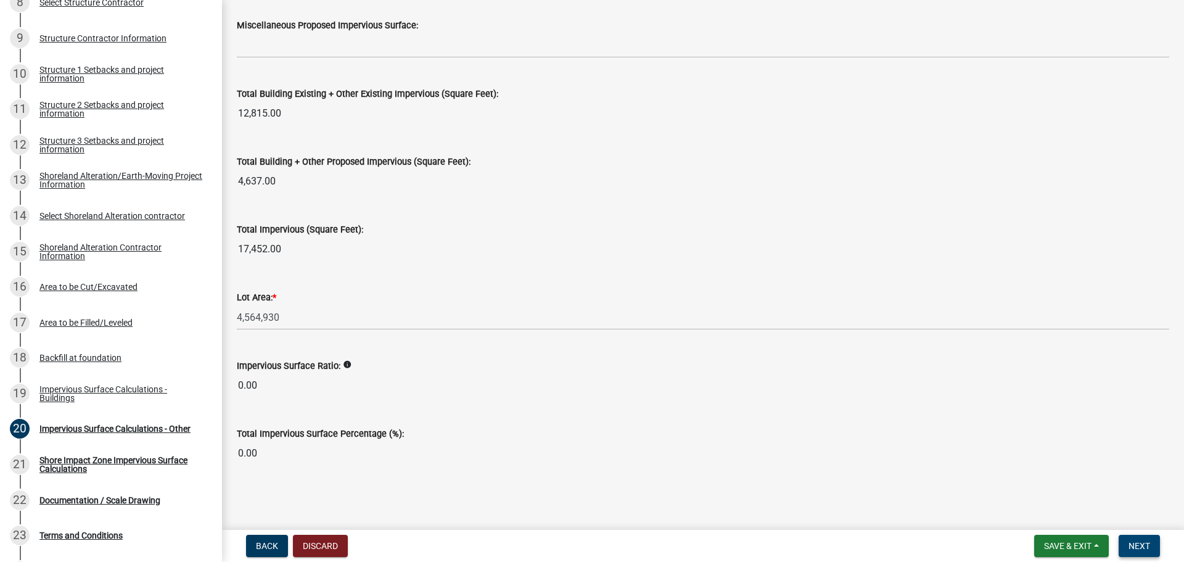
click at [1151, 543] on button "Next" at bounding box center [1139, 546] width 41 height 22
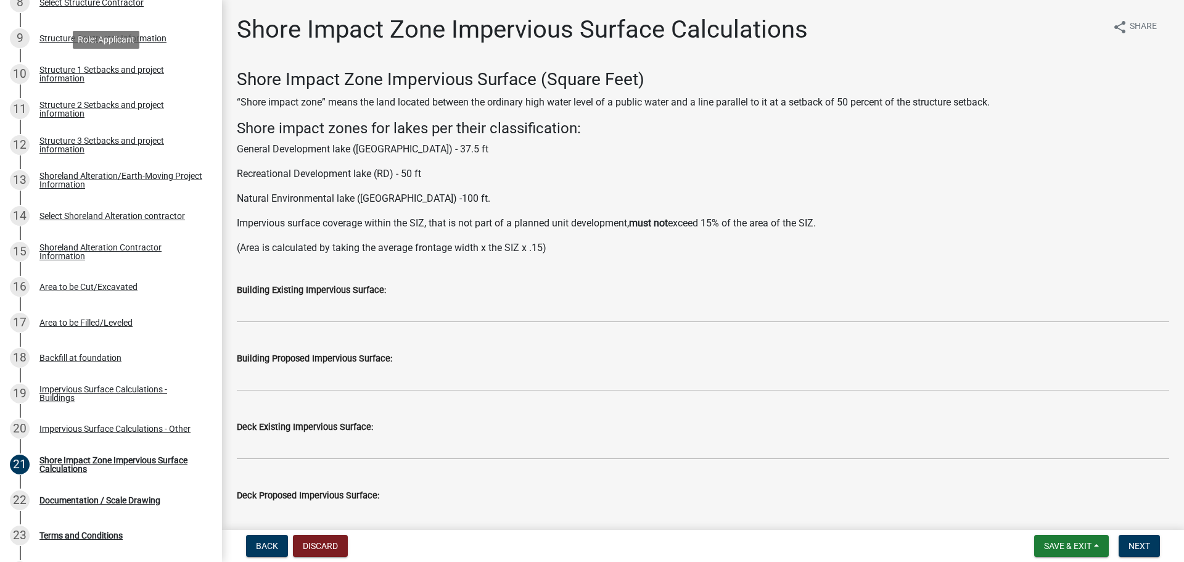
click at [137, 67] on div "Structure 1 Setbacks and project information" at bounding box center [120, 73] width 163 height 17
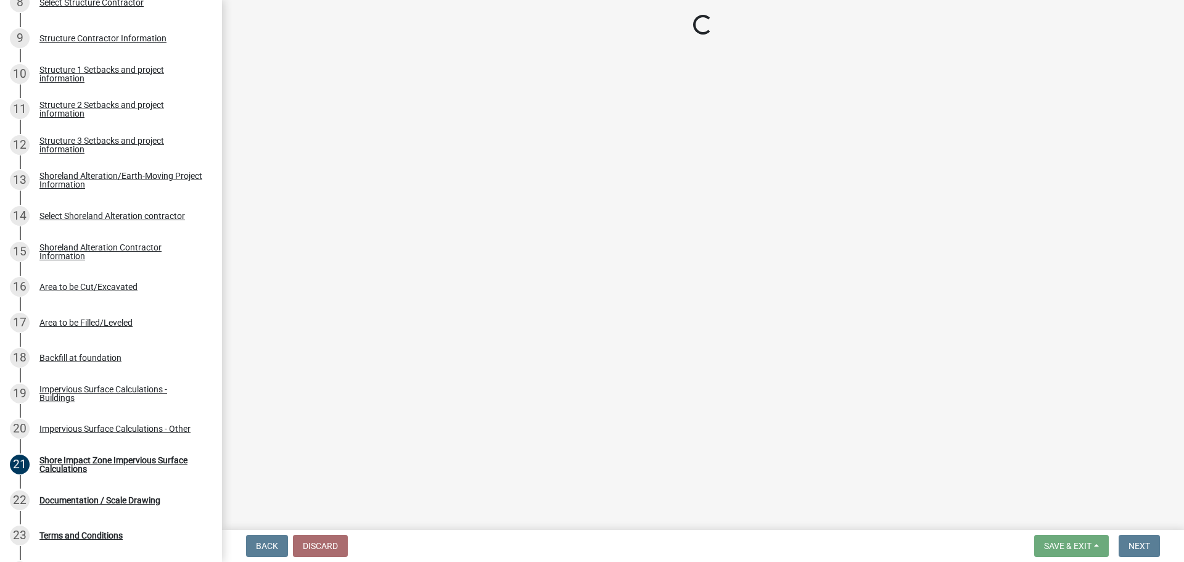
select select "c185e313-3403-4239-bd61-bb563c58a77a"
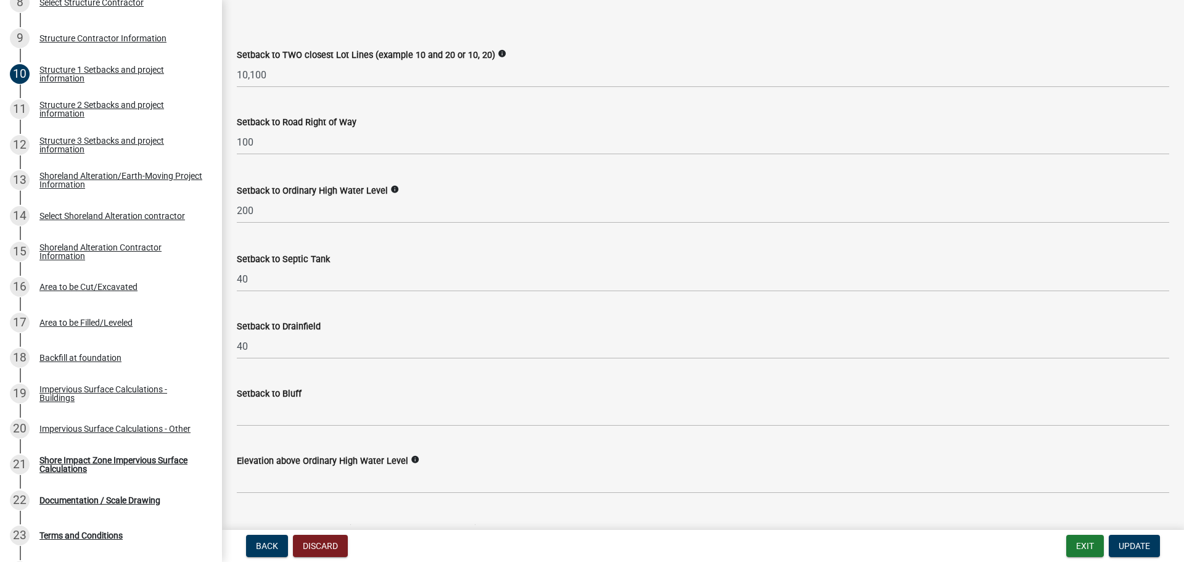
scroll to position [987, 0]
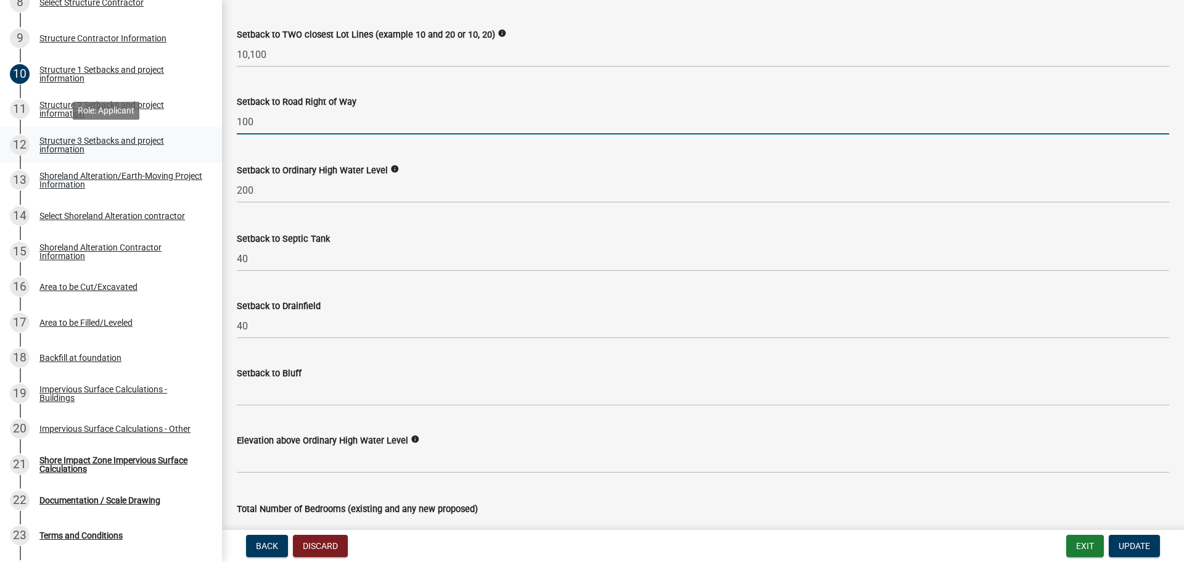
drag, startPoint x: 236, startPoint y: 125, endPoint x: 188, endPoint y: 128, distance: 48.2
click at [188, 128] on div "Structure and Shoreland Alteration Permit Application STR/SAP - 476004 View Sum…" at bounding box center [592, 281] width 1184 height 562
type input "10"
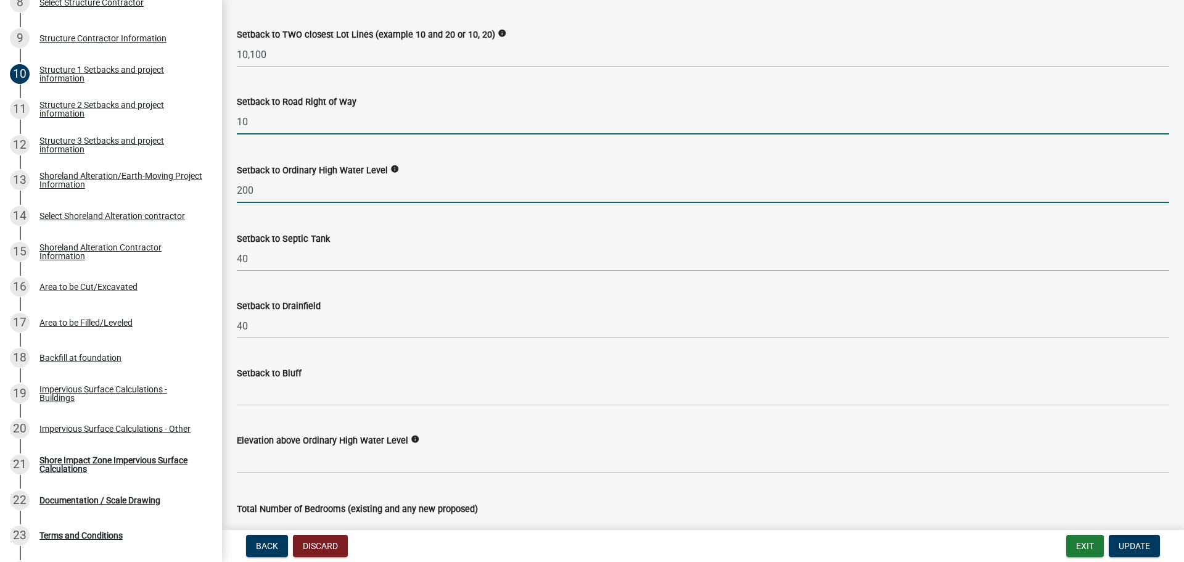
click at [393, 194] on input "200" at bounding box center [703, 190] width 933 height 25
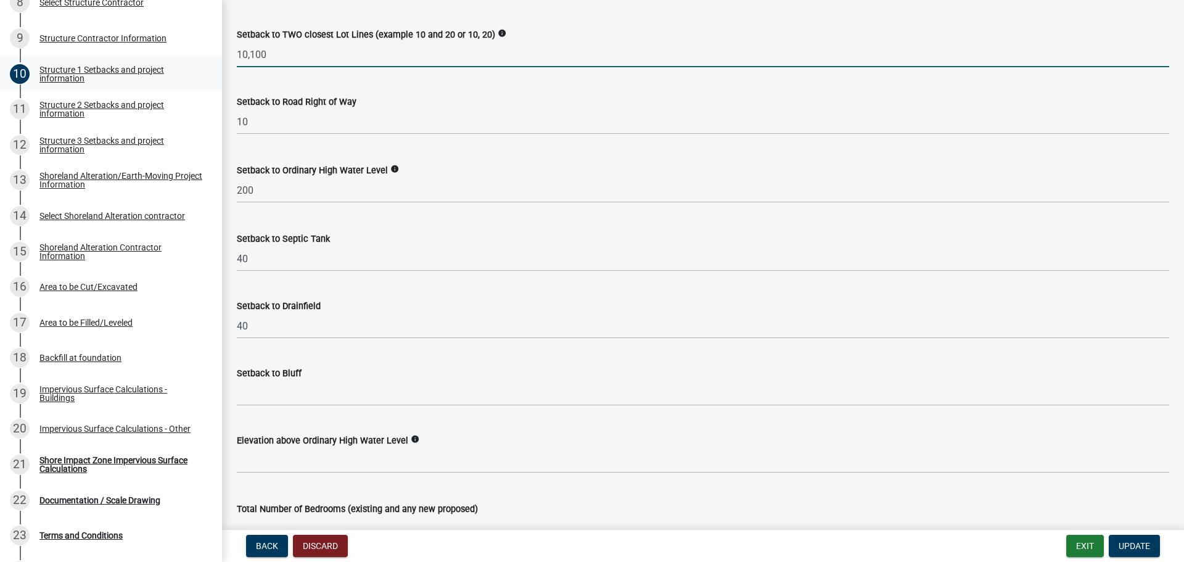
drag, startPoint x: 272, startPoint y: 56, endPoint x: 170, endPoint y: 59, distance: 101.8
click at [170, 59] on div "Structure and Shoreland Alteration Permit Application STR/SAP - 476004 View Sum…" at bounding box center [592, 281] width 1184 height 562
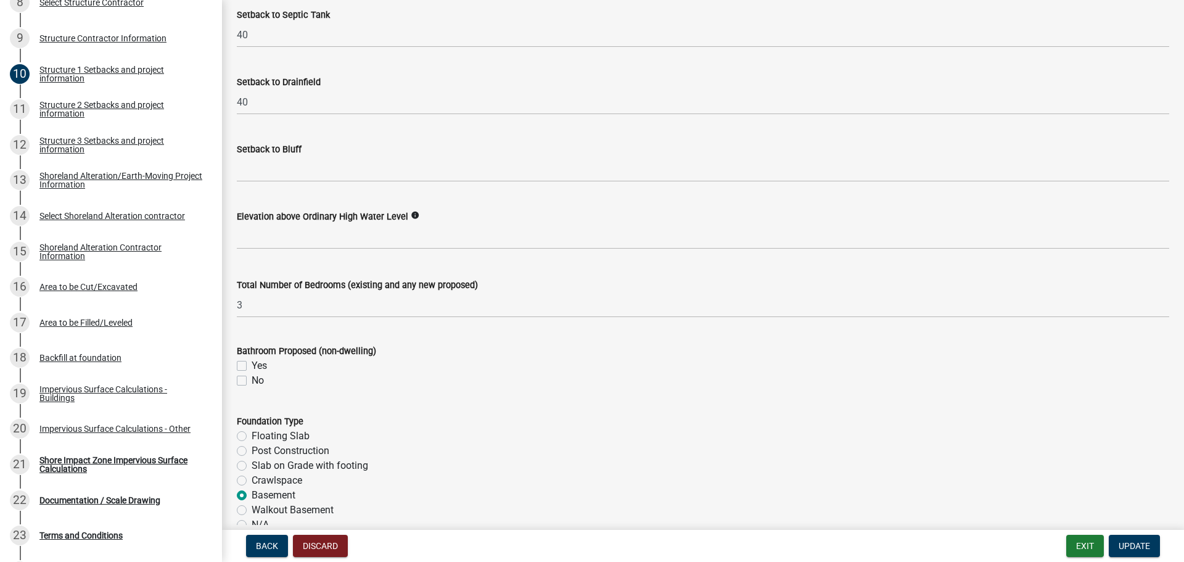
scroll to position [1398, 0]
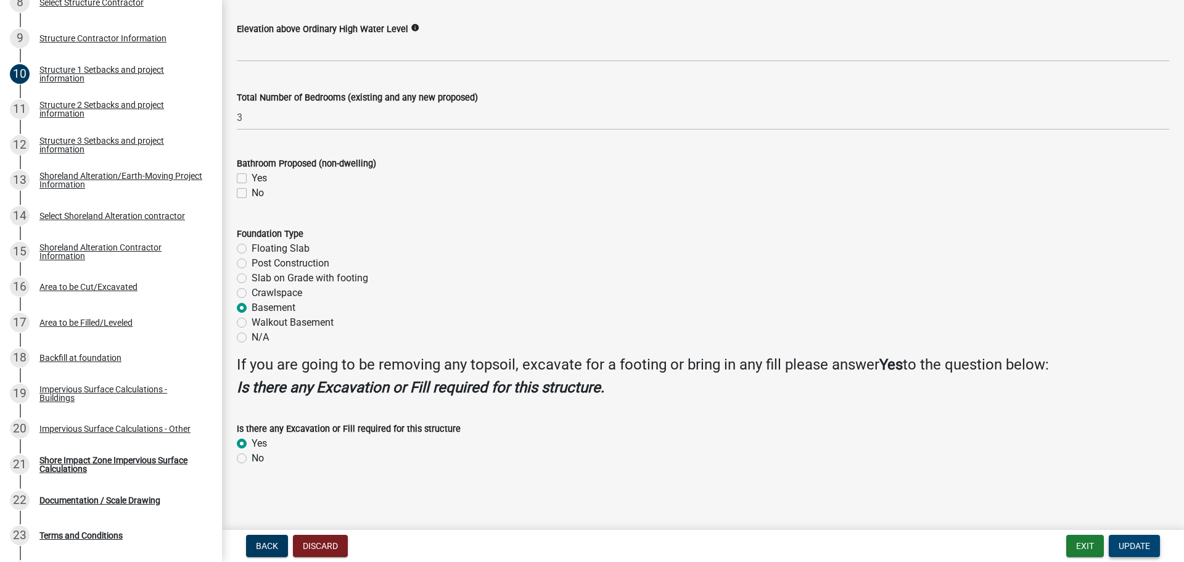
type input "30,100"
click at [1126, 537] on button "Update" at bounding box center [1134, 546] width 51 height 22
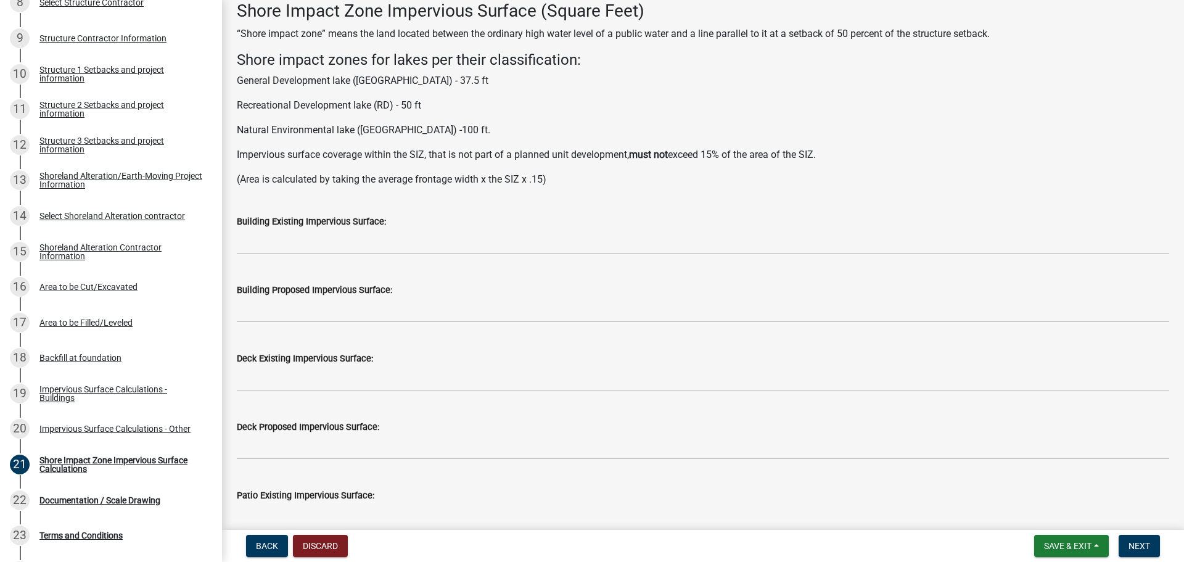
scroll to position [0, 0]
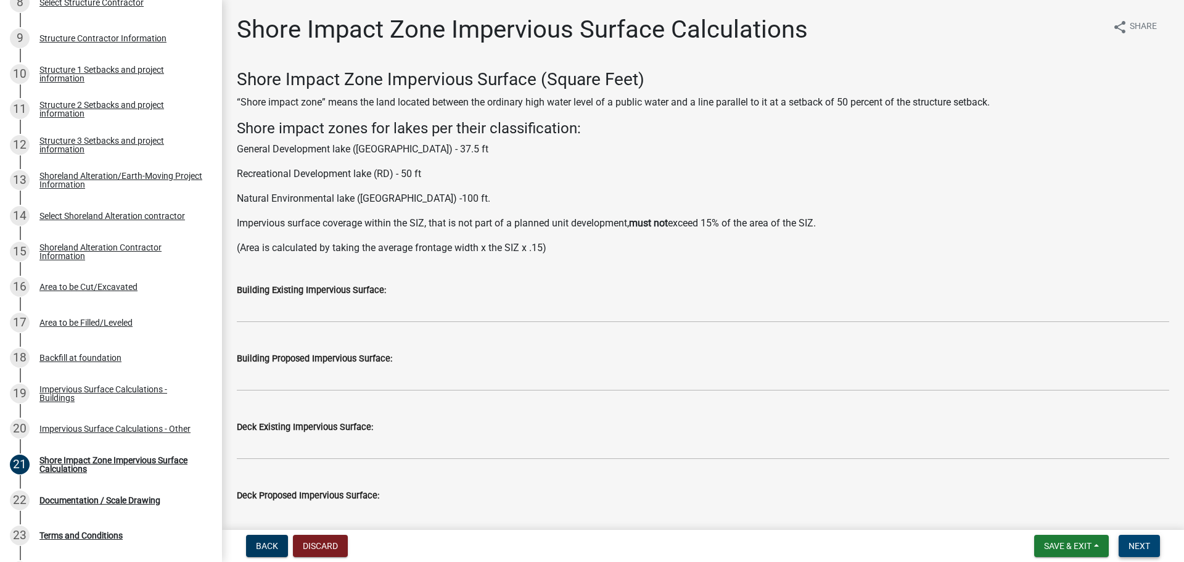
click at [1131, 538] on button "Next" at bounding box center [1139, 546] width 41 height 22
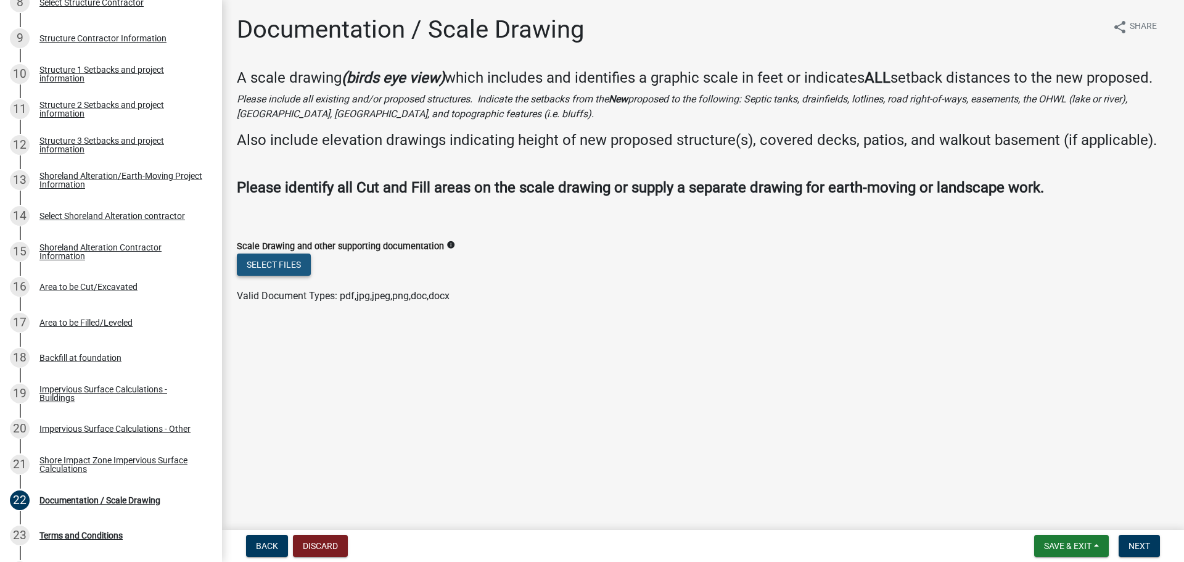
click at [294, 269] on button "Select files" at bounding box center [274, 264] width 74 height 22
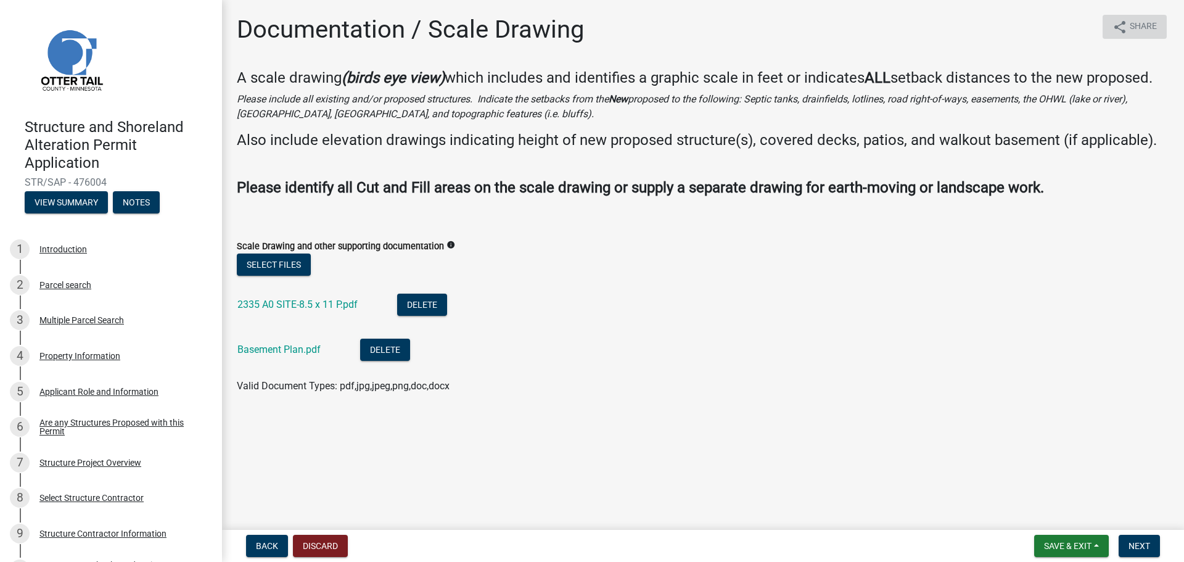
click at [1119, 30] on icon "share" at bounding box center [1120, 27] width 15 height 15
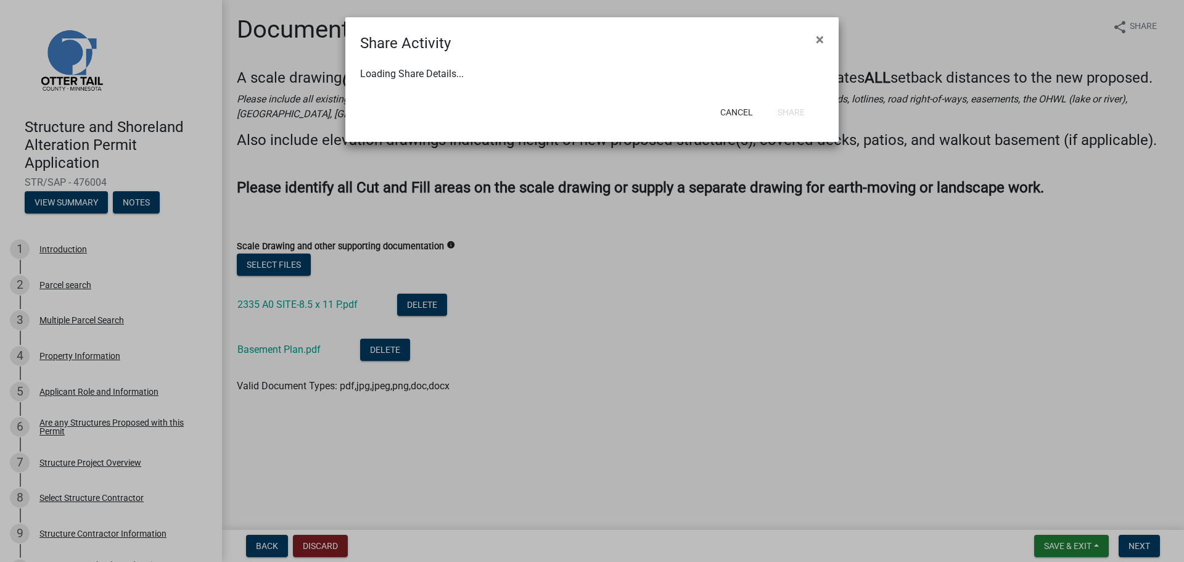
select select "1"
select select "0"
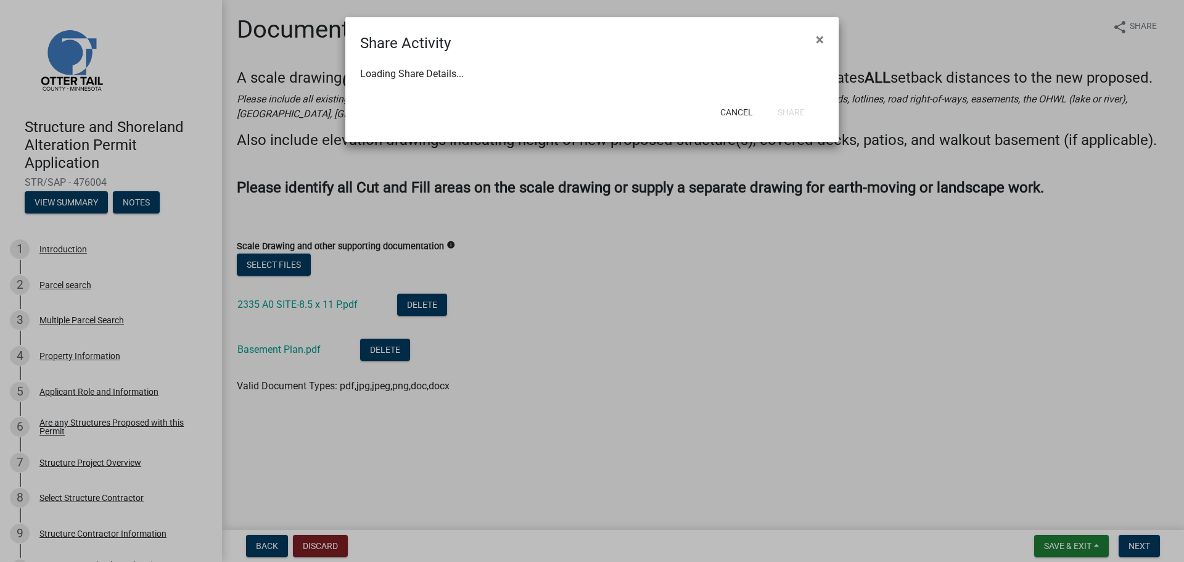
select select "0"
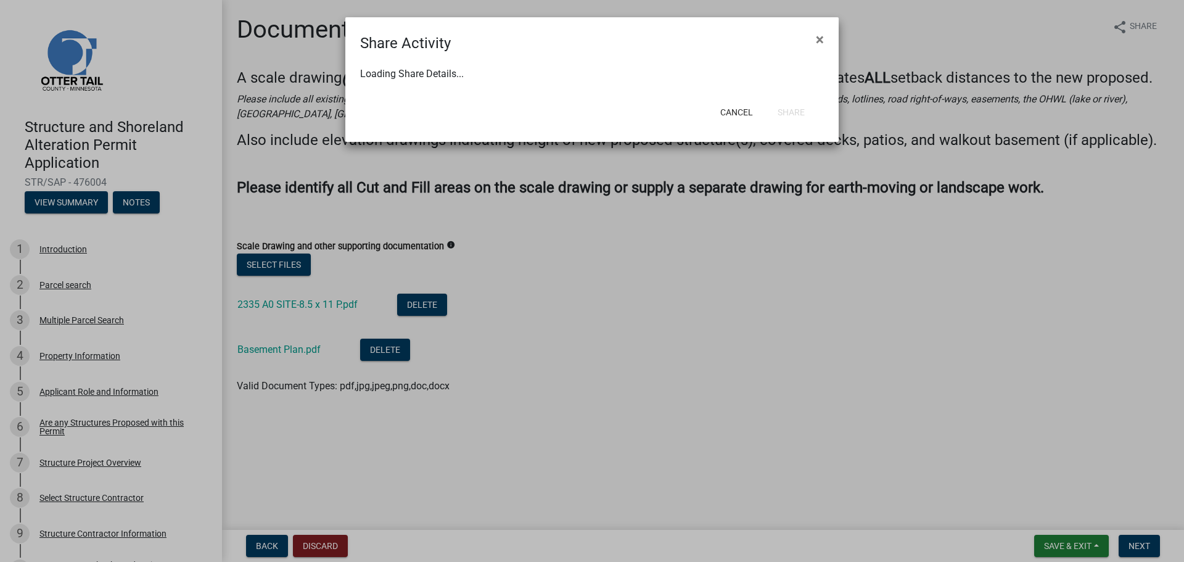
select select "0"
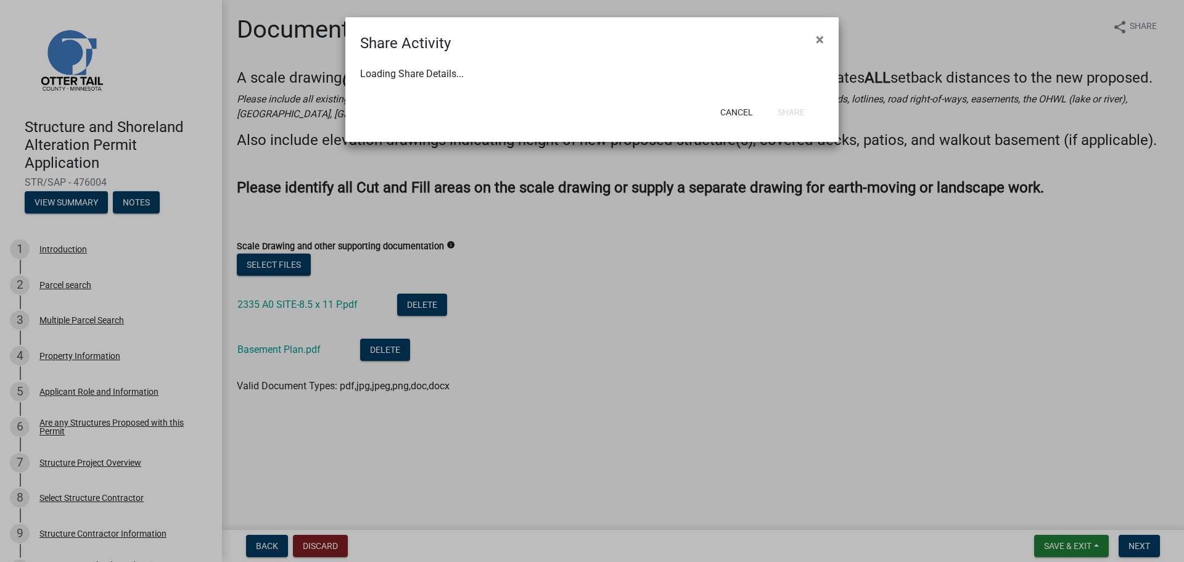
select select "0"
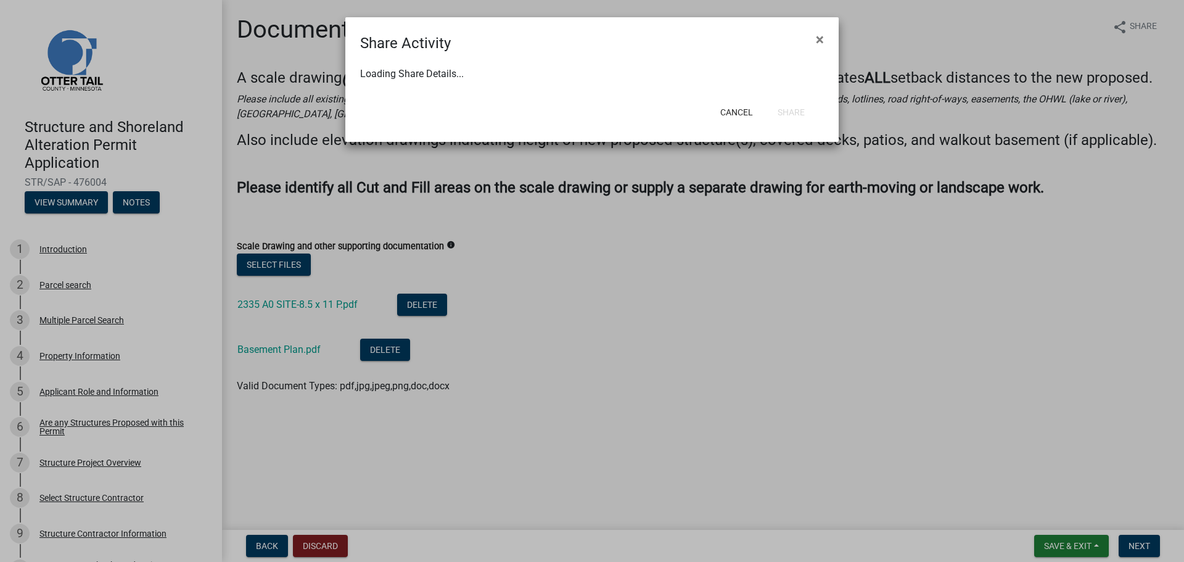
select select "0"
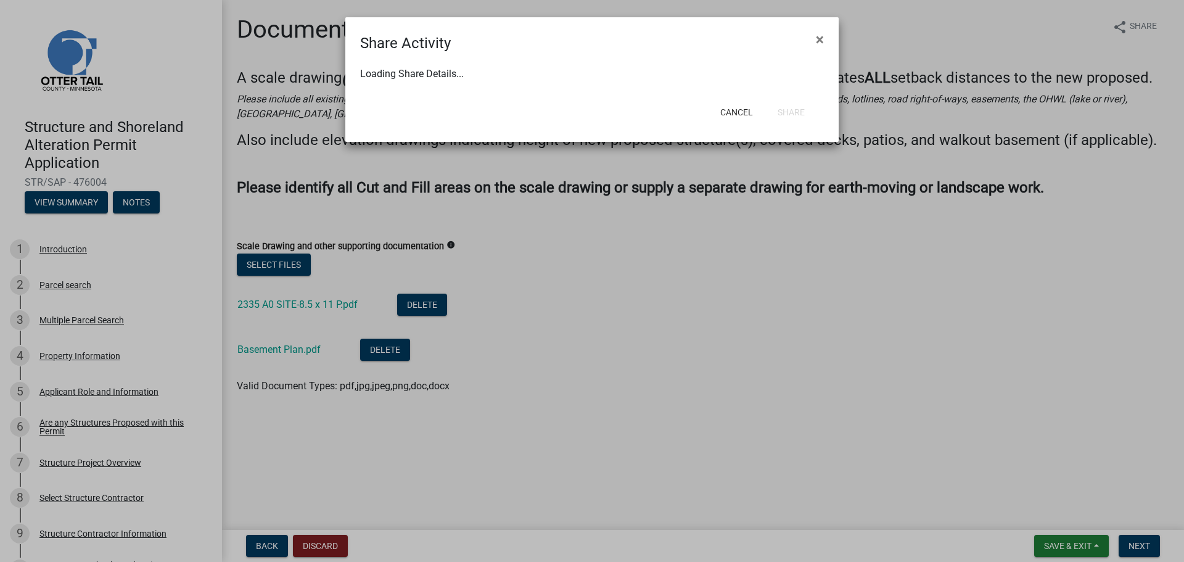
select select "0"
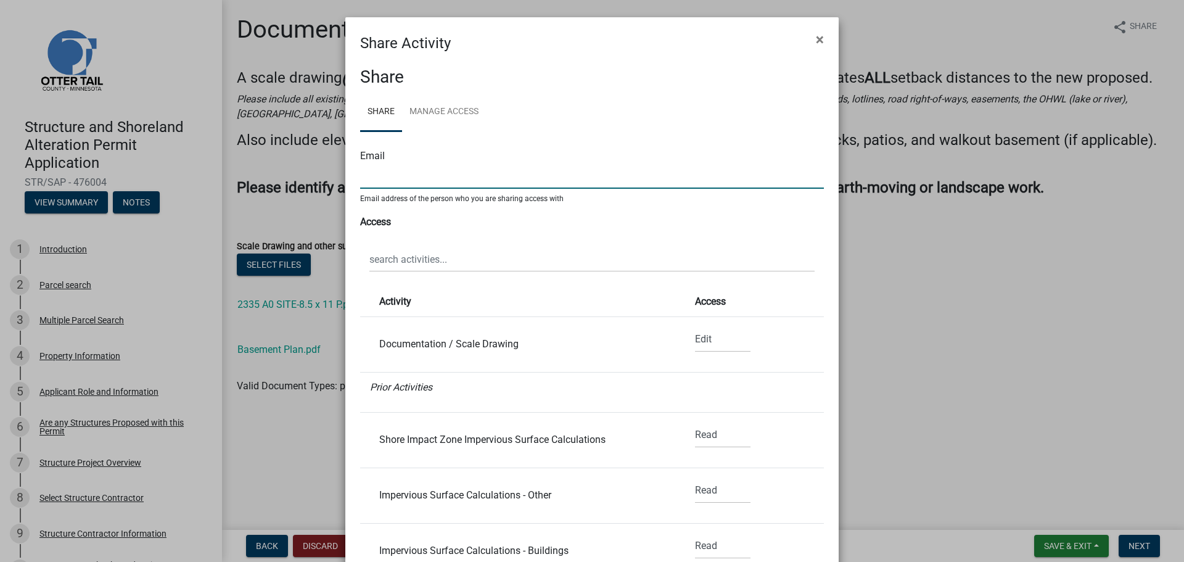
click at [511, 172] on input "text" at bounding box center [592, 175] width 464 height 25
type input "eric@haatajacontracting.com"
click at [464, 112] on link "Manage Access" at bounding box center [444, 112] width 84 height 39
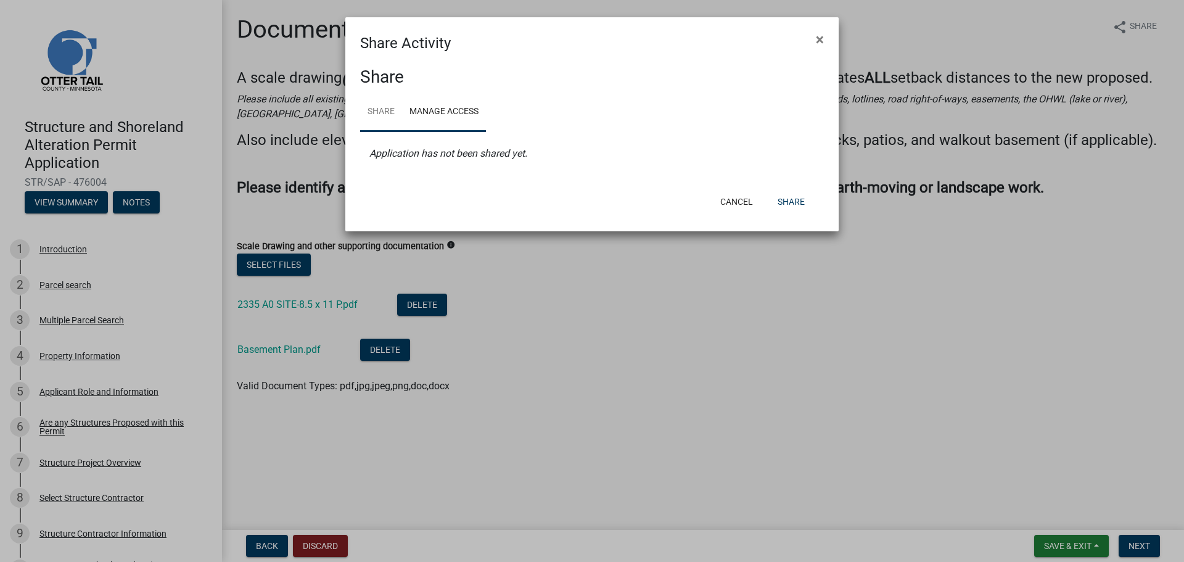
click at [393, 107] on link "Share" at bounding box center [381, 112] width 42 height 39
select select "1"
select select "0"
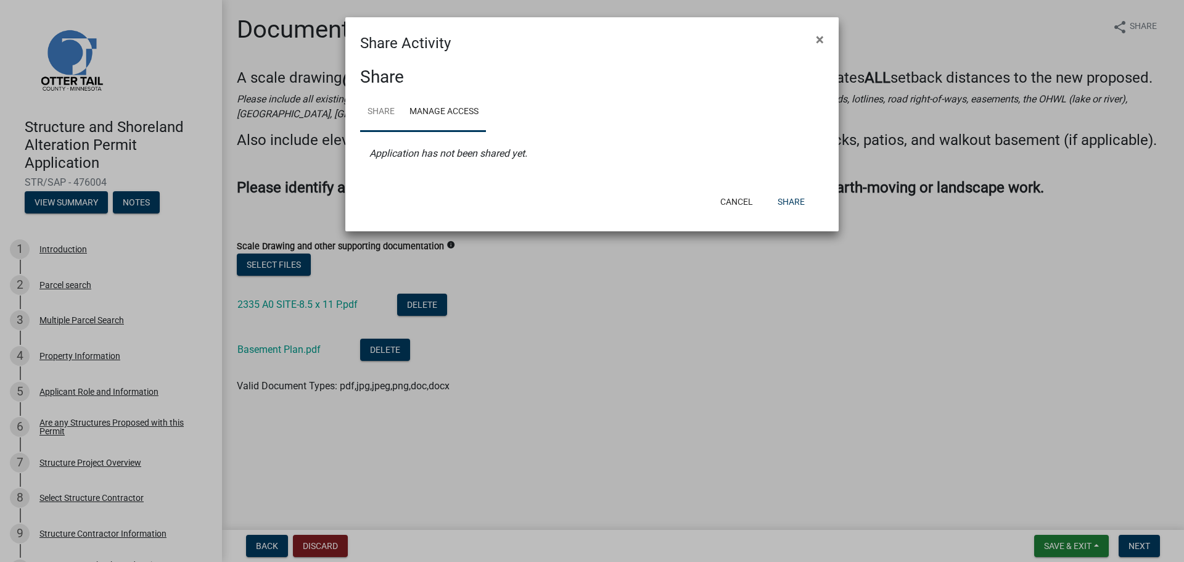
select select "0"
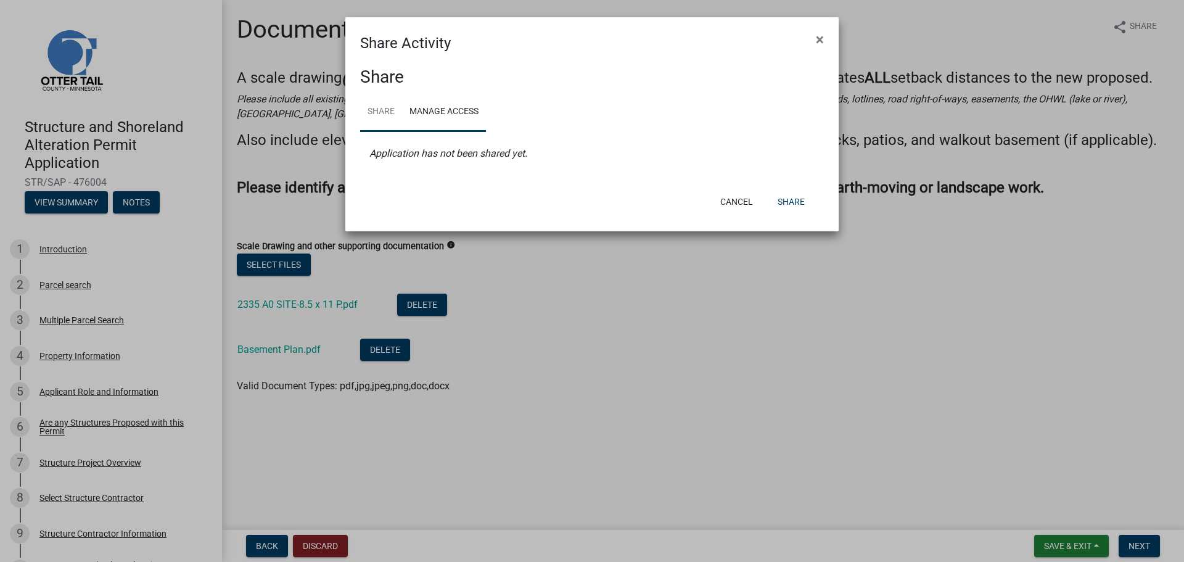
select select "0"
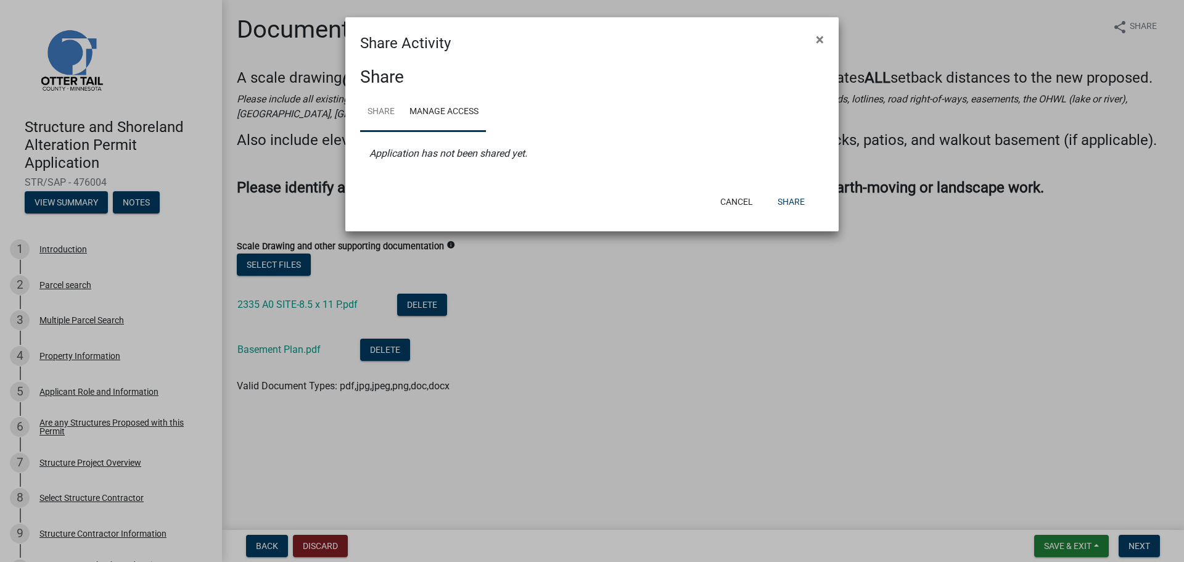
select select "0"
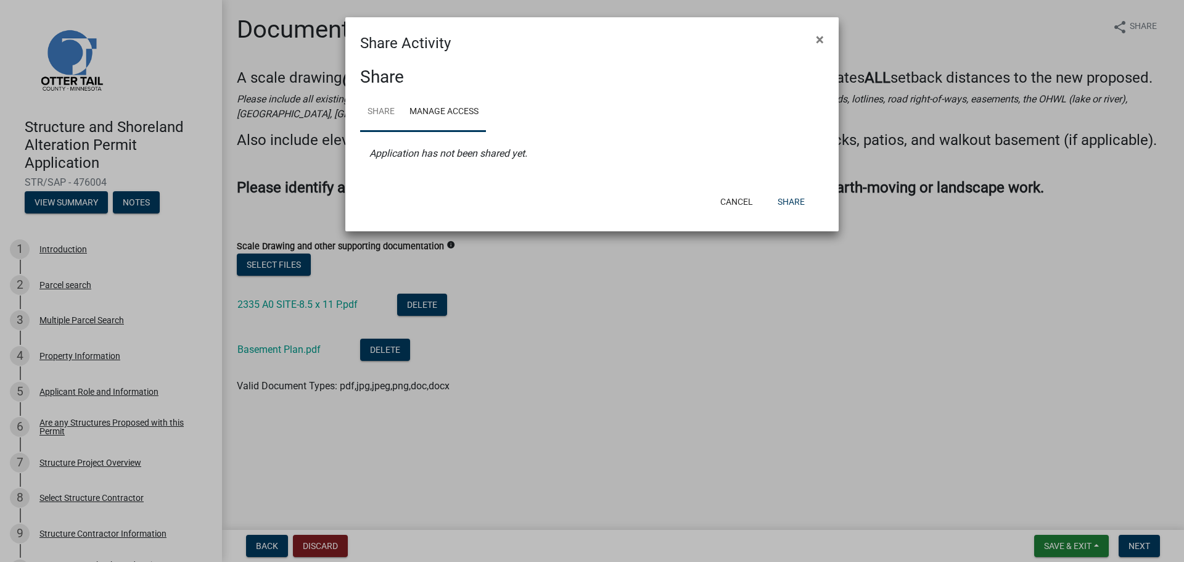
select select "0"
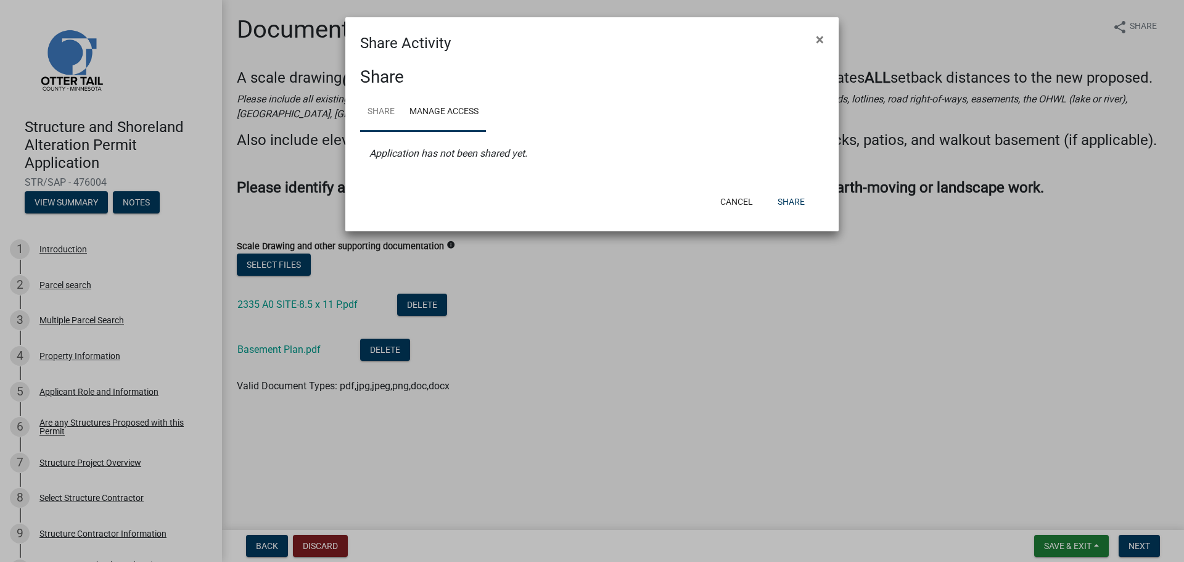
select select "0"
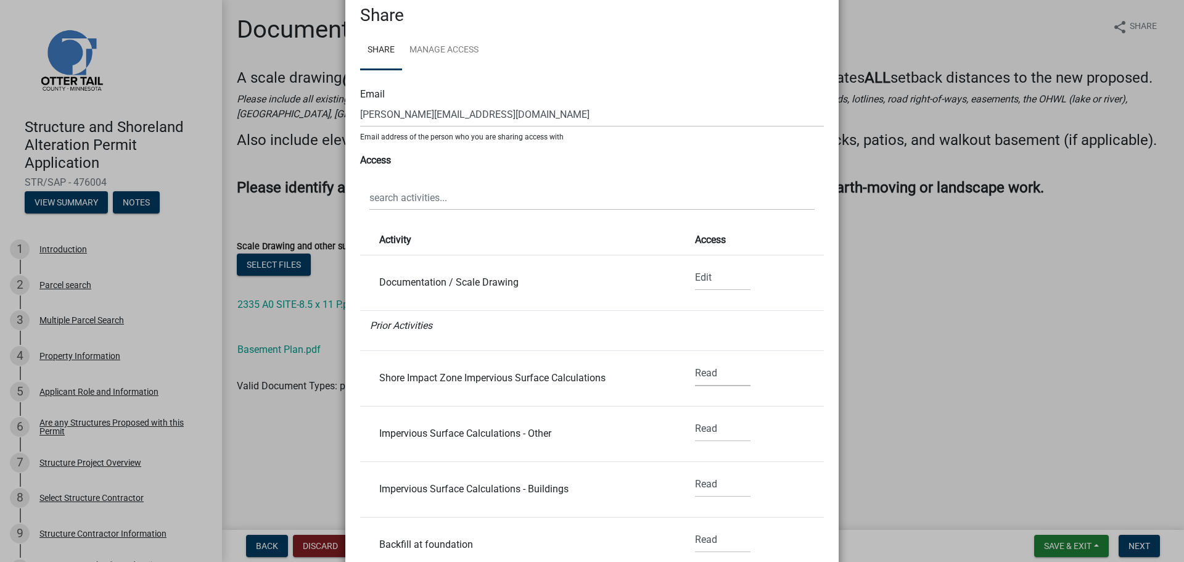
click at [699, 378] on select "None Read Edit" at bounding box center [723, 373] width 56 height 25
select select "1"
click at [695, 361] on select "None Read Edit" at bounding box center [723, 373] width 56 height 25
click at [701, 431] on select "None Read Edit" at bounding box center [723, 428] width 56 height 25
select select "1"
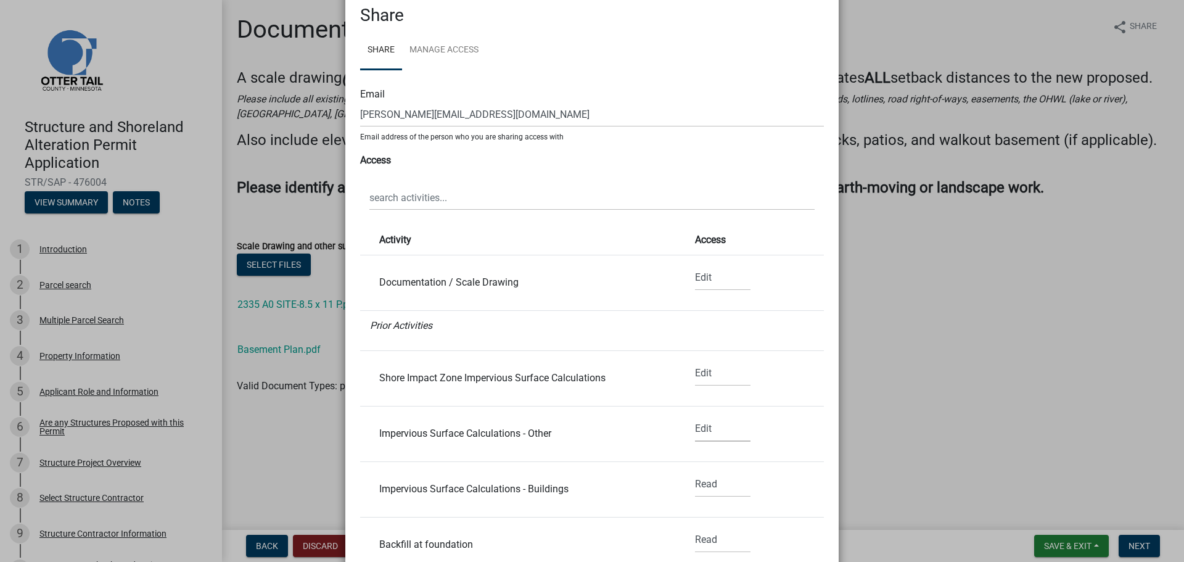
click at [695, 416] on select "None Read Edit" at bounding box center [723, 428] width 56 height 25
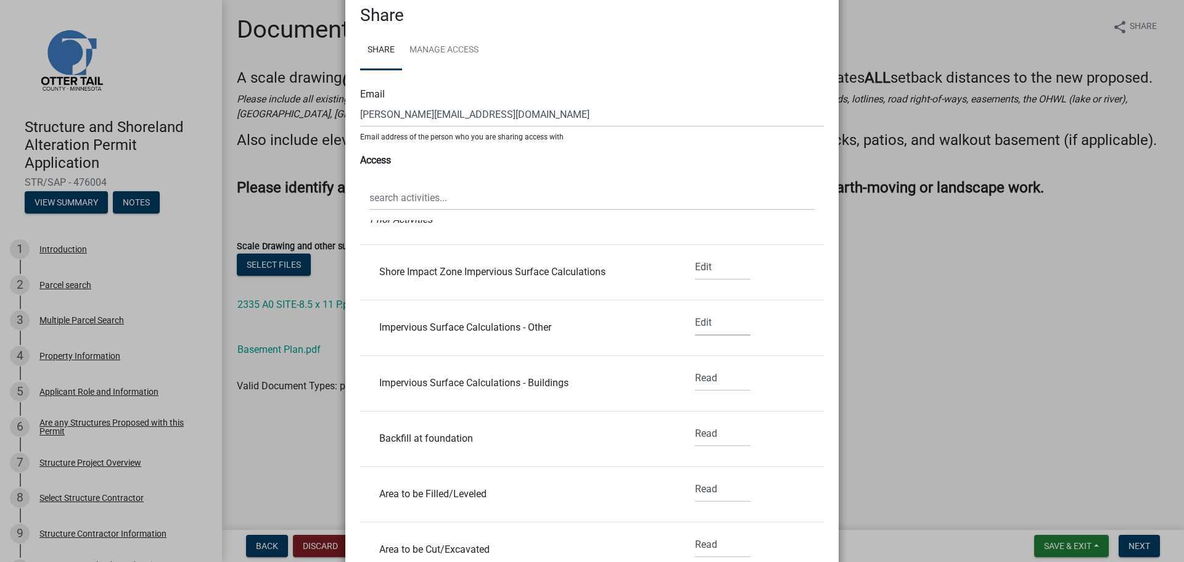
scroll to position [123, 0]
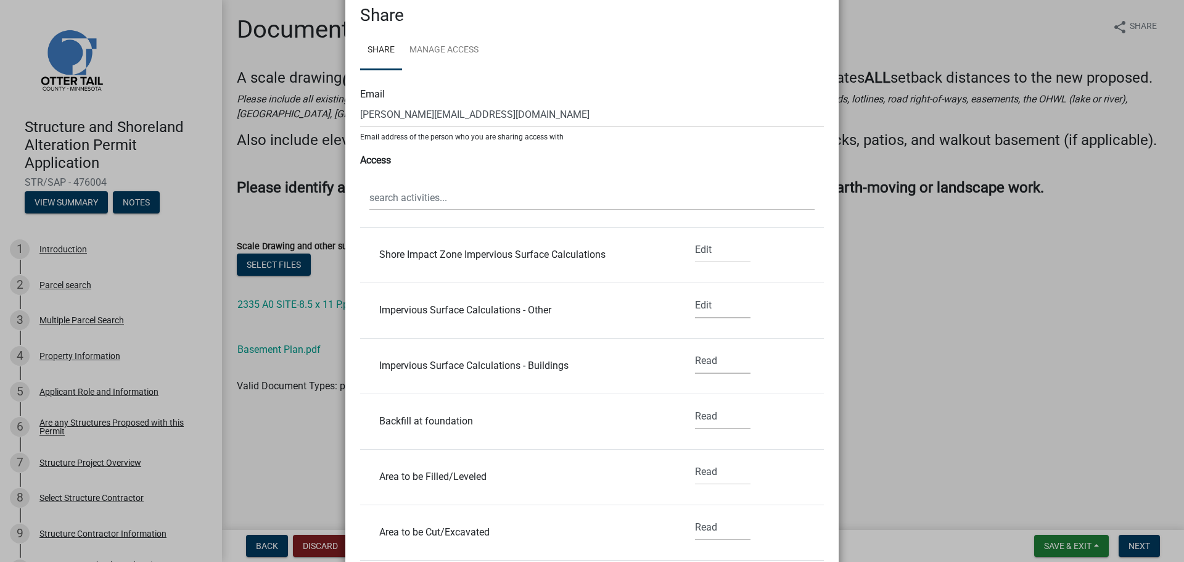
click at [711, 357] on select "None Read Edit" at bounding box center [723, 360] width 56 height 25
select select "1"
click at [695, 348] on select "None Read Edit" at bounding box center [723, 360] width 56 height 25
click at [711, 419] on select "None Read Edit" at bounding box center [723, 416] width 56 height 25
select select "1"
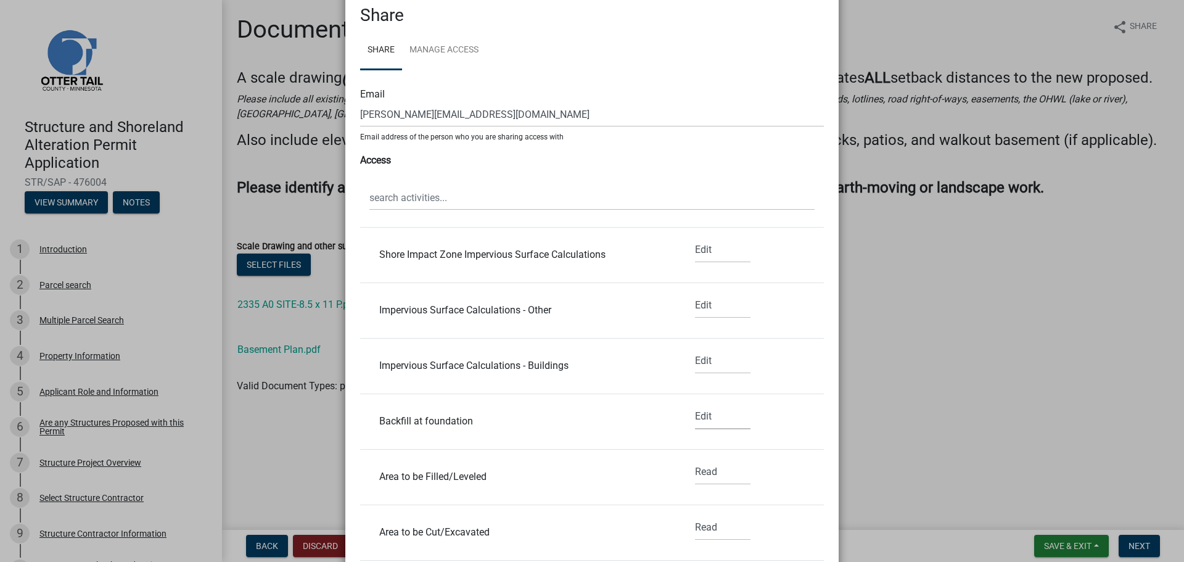
click at [695, 404] on select "None Read Edit" at bounding box center [723, 416] width 56 height 25
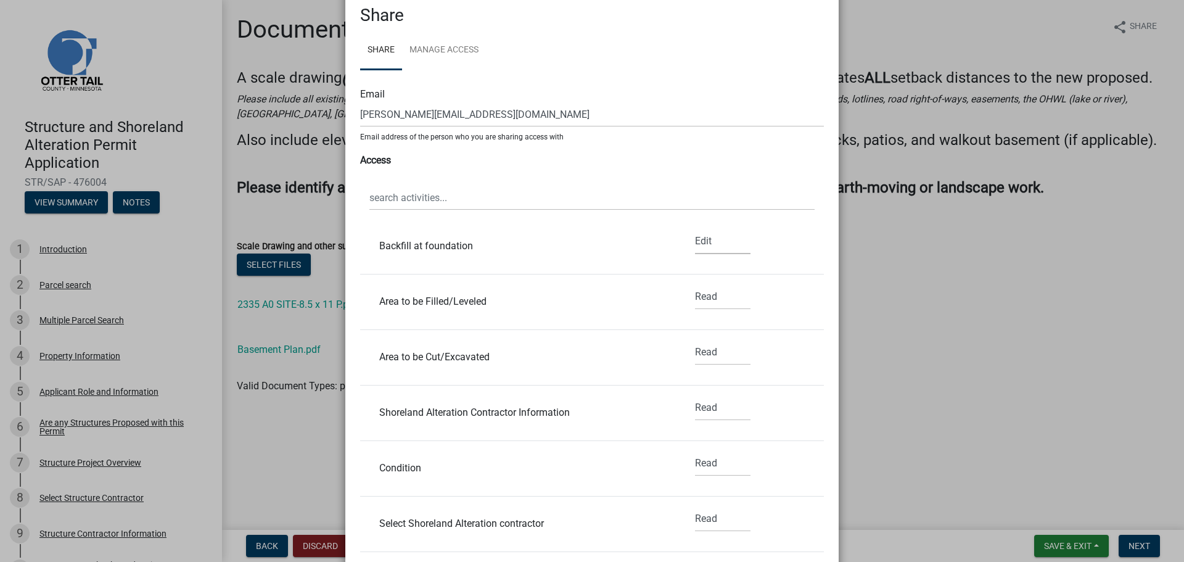
scroll to position [308, 0]
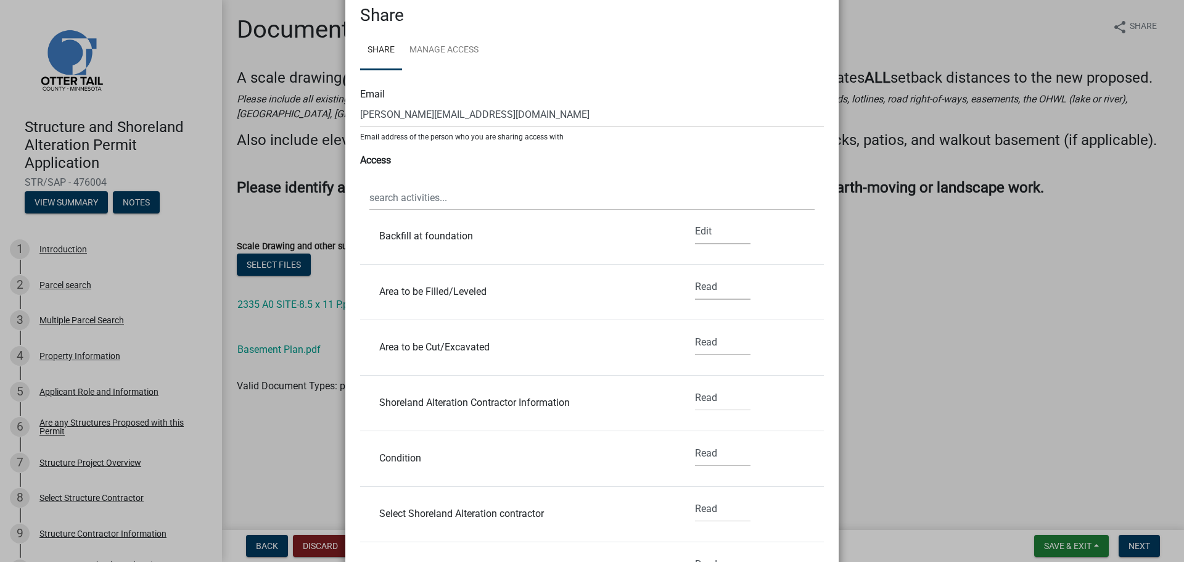
click at [702, 294] on select "None Read Edit" at bounding box center [723, 286] width 56 height 25
select select "1"
click at [695, 274] on select "None Read Edit" at bounding box center [723, 286] width 56 height 25
click at [706, 340] on select "None Read Edit" at bounding box center [723, 342] width 56 height 25
select select "1"
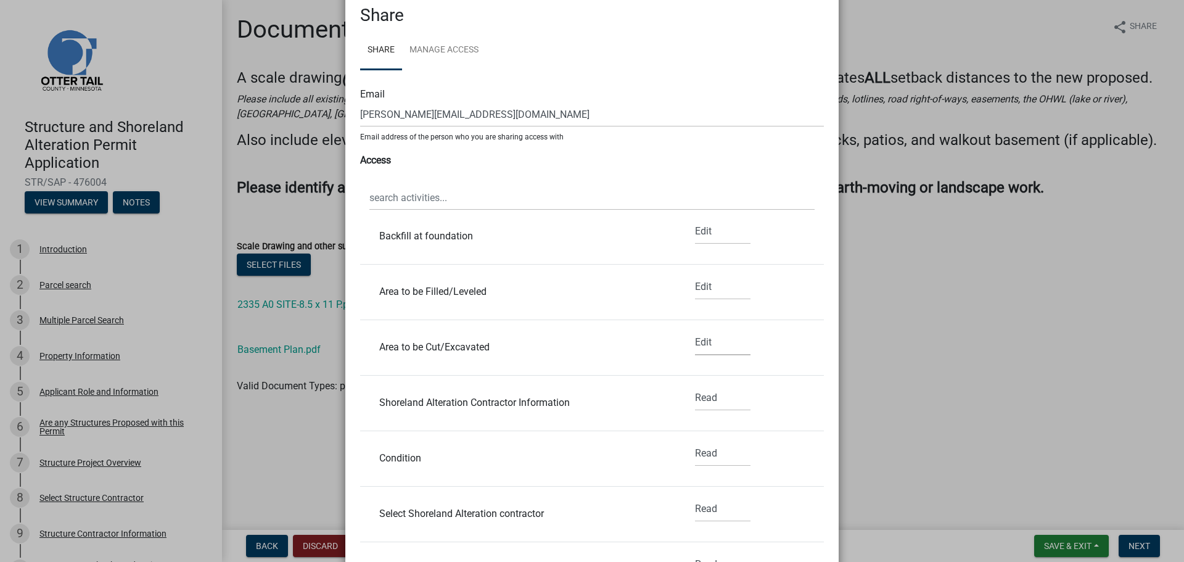
click at [695, 330] on select "None Read Edit" at bounding box center [723, 342] width 56 height 25
click at [713, 398] on select "None Read Edit" at bounding box center [723, 397] width 56 height 25
select select "1"
click at [695, 385] on select "None Read Edit" at bounding box center [723, 397] width 56 height 25
click at [708, 451] on select "None Read Edit" at bounding box center [723, 453] width 56 height 25
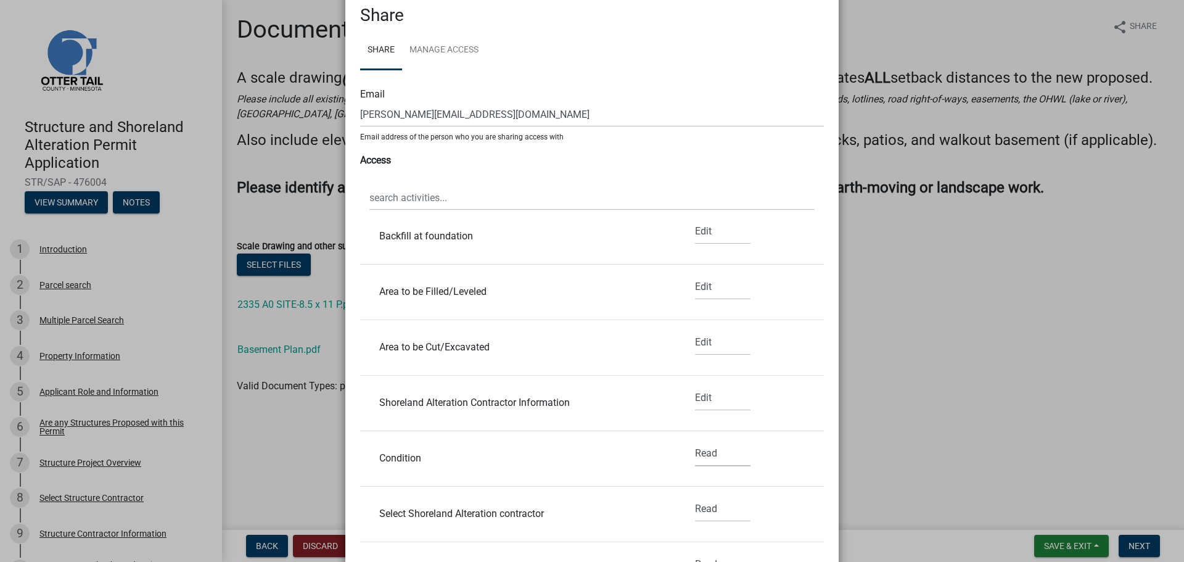
select select "1"
click at [695, 441] on select "None Read Edit" at bounding box center [723, 453] width 56 height 25
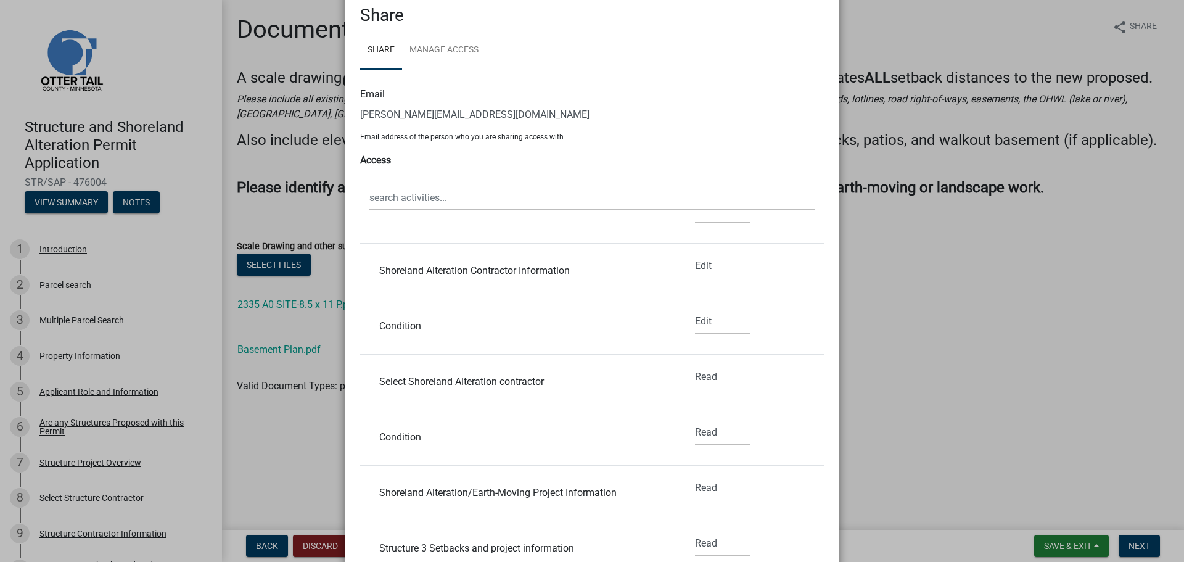
scroll to position [493, 0]
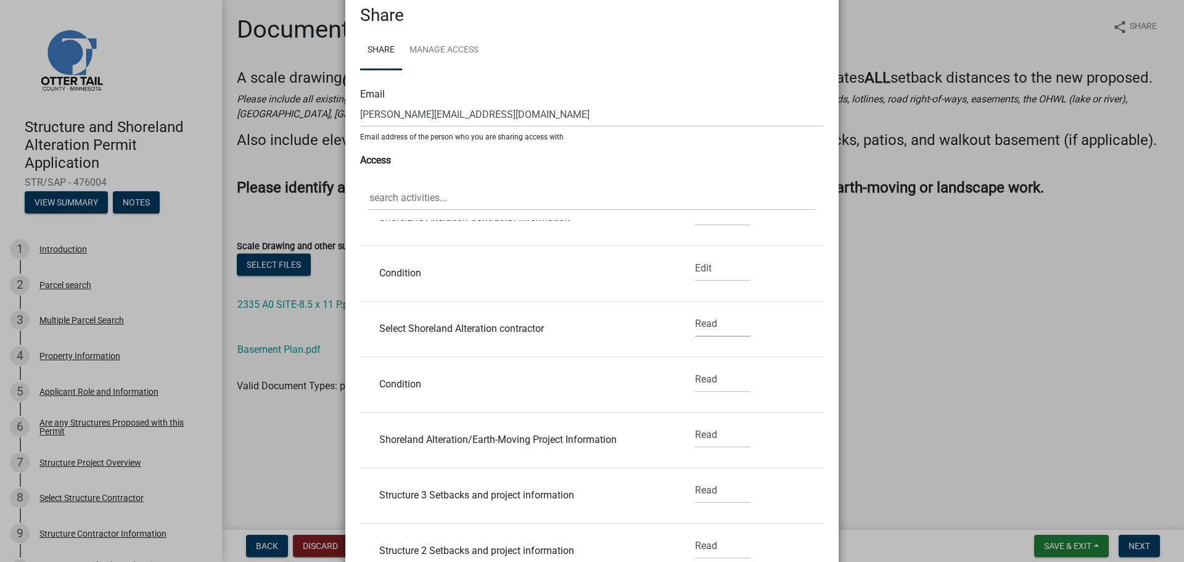
click at [712, 331] on select "None Read Edit" at bounding box center [723, 323] width 56 height 25
select select "1"
click at [695, 311] on select "None Read Edit" at bounding box center [723, 323] width 56 height 25
click at [712, 376] on select "None Read Edit" at bounding box center [723, 379] width 56 height 25
select select "1"
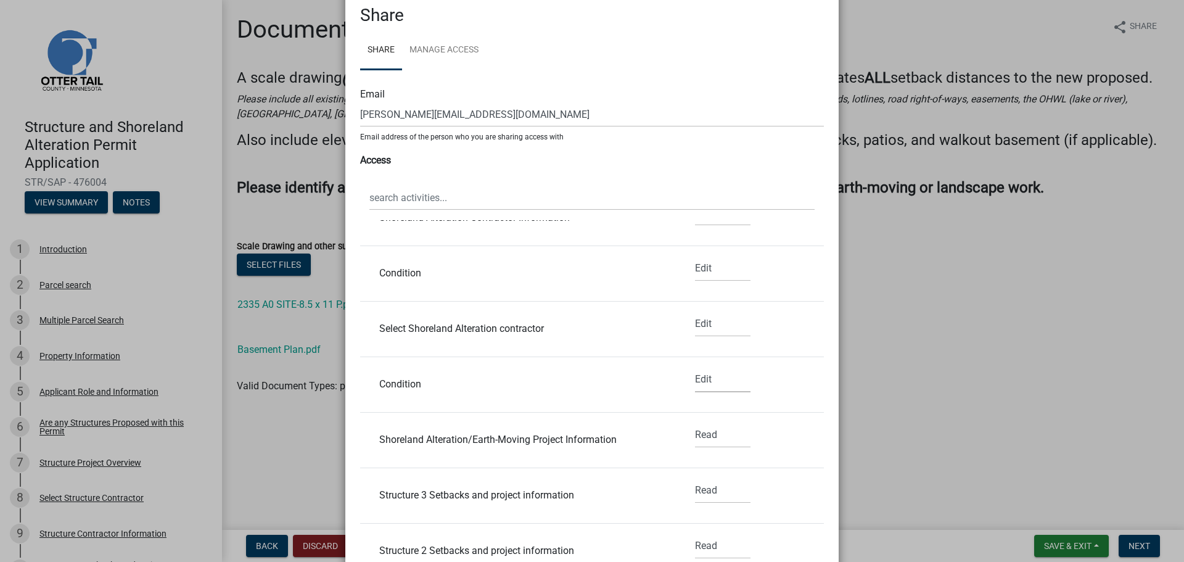
click at [695, 367] on select "None Read Edit" at bounding box center [723, 379] width 56 height 25
click at [707, 439] on select "None Read Edit" at bounding box center [723, 434] width 56 height 25
select select "1"
click at [695, 422] on select "None Read Edit" at bounding box center [723, 434] width 56 height 25
click at [710, 486] on select "None Read Edit" at bounding box center [723, 490] width 56 height 25
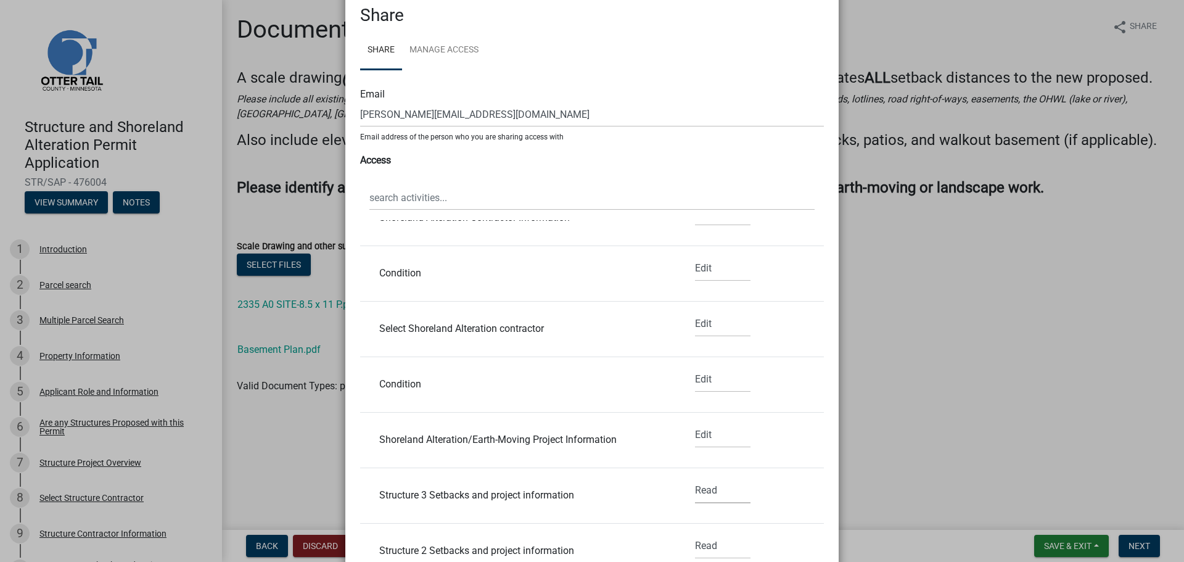
select select "1"
click at [695, 478] on select "None Read Edit" at bounding box center [723, 490] width 56 height 25
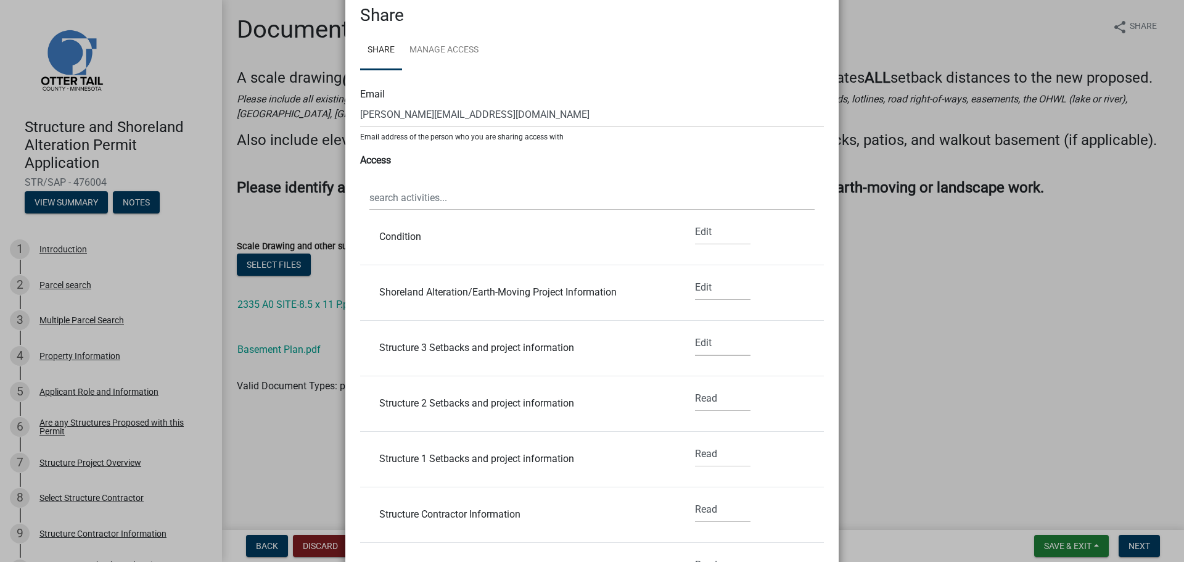
scroll to position [678, 0]
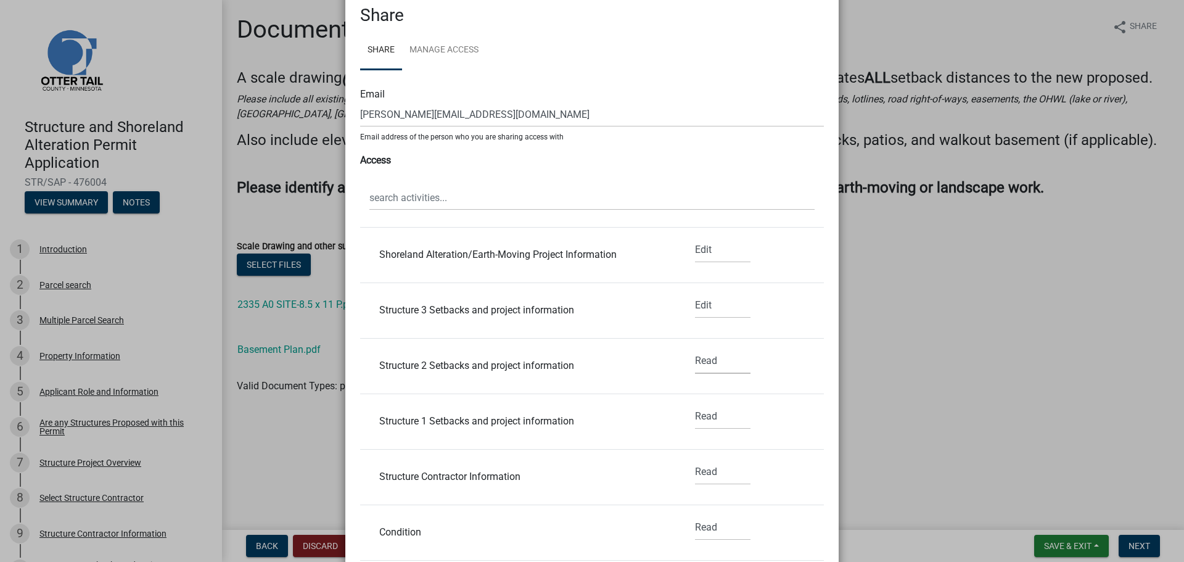
click at [695, 361] on select "None Read Edit" at bounding box center [723, 360] width 56 height 25
select select "1"
click at [695, 348] on select "None Read Edit" at bounding box center [723, 360] width 56 height 25
click at [702, 416] on select "None Read Edit" at bounding box center [723, 416] width 56 height 25
select select "1"
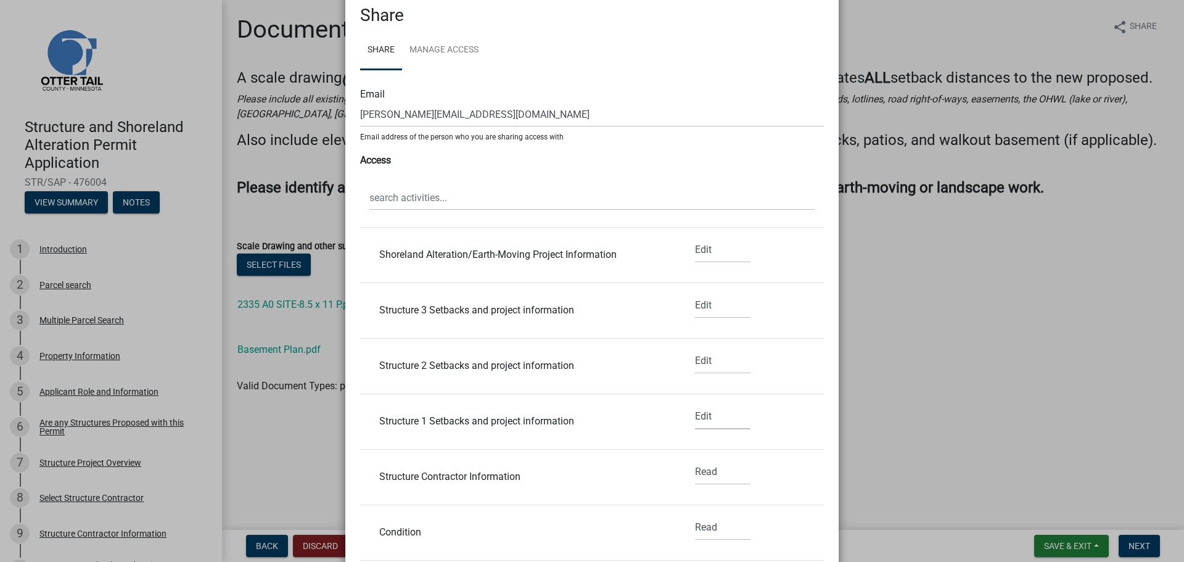
click at [695, 404] on select "None Read Edit" at bounding box center [723, 416] width 56 height 25
click at [703, 464] on select "None Read Edit" at bounding box center [723, 472] width 56 height 25
select select "1"
click at [695, 460] on select "None Read Edit" at bounding box center [723, 472] width 56 height 25
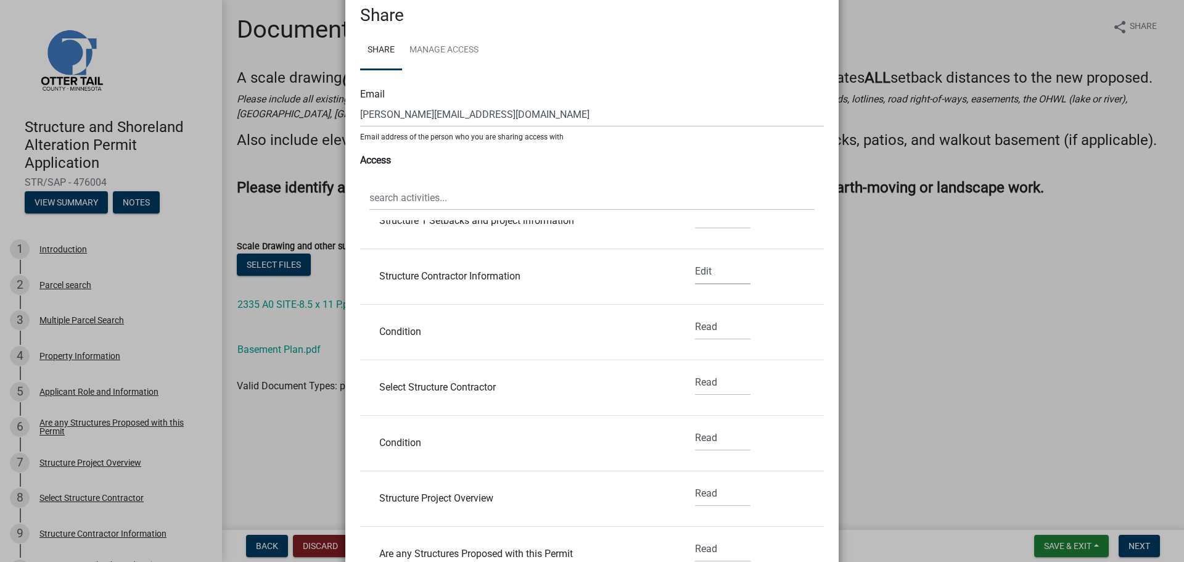
scroll to position [925, 0]
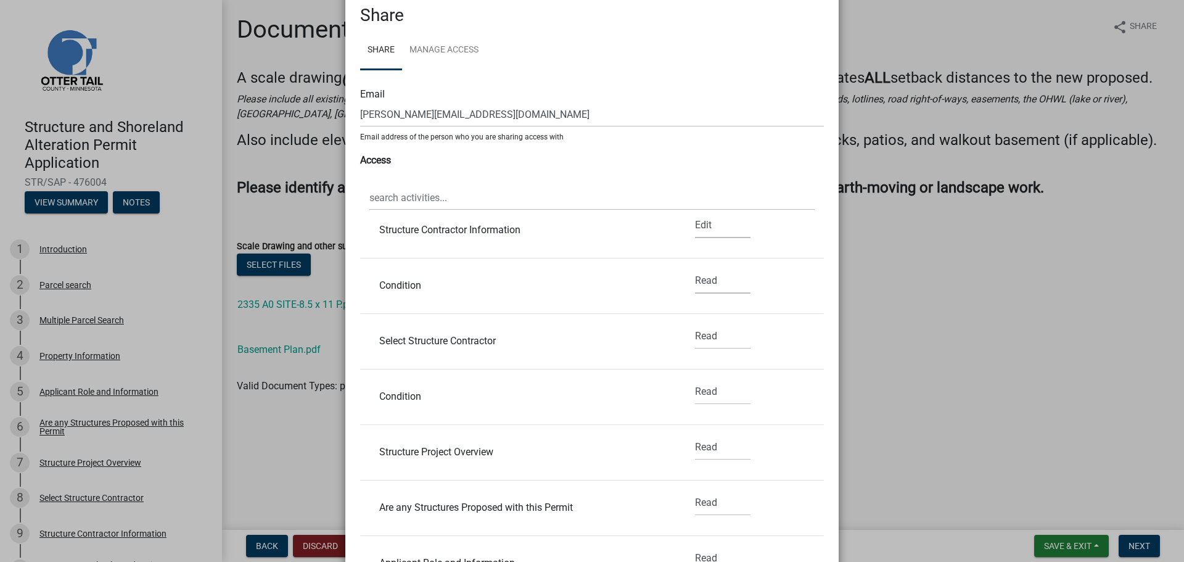
click at [698, 279] on select "None Read Edit" at bounding box center [723, 280] width 56 height 25
select select "1"
click at [695, 268] on select "None Read Edit" at bounding box center [723, 280] width 56 height 25
click at [703, 334] on select "None Read Edit" at bounding box center [723, 336] width 56 height 25
select select "1"
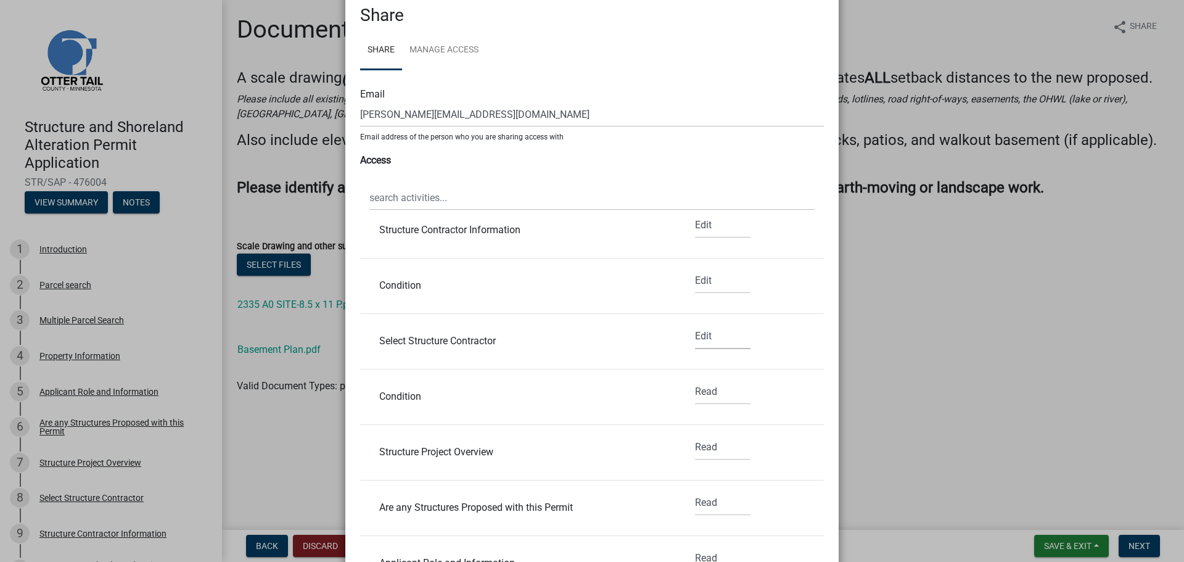
click at [695, 324] on select "None Read Edit" at bounding box center [723, 336] width 56 height 25
click at [703, 397] on select "None Read Edit" at bounding box center [723, 391] width 56 height 25
select select "1"
click at [695, 379] on select "None Read Edit" at bounding box center [723, 391] width 56 height 25
click at [706, 451] on select "None Read Edit" at bounding box center [723, 447] width 56 height 25
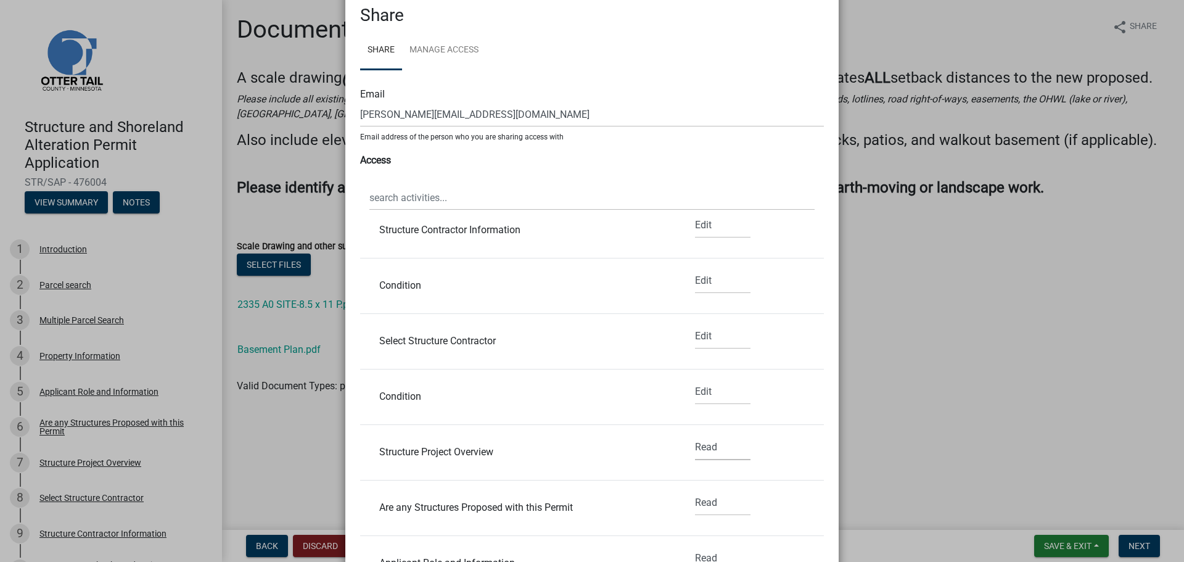
select select "1"
click at [695, 435] on select "None Read Edit" at bounding box center [723, 447] width 56 height 25
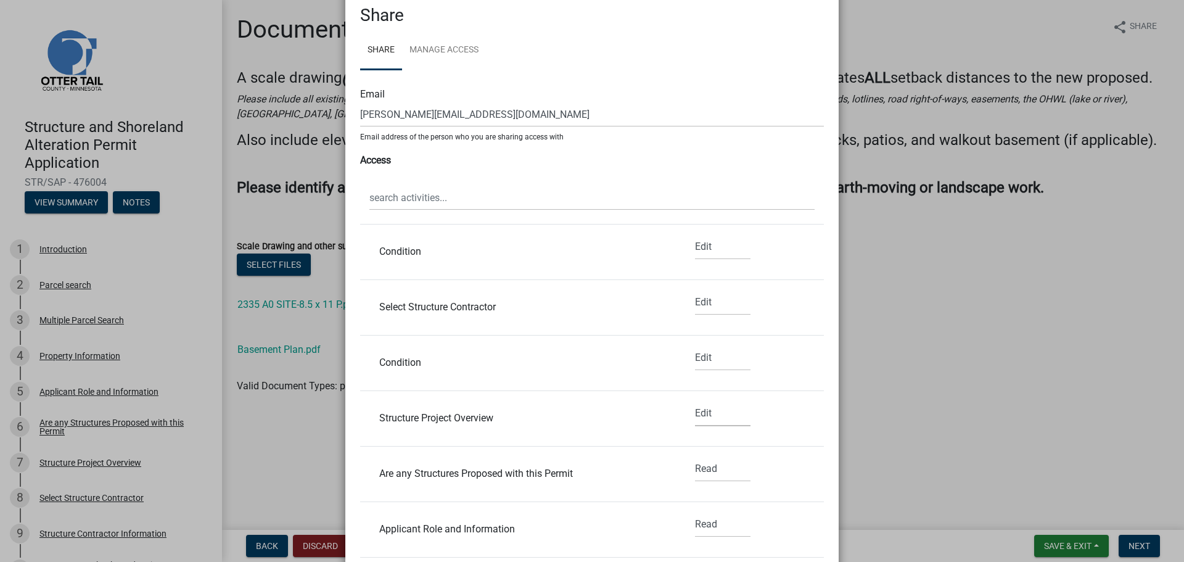
scroll to position [1110, 0]
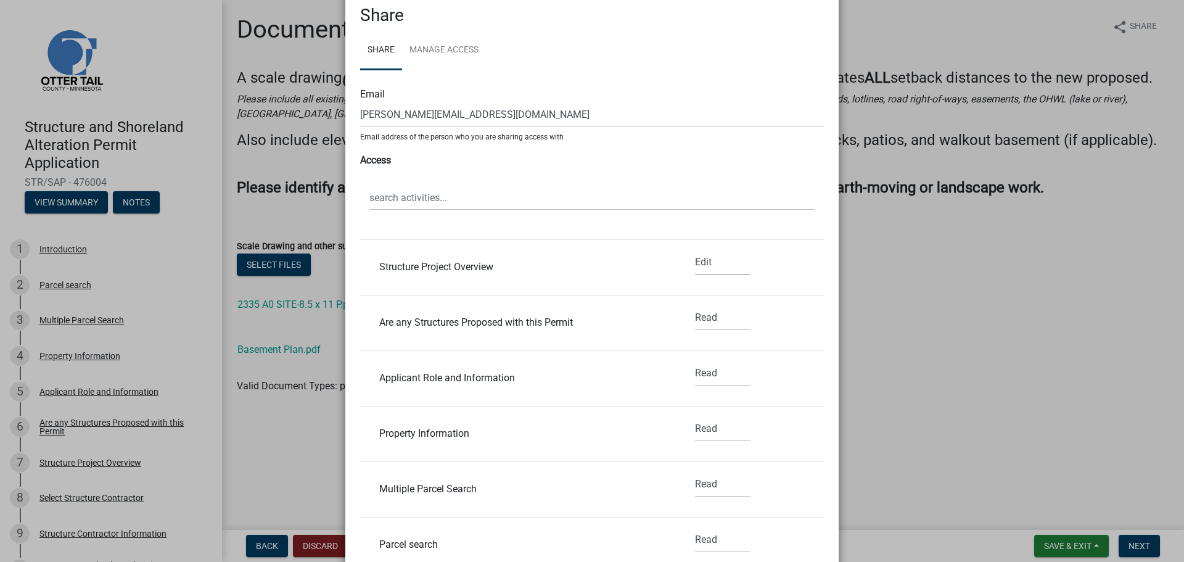
drag, startPoint x: 683, startPoint y: 321, endPoint x: 685, endPoint y: 328, distance: 7.0
click at [686, 324] on div "None Read Edit" at bounding box center [723, 322] width 74 height 35
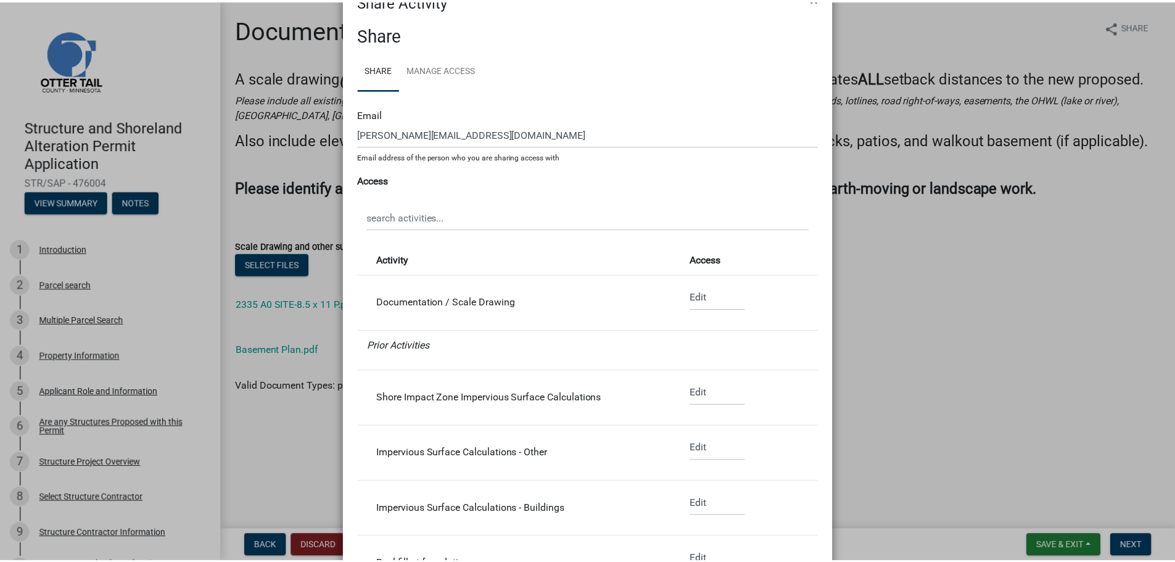
scroll to position [0, 0]
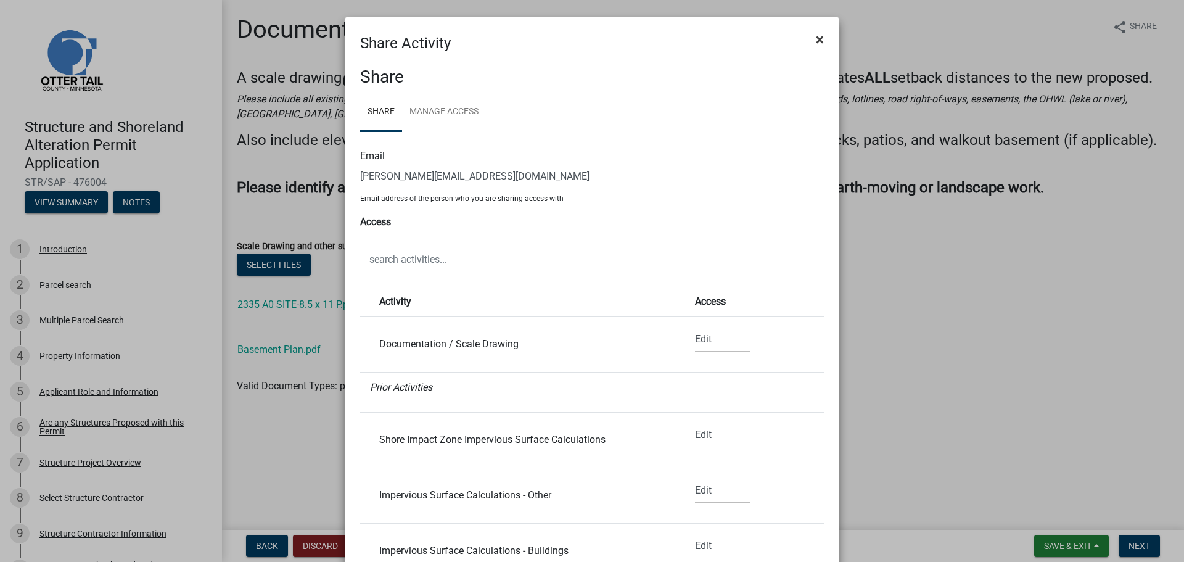
click at [816, 42] on span "×" at bounding box center [820, 39] width 8 height 17
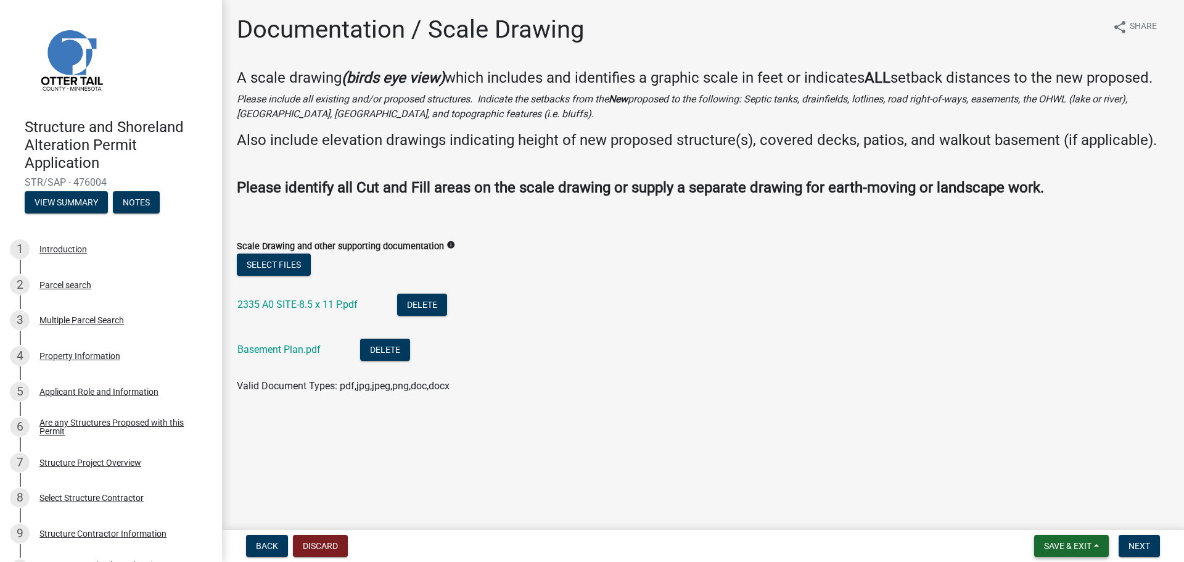
click at [1066, 543] on span "Save & Exit" at bounding box center [1067, 546] width 47 height 10
click at [1054, 511] on button "Save & Exit" at bounding box center [1059, 514] width 99 height 30
